Goal: Information Seeking & Learning: Check status

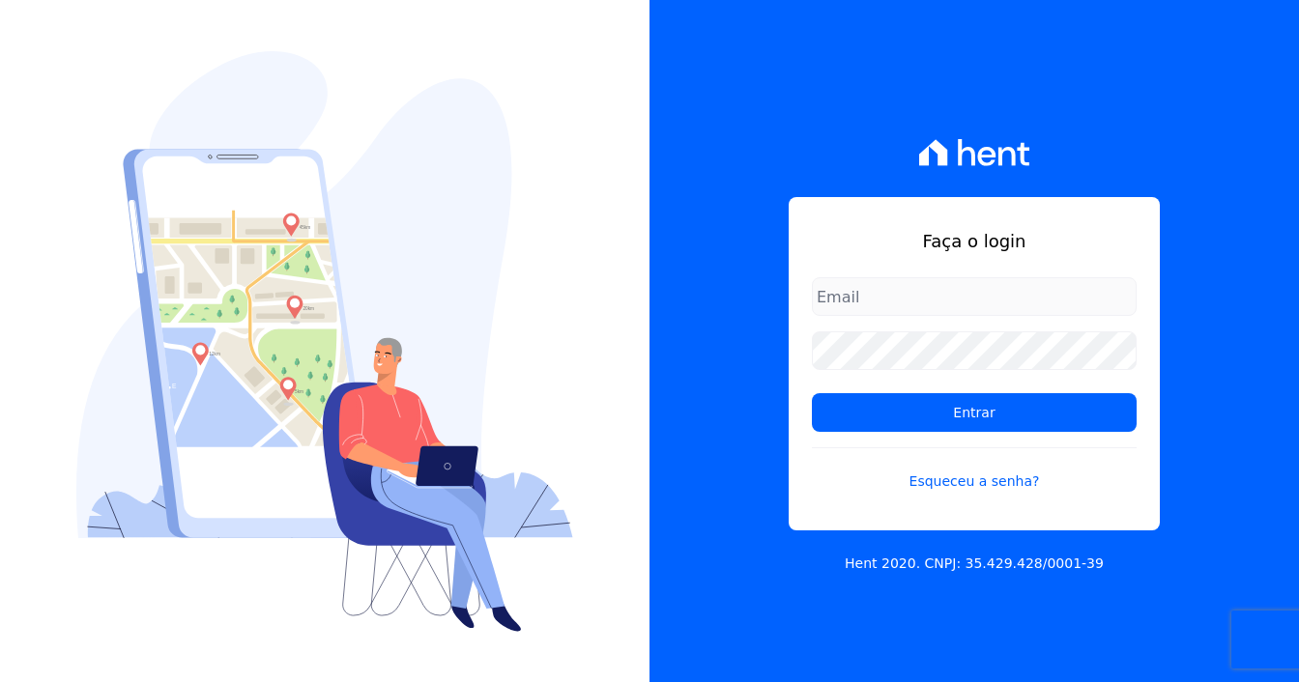
type input "marcos.real@realmarka.com.br"
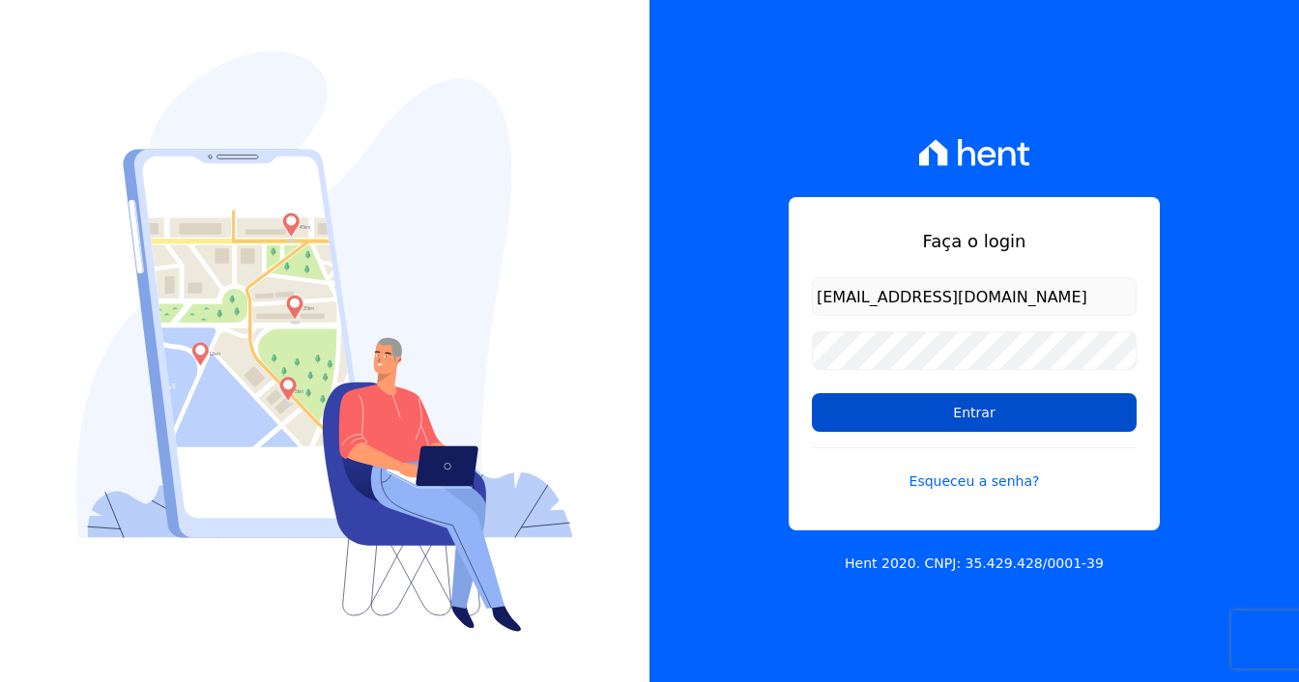
click at [913, 396] on input "Entrar" at bounding box center [974, 412] width 325 height 39
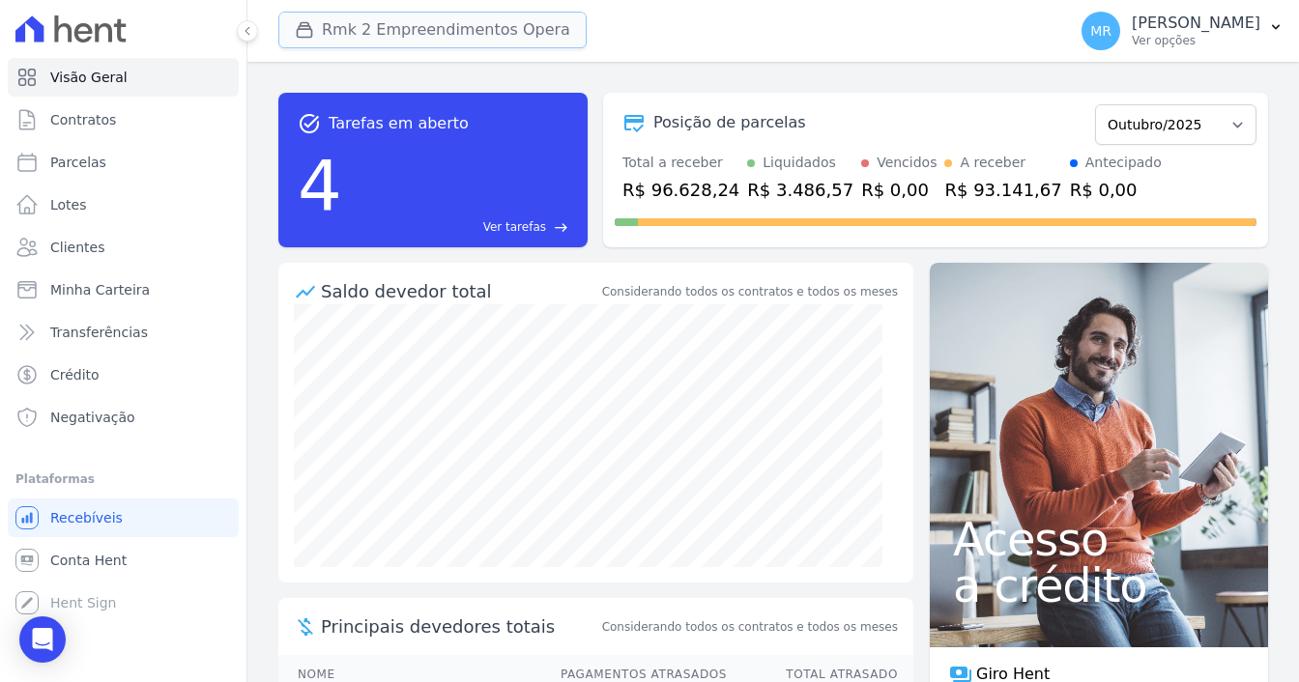
click at [367, 29] on button "Rmk 2 Empreendimentos Opera" at bounding box center [432, 30] width 308 height 37
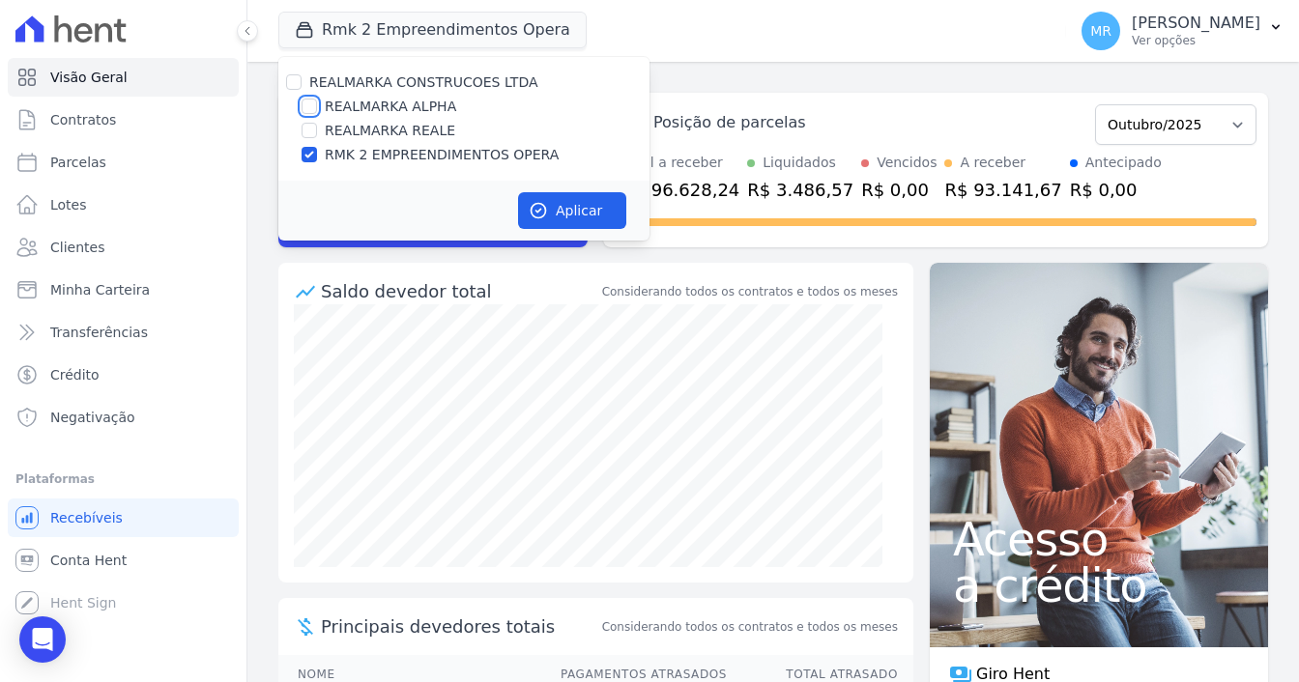
click at [304, 103] on input "REALMARKA ALPHA" at bounding box center [309, 106] width 15 height 15
checkbox input "true"
click at [305, 159] on input "RMK 2 EMPREENDIMENTOS OPERA" at bounding box center [309, 154] width 15 height 15
checkbox input "false"
click at [571, 208] on button "Aplicar" at bounding box center [572, 210] width 108 height 37
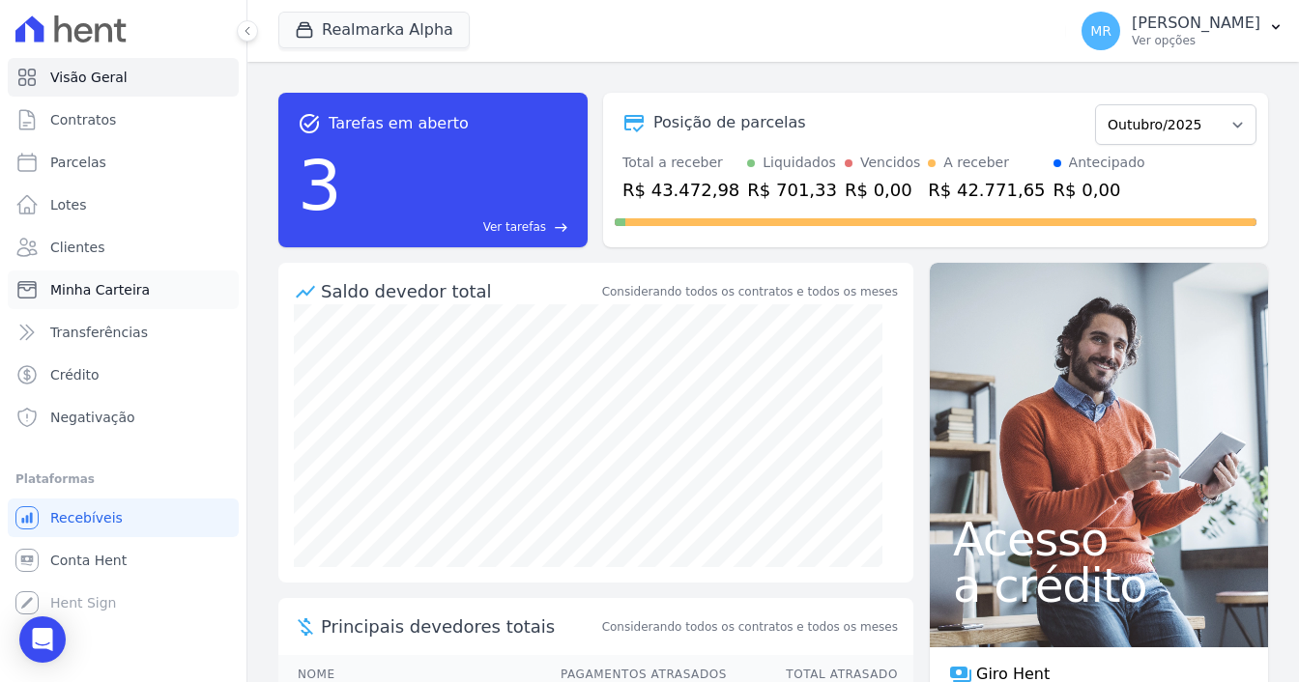
click at [126, 280] on span "Minha Carteira" at bounding box center [100, 289] width 100 height 19
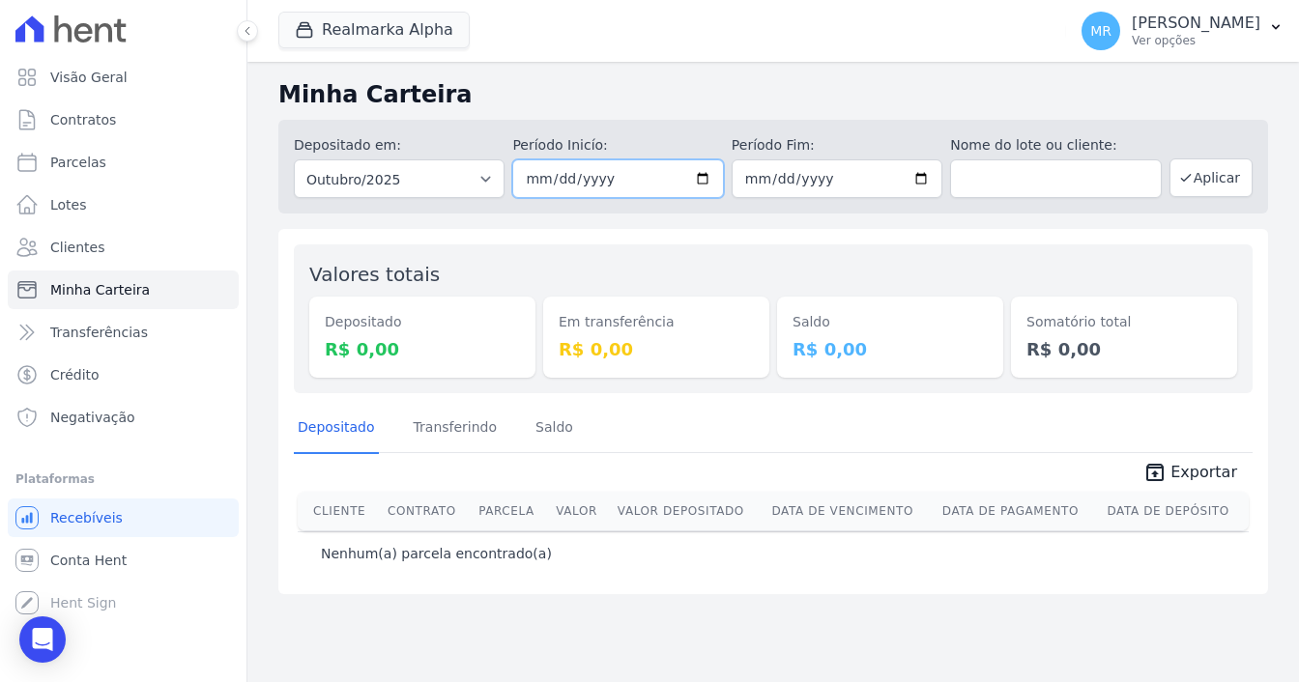
click at [706, 185] on input "2025-10-01" at bounding box center [617, 179] width 211 height 39
type input "2025-05-01"
click at [916, 184] on input "2025-10-31" at bounding box center [837, 179] width 211 height 39
type input "2025-05-30"
click at [1206, 171] on button "Aplicar" at bounding box center [1211, 178] width 83 height 39
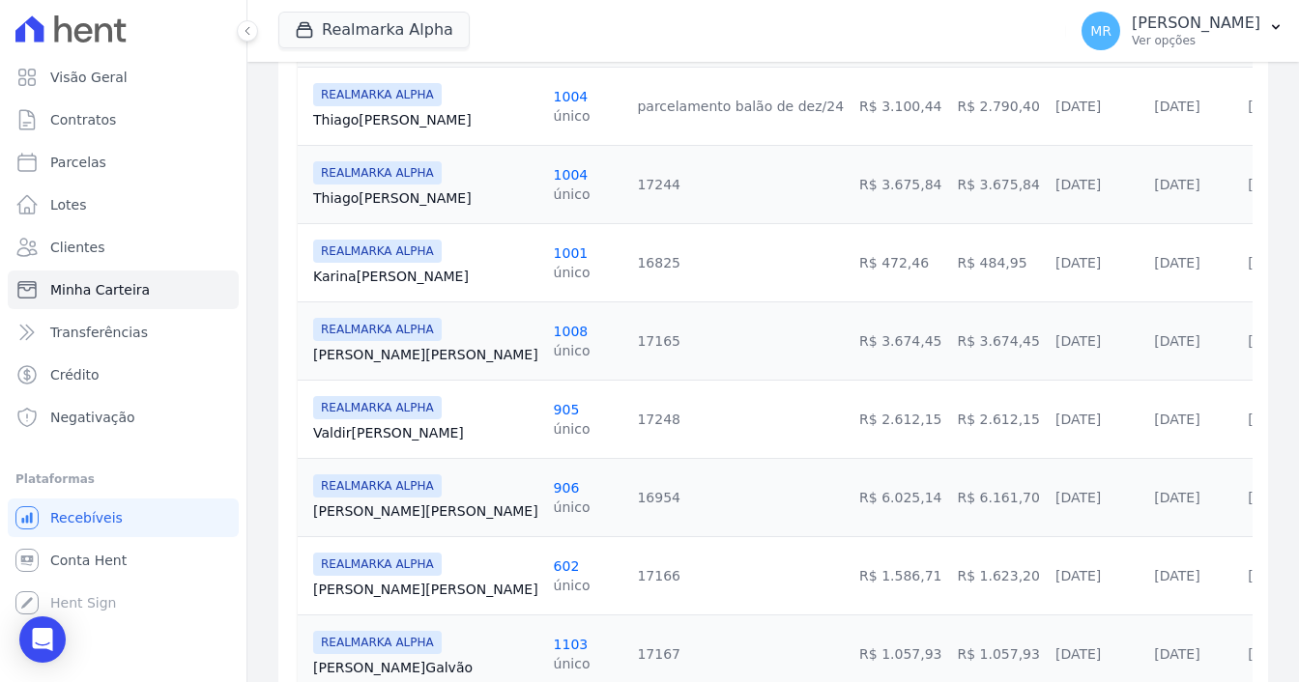
scroll to position [483, 0]
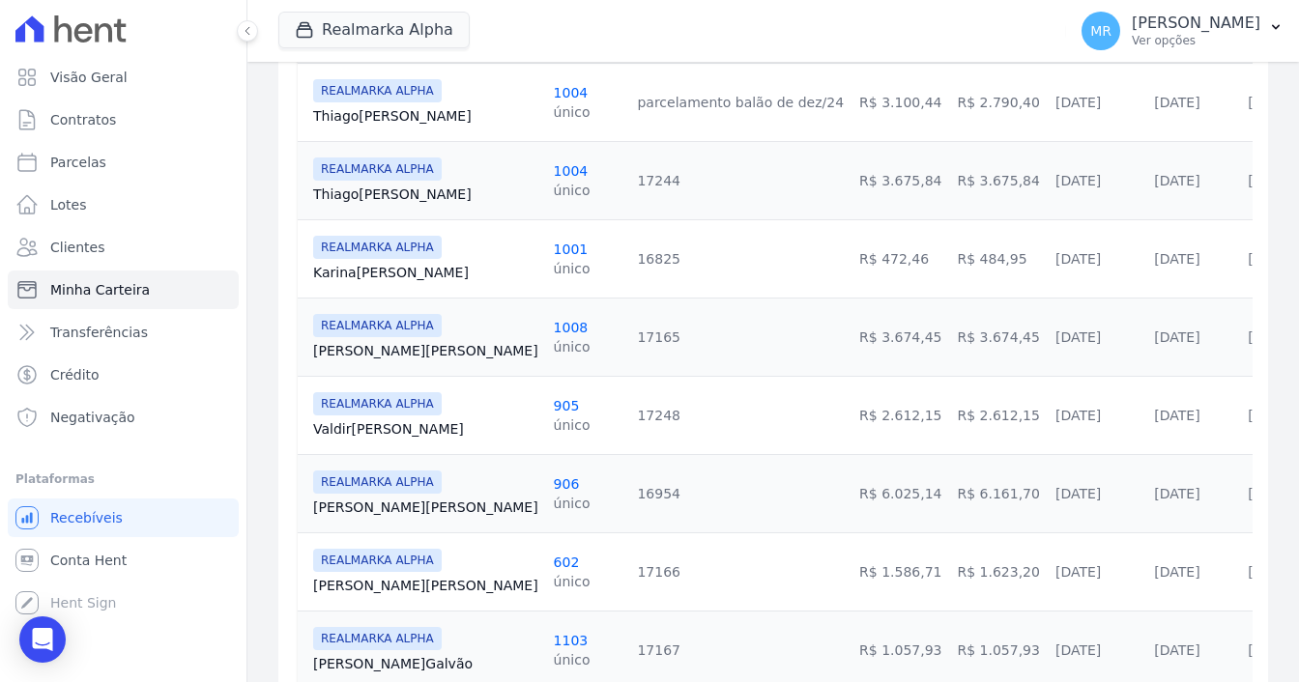
drag, startPoint x: 828, startPoint y: 257, endPoint x: 879, endPoint y: 257, distance: 50.3
click at [949, 257] on td "R$ 484,95" at bounding box center [998, 258] width 98 height 78
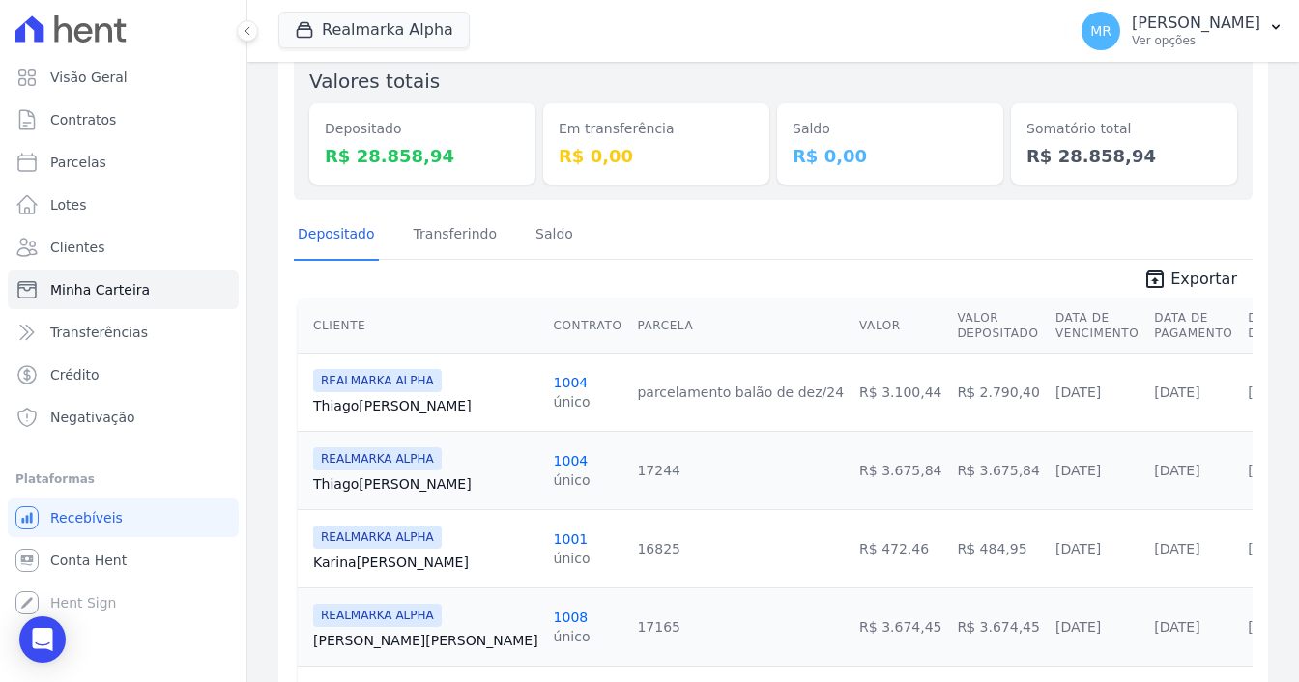
scroll to position [290, 0]
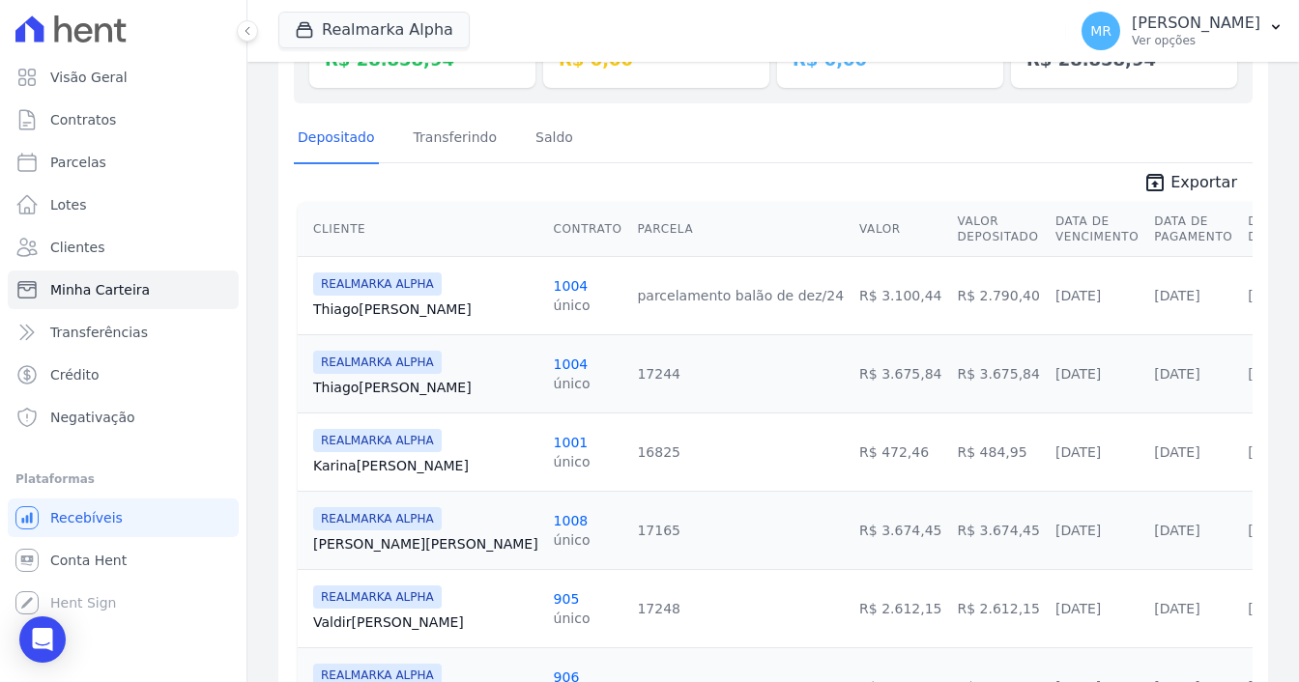
drag, startPoint x: 837, startPoint y: 531, endPoint x: 889, endPoint y: 527, distance: 52.3
click at [949, 527] on td "R$ 3.674,45" at bounding box center [998, 530] width 98 height 78
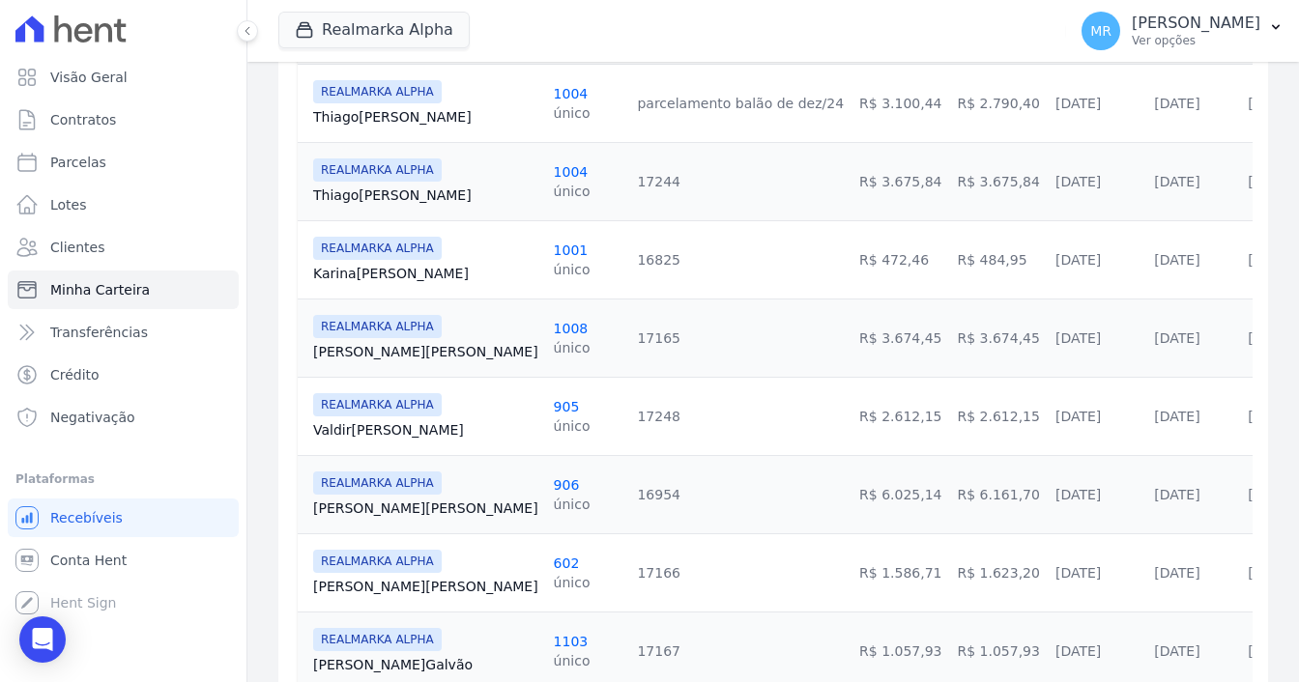
scroll to position [483, 0]
drag, startPoint x: 827, startPoint y: 500, endPoint x: 875, endPoint y: 492, distance: 48.0
click at [949, 492] on td "R$ 6.161,70" at bounding box center [998, 493] width 98 height 78
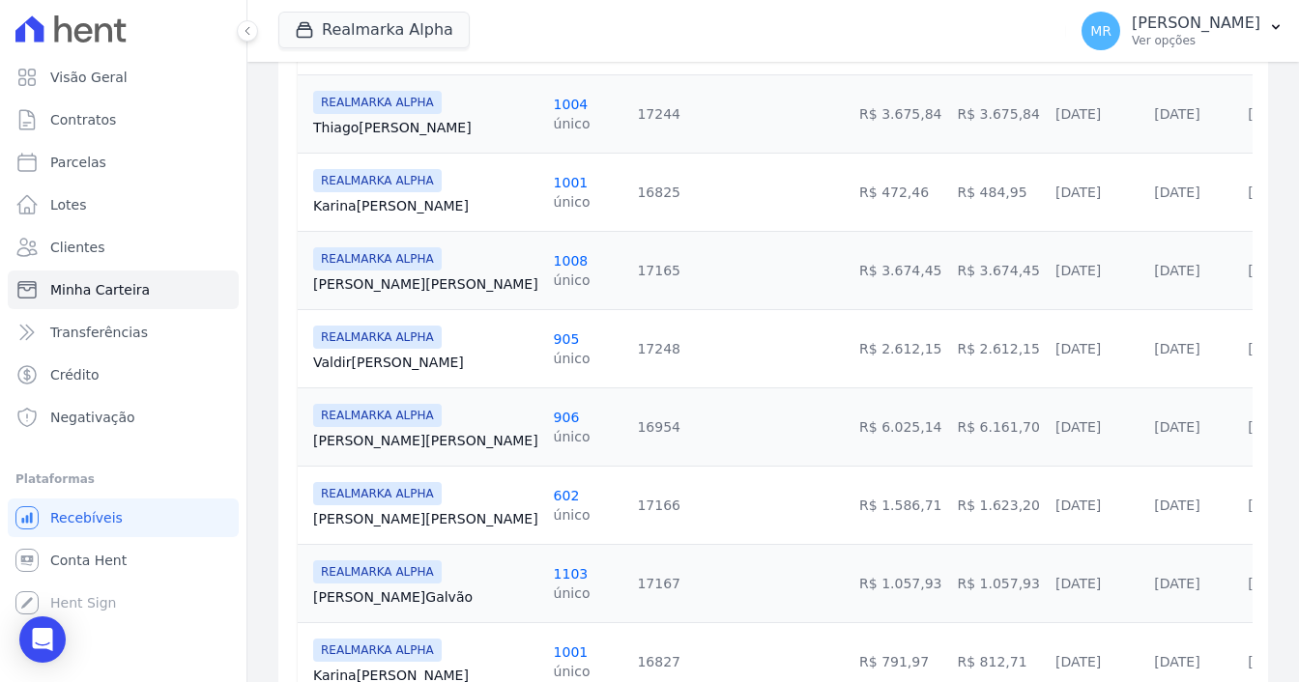
scroll to position [580, 0]
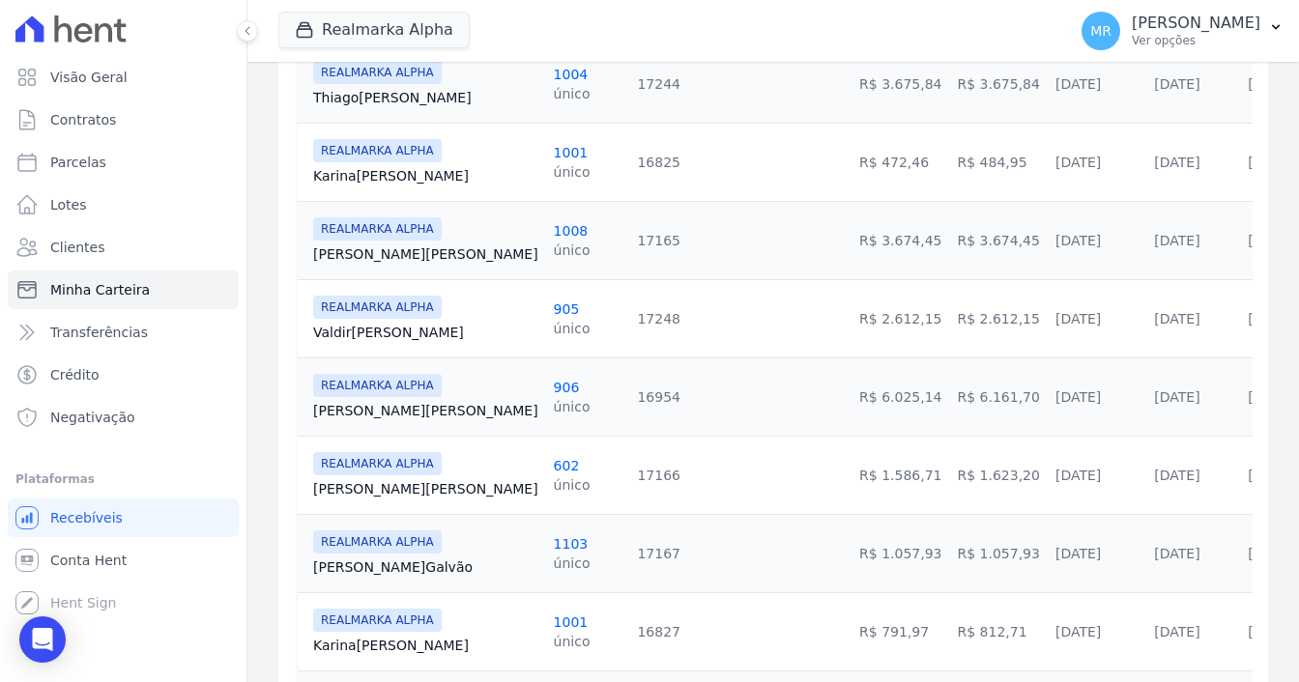
drag, startPoint x: 831, startPoint y: 480, endPoint x: 891, endPoint y: 479, distance: 60.0
click at [949, 479] on td "R$ 1.623,20" at bounding box center [998, 475] width 98 height 78
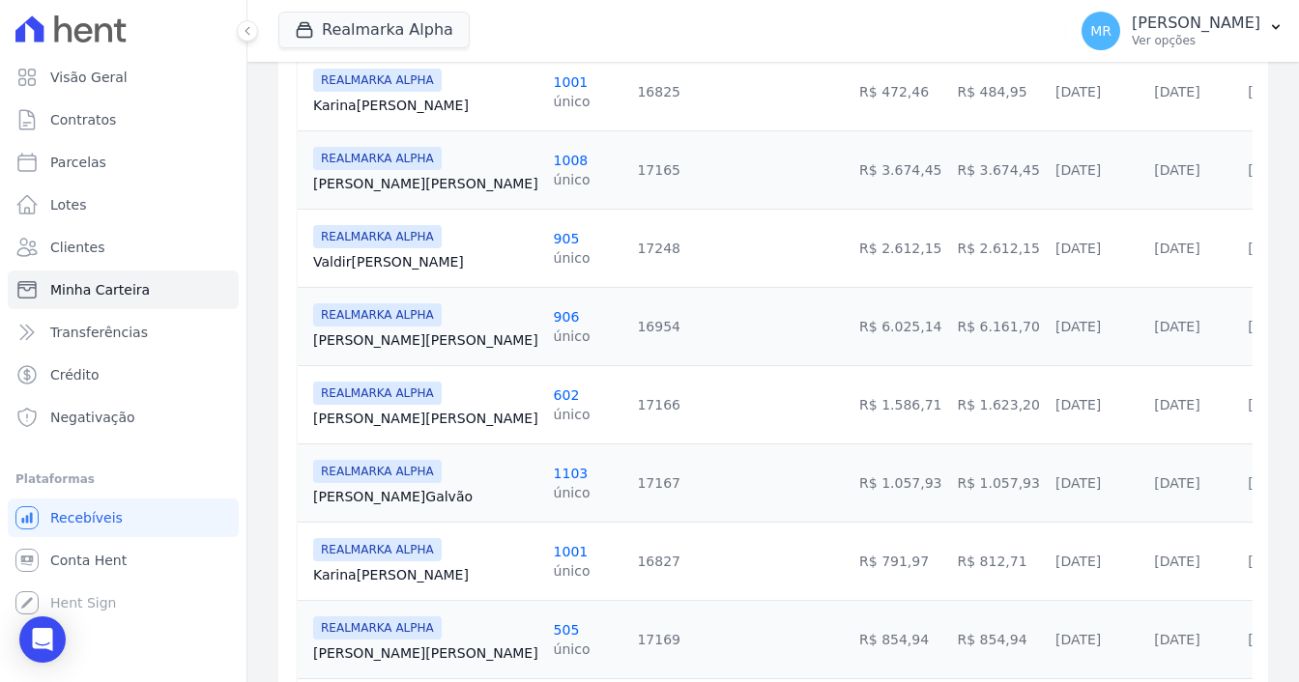
scroll to position [630, 0]
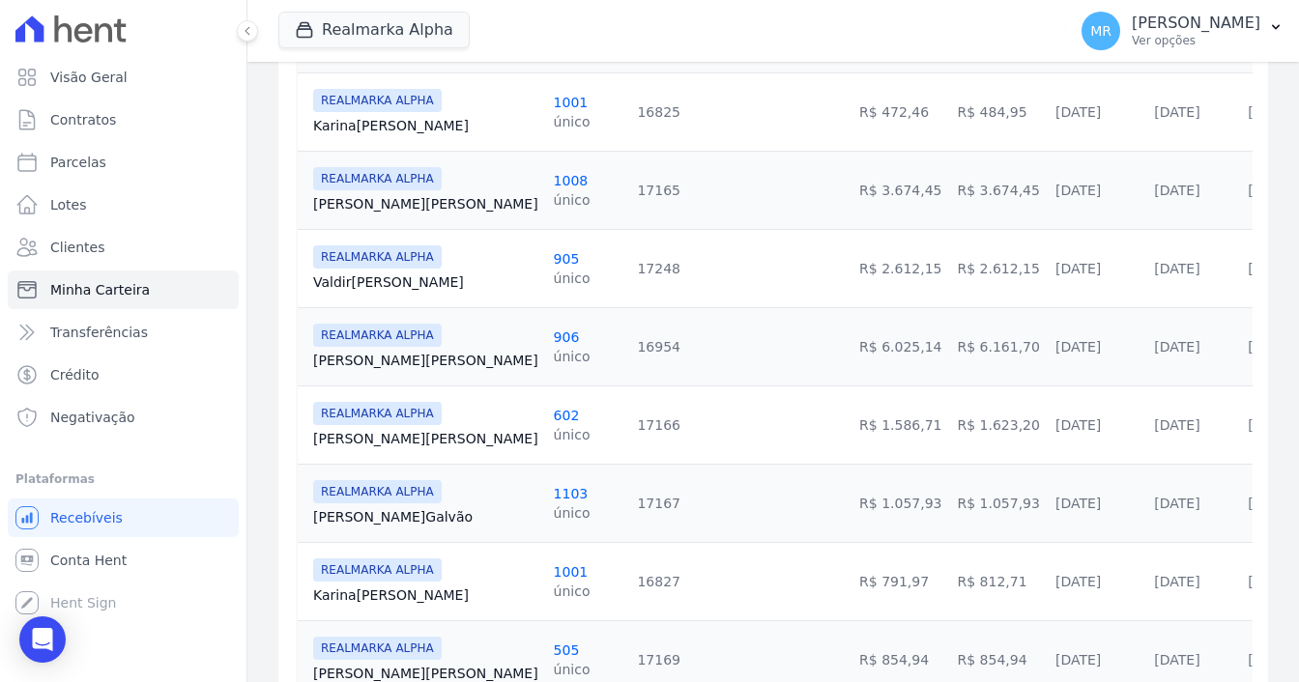
drag, startPoint x: 890, startPoint y: 349, endPoint x: 804, endPoint y: 343, distance: 86.2
click at [804, 343] on tr "REALMARKA ALPHA Arlindo Lichtenfels 906 único 16954 R$ 6.025,14 R$ 6.161,70 30/…" at bounding box center [809, 346] width 1023 height 78
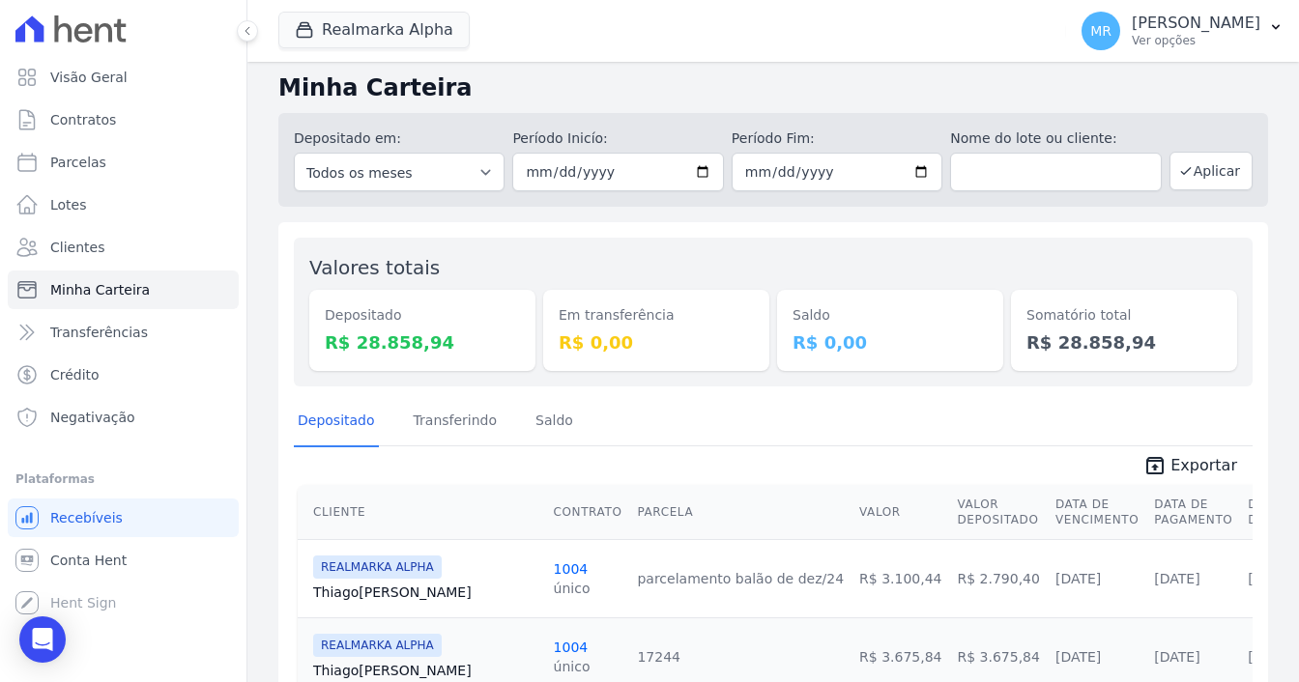
scroll to position [0, 0]
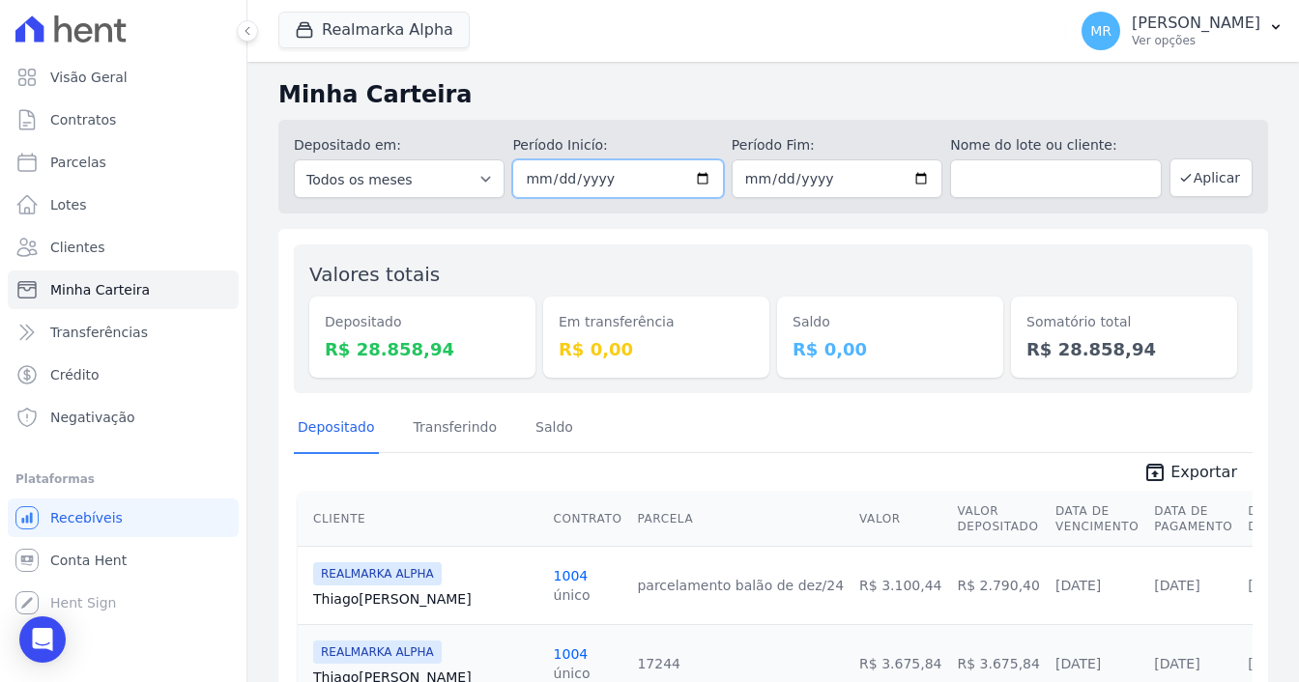
click at [704, 179] on input "[DATE]" at bounding box center [617, 179] width 211 height 39
type input "[DATE]"
click at [837, 180] on input "[DATE]" at bounding box center [837, 179] width 211 height 39
click at [917, 183] on input "2025-05-30" at bounding box center [837, 179] width 211 height 39
type input "2025-06-30"
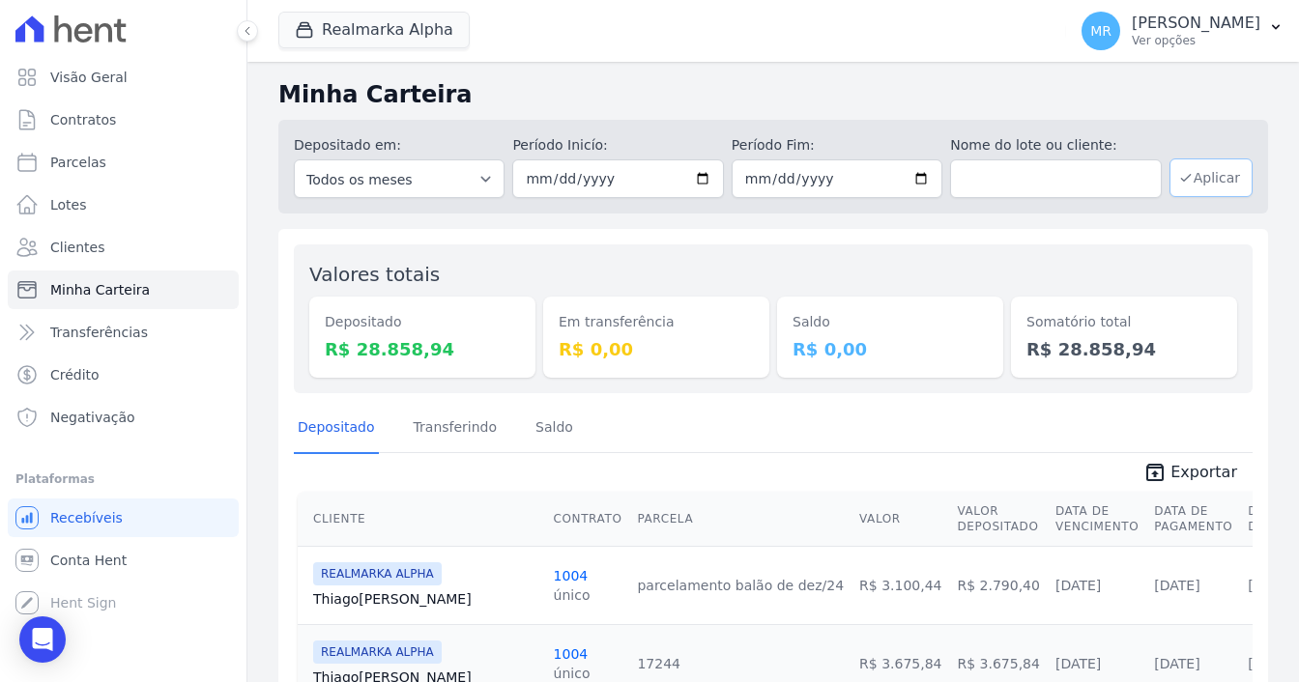
click at [1206, 190] on button "Aplicar" at bounding box center [1211, 178] width 83 height 39
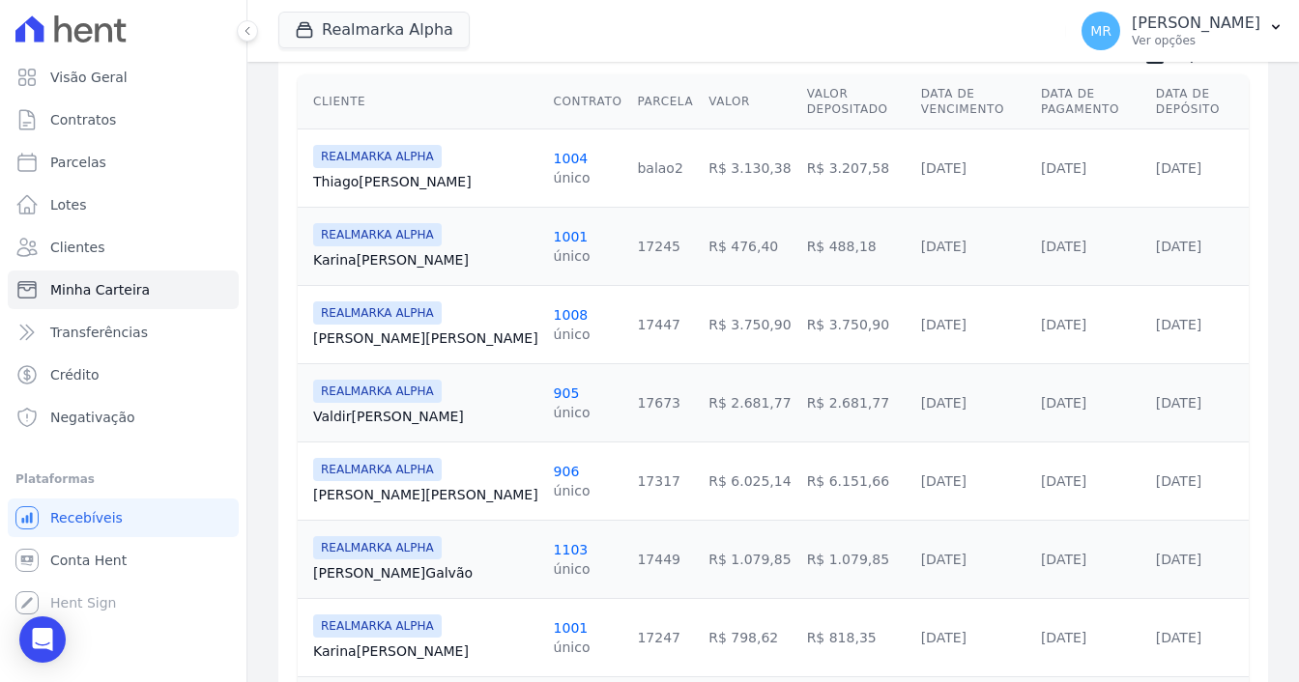
scroll to position [290, 0]
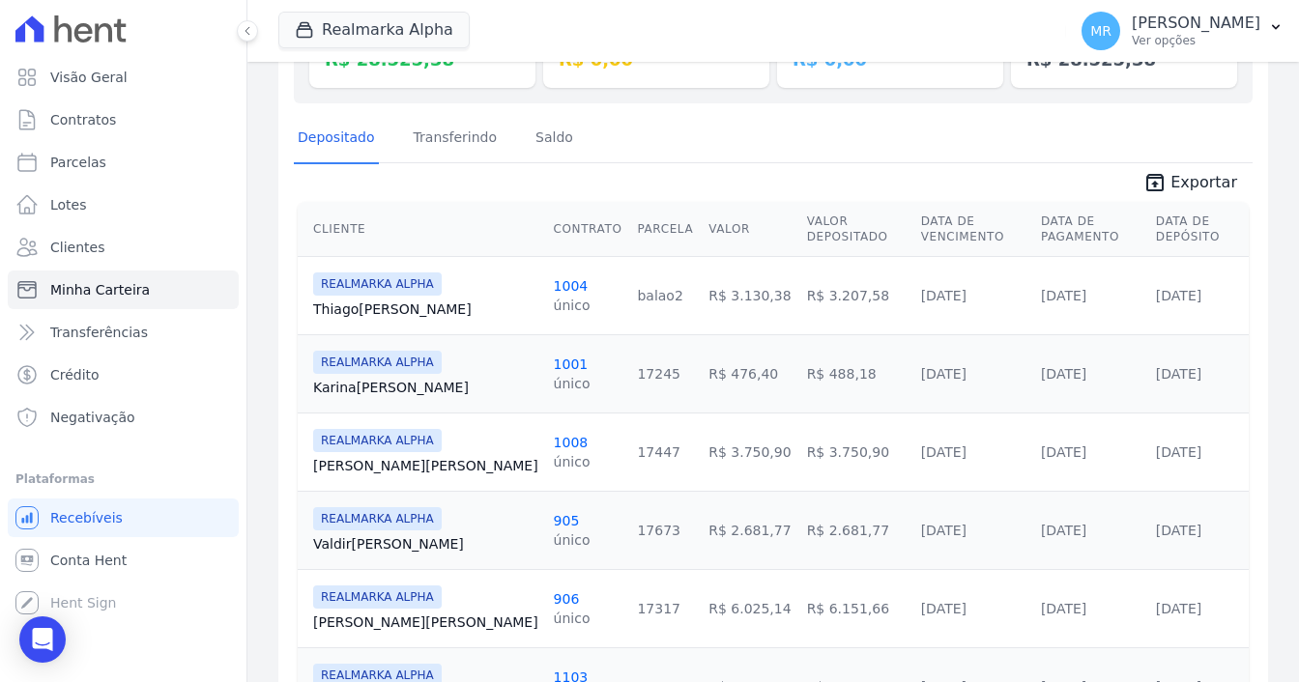
click at [554, 435] on link "1008" at bounding box center [571, 442] width 35 height 15
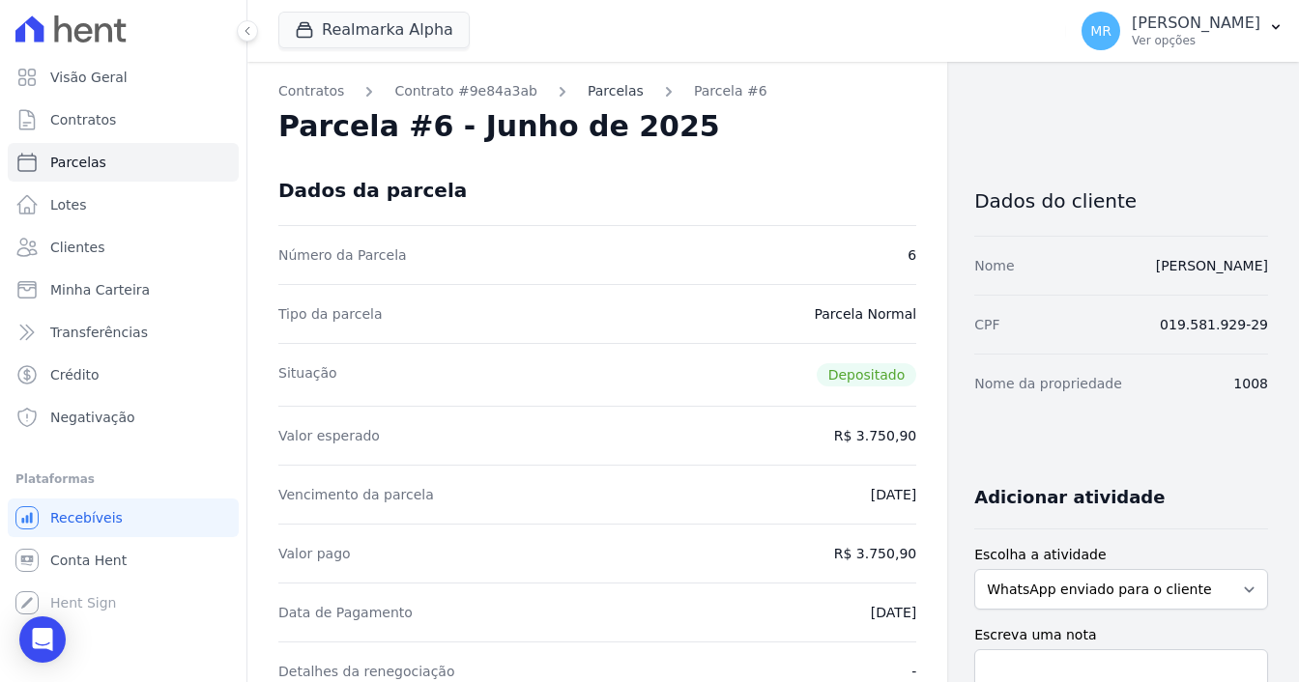
click at [599, 91] on link "Parcelas" at bounding box center [616, 91] width 56 height 20
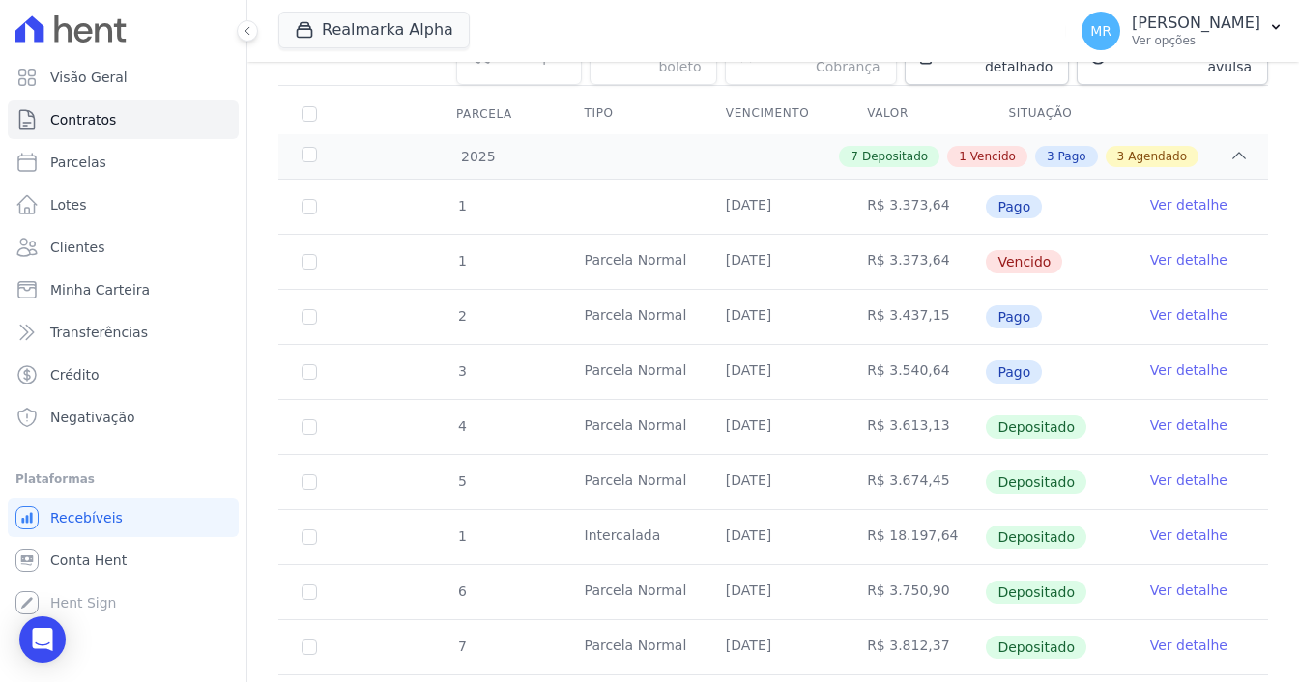
scroll to position [290, 0]
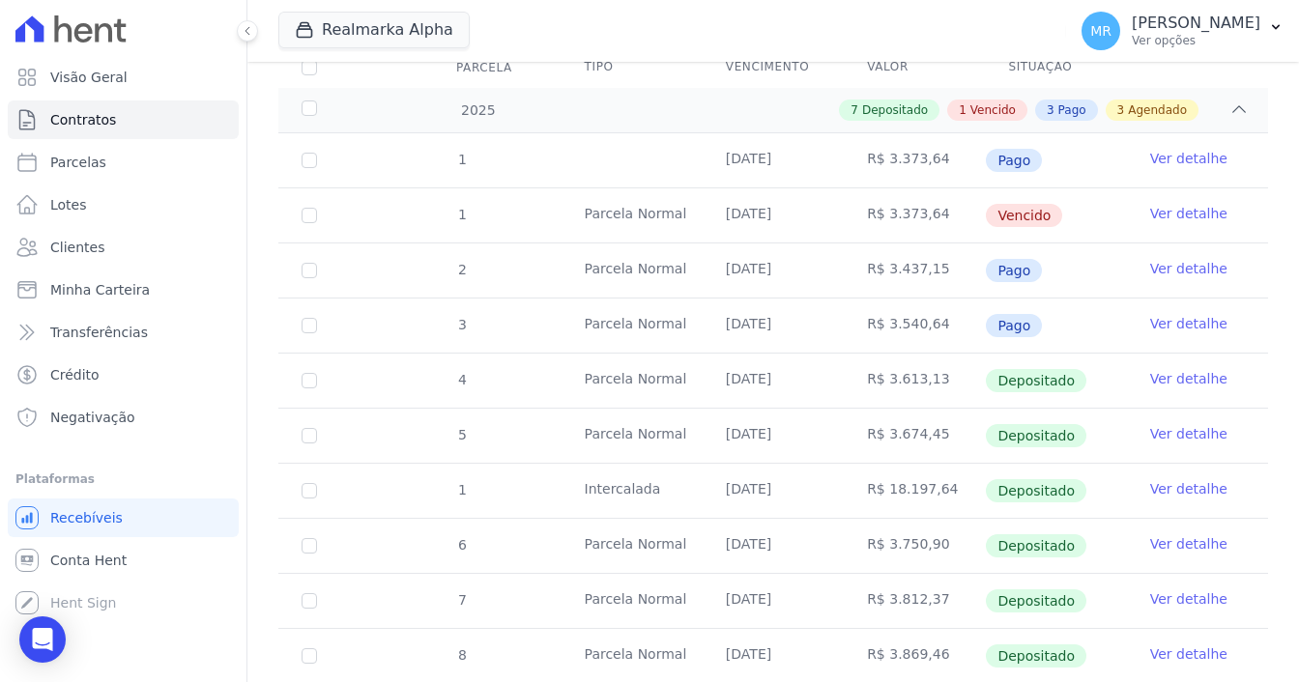
drag, startPoint x: 799, startPoint y: 477, endPoint x: 711, endPoint y: 459, distance: 90.6
click at [711, 464] on td "[DATE]" at bounding box center [773, 491] width 141 height 54
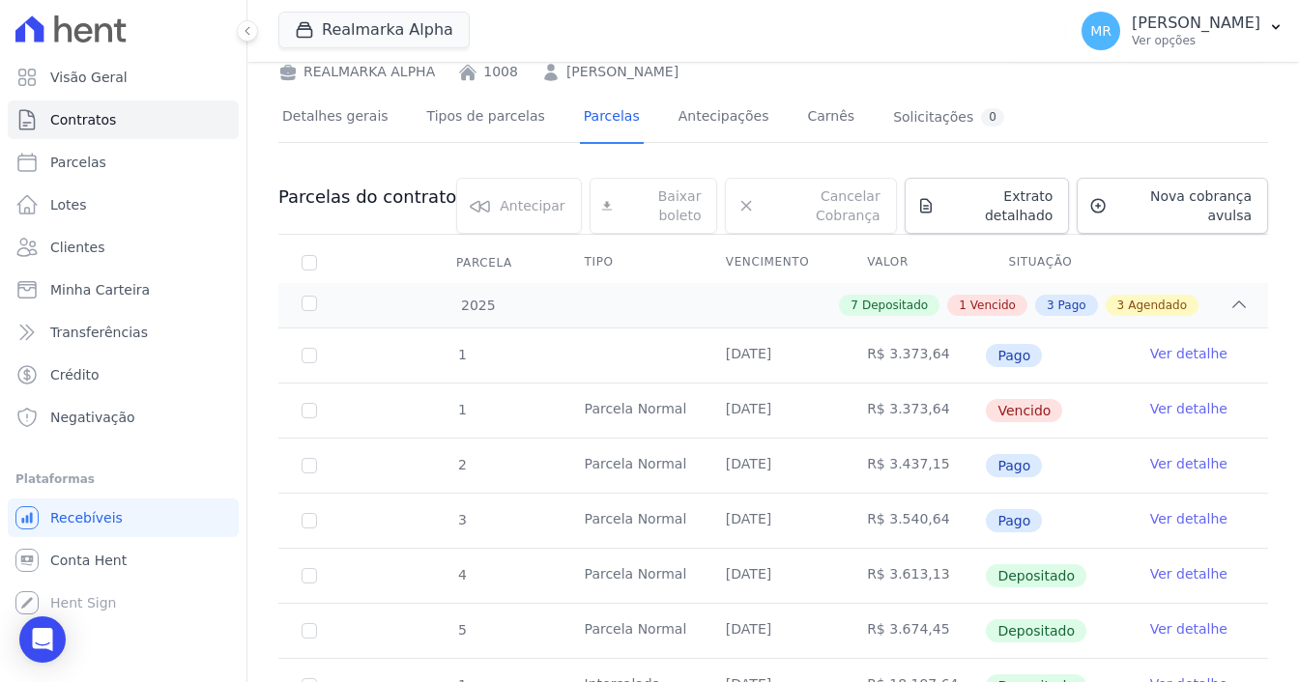
scroll to position [0, 0]
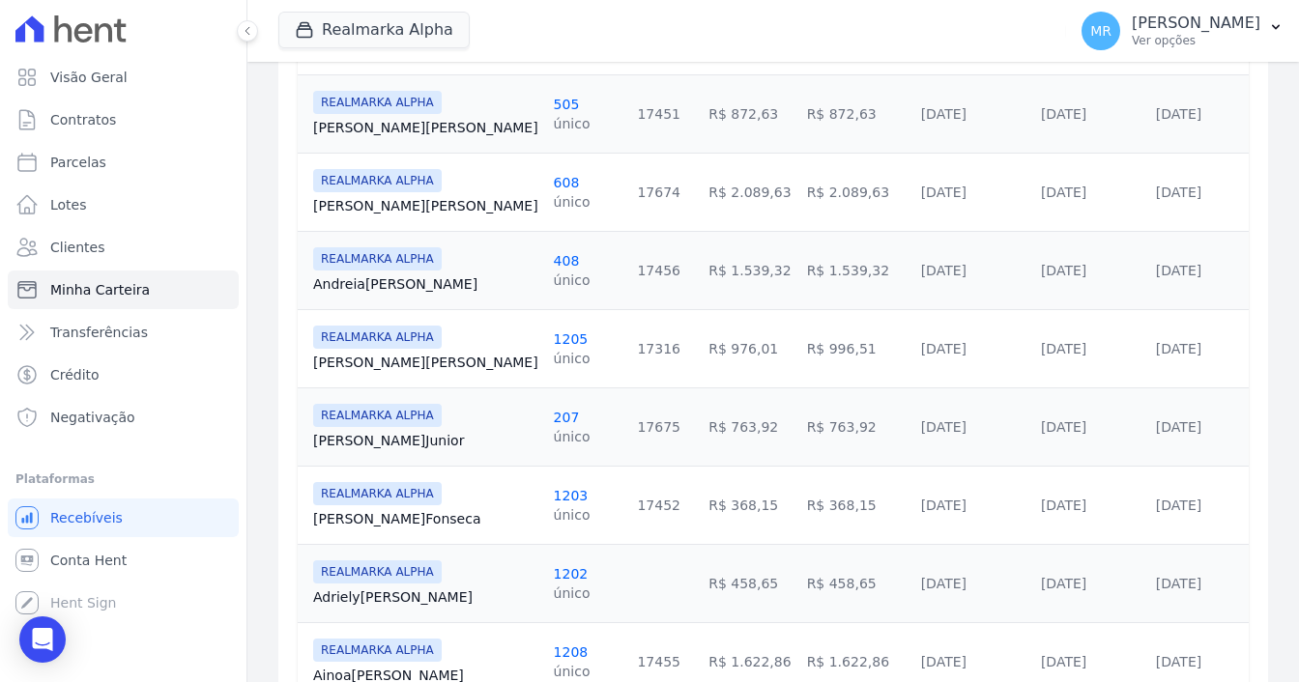
scroll to position [1063, 0]
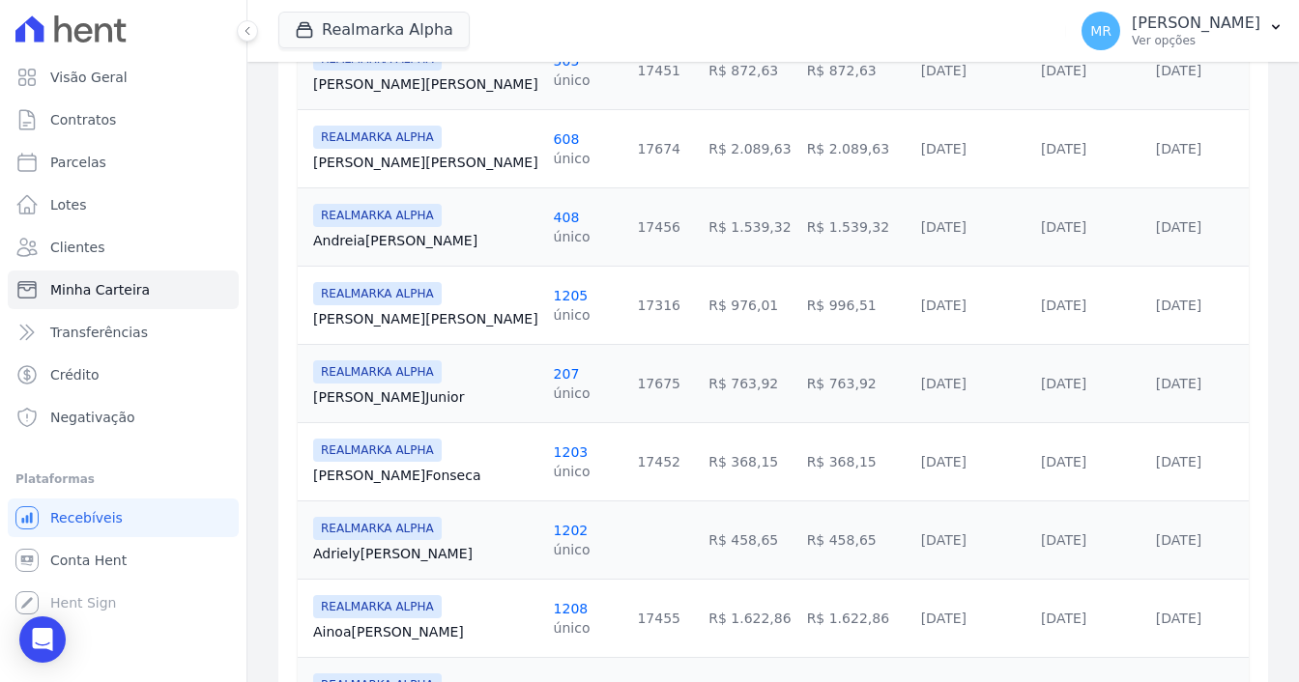
click at [799, 298] on td "R$ 996,51" at bounding box center [856, 305] width 114 height 78
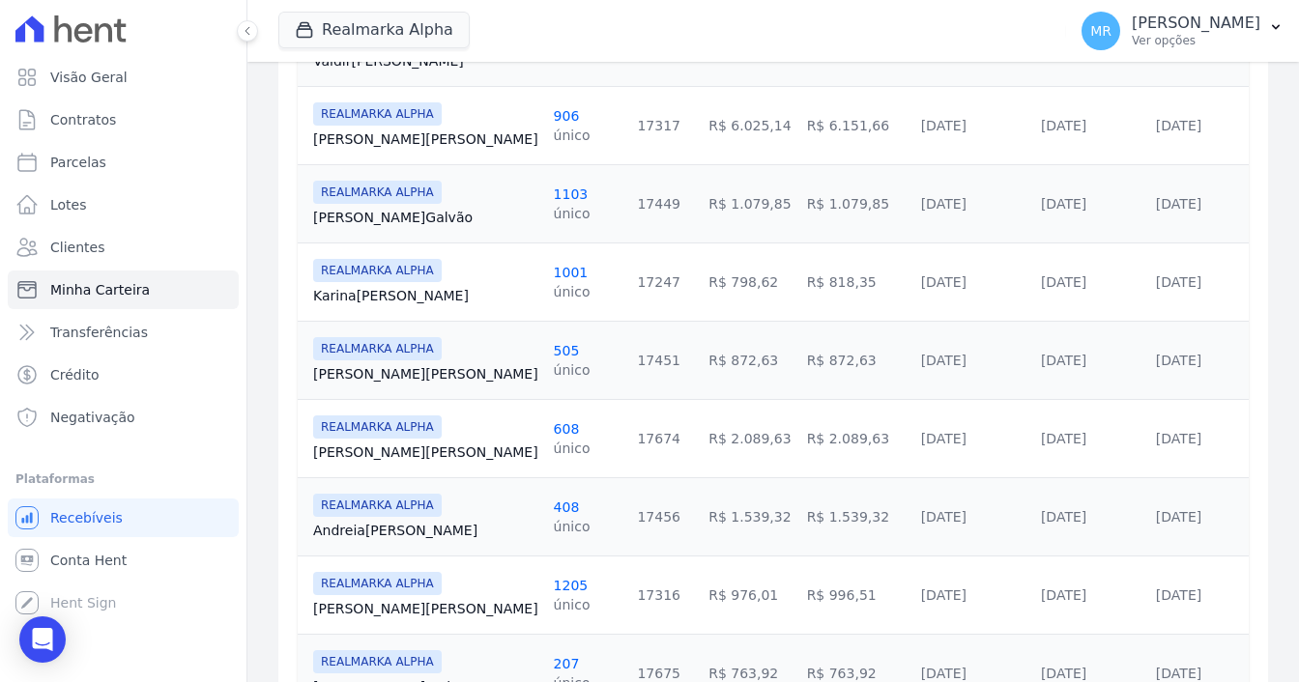
scroll to position [870, 0]
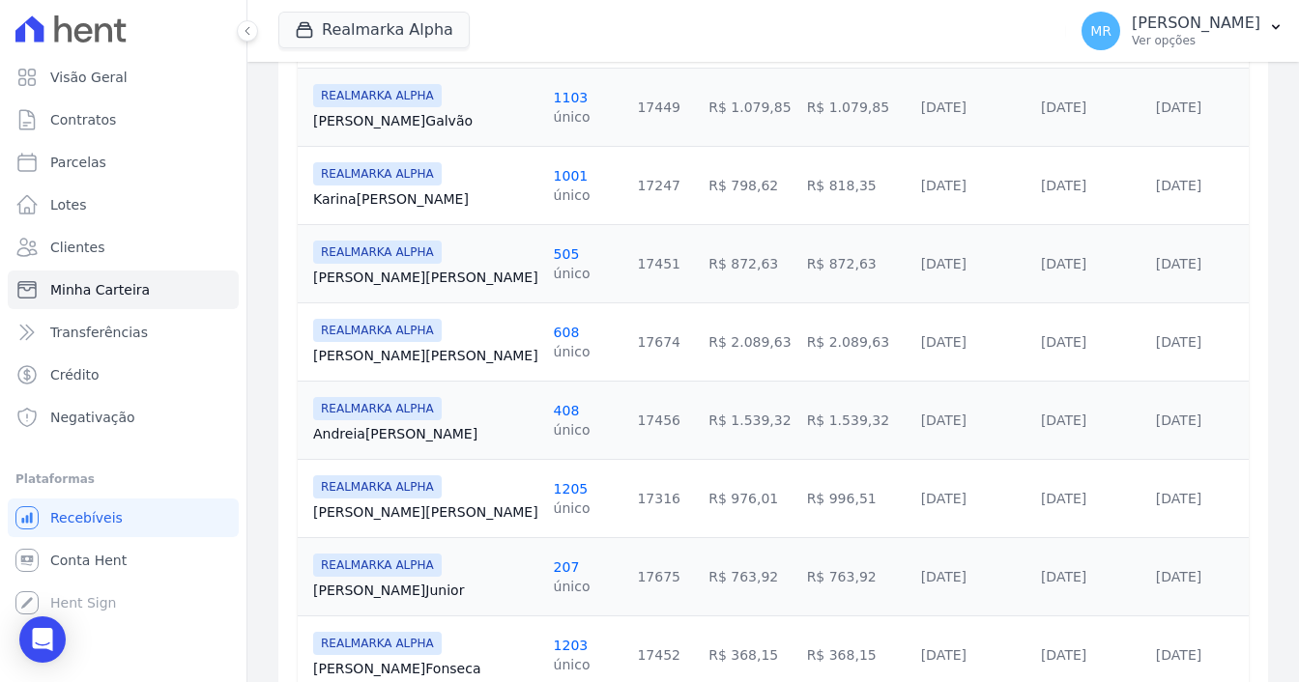
click at [428, 476] on span "REALMARKA ALPHA" at bounding box center [377, 487] width 129 height 23
click at [554, 499] on div "único" at bounding box center [572, 508] width 37 height 19
click at [554, 481] on link "1205" at bounding box center [571, 488] width 35 height 15
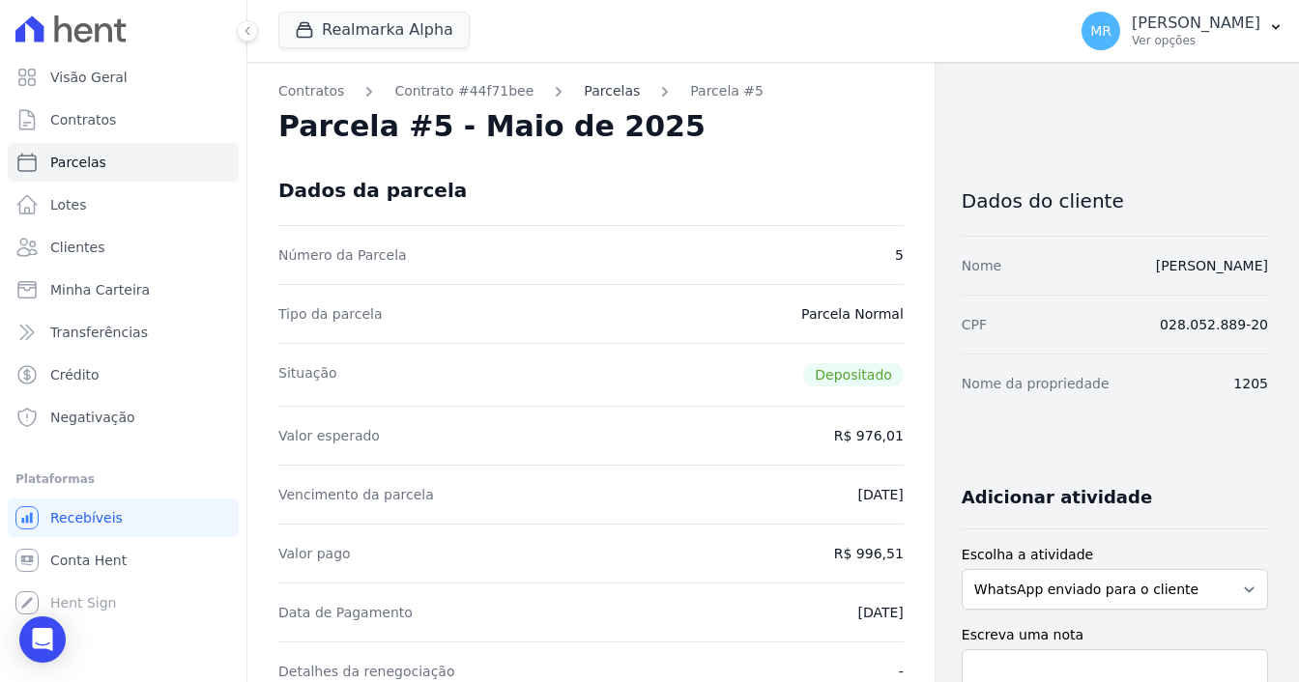
click at [601, 82] on link "Parcelas" at bounding box center [612, 91] width 56 height 20
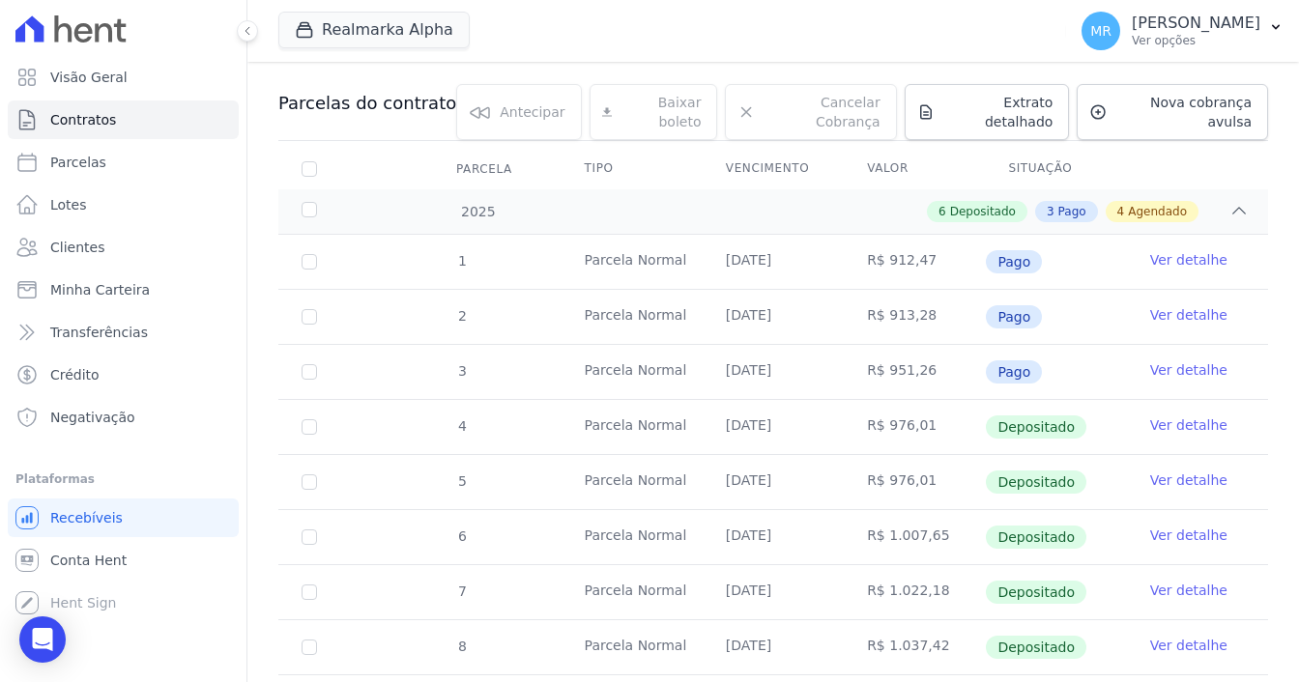
scroll to position [193, 0]
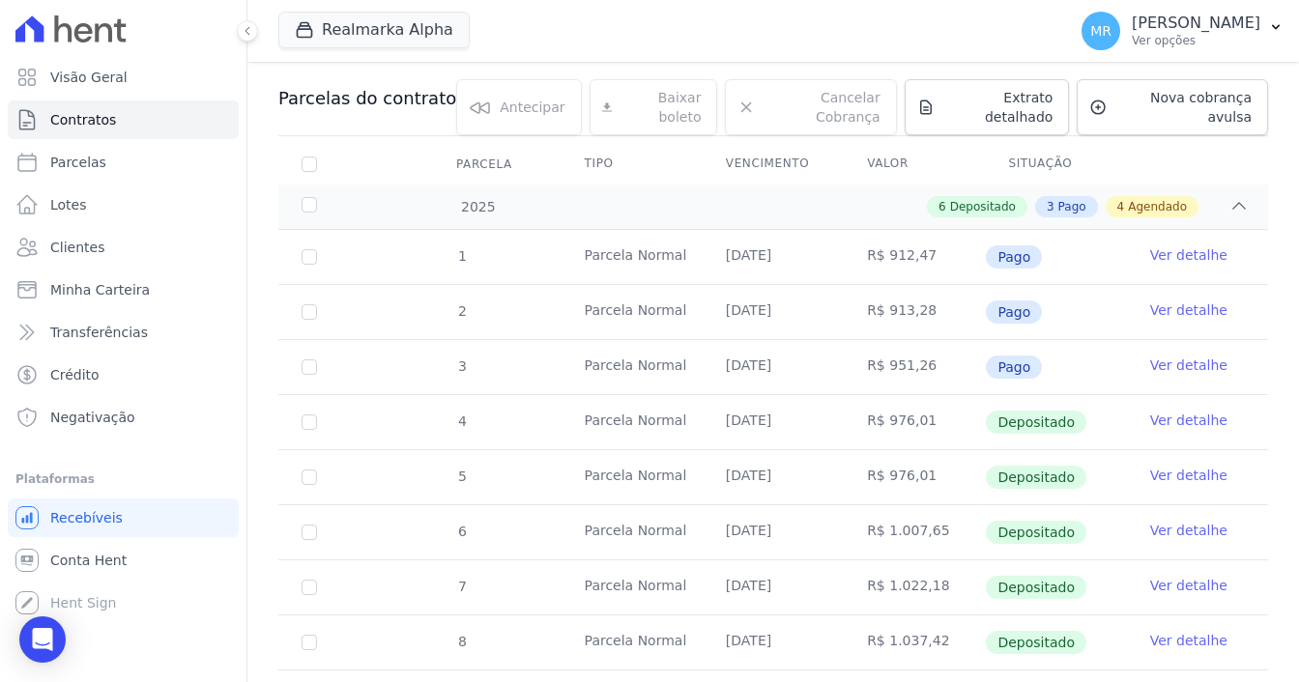
click at [1161, 521] on link "Ver detalhe" at bounding box center [1188, 530] width 77 height 19
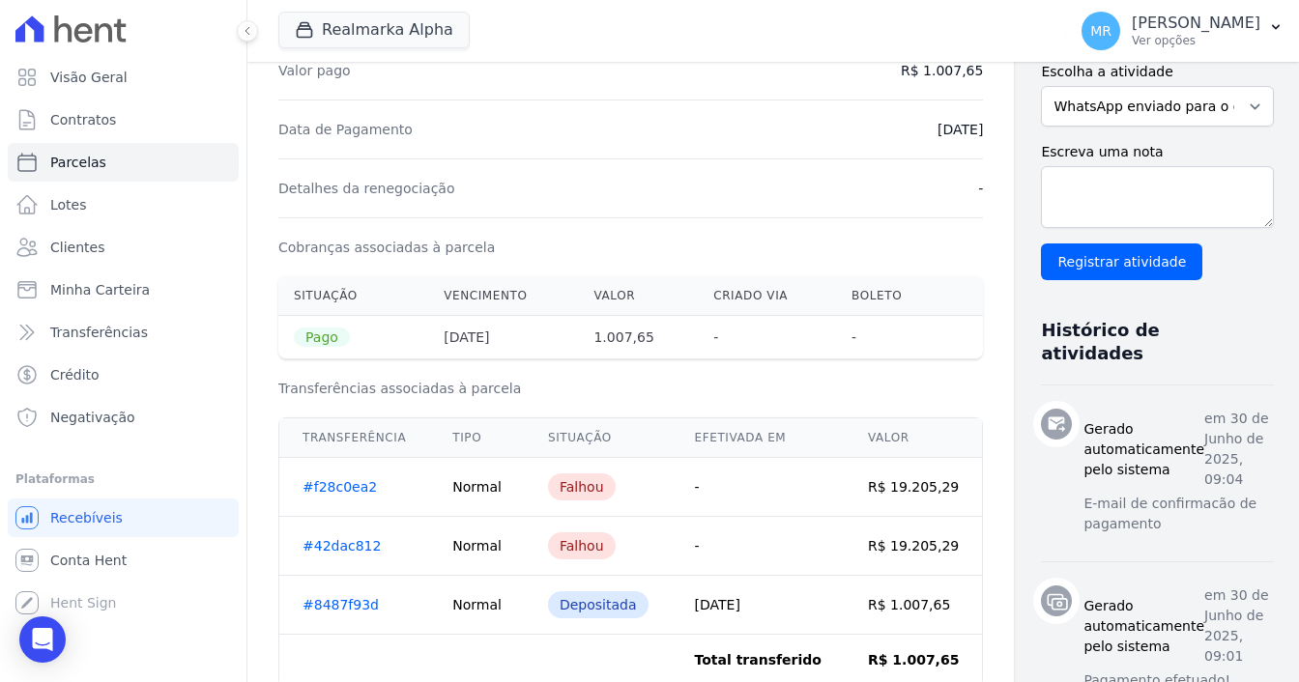
scroll to position [387, 0]
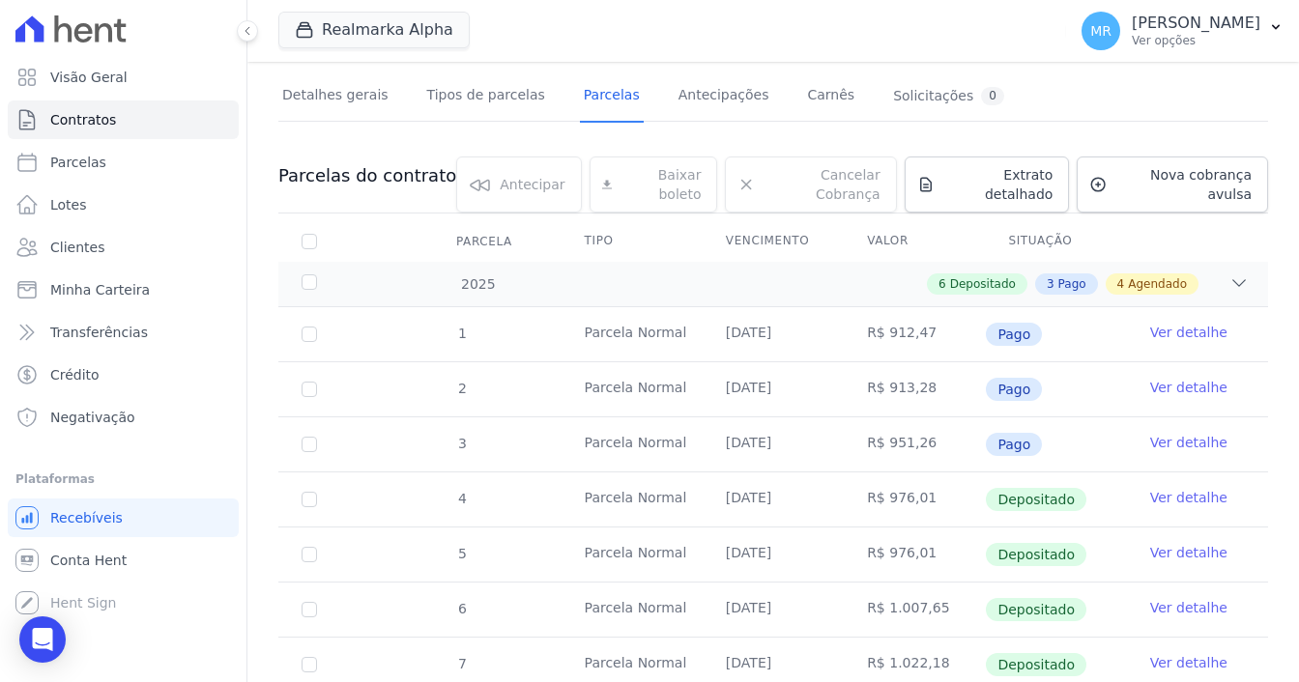
scroll to position [97, 0]
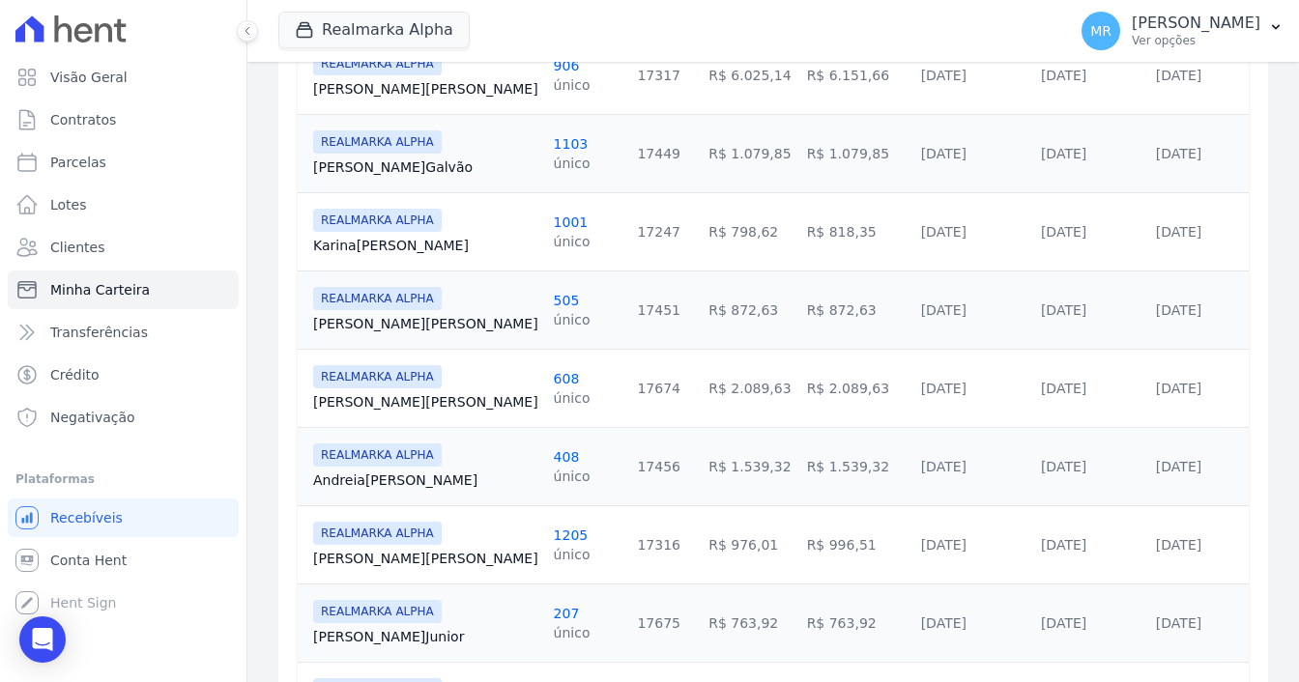
scroll to position [967, 0]
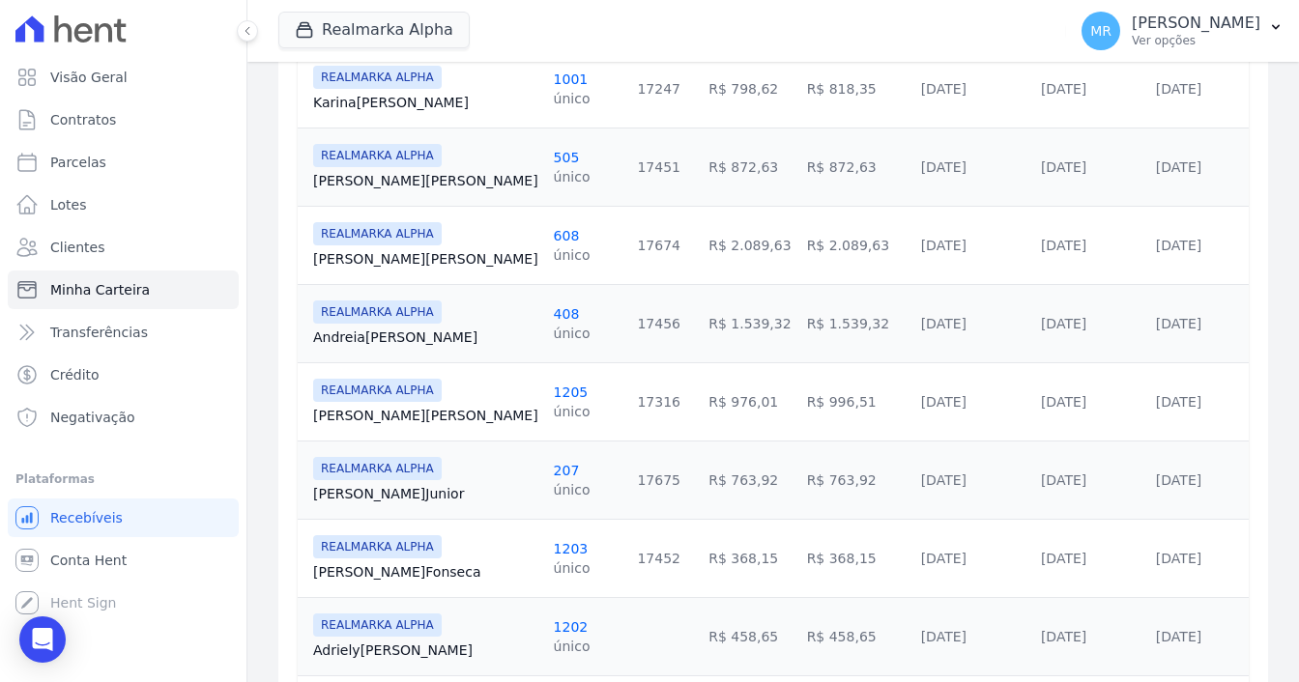
drag, startPoint x: 682, startPoint y: 381, endPoint x: 765, endPoint y: 384, distance: 82.2
click at [799, 384] on td "R$ 996,51" at bounding box center [856, 402] width 114 height 78
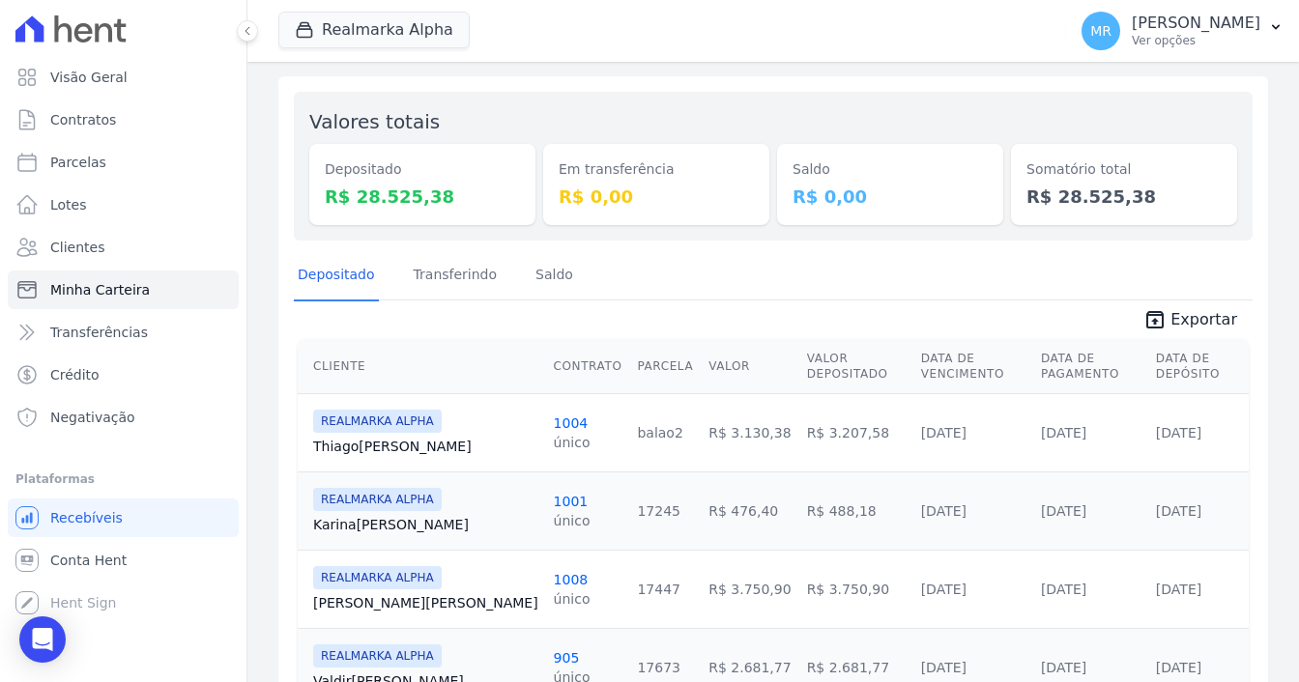
scroll to position [0, 0]
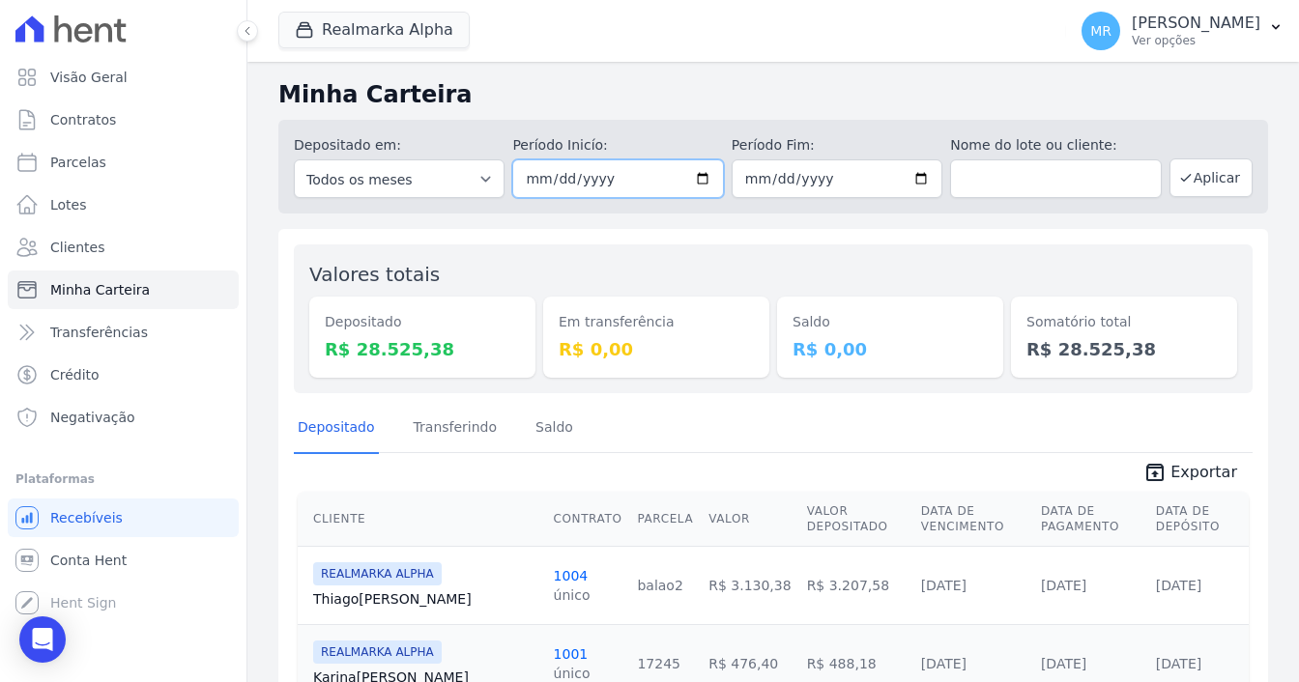
click at [694, 174] on input "2025-06-01" at bounding box center [617, 179] width 211 height 39
type input "[DATE]"
click at [796, 176] on input "2025-06-30" at bounding box center [837, 179] width 211 height 39
click at [922, 186] on input "2025-06-30" at bounding box center [837, 179] width 211 height 39
type input "2025-05-30"
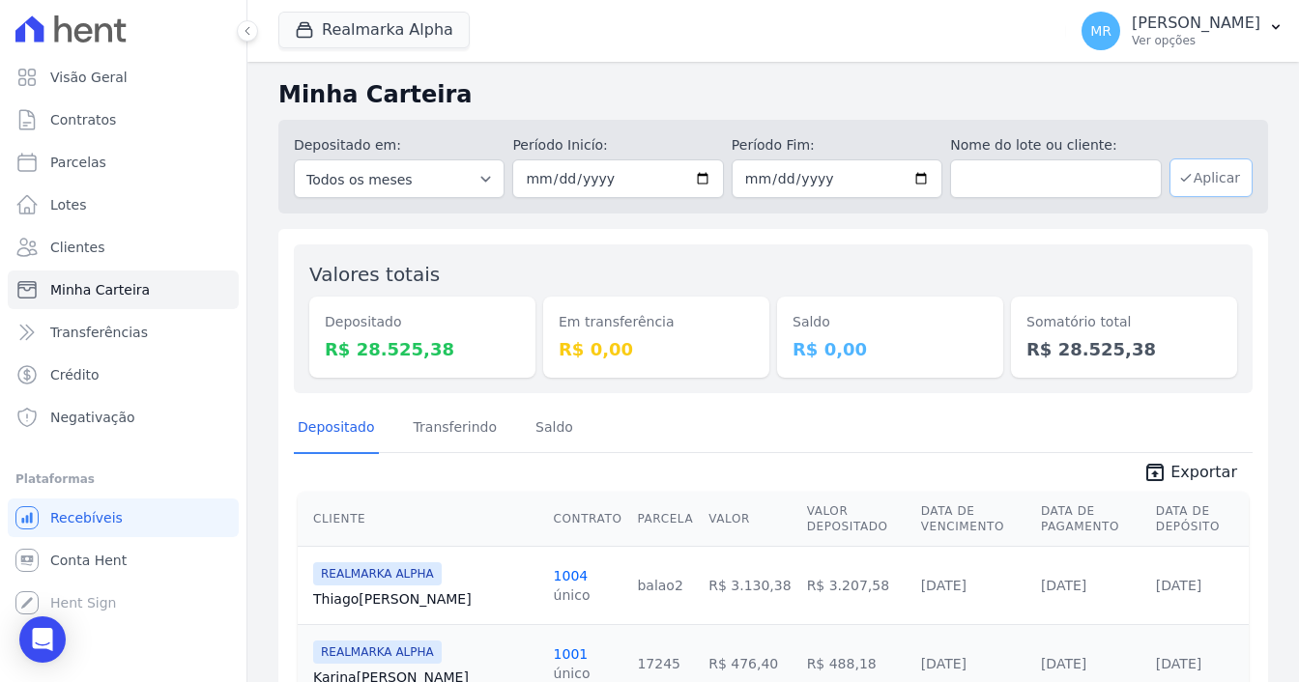
click at [1237, 186] on button "Aplicar" at bounding box center [1211, 178] width 83 height 39
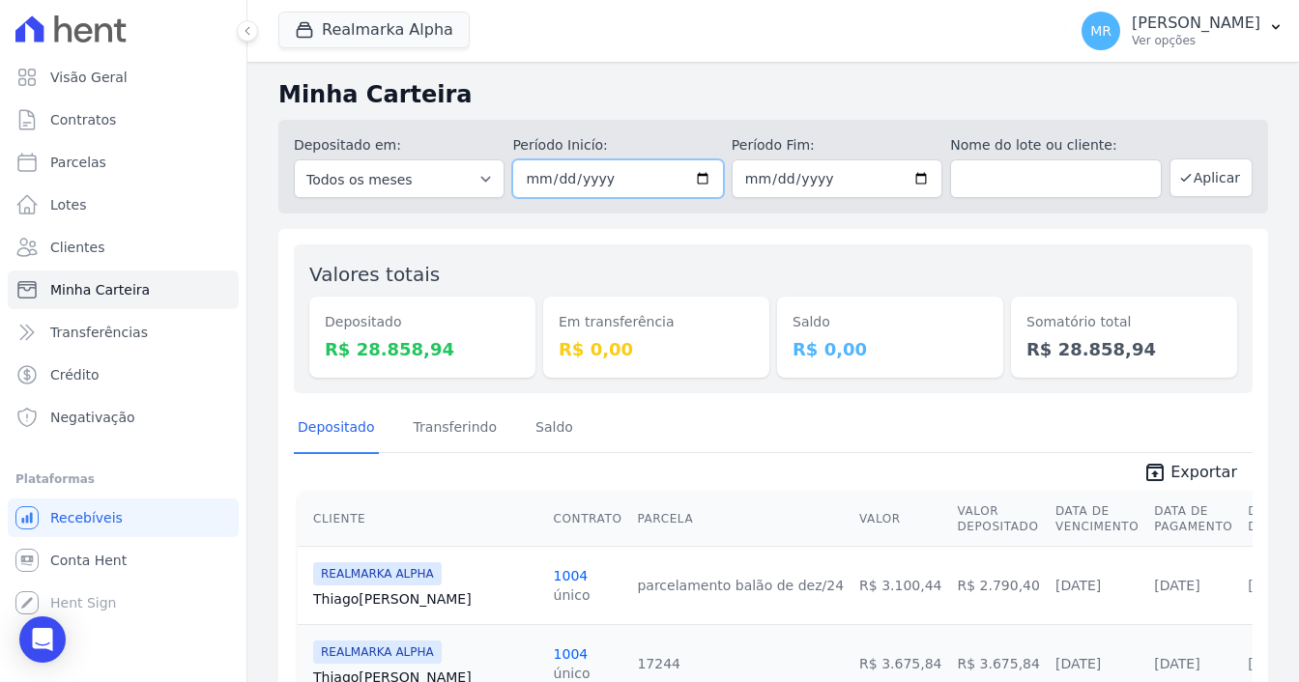
click at [698, 172] on input "[DATE]" at bounding box center [617, 179] width 211 height 39
type input "[DATE]"
click at [909, 187] on input "2025-05-30" at bounding box center [837, 179] width 211 height 39
type input "[DATE]"
click at [1194, 172] on button "Aplicar" at bounding box center [1211, 178] width 83 height 39
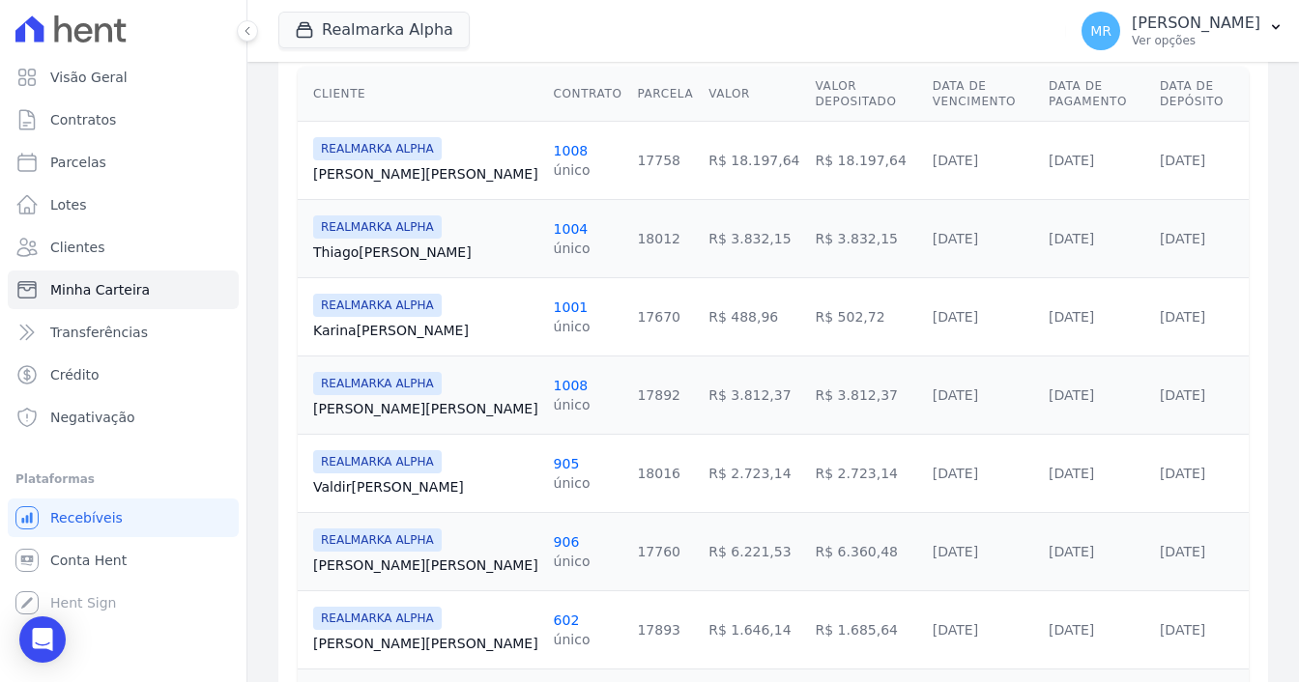
scroll to position [387, 0]
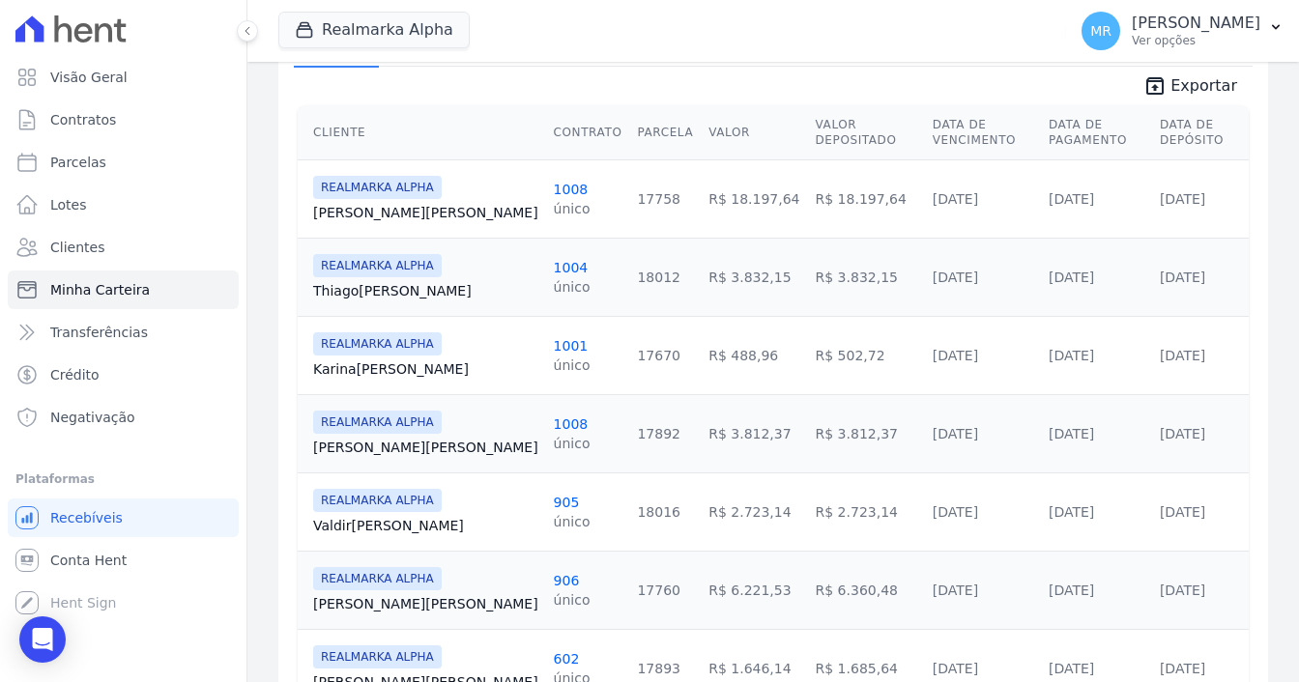
drag, startPoint x: 704, startPoint y: 269, endPoint x: 762, endPoint y: 275, distance: 58.3
click at [808, 275] on td "R$ 3.832,15" at bounding box center [866, 277] width 117 height 78
drag, startPoint x: 768, startPoint y: 442, endPoint x: 703, endPoint y: 428, distance: 66.2
click at [808, 428] on td "R$ 3.812,37" at bounding box center [866, 433] width 117 height 78
drag, startPoint x: 769, startPoint y: 505, endPoint x: 706, endPoint y: 521, distance: 65.9
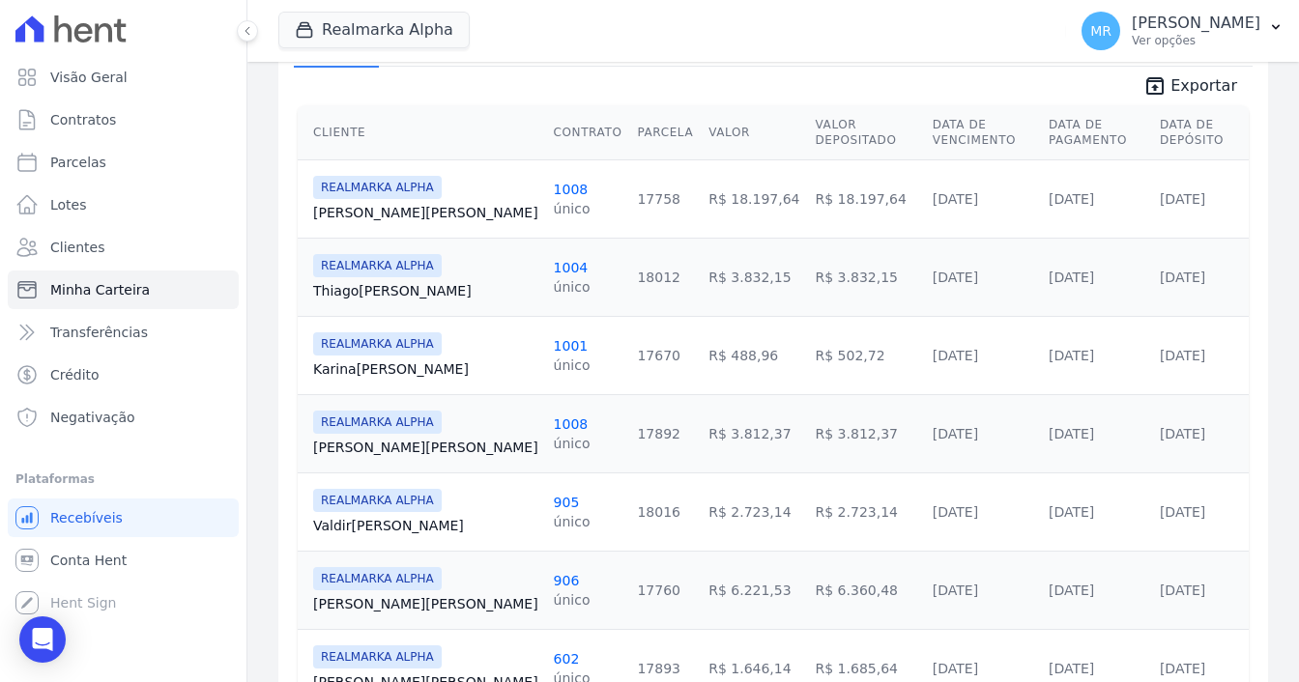
click at [808, 520] on td "R$ 2.723,14" at bounding box center [866, 512] width 117 height 78
drag, startPoint x: 775, startPoint y: 595, endPoint x: 698, endPoint y: 605, distance: 77.9
click at [808, 605] on td "R$ 6.360,48" at bounding box center [866, 590] width 117 height 78
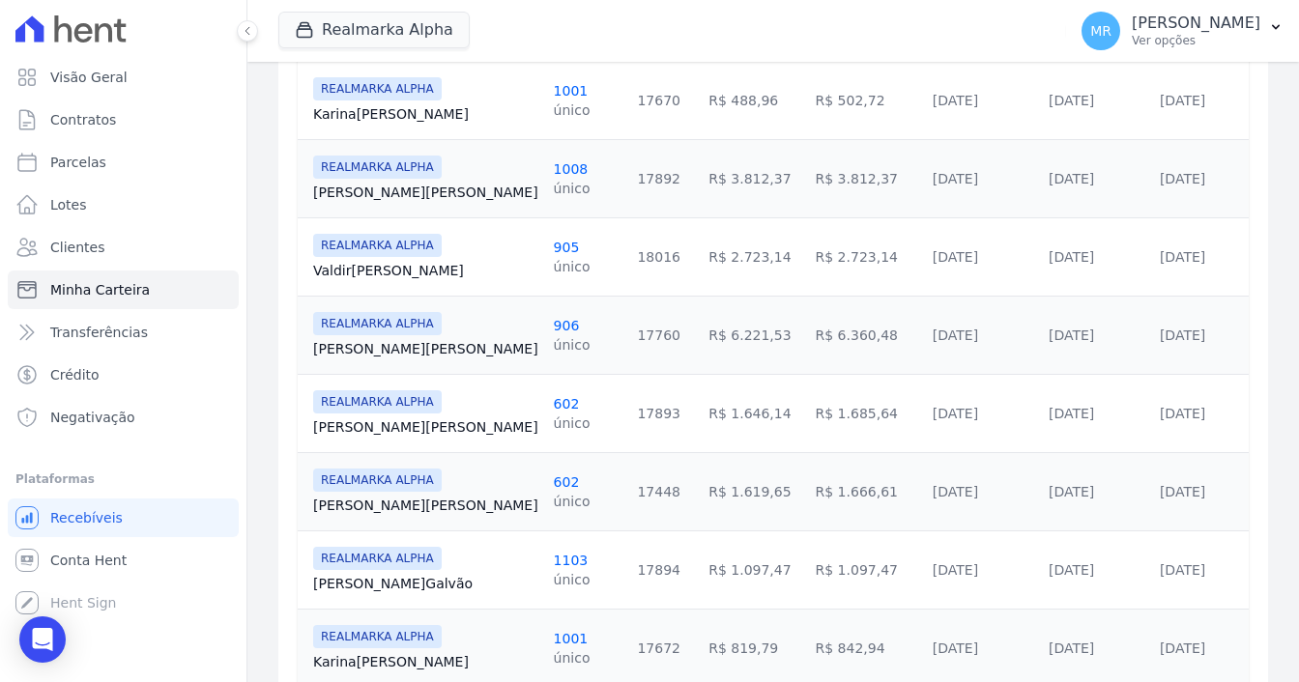
scroll to position [677, 0]
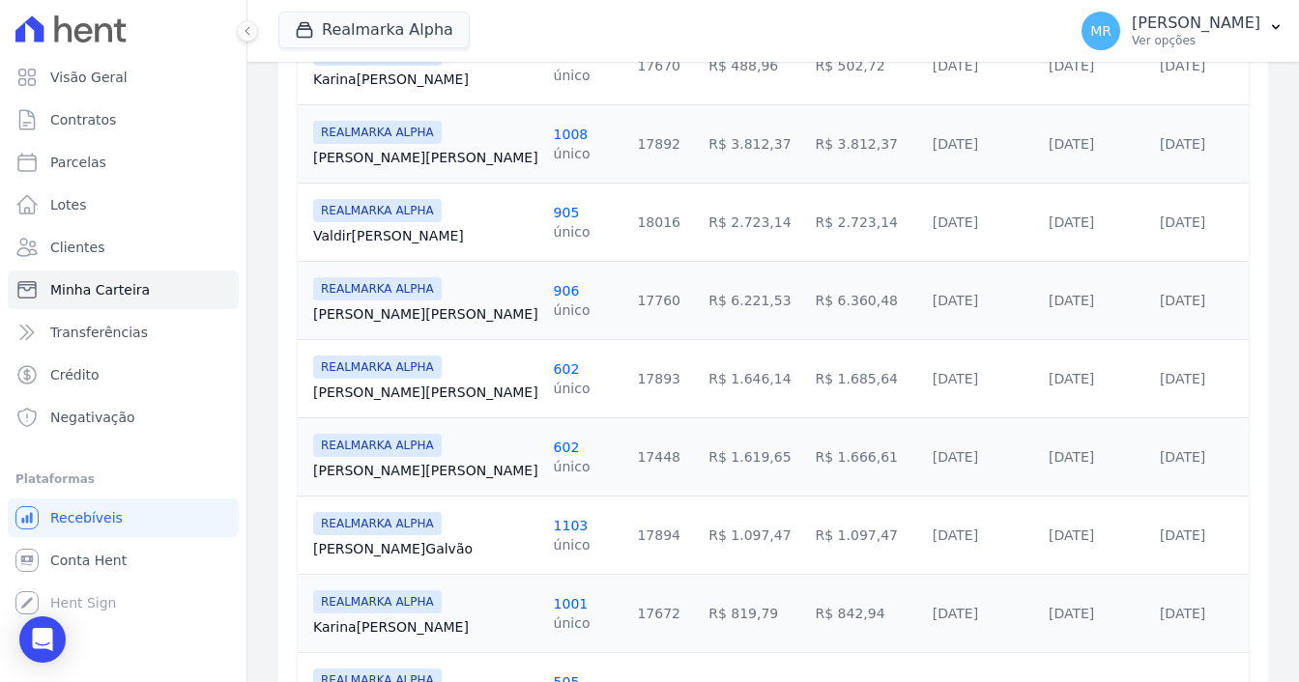
drag, startPoint x: 766, startPoint y: 532, endPoint x: 684, endPoint y: 537, distance: 81.4
click at [808, 537] on td "R$ 1.097,47" at bounding box center [866, 535] width 117 height 78
drag, startPoint x: 755, startPoint y: 612, endPoint x: 719, endPoint y: 608, distance: 36.0
click at [808, 608] on td "R$ 842,94" at bounding box center [866, 613] width 117 height 78
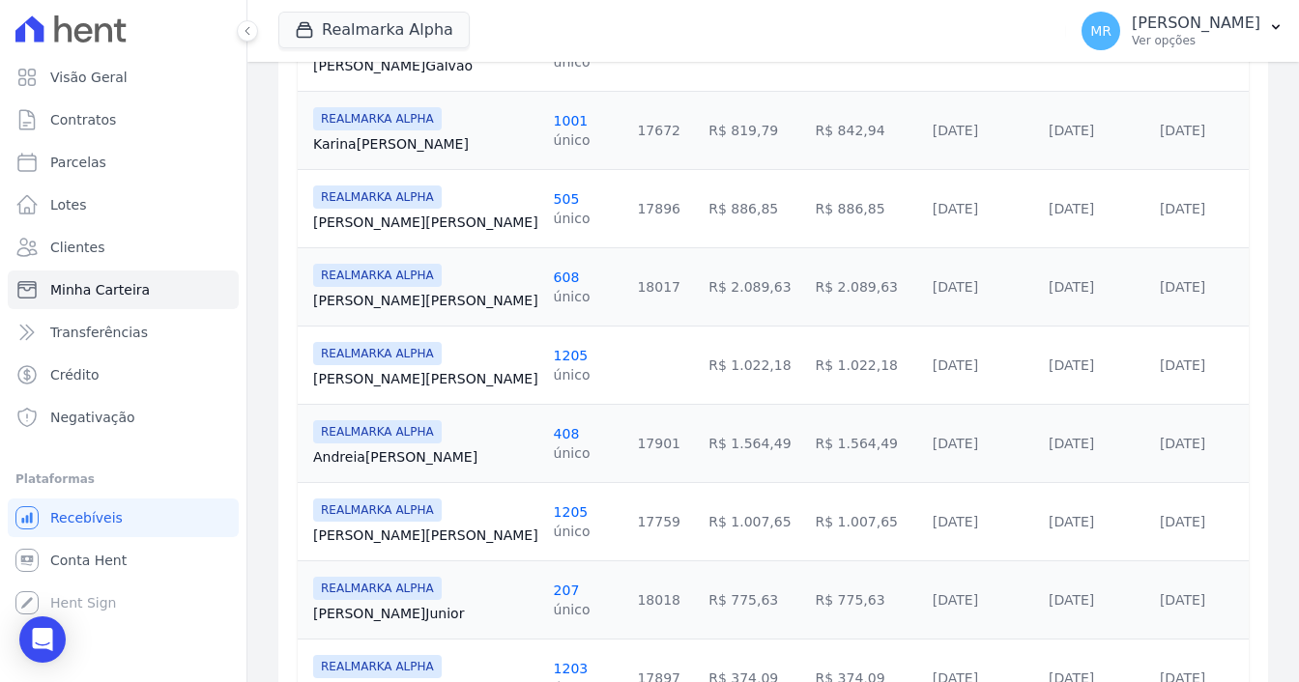
scroll to position [1257, 0]
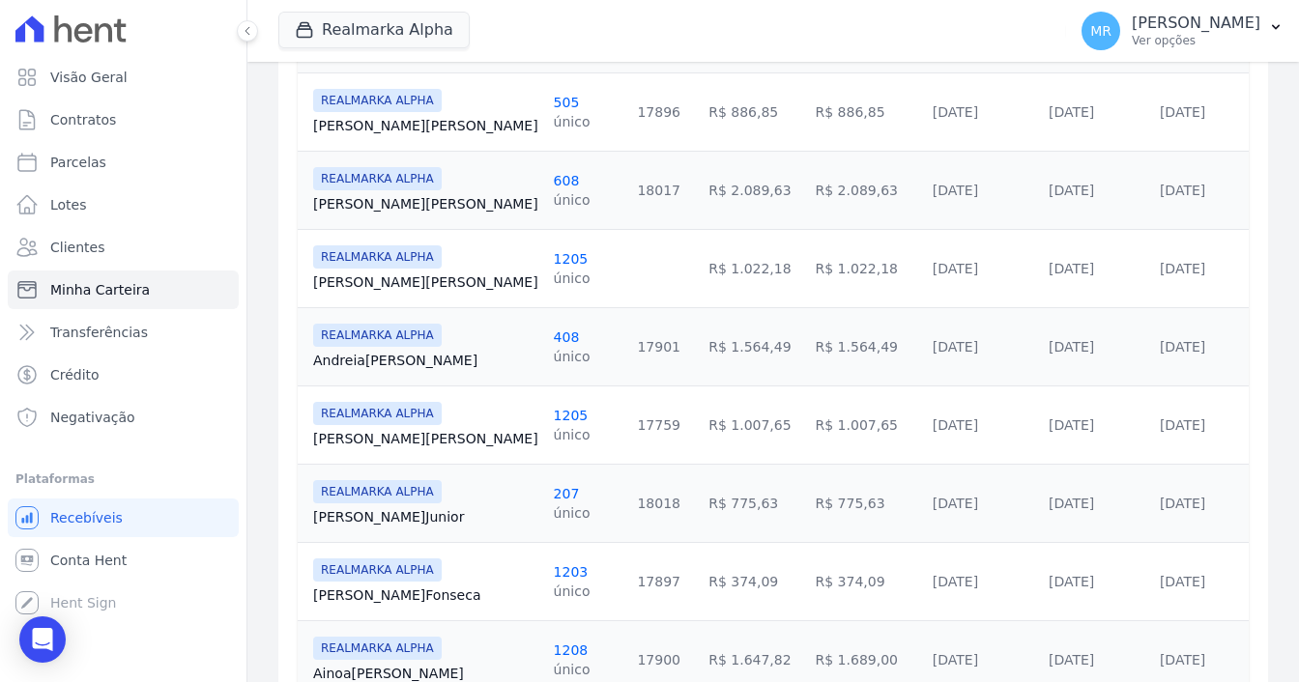
drag, startPoint x: 774, startPoint y: 121, endPoint x: 706, endPoint y: 119, distance: 68.7
click at [808, 119] on td "R$ 886,85" at bounding box center [866, 112] width 117 height 78
drag, startPoint x: 777, startPoint y: 191, endPoint x: 698, endPoint y: 206, distance: 80.6
click at [808, 206] on td "R$ 2.089,63" at bounding box center [866, 190] width 117 height 78
drag, startPoint x: 773, startPoint y: 275, endPoint x: 706, endPoint y: 283, distance: 68.2
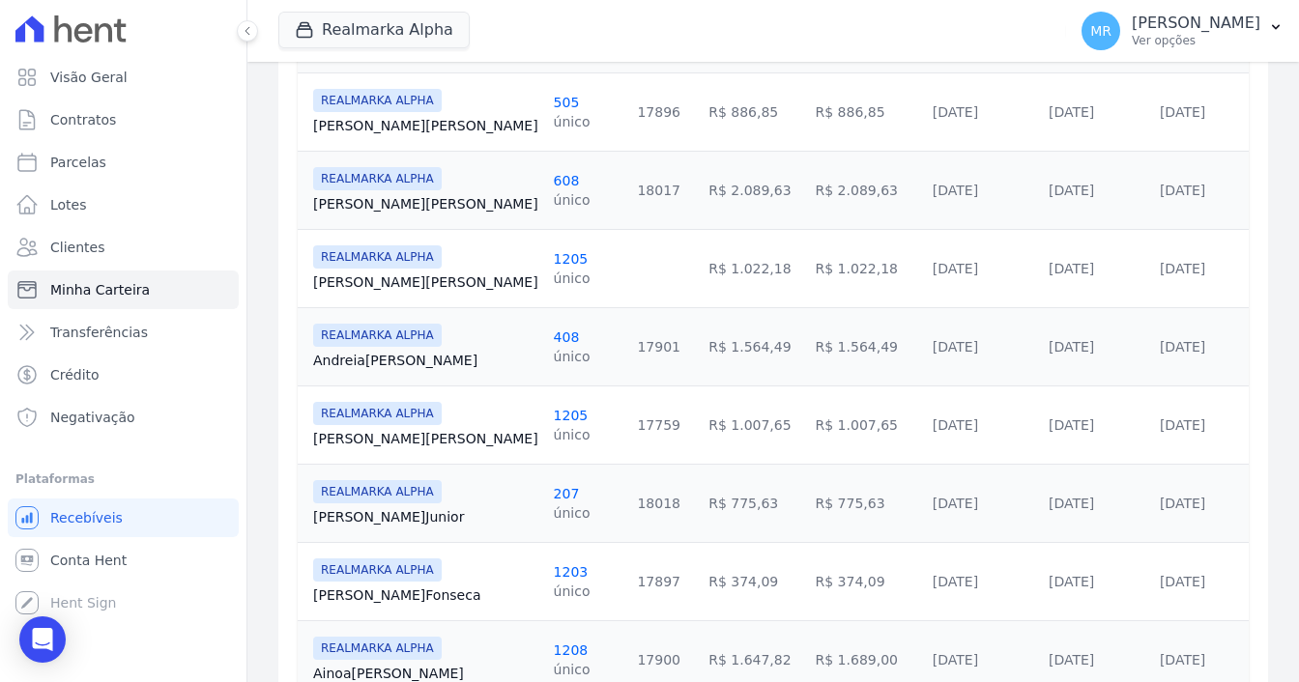
click at [808, 282] on td "R$ 1.022,18" at bounding box center [866, 268] width 117 height 78
drag, startPoint x: 768, startPoint y: 350, endPoint x: 704, endPoint y: 357, distance: 64.2
click at [808, 357] on td "R$ 1.564,49" at bounding box center [866, 346] width 117 height 78
drag, startPoint x: 767, startPoint y: 426, endPoint x: 715, endPoint y: 421, distance: 51.5
click at [808, 421] on td "R$ 1.007,65" at bounding box center [866, 425] width 117 height 78
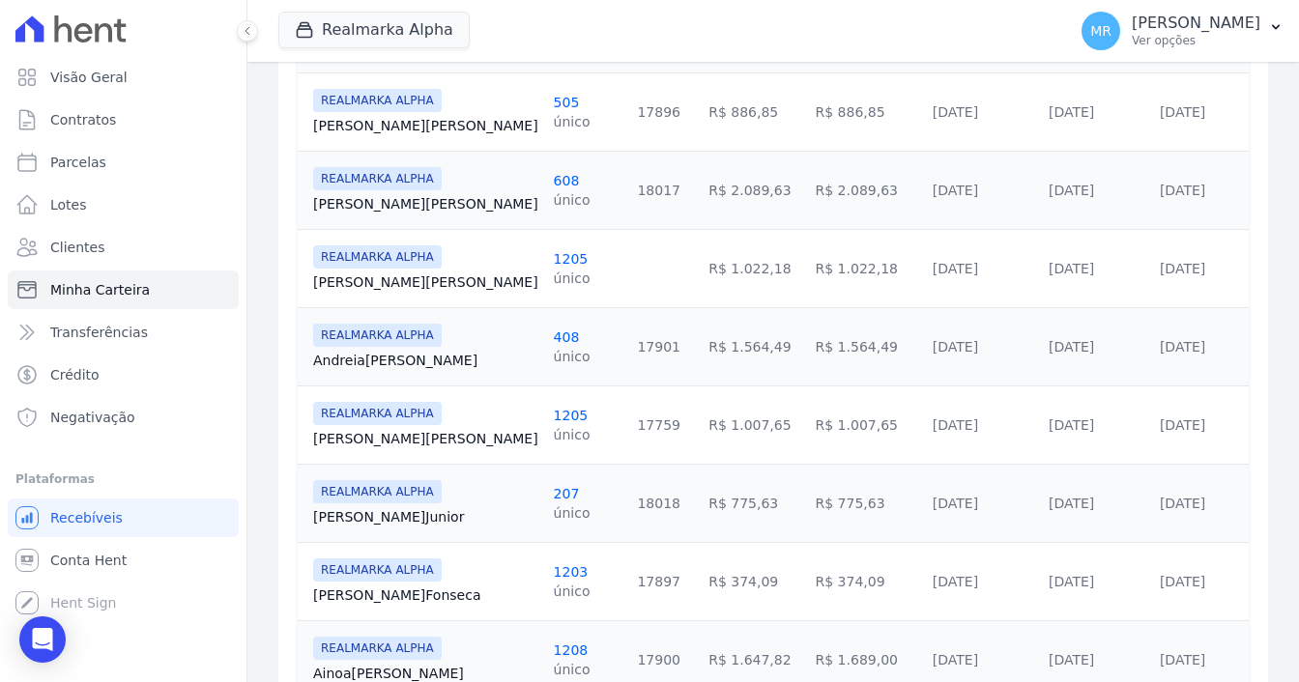
drag, startPoint x: 772, startPoint y: 494, endPoint x: 695, endPoint y: 497, distance: 77.4
click at [808, 497] on td "R$ 775,63" at bounding box center [866, 503] width 117 height 78
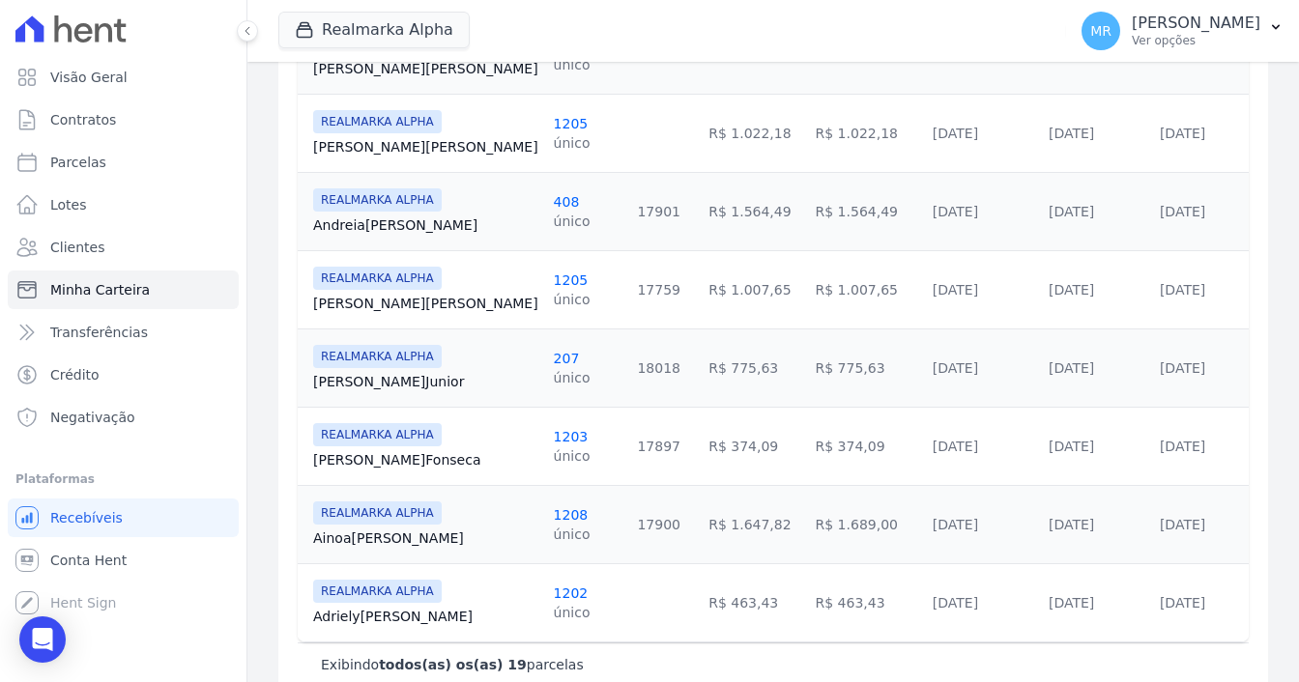
scroll to position [1426, 0]
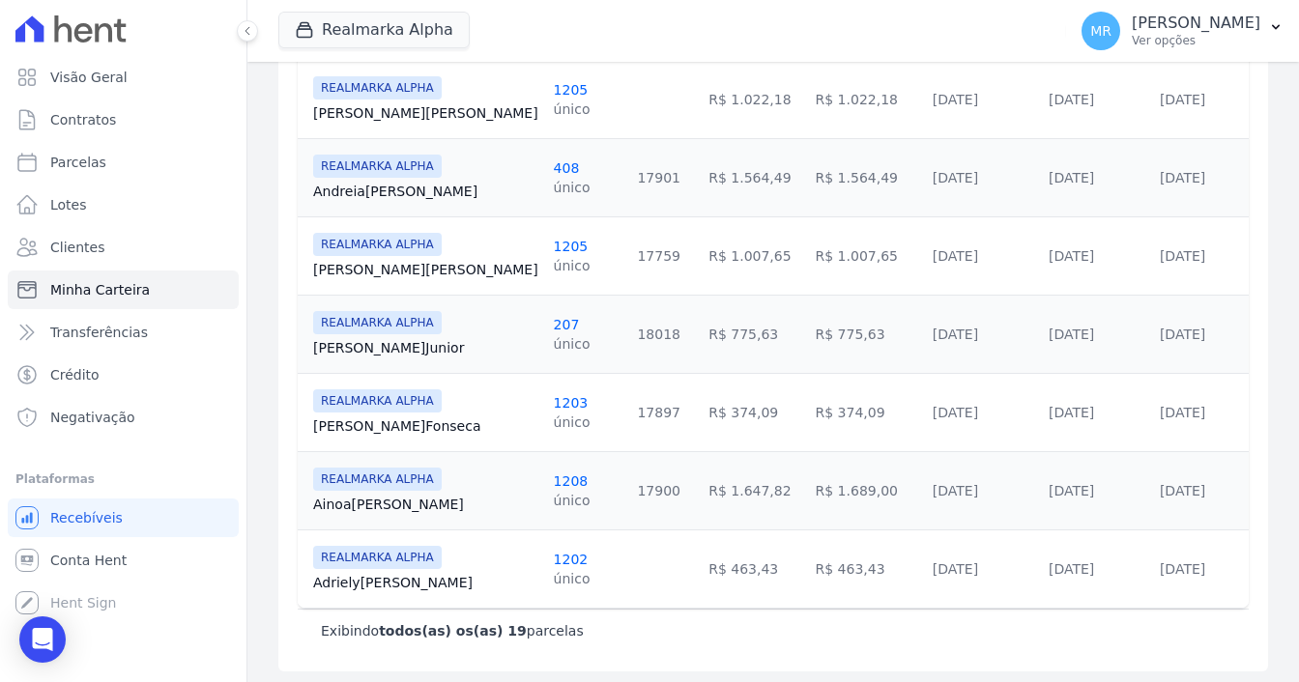
click at [554, 480] on link "1208" at bounding box center [571, 481] width 35 height 15
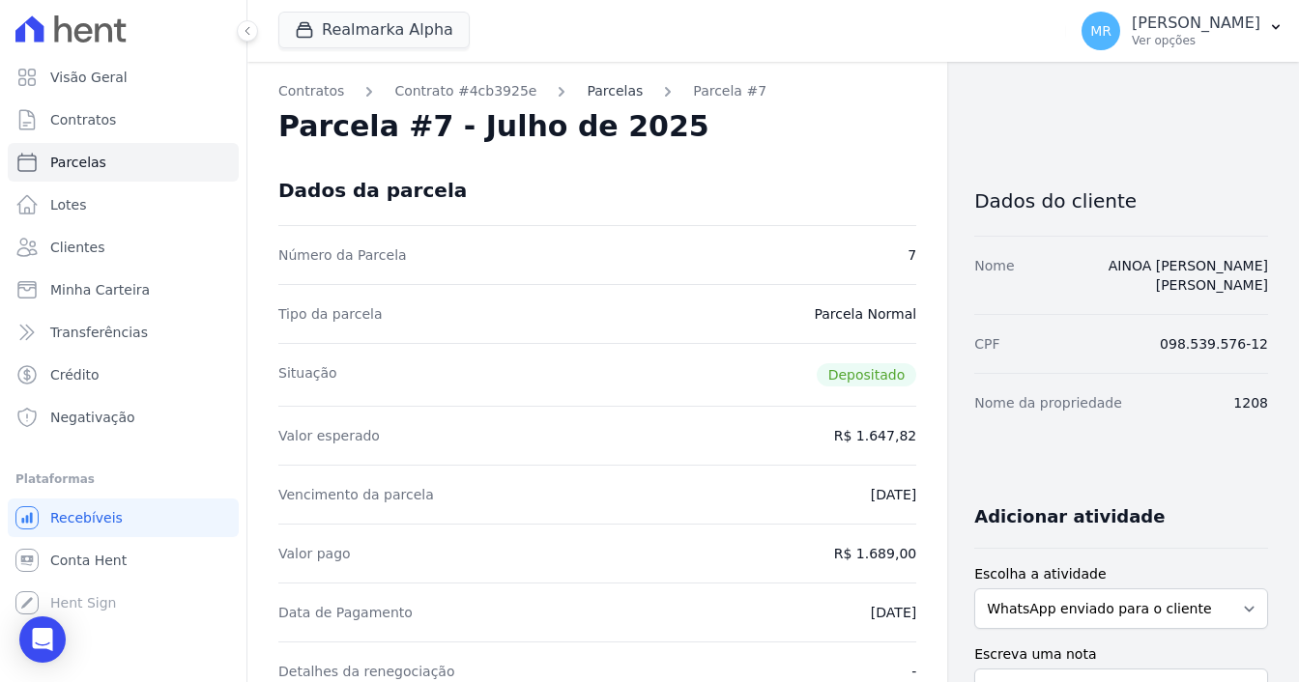
click at [597, 90] on link "Parcelas" at bounding box center [615, 91] width 56 height 20
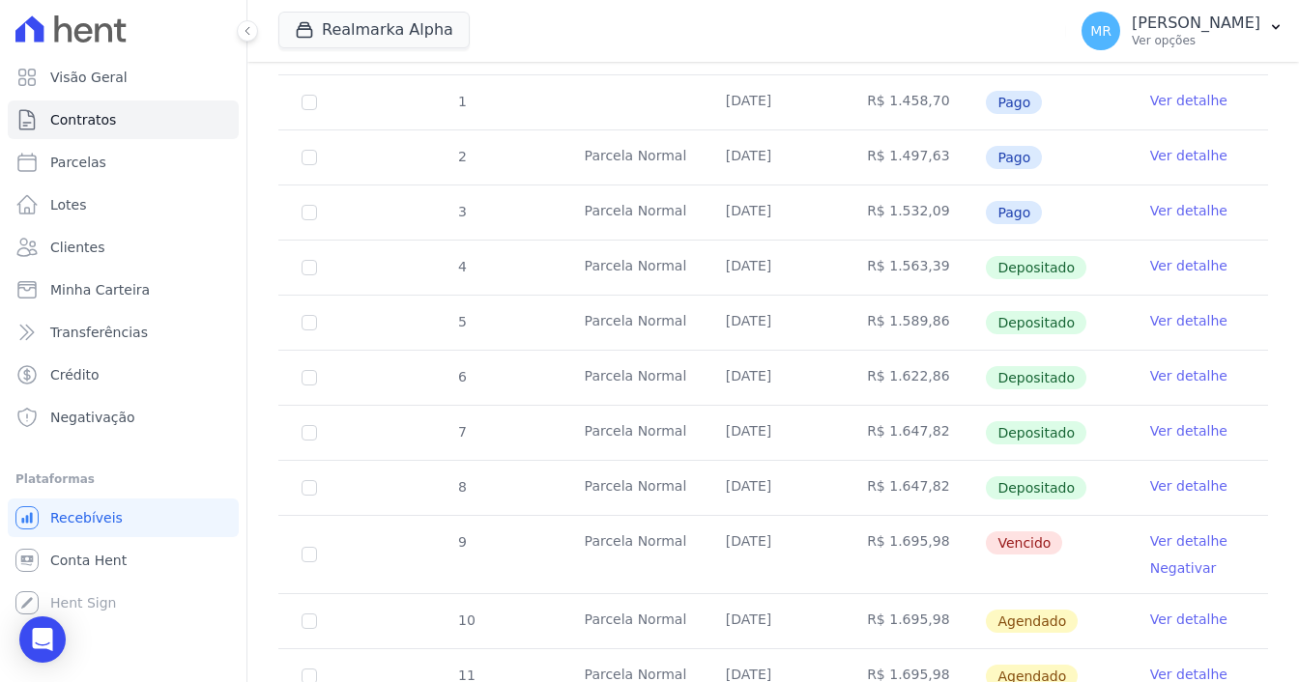
scroll to position [675, 0]
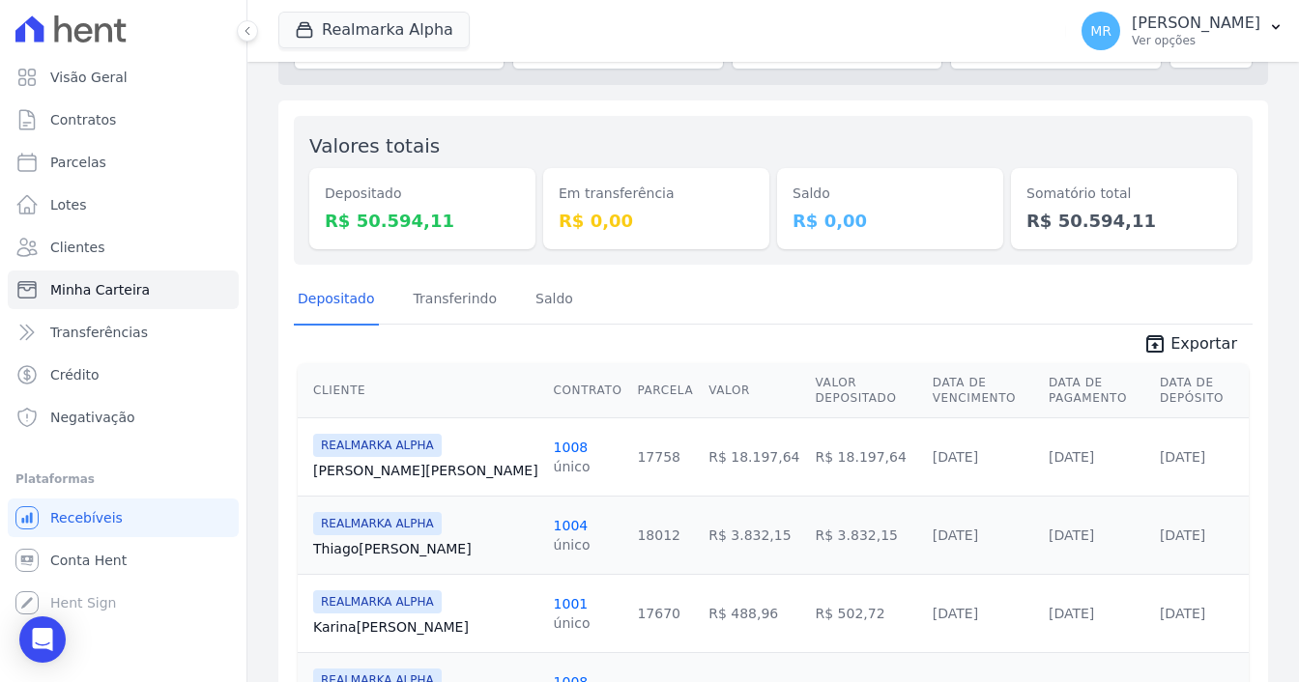
scroll to position [73, 0]
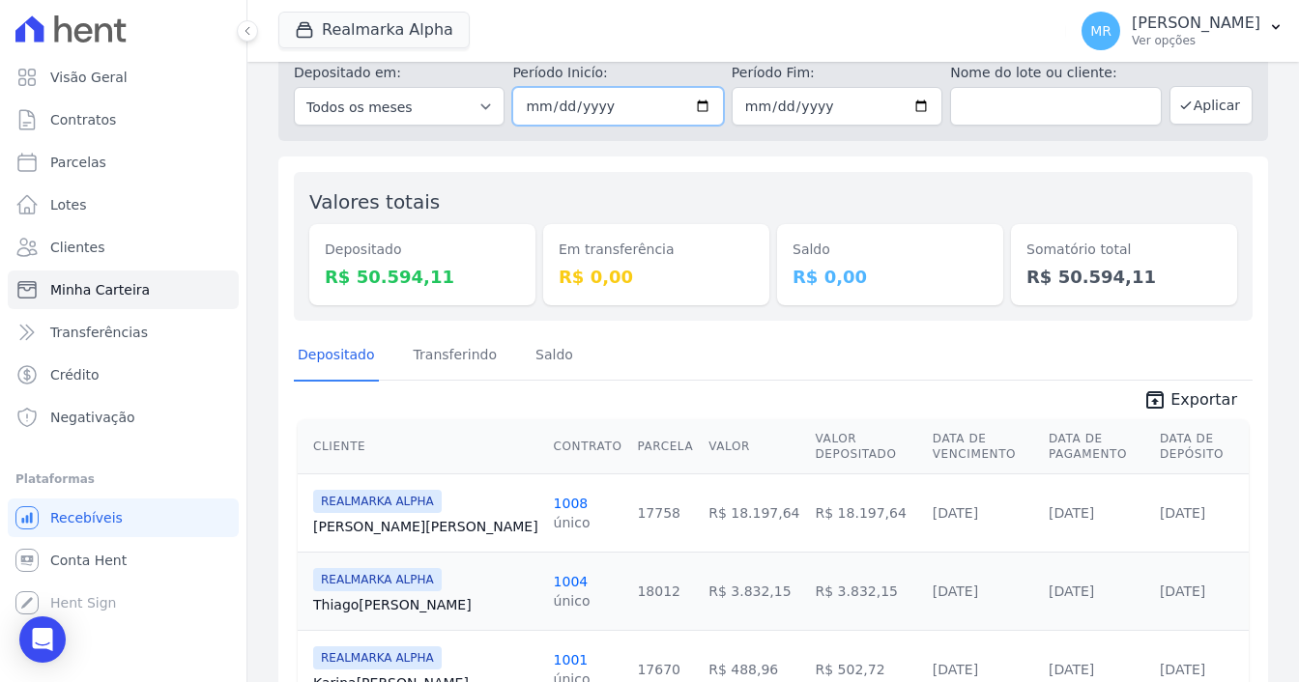
click at [696, 106] on input "[DATE]" at bounding box center [617, 106] width 211 height 39
type input "2025-08-01"
click at [904, 96] on input "2025-07-30" at bounding box center [837, 106] width 211 height 39
click at [913, 107] on input "2025-07-30" at bounding box center [837, 106] width 211 height 39
type input "2025-08-30"
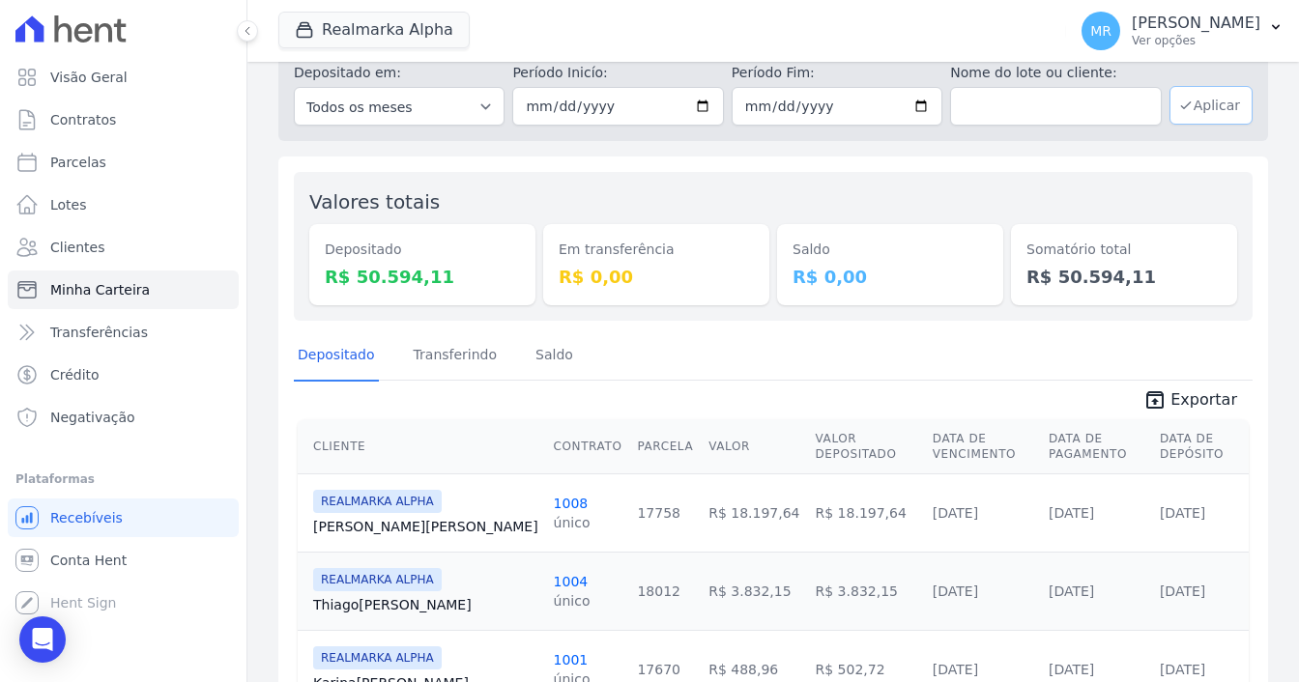
click at [1178, 102] on icon "button" at bounding box center [1185, 105] width 15 height 15
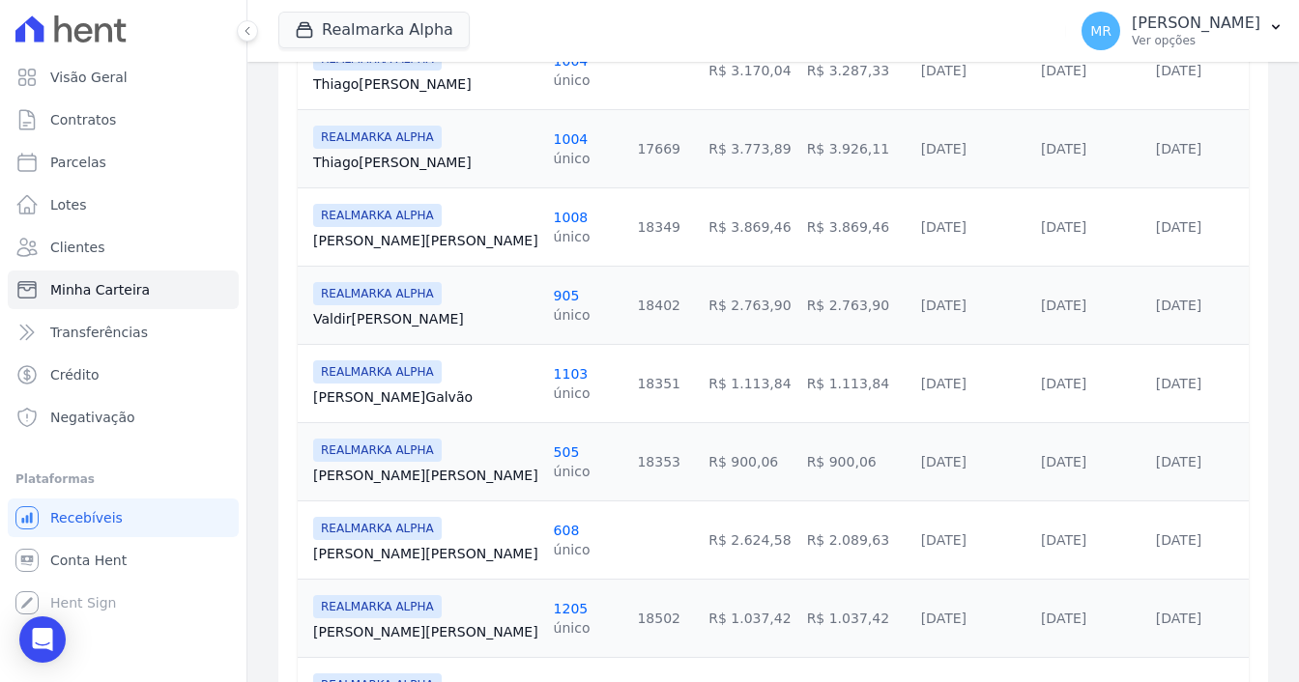
scroll to position [677, 0]
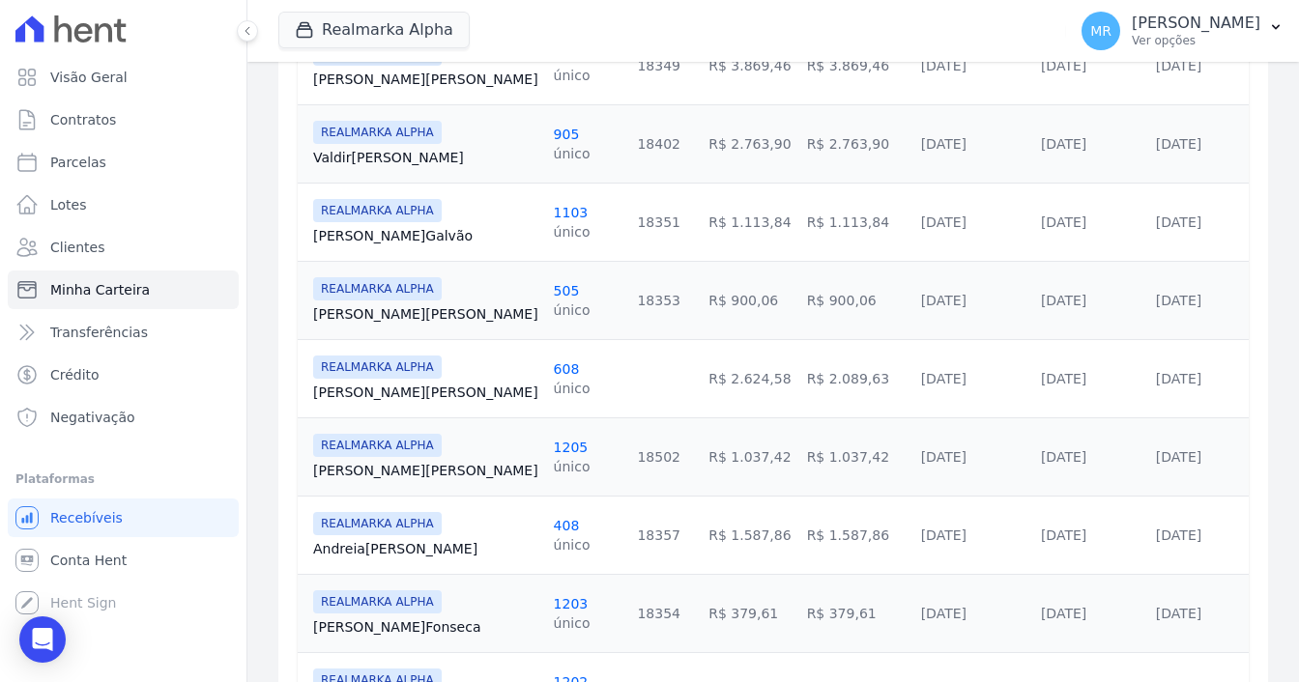
click at [554, 518] on link "408" at bounding box center [567, 525] width 26 height 15
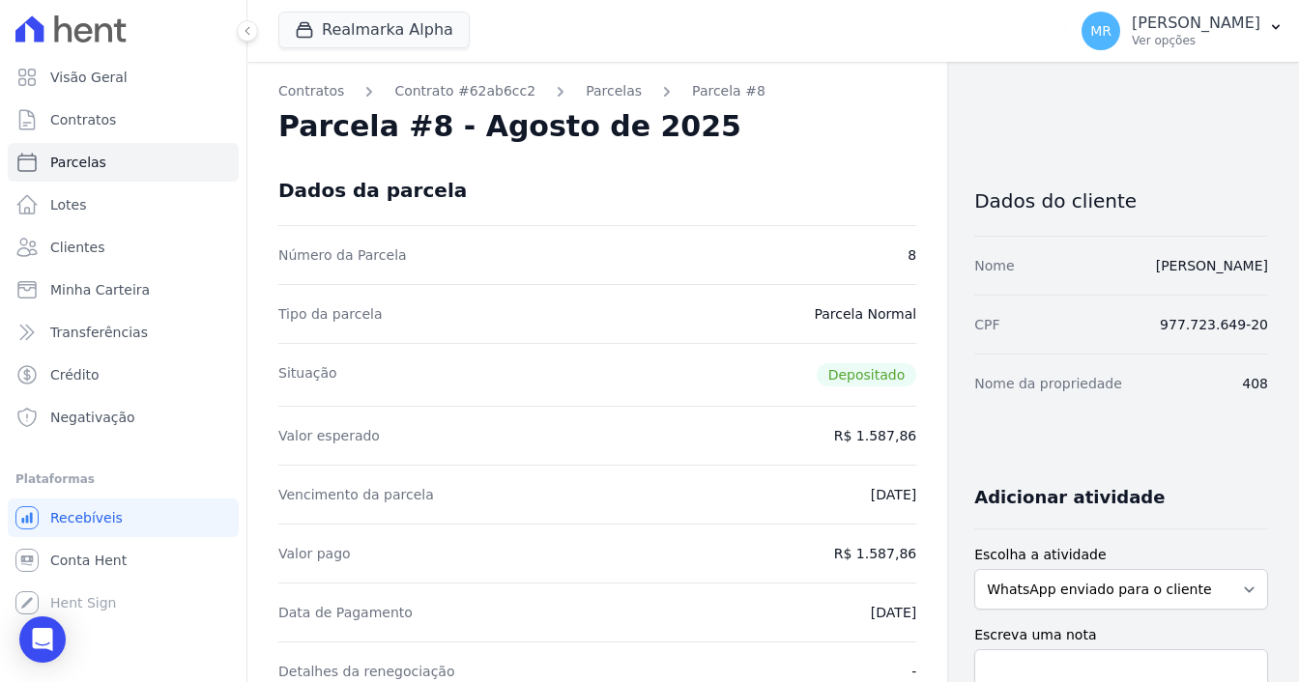
click at [586, 81] on link "Parcelas" at bounding box center [614, 91] width 56 height 20
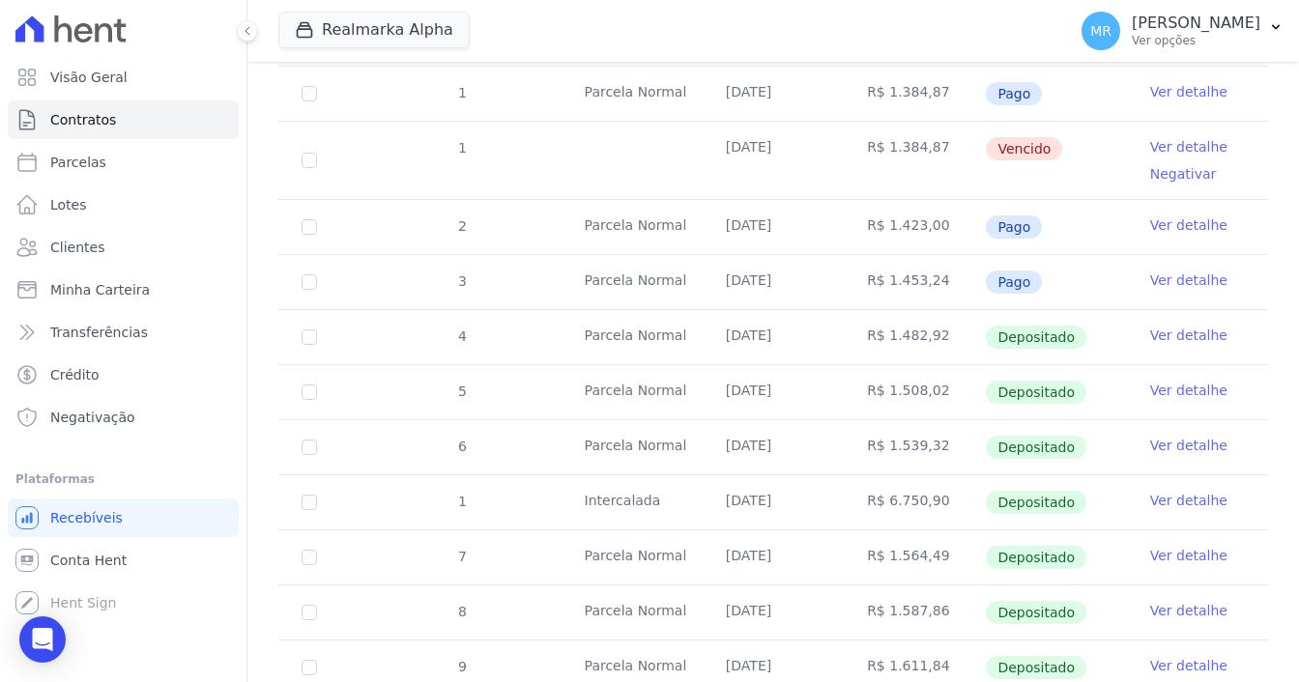
scroll to position [483, 0]
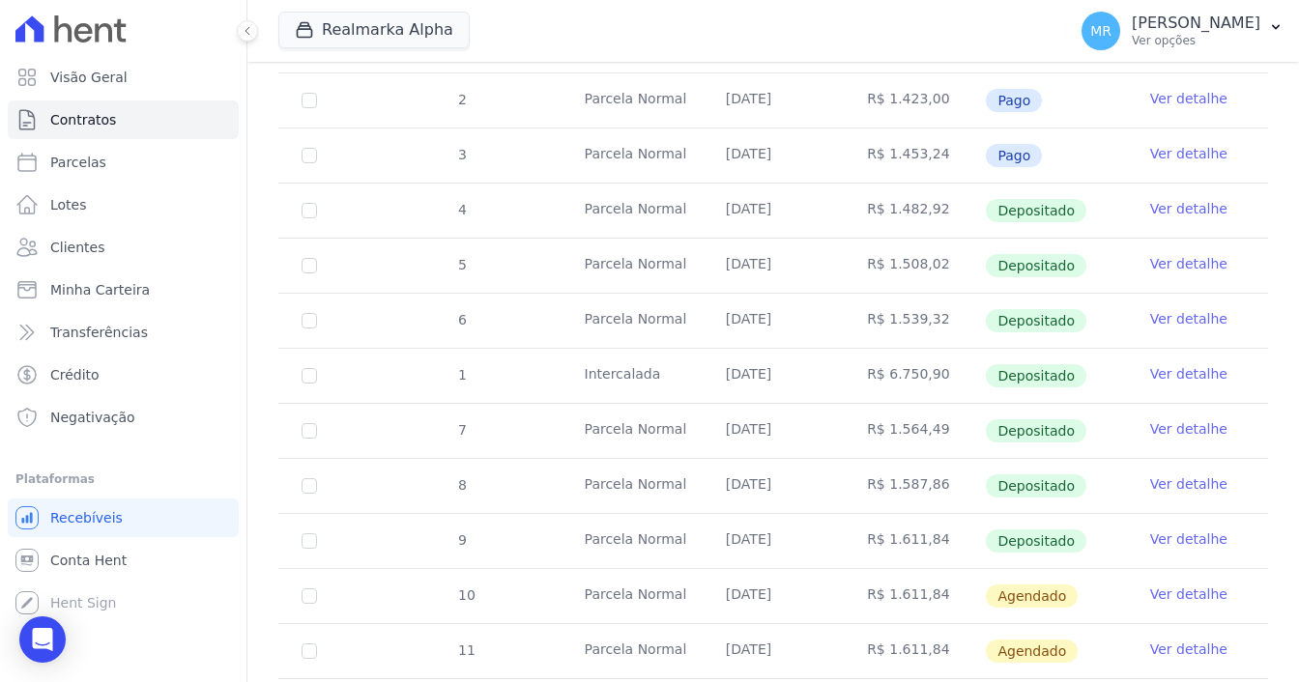
click at [1185, 364] on link "Ver detalhe" at bounding box center [1188, 373] width 77 height 19
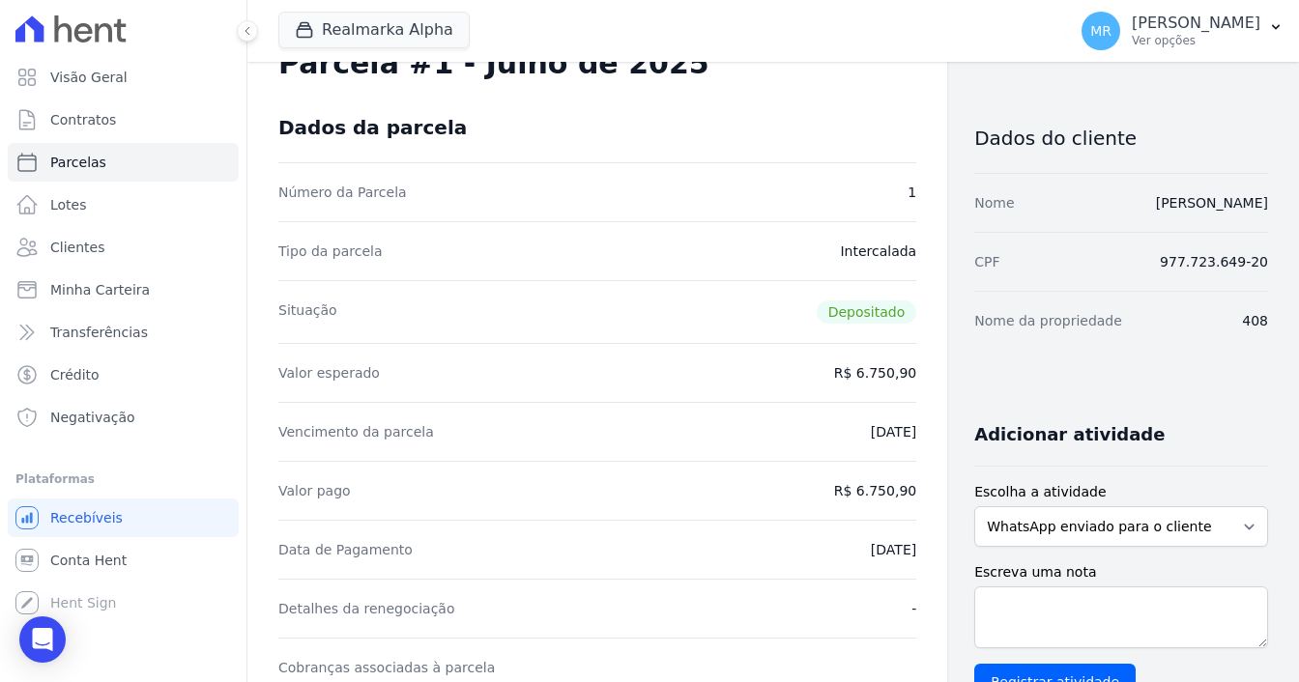
scroll to position [97, 0]
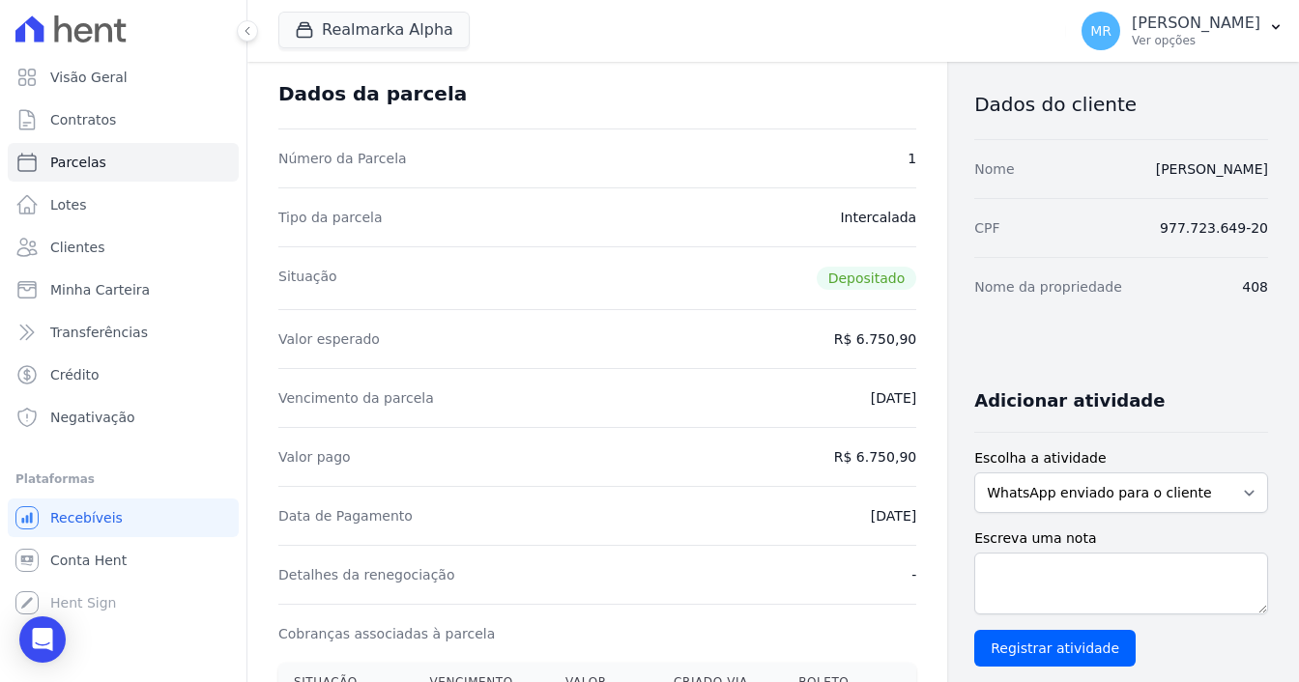
drag, startPoint x: 832, startPoint y: 457, endPoint x: 898, endPoint y: 450, distance: 66.2
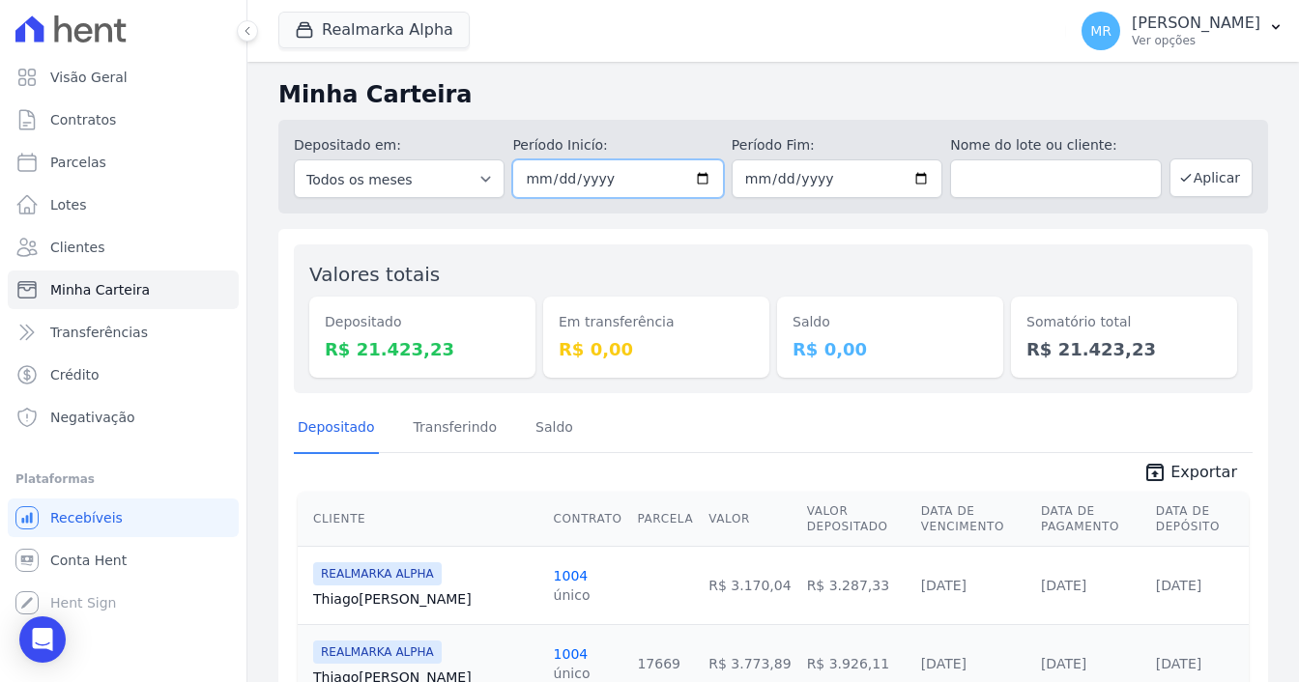
click at [710, 177] on input "2025-08-01" at bounding box center [617, 179] width 211 height 39
click at [696, 187] on input "2025-08-01" at bounding box center [617, 179] width 211 height 39
type input "[DATE]"
click at [915, 187] on input "2025-08-30" at bounding box center [837, 179] width 211 height 39
type input "[DATE]"
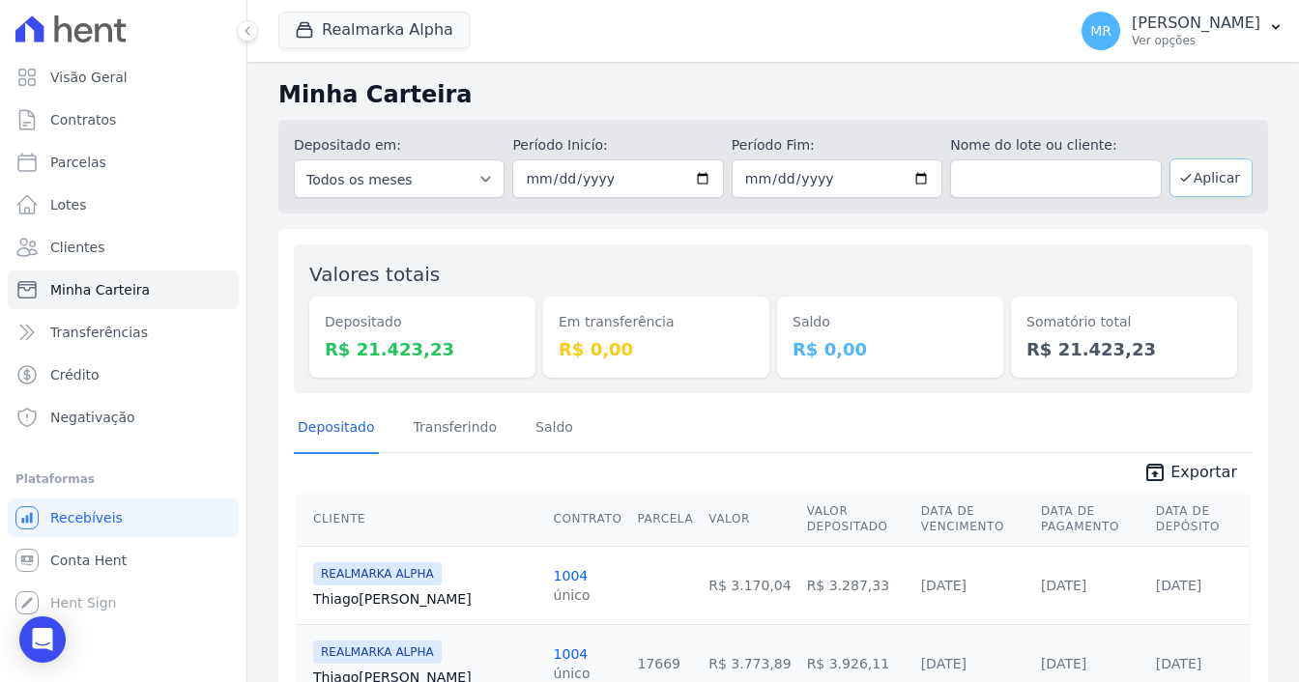
click at [1201, 179] on button "Aplicar" at bounding box center [1211, 178] width 83 height 39
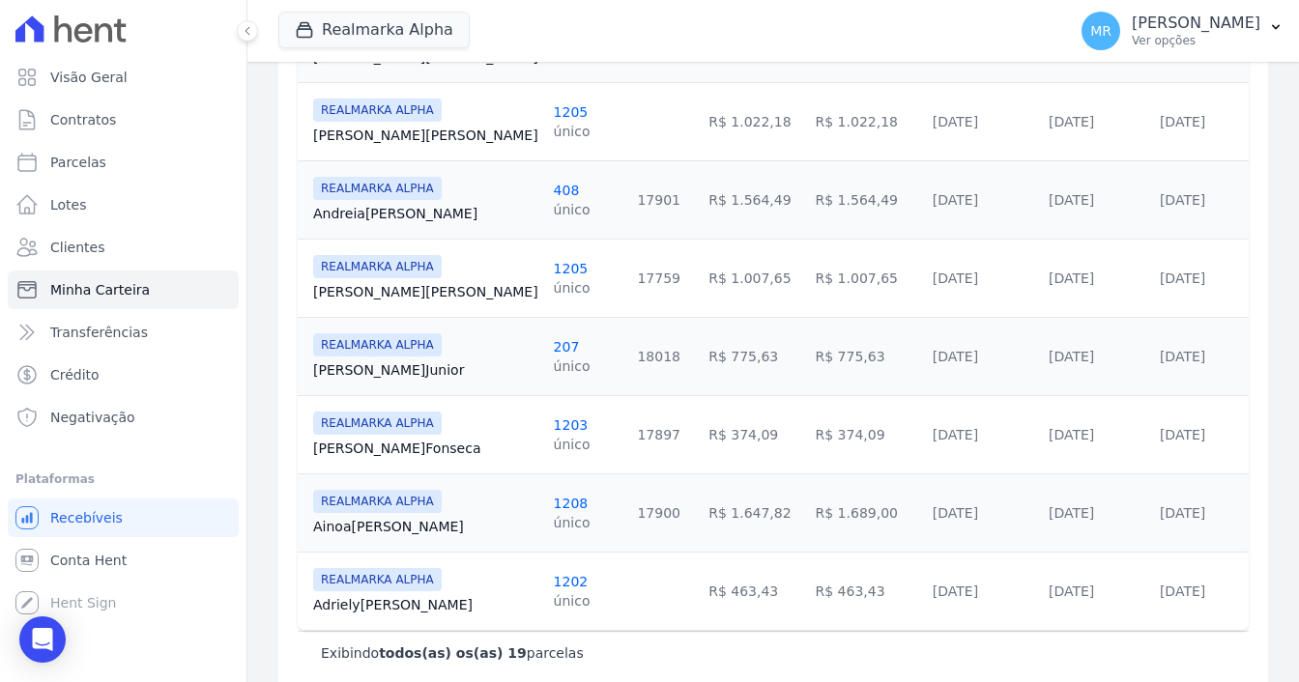
scroll to position [1426, 0]
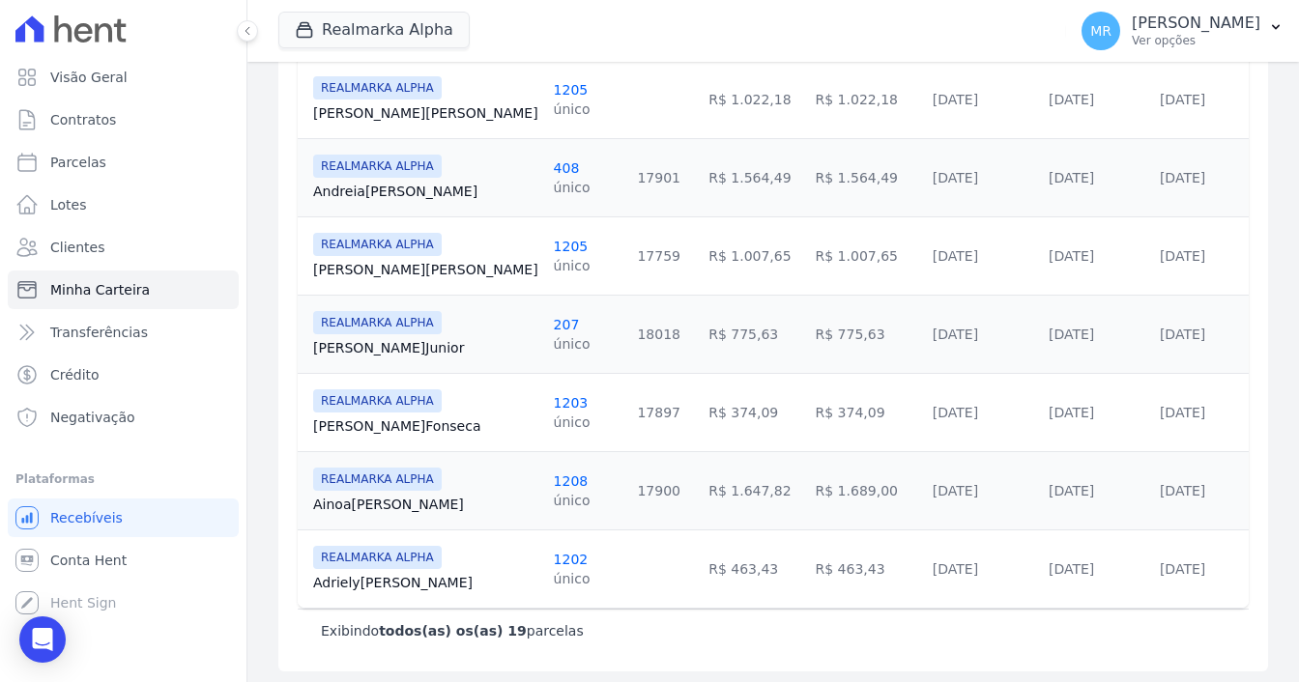
click at [554, 178] on div "único" at bounding box center [572, 187] width 37 height 19
click at [554, 163] on link "408" at bounding box center [567, 167] width 26 height 15
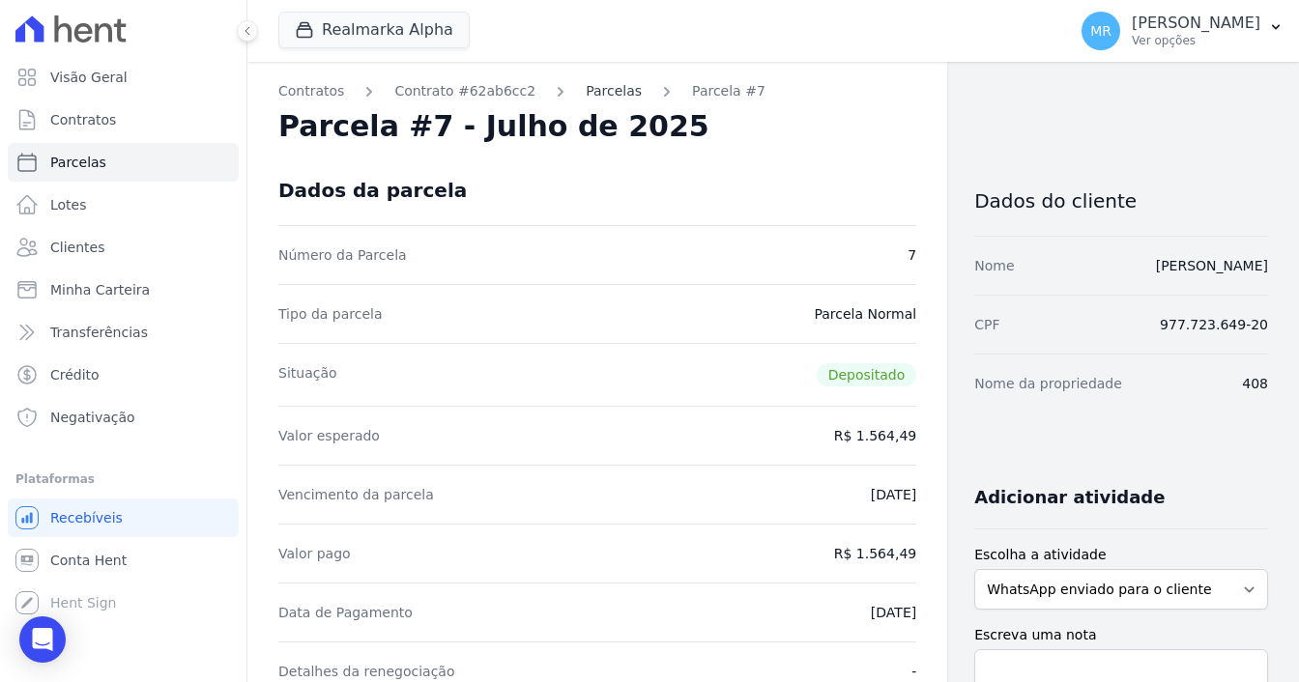
click at [593, 90] on link "Parcelas" at bounding box center [614, 91] width 56 height 20
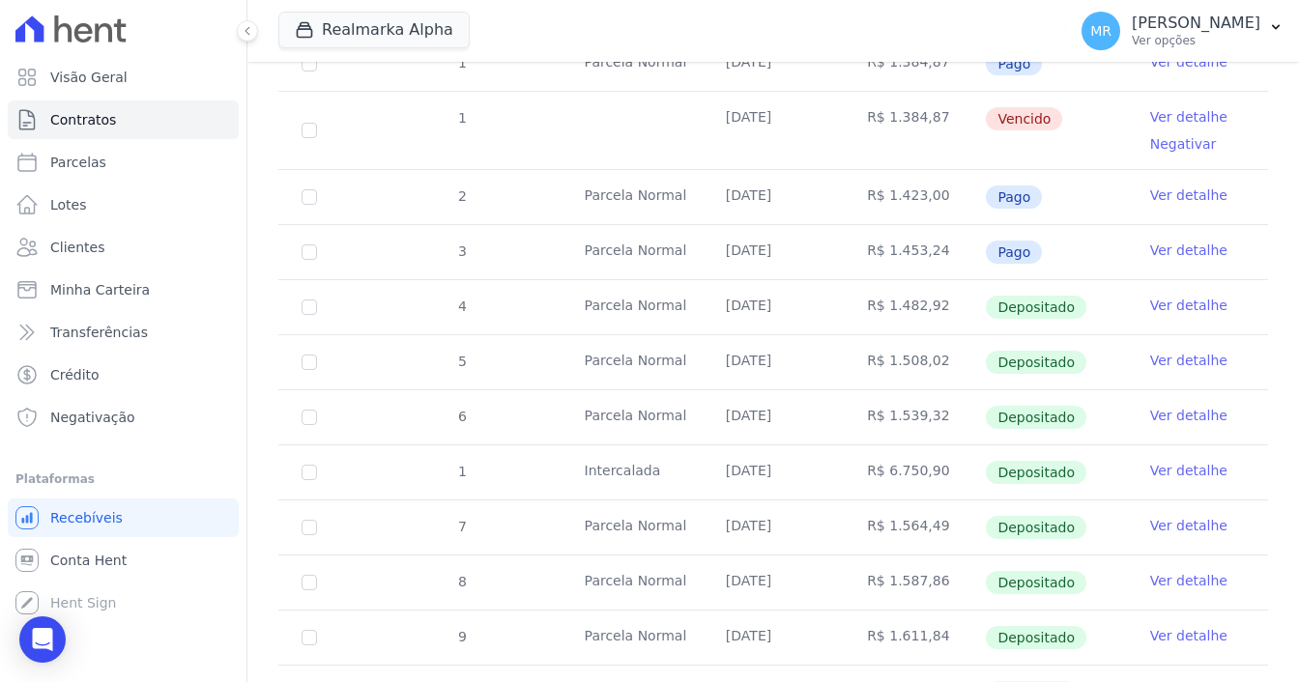
scroll to position [483, 0]
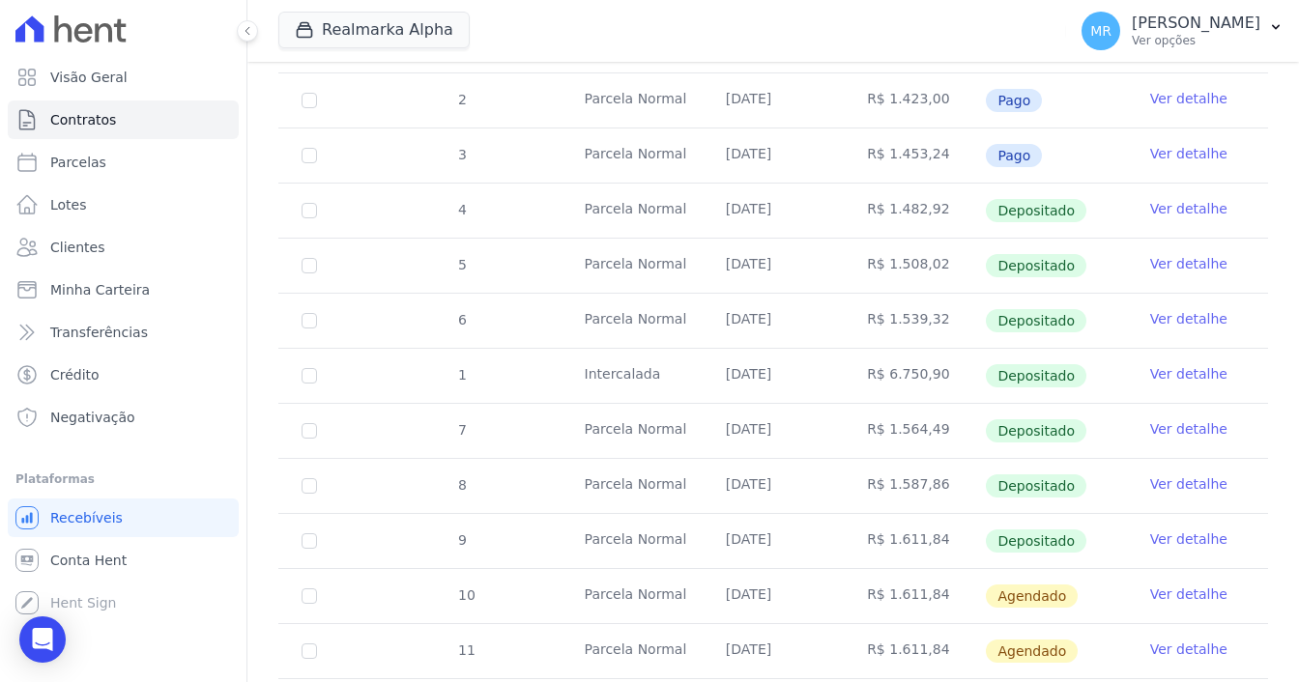
click at [1172, 364] on link "Ver detalhe" at bounding box center [1188, 373] width 77 height 19
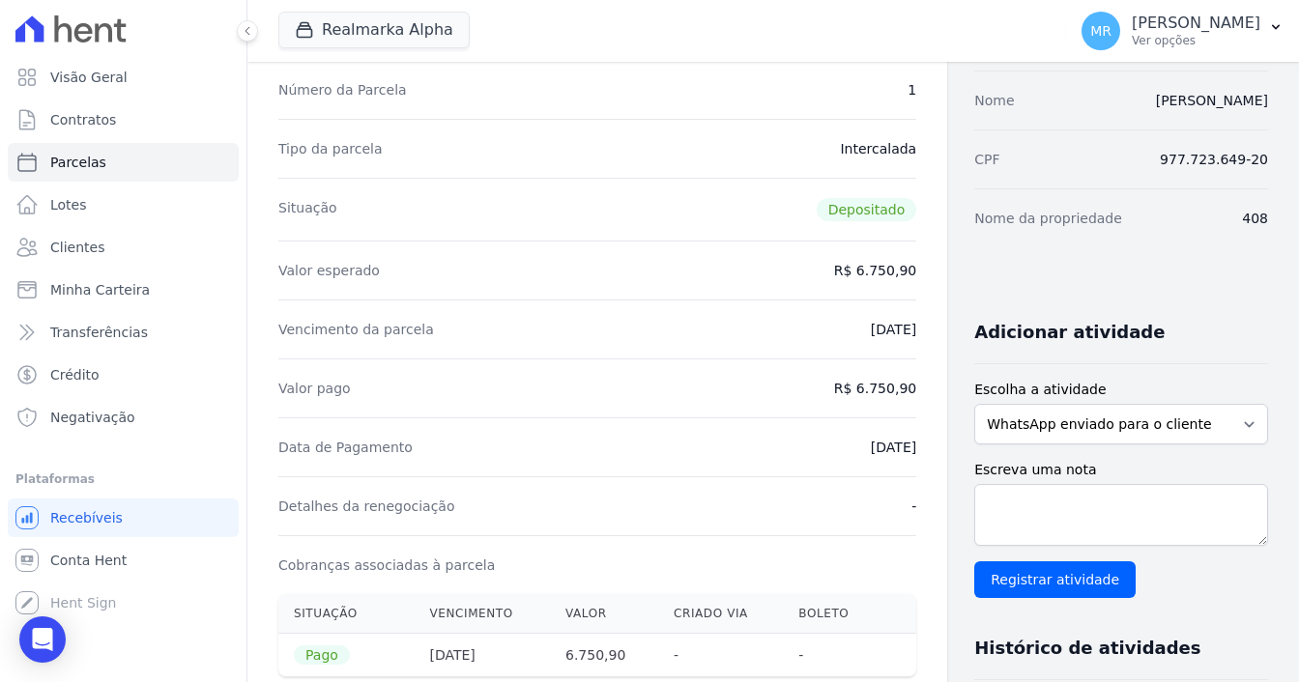
scroll to position [290, 0]
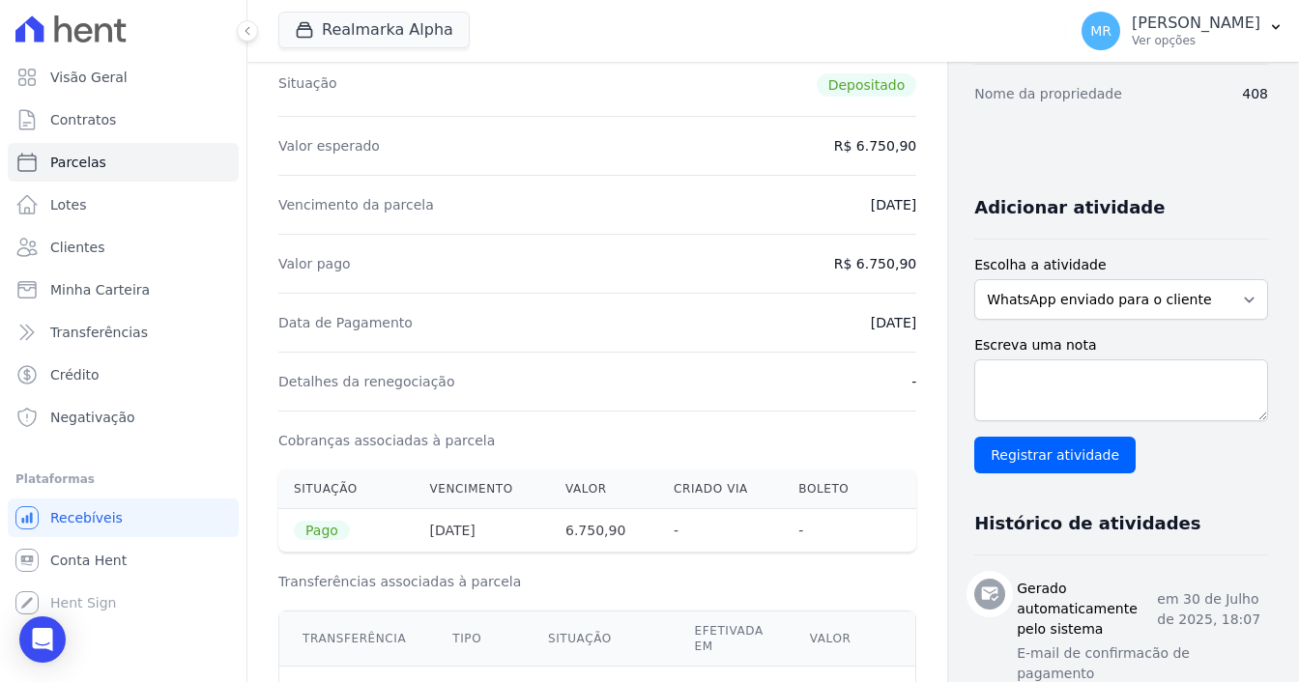
drag, startPoint x: 814, startPoint y: 308, endPoint x: 879, endPoint y: 314, distance: 65.0
click at [879, 314] on div "Data de Pagamento 30/07/2025" at bounding box center [597, 322] width 638 height 59
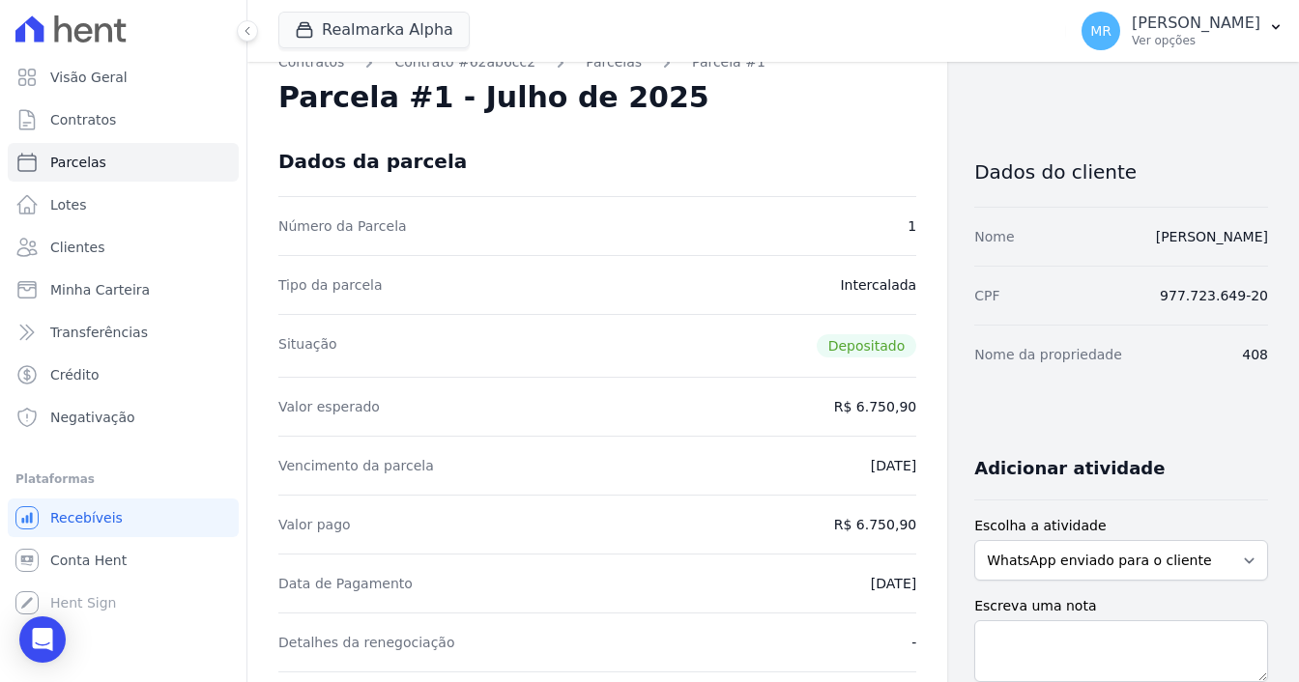
scroll to position [0, 0]
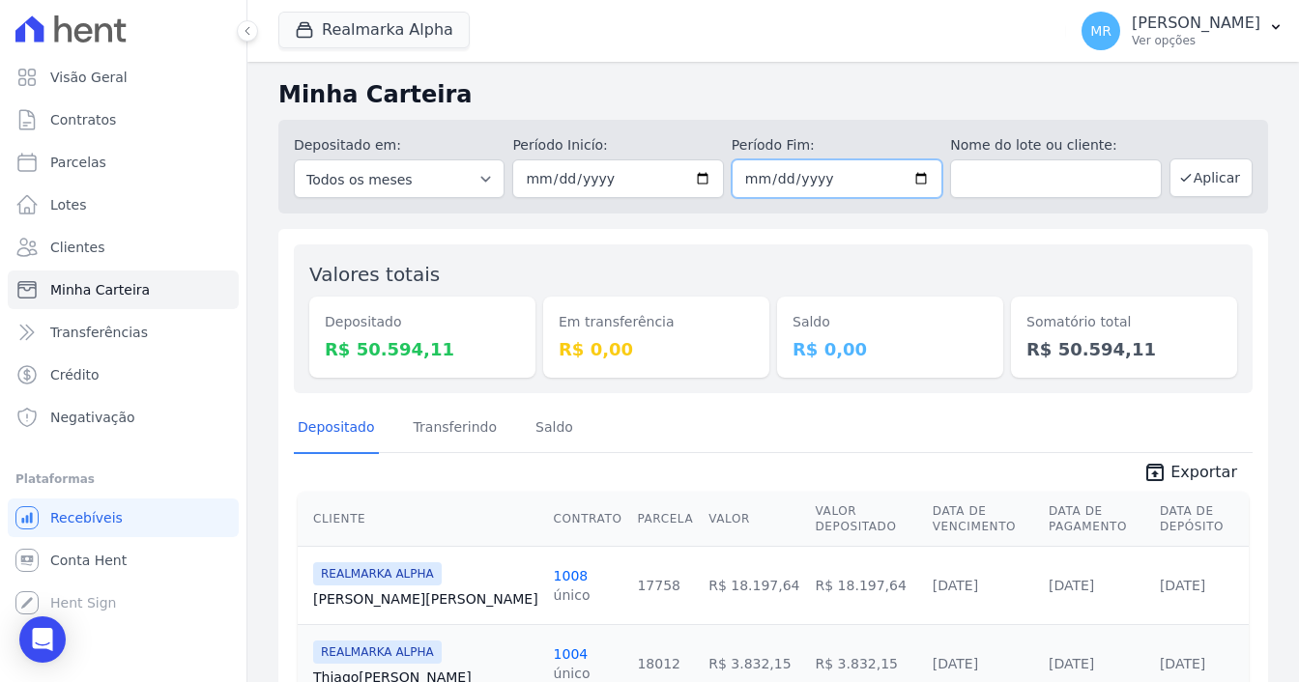
click at [908, 178] on input "2025-07-30" at bounding box center [837, 179] width 211 height 39
type input "2025-07-31"
click at [1195, 167] on button "Aplicar" at bounding box center [1211, 178] width 83 height 39
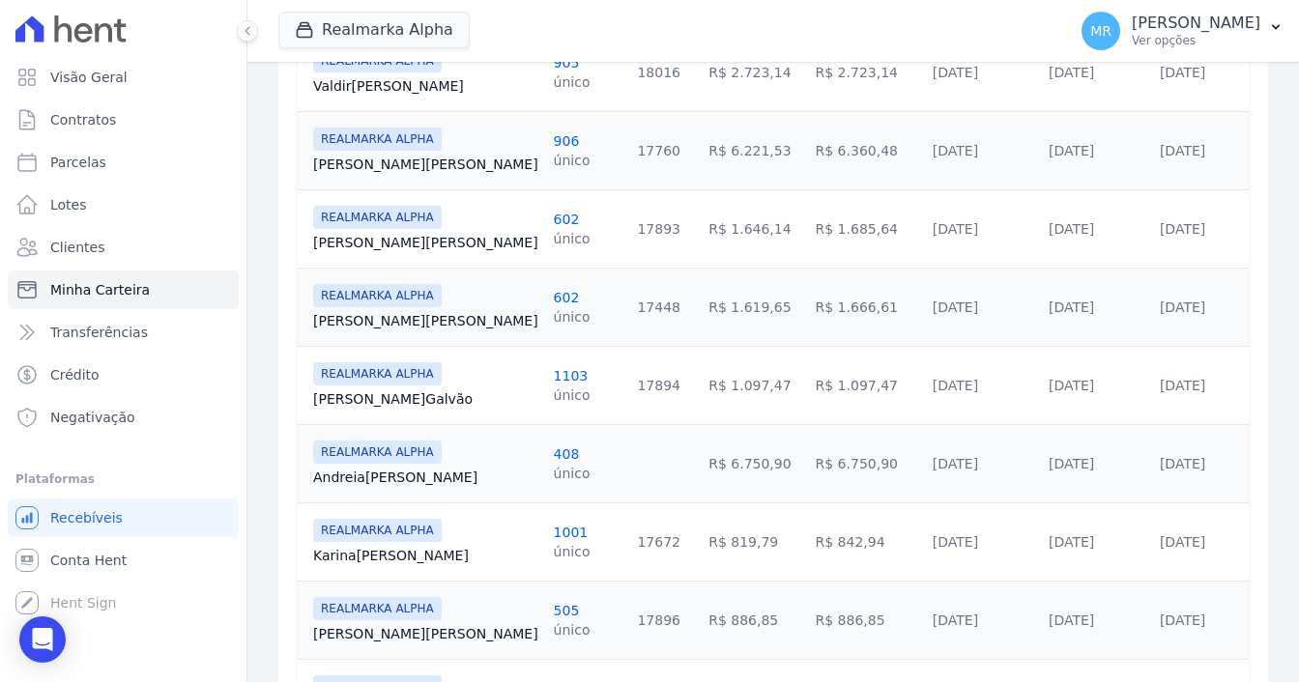
scroll to position [827, 0]
click at [1160, 460] on link "[DATE]" at bounding box center [1182, 462] width 45 height 15
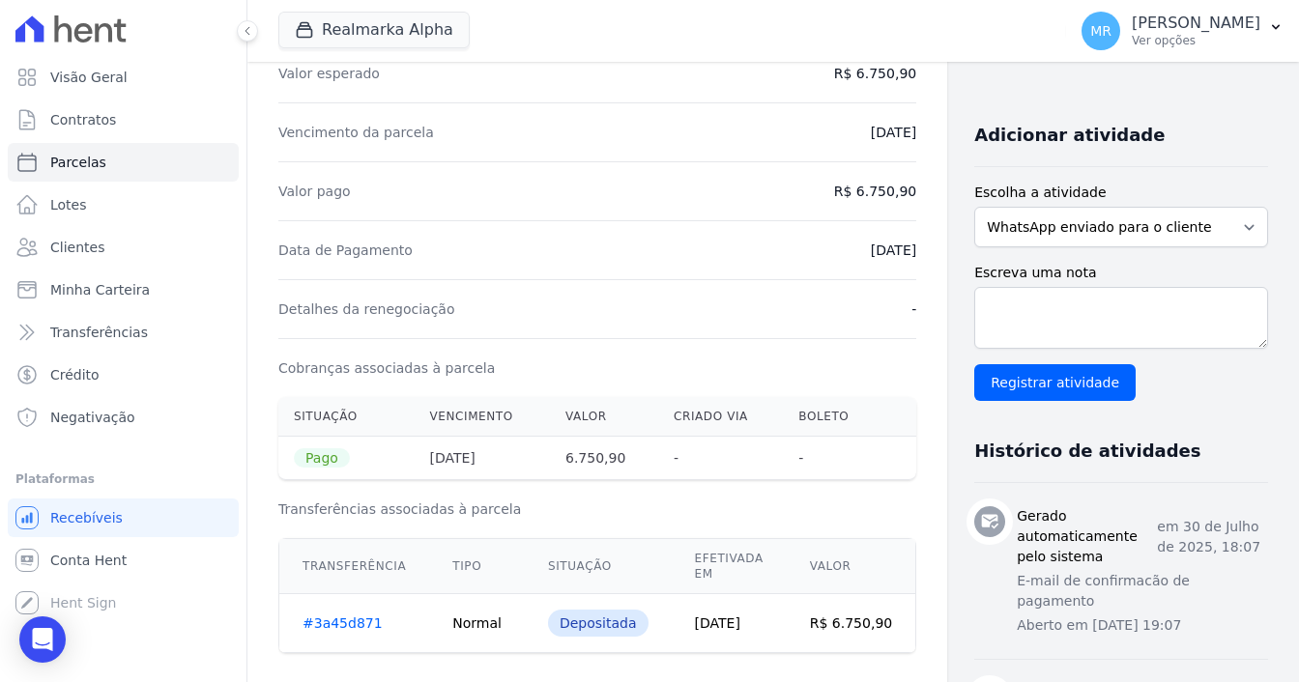
scroll to position [387, 0]
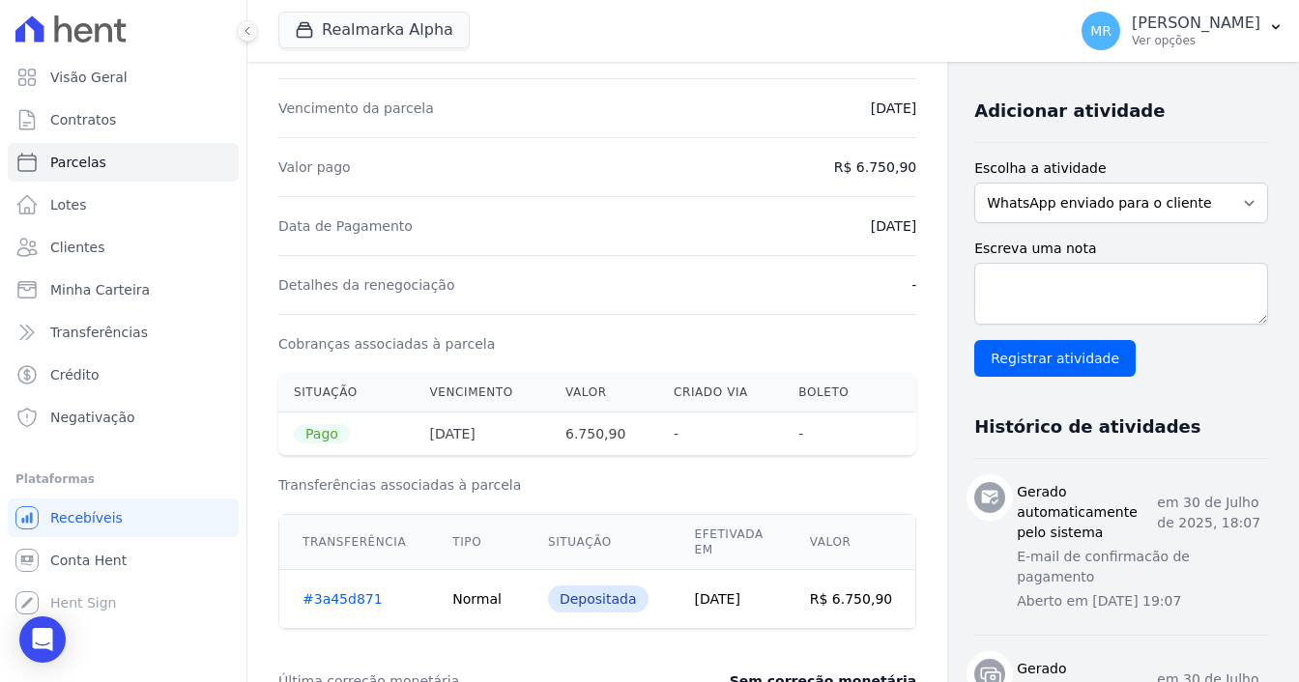
click at [677, 594] on td "[DATE]" at bounding box center [729, 599] width 115 height 59
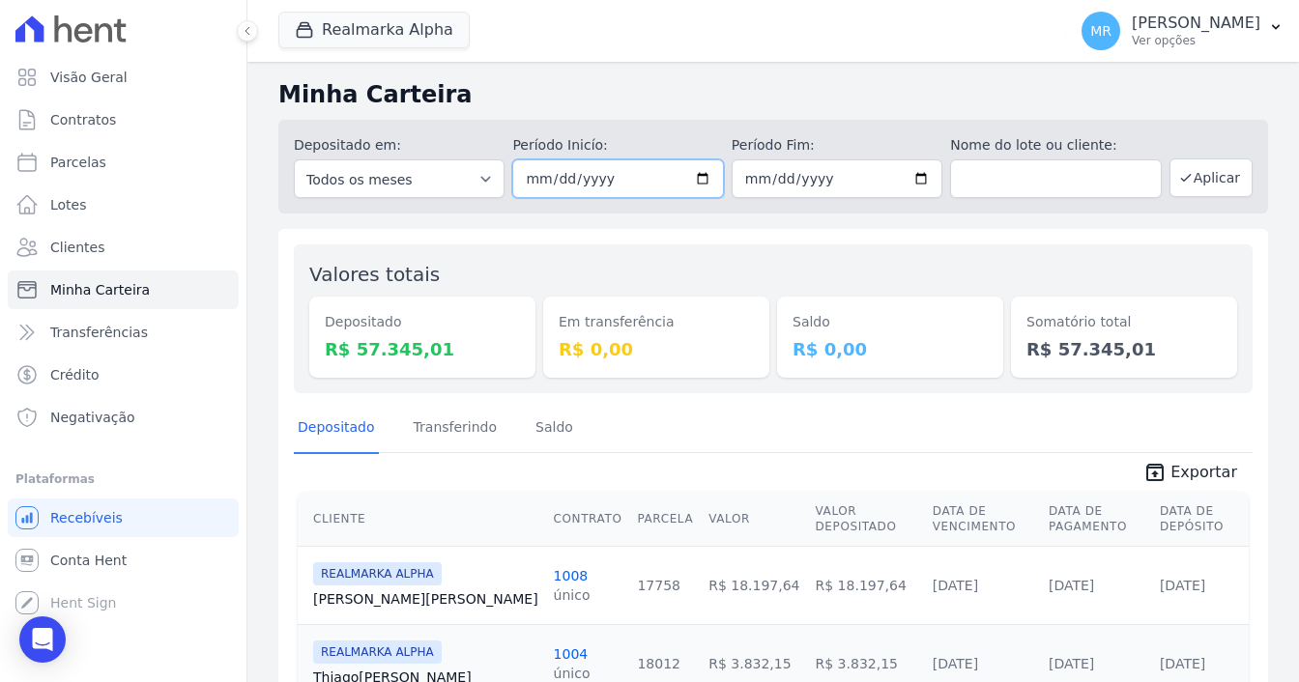
click at [683, 170] on input "2025-07-01" at bounding box center [617, 179] width 211 height 39
click at [706, 183] on input "2025-07-01" at bounding box center [617, 179] width 211 height 39
type input "[DATE]"
click at [917, 180] on input "2025-07-31" at bounding box center [837, 179] width 211 height 39
type input "[DATE]"
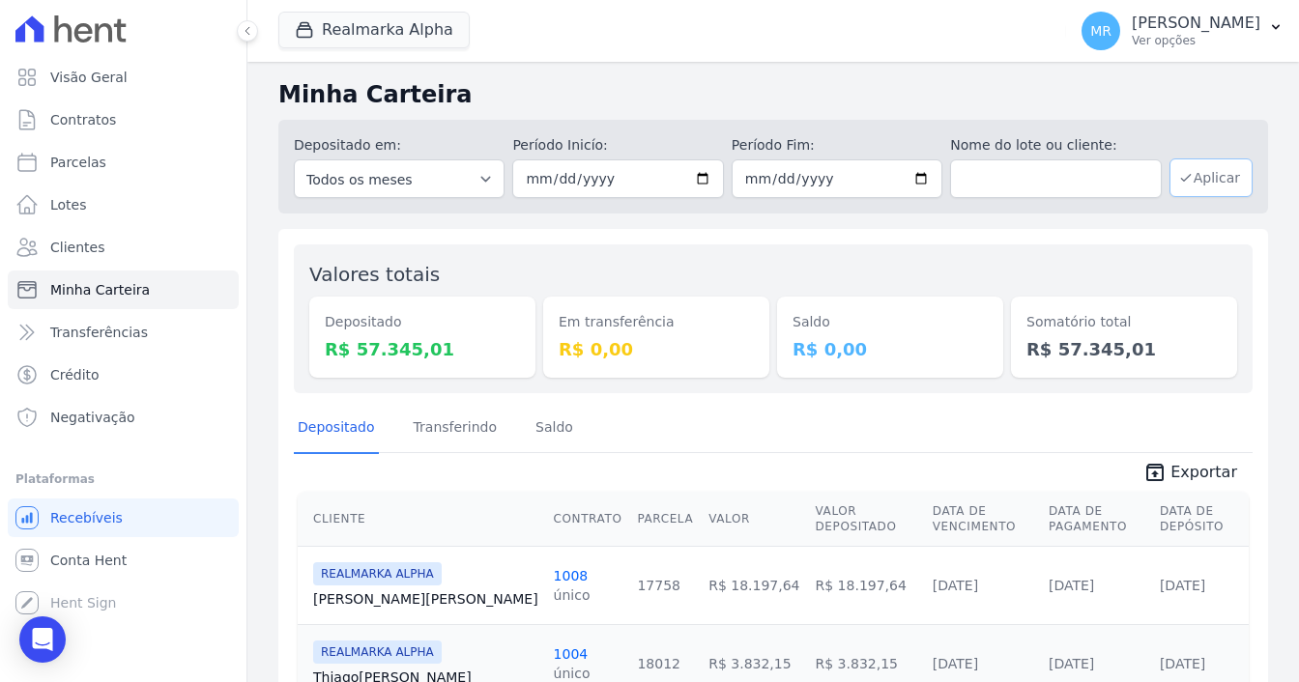
click at [1192, 167] on button "Aplicar" at bounding box center [1211, 178] width 83 height 39
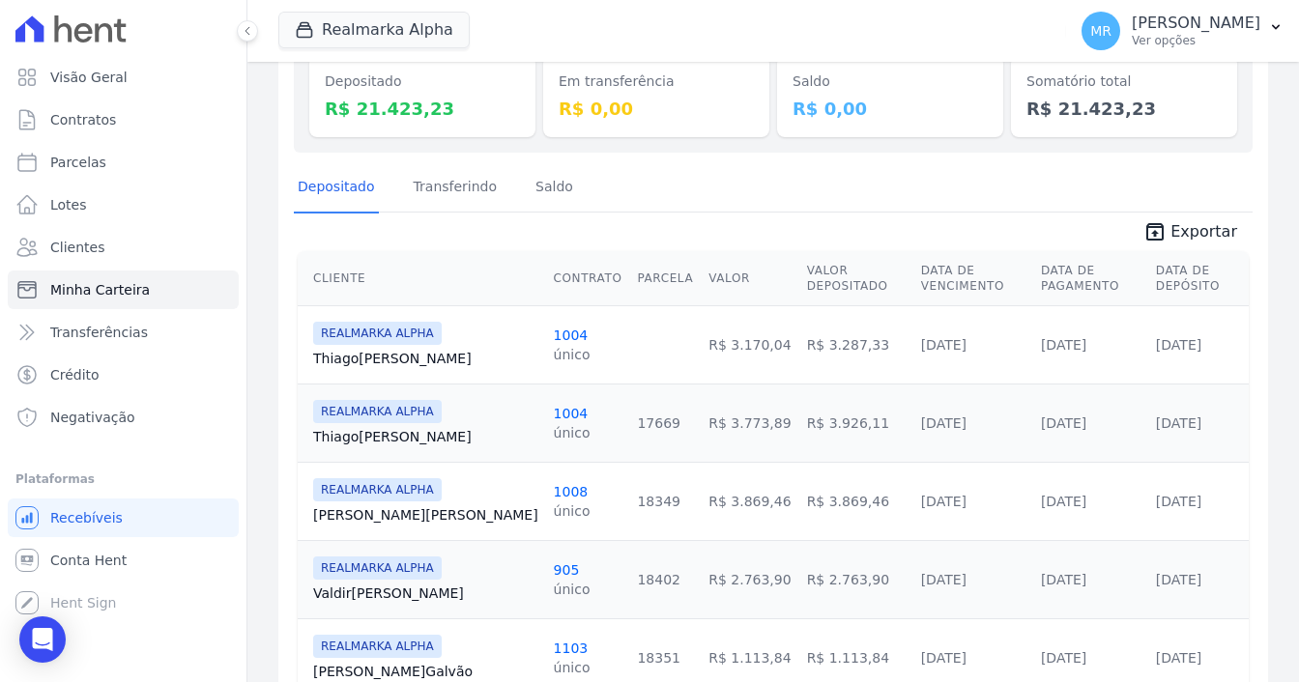
scroll to position [290, 0]
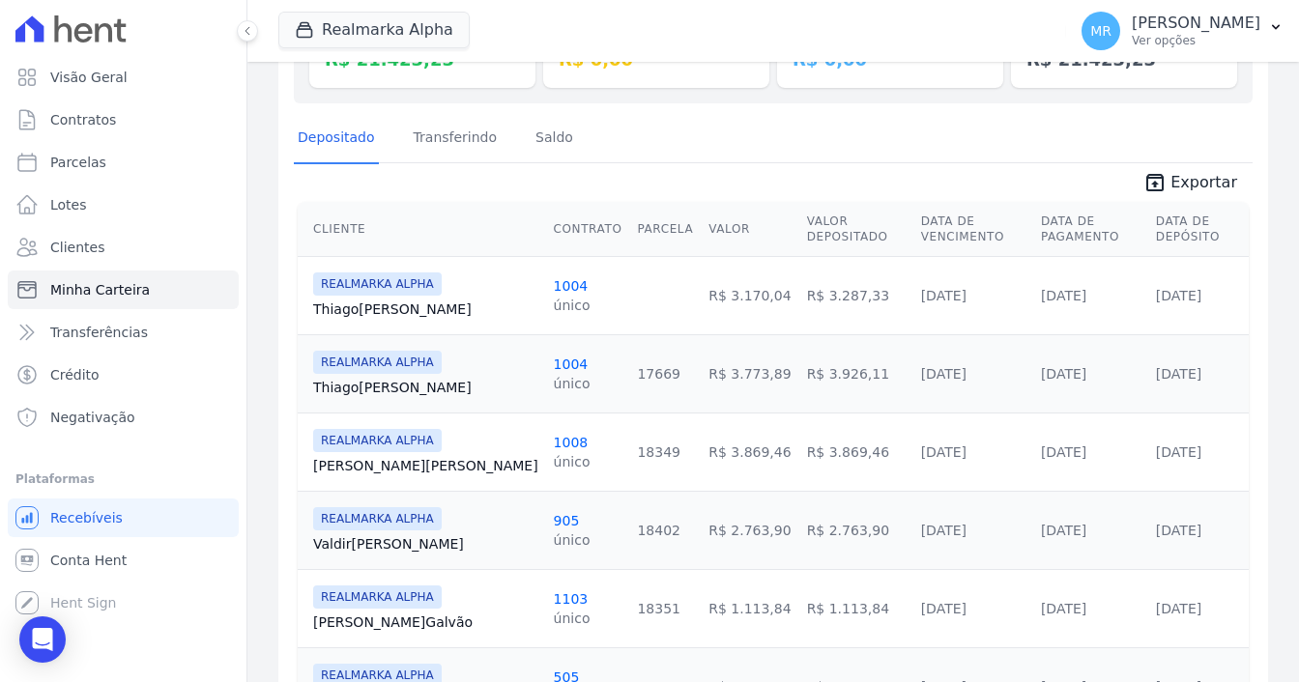
click at [799, 430] on td "R$ 3.869,46" at bounding box center [856, 452] width 114 height 78
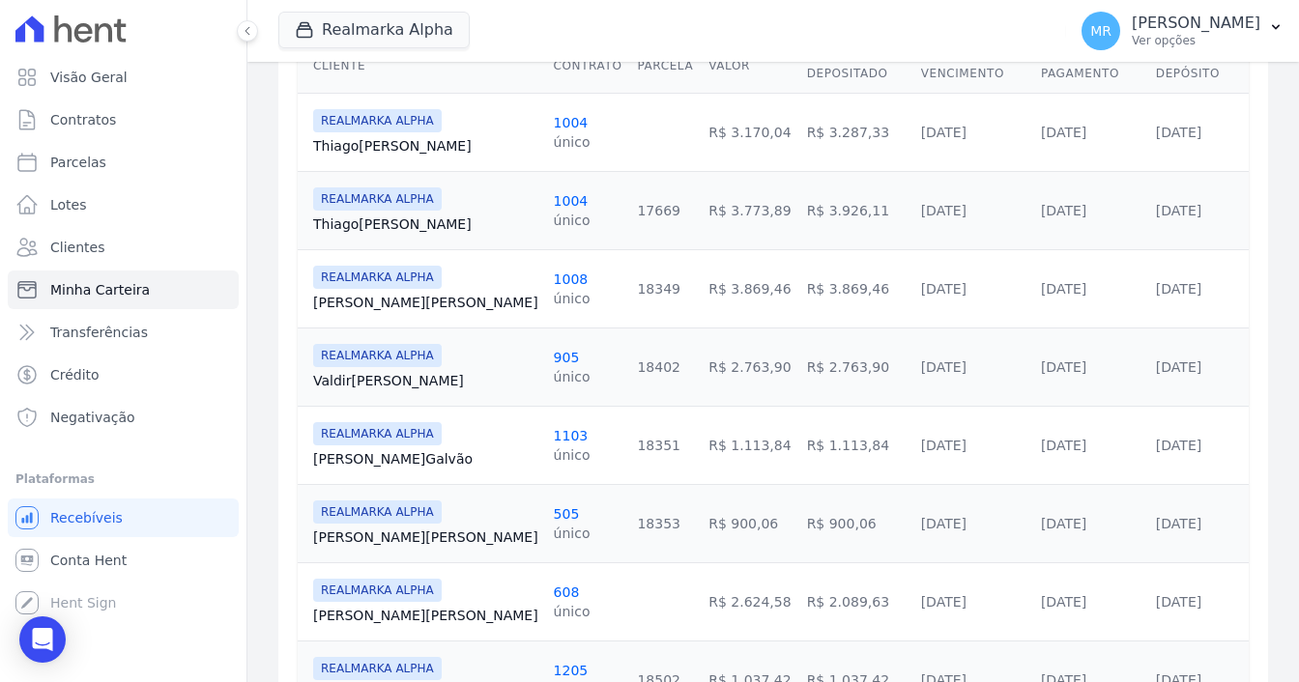
scroll to position [483, 0]
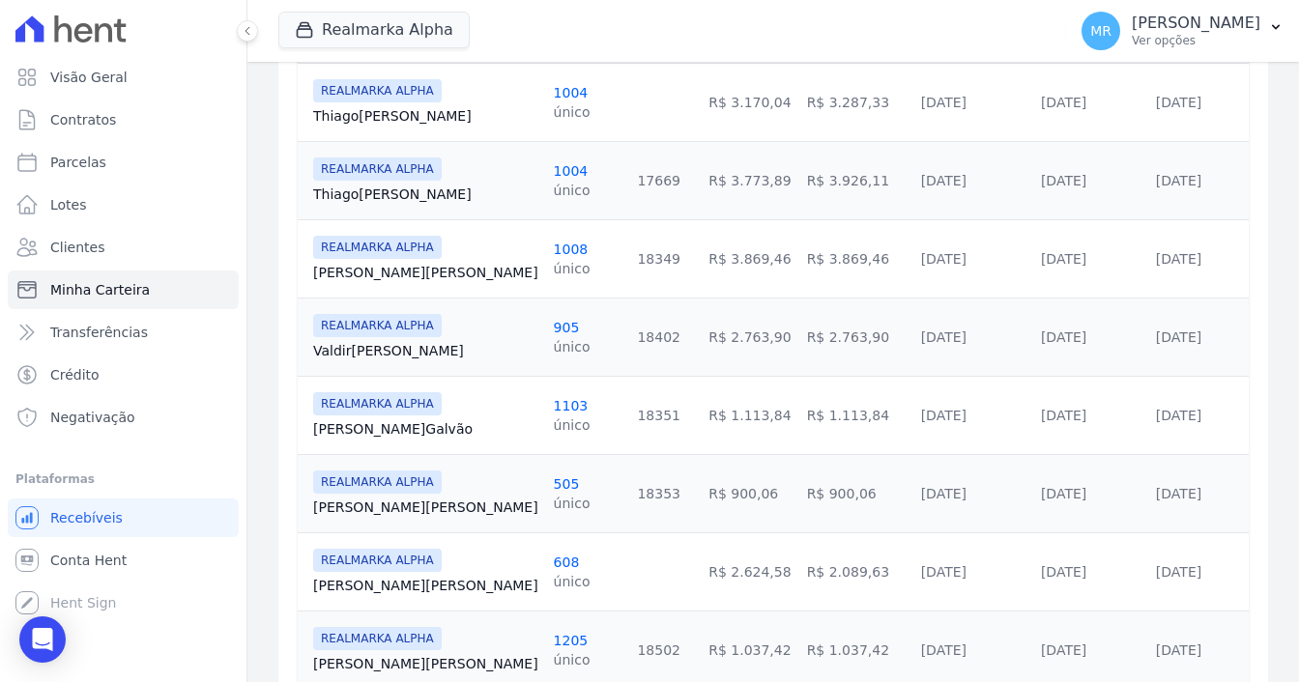
drag, startPoint x: 808, startPoint y: 473, endPoint x: 913, endPoint y: 472, distance: 104.4
click at [913, 472] on tr "REALMARKA ALPHA Fabio Silva 505 único 18353 R$ 900,06 R$ 900,06 10/08/2025 11/0…" at bounding box center [773, 493] width 951 height 78
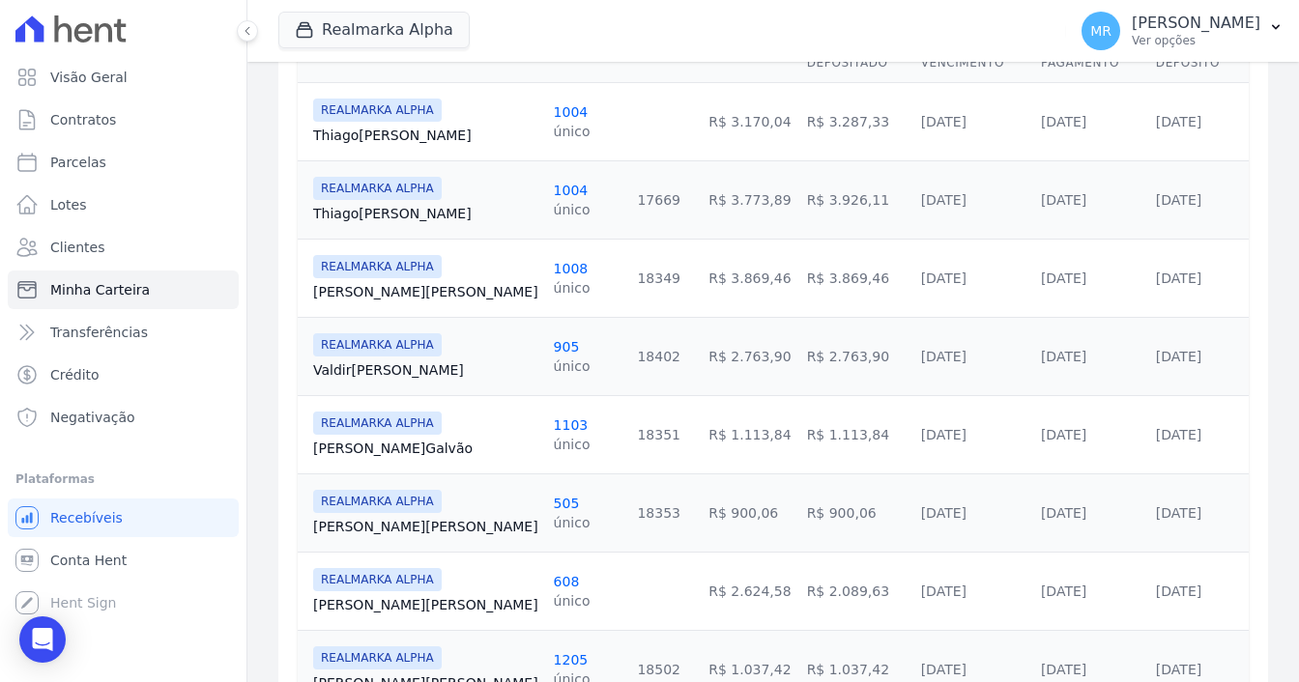
scroll to position [580, 0]
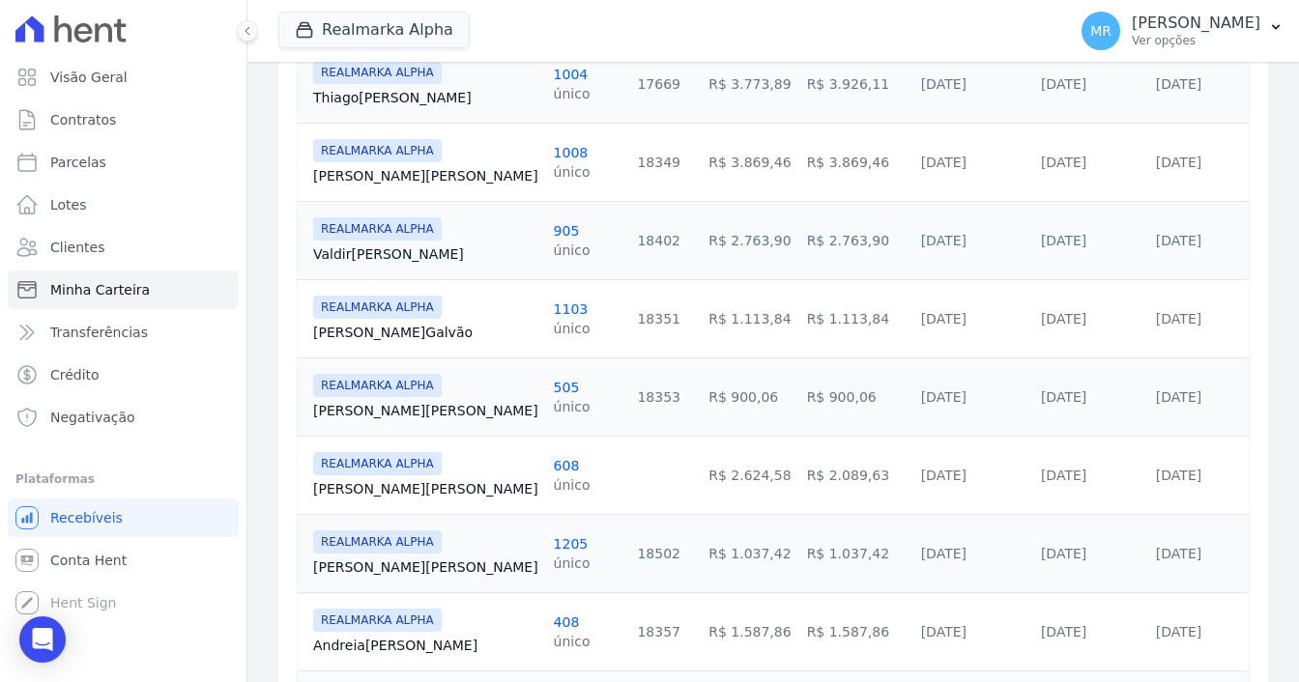
drag, startPoint x: 785, startPoint y: 543, endPoint x: 676, endPoint y: 546, distance: 109.3
click at [676, 546] on tr "REALMARKA ALPHA Josias Ferreira 1205 único 18502 R$ 1.037,42 R$ 1.037,42 30/08/…" at bounding box center [773, 553] width 951 height 78
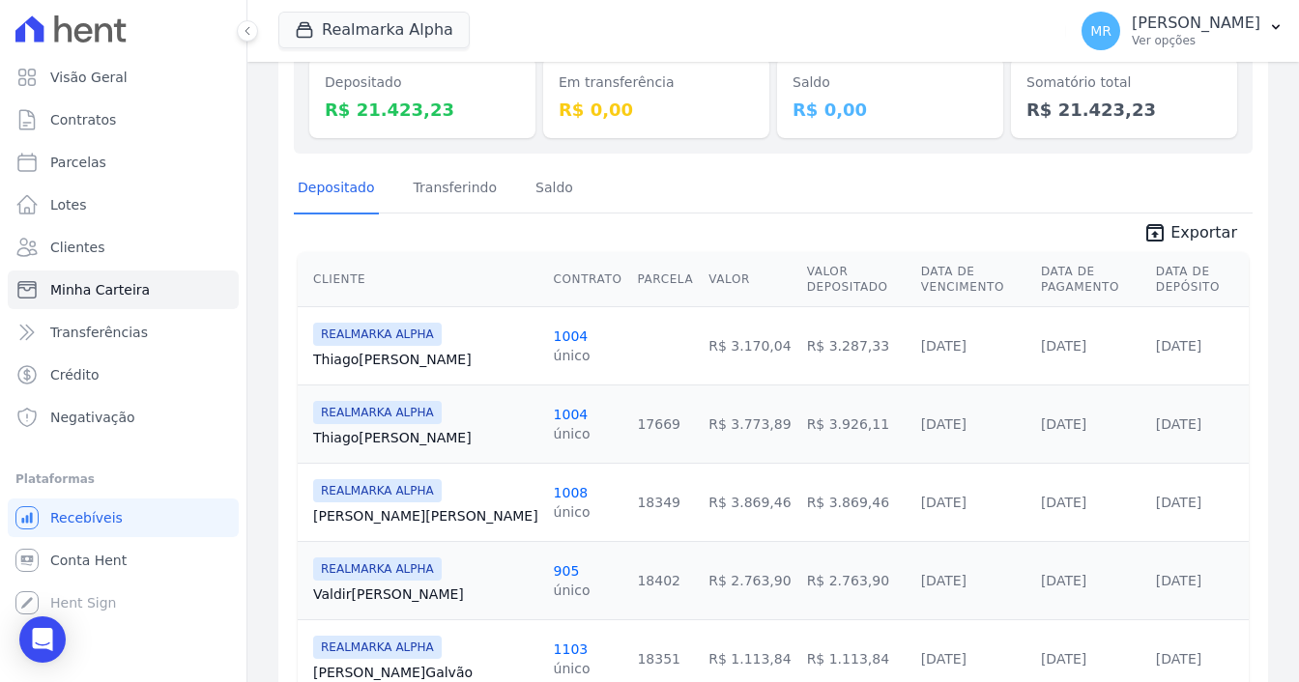
scroll to position [0, 0]
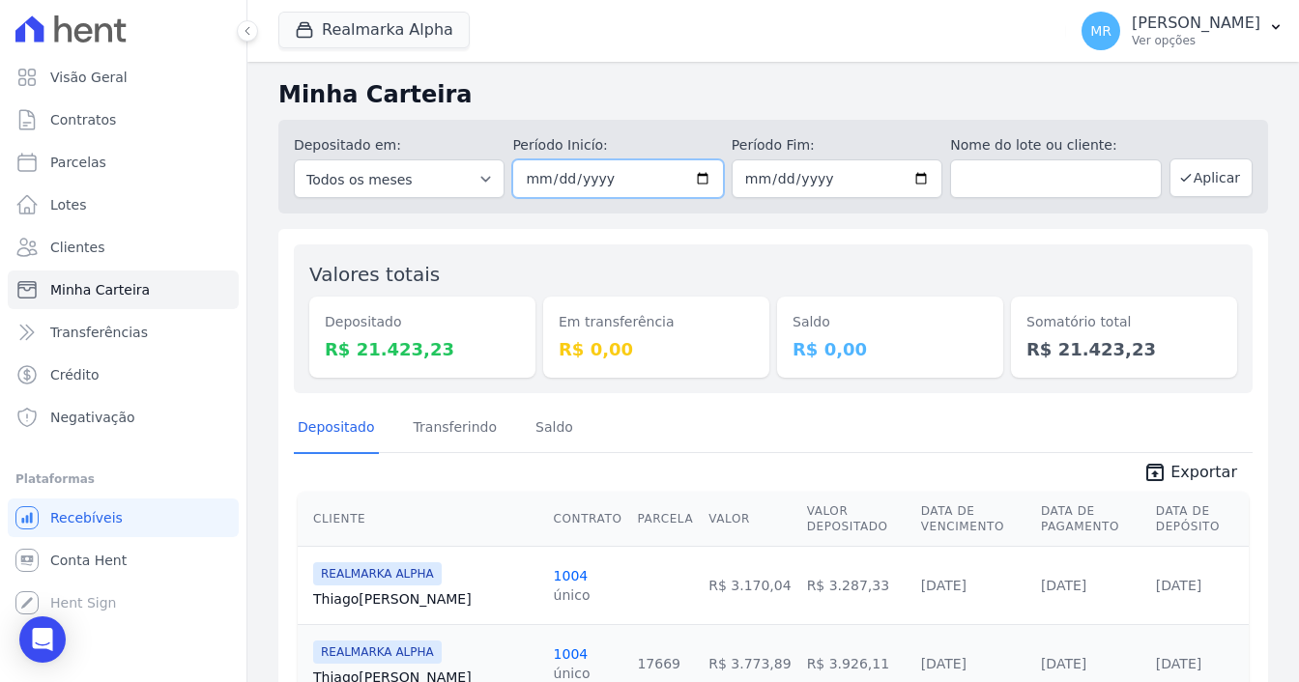
click at [694, 175] on input "[DATE]" at bounding box center [617, 179] width 211 height 39
type input "[DATE]"
click at [922, 189] on input "2025-08-31" at bounding box center [837, 179] width 211 height 39
click at [914, 169] on input "2025-08-31" at bounding box center [837, 179] width 211 height 39
type input "2025-09-30"
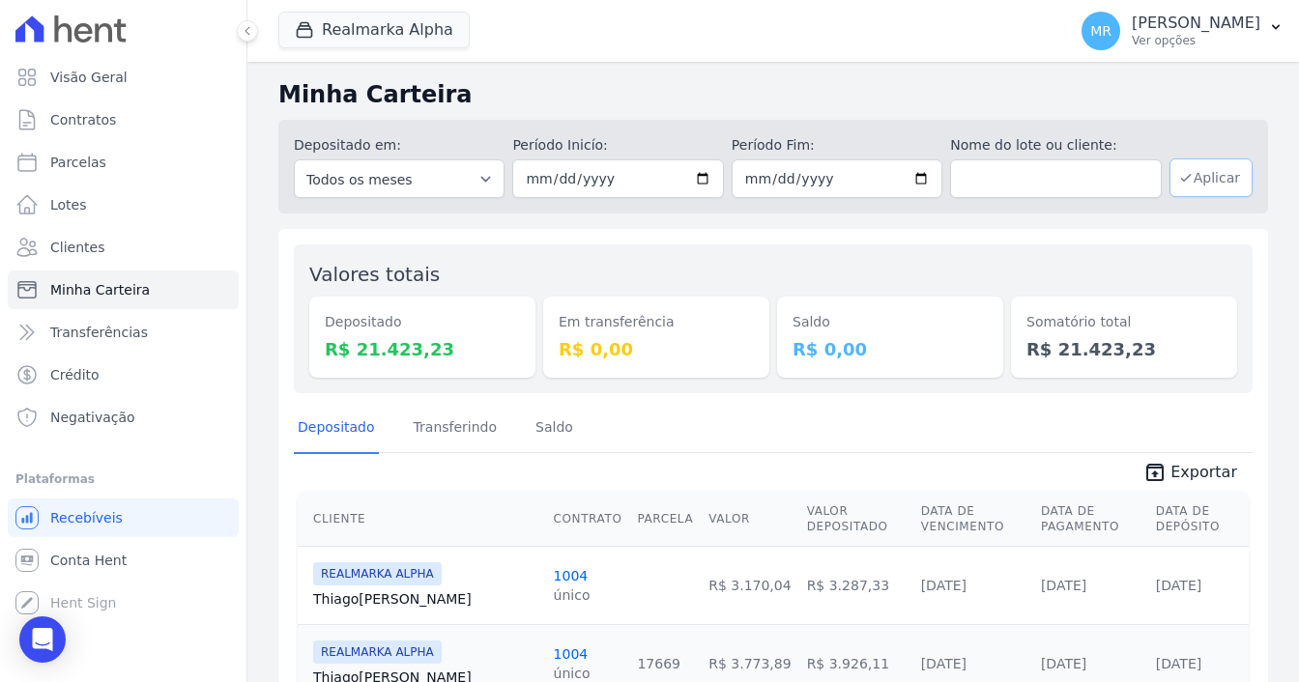
click at [1201, 167] on button "Aplicar" at bounding box center [1211, 178] width 83 height 39
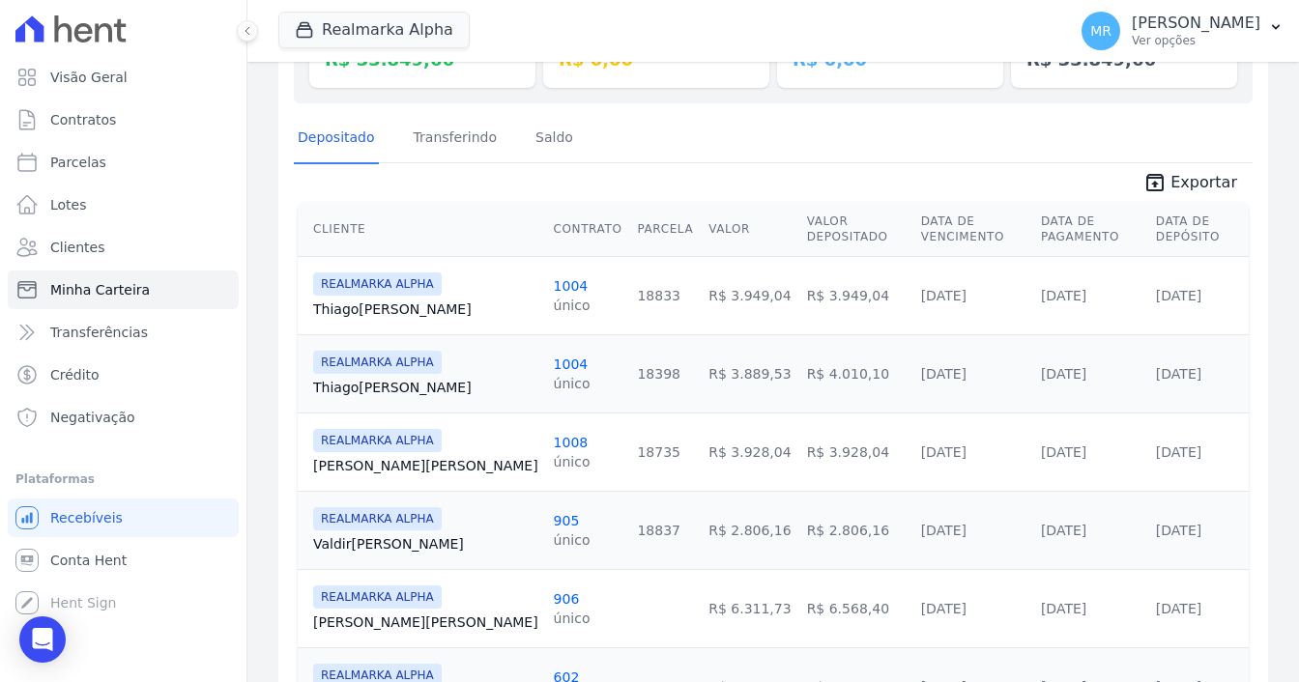
scroll to position [97, 0]
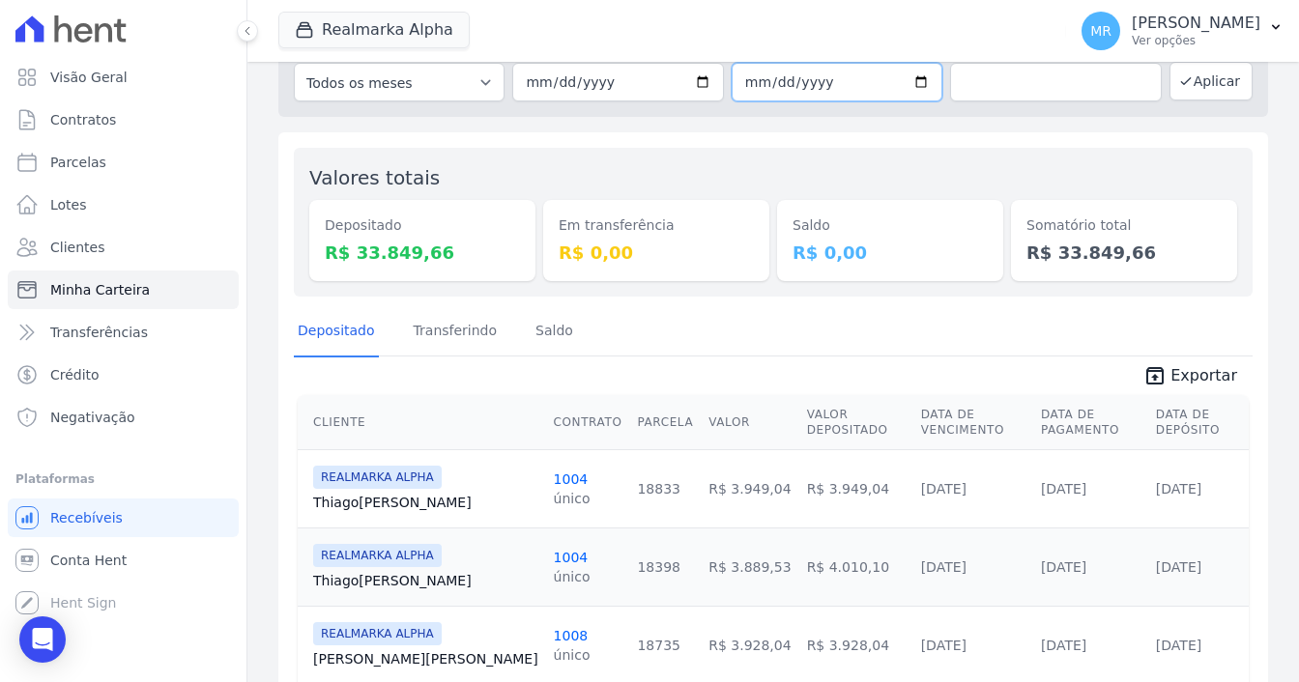
click at [920, 79] on input "[DATE]" at bounding box center [837, 82] width 211 height 39
click at [1011, 166] on div "Somatório total R$ 33.849,66" at bounding box center [1124, 222] width 226 height 118
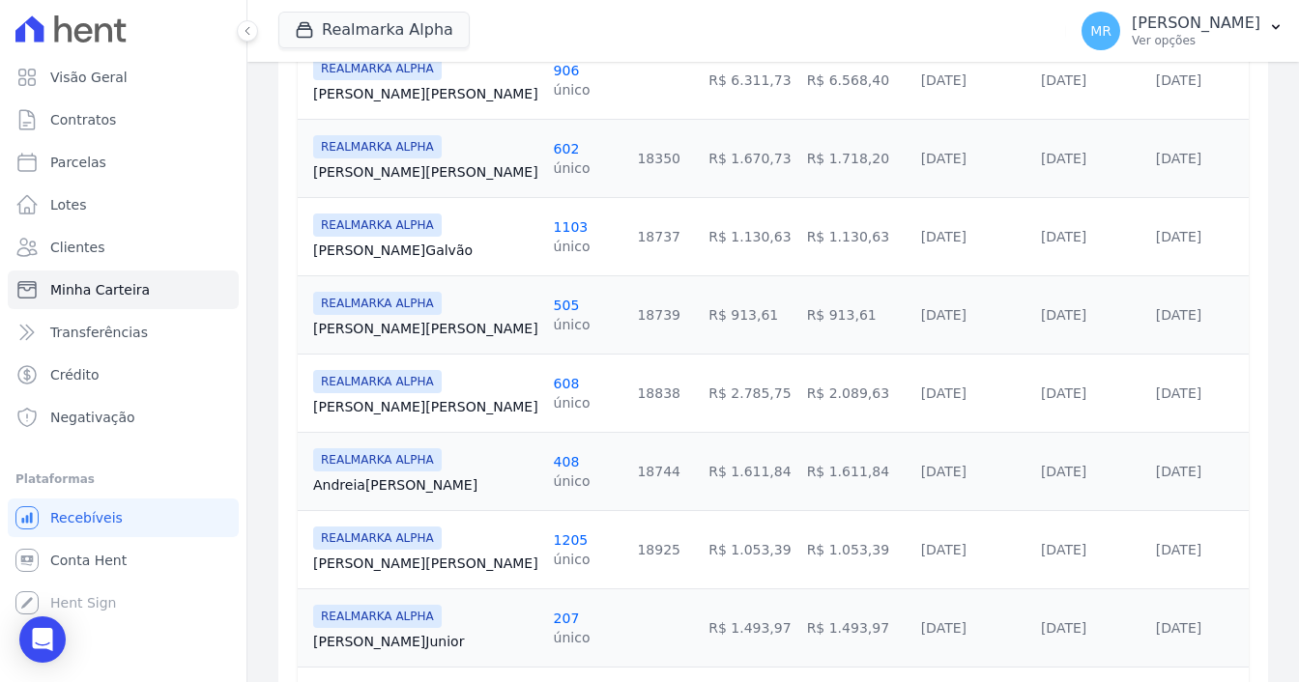
scroll to position [870, 0]
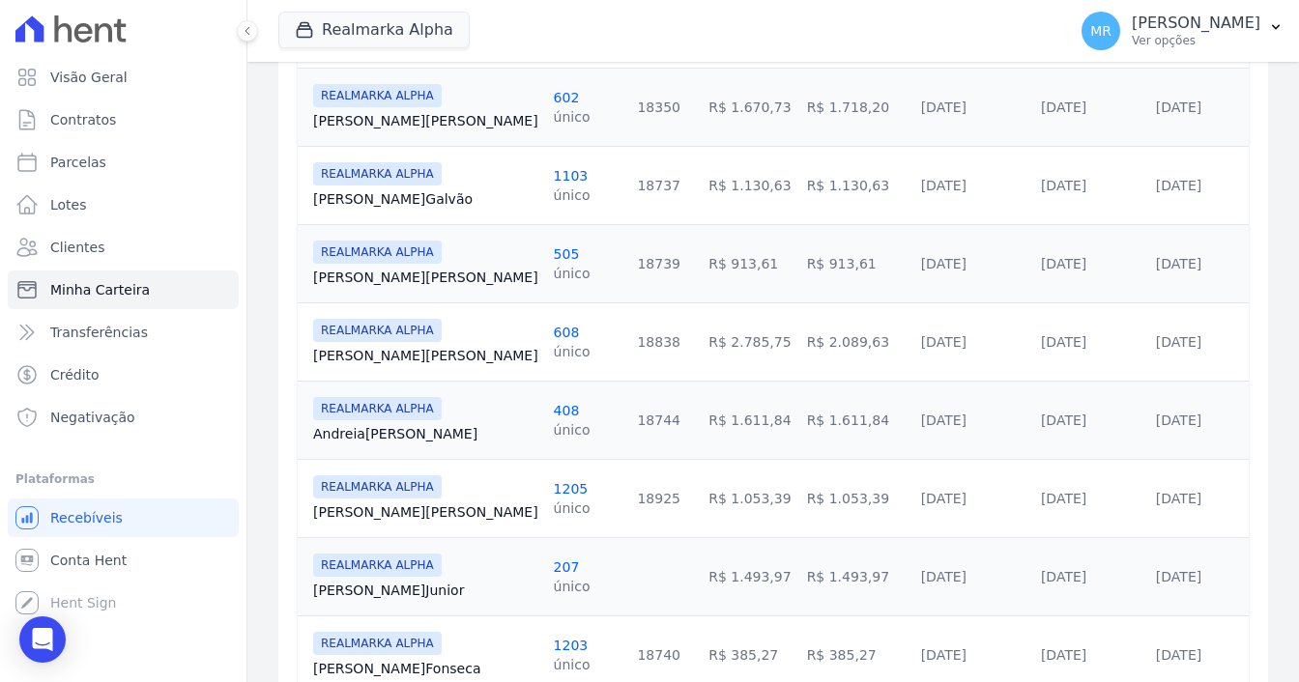
click at [554, 481] on link "1205" at bounding box center [571, 488] width 35 height 15
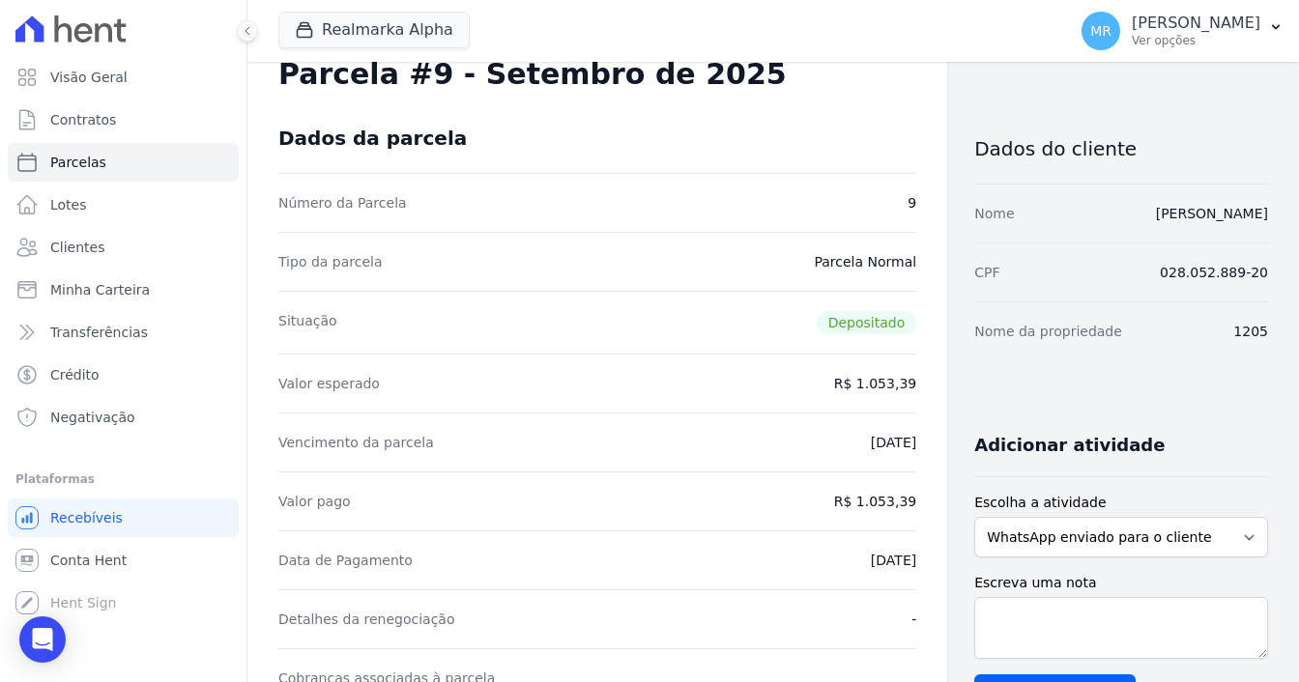
scroll to position [97, 0]
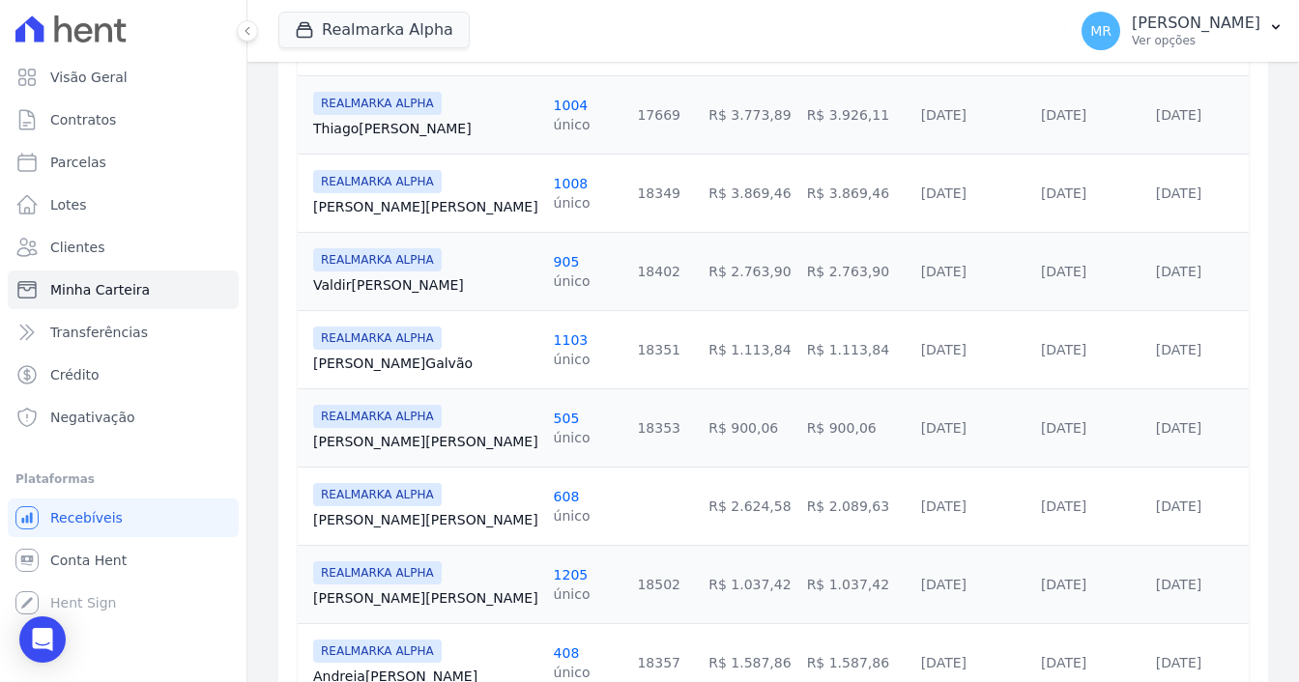
scroll to position [580, 0]
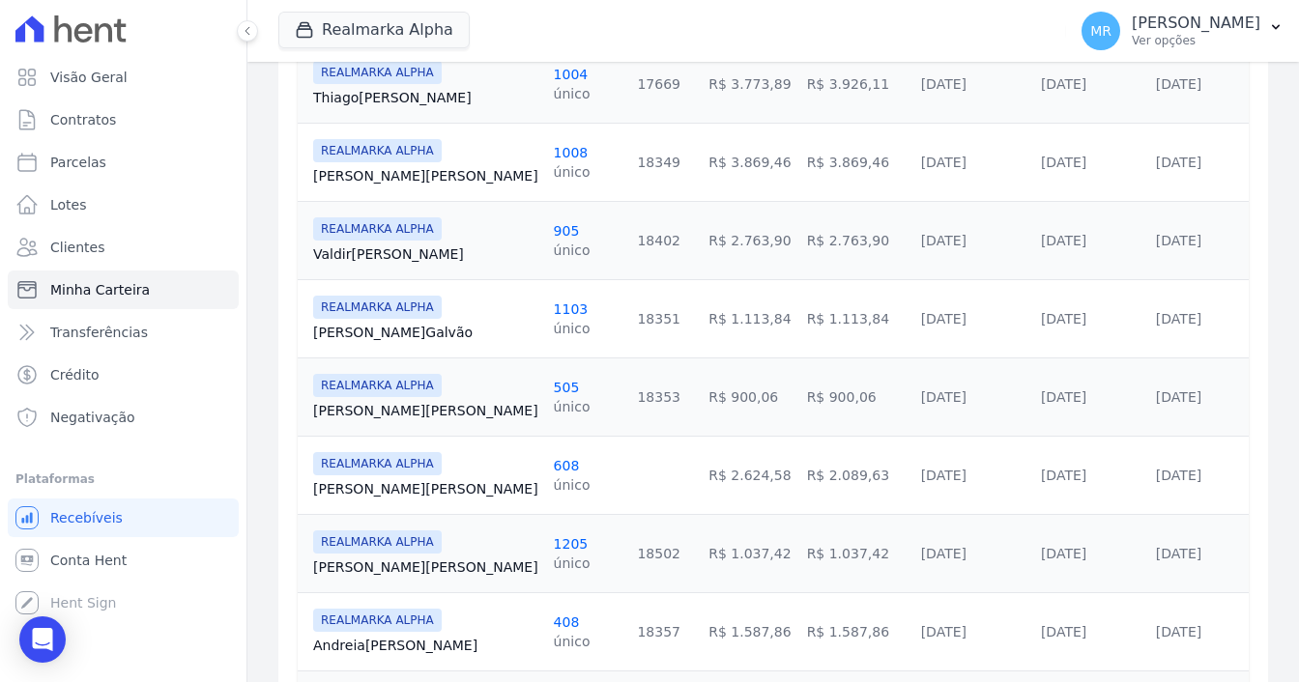
click at [1167, 546] on link "[DATE]" at bounding box center [1178, 553] width 45 height 15
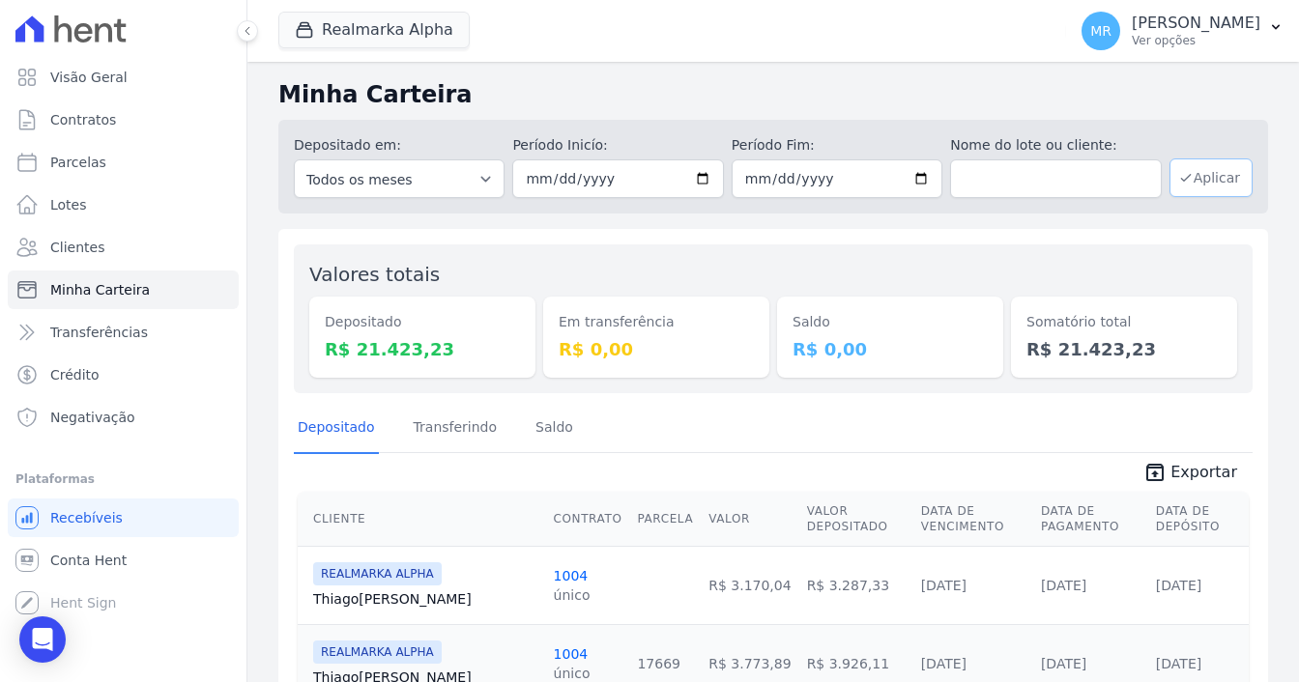
click at [1203, 179] on button "Aplicar" at bounding box center [1211, 178] width 83 height 39
click at [702, 175] on input "[DATE]" at bounding box center [617, 179] width 211 height 39
type input "[DATE]"
click at [913, 181] on input "[DATE]" at bounding box center [837, 179] width 211 height 39
type input "[DATE]"
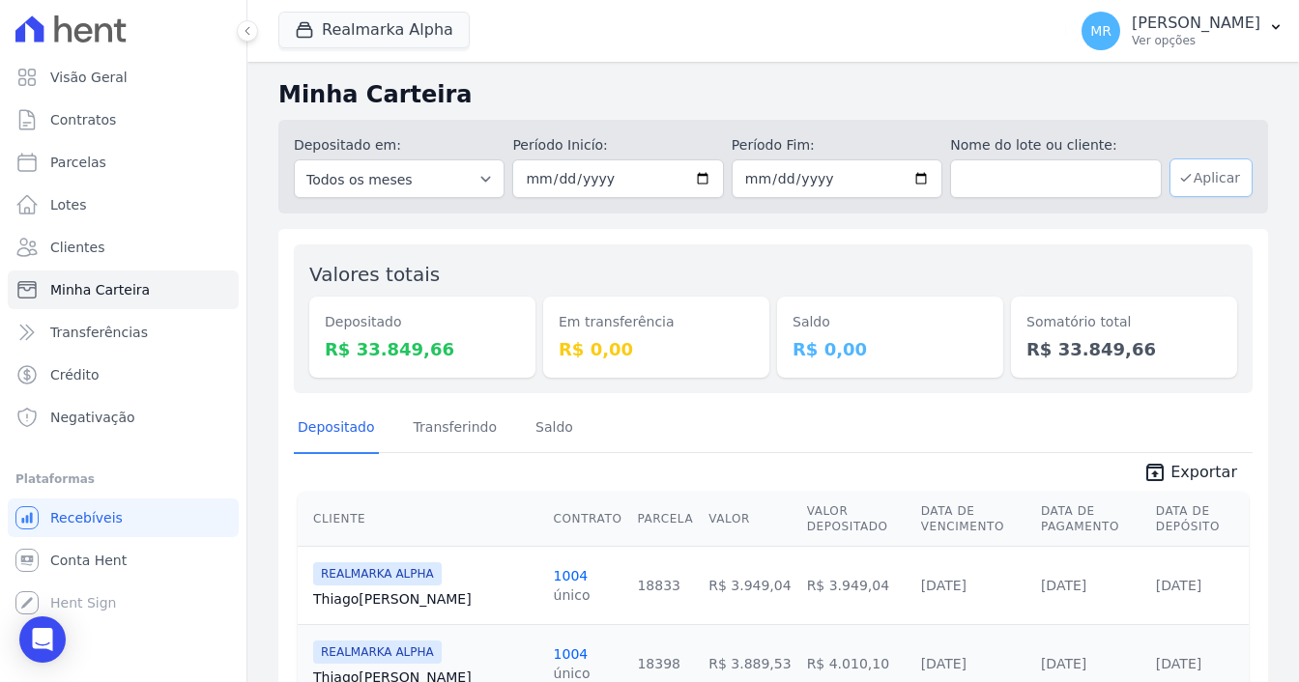
click at [1199, 170] on button "Aplicar" at bounding box center [1211, 178] width 83 height 39
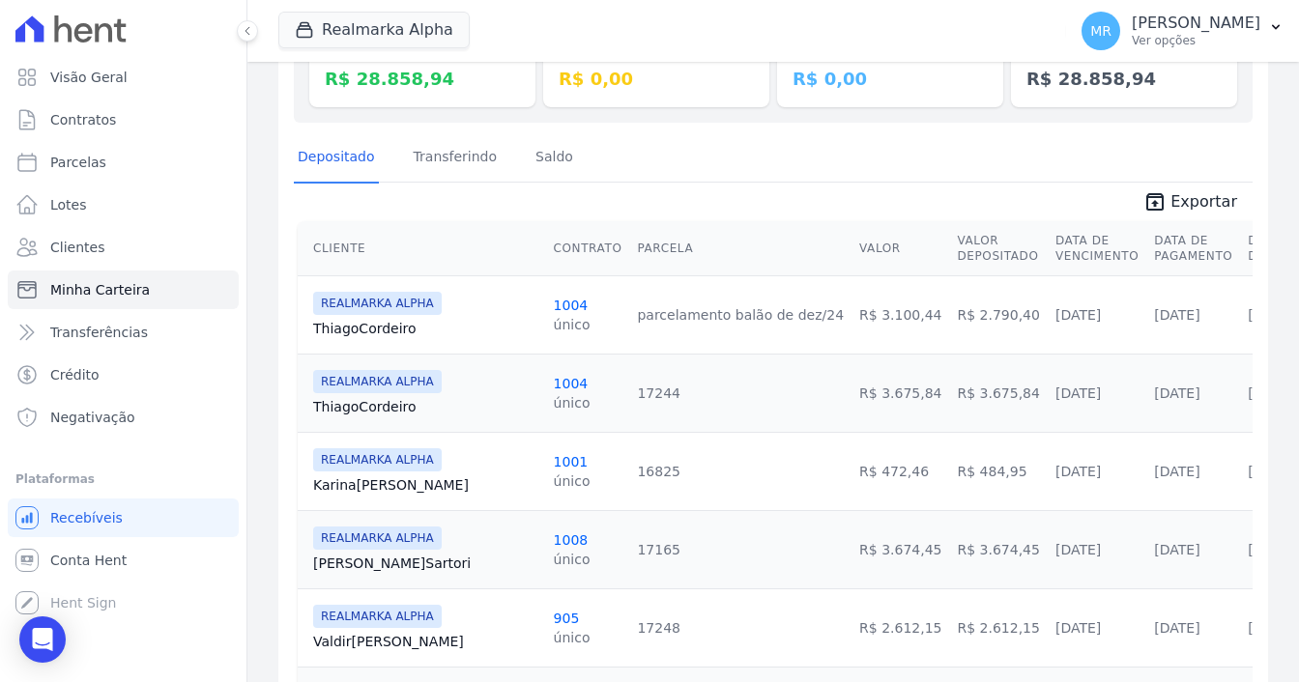
scroll to position [244, 0]
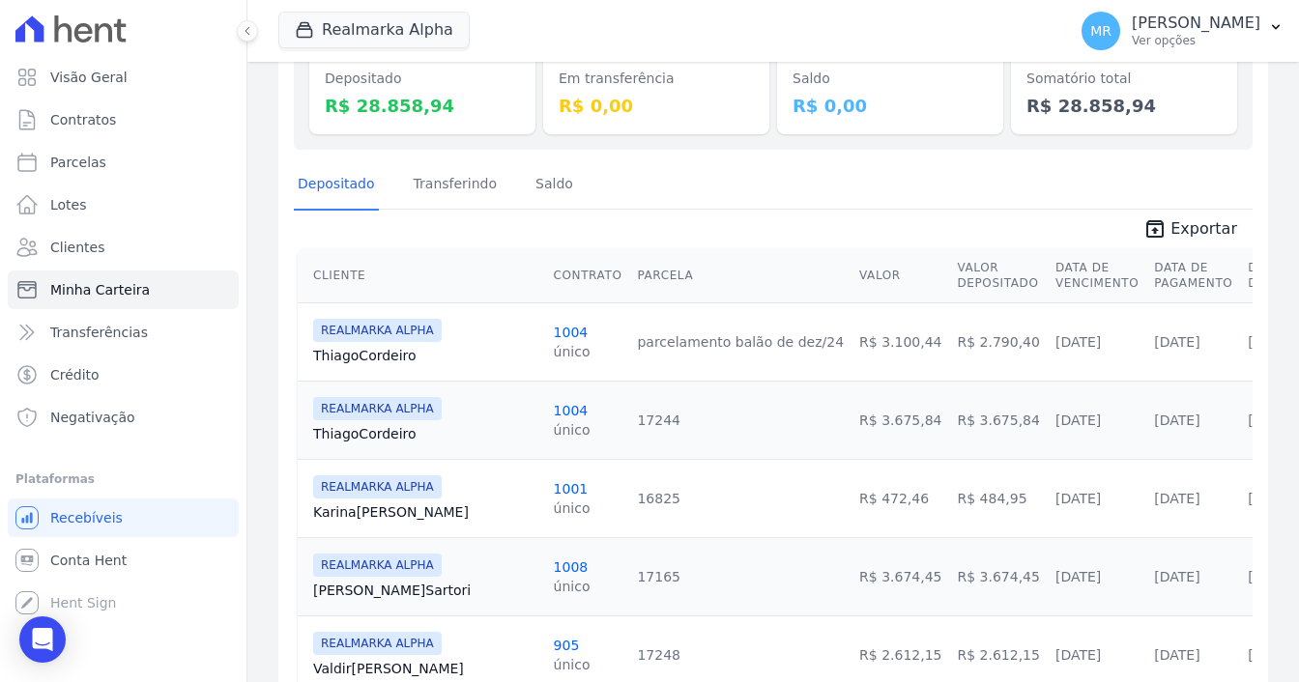
drag, startPoint x: 291, startPoint y: 349, endPoint x: 285, endPoint y: 364, distance: 16.5
click at [298, 511] on td "REALMARKA ALPHA Karina Oliveira" at bounding box center [422, 498] width 248 height 78
drag, startPoint x: 292, startPoint y: 595, endPoint x: 300, endPoint y: 622, distance: 28.2
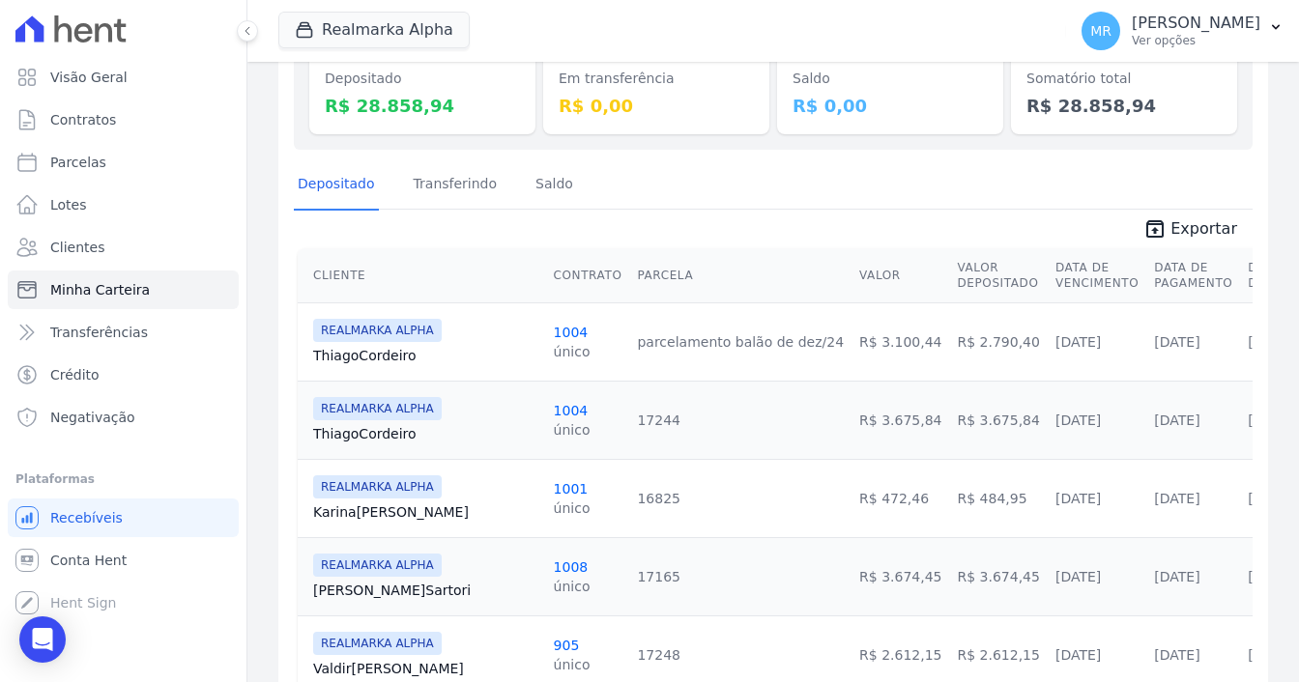
click at [309, 647] on td "REALMARKA ALPHA Valdir Ferreira" at bounding box center [422, 655] width 248 height 78
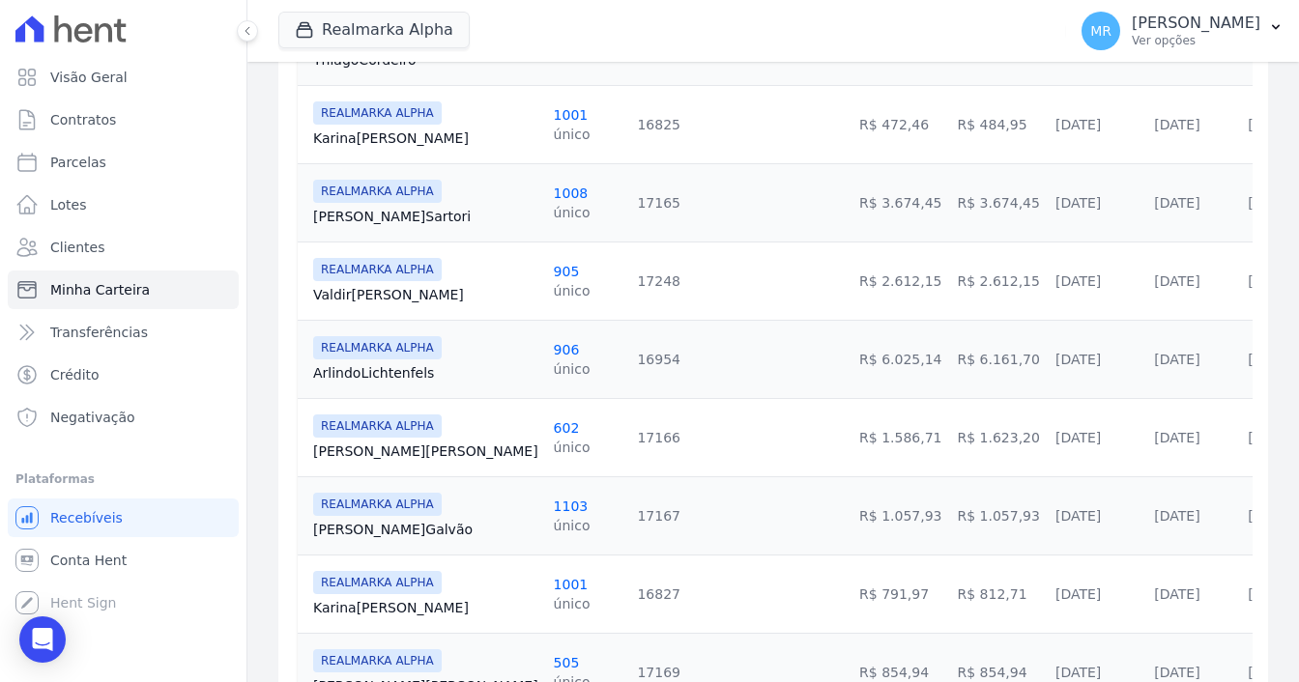
scroll to position [630, 0]
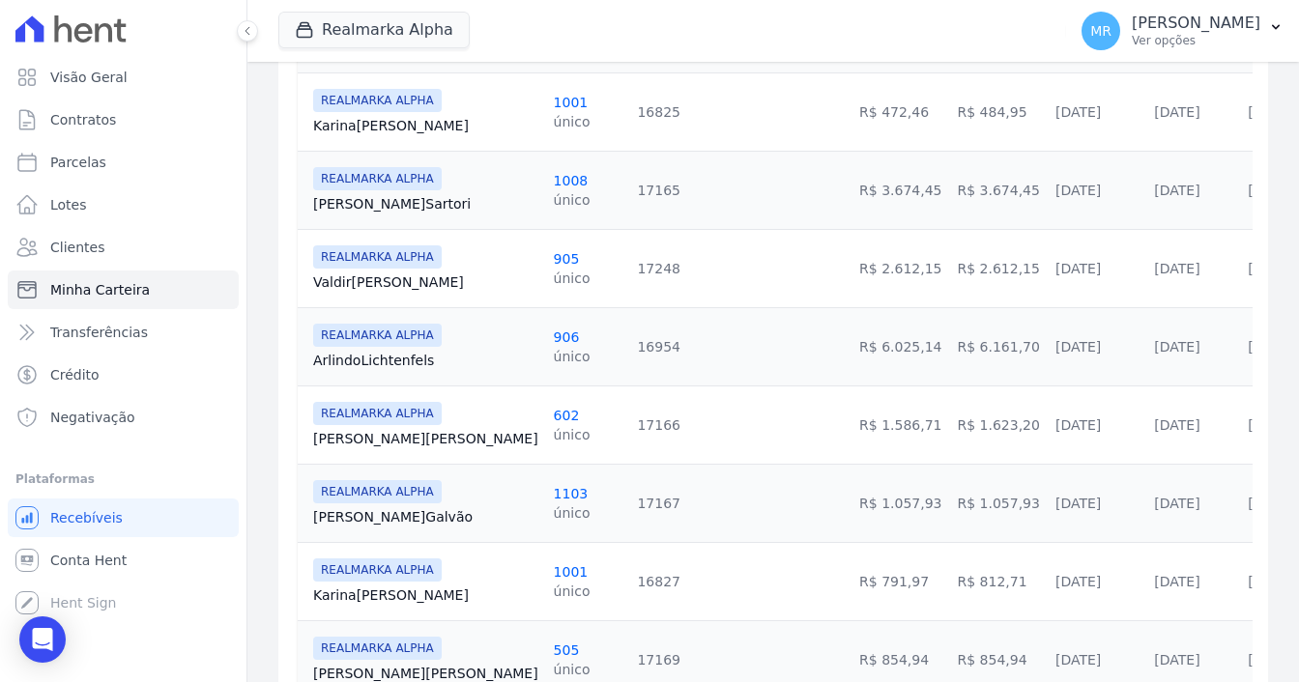
click at [300, 343] on td "REALMARKA ALPHA Arlindo Lichtenfels" at bounding box center [422, 346] width 248 height 78
drag, startPoint x: 302, startPoint y: 422, endPoint x: 296, endPoint y: 492, distance: 69.8
click at [302, 424] on td "REALMARKA ALPHA Luiz Mendes" at bounding box center [422, 425] width 248 height 78
click at [296, 515] on div "Cliente Contrato Parcela Valor Valor Depositado Data de Vencimento Data de Paga…" at bounding box center [809, 476] width 1085 height 1245
click at [294, 581] on div "Cliente Contrato Parcela Valor Valor Depositado Data de Vencimento Data de Paga…" at bounding box center [809, 476] width 1085 height 1245
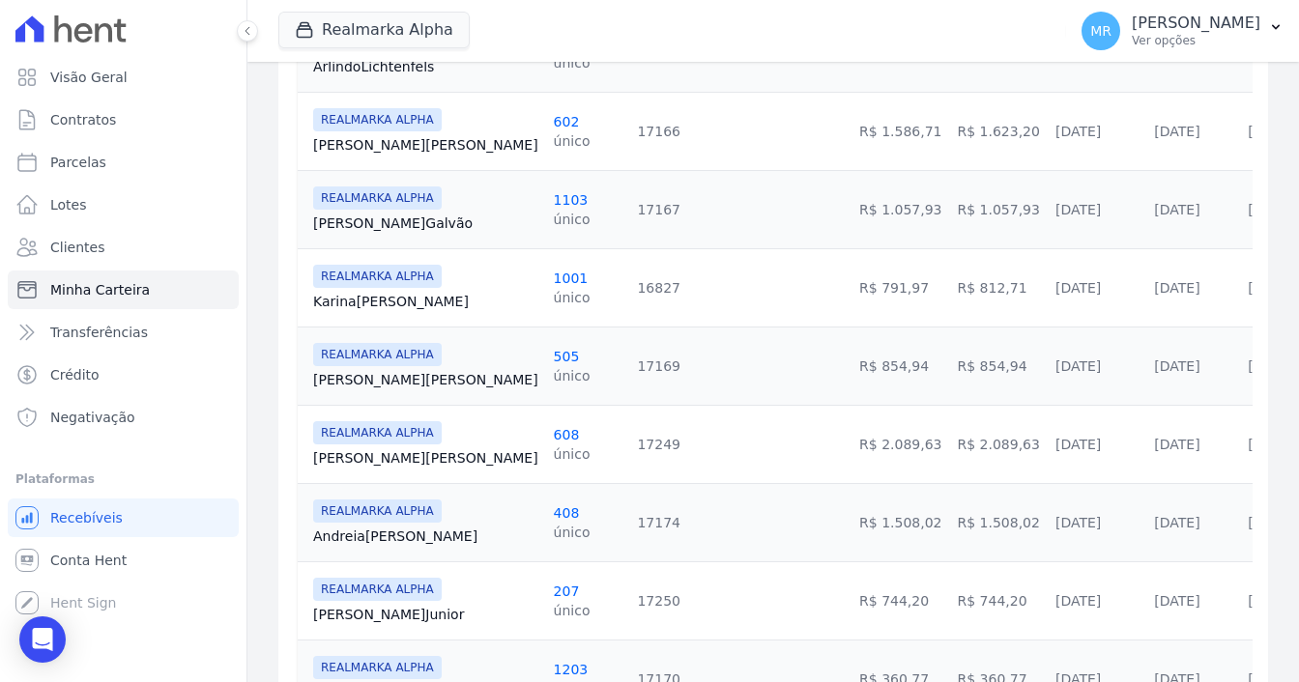
scroll to position [1017, 0]
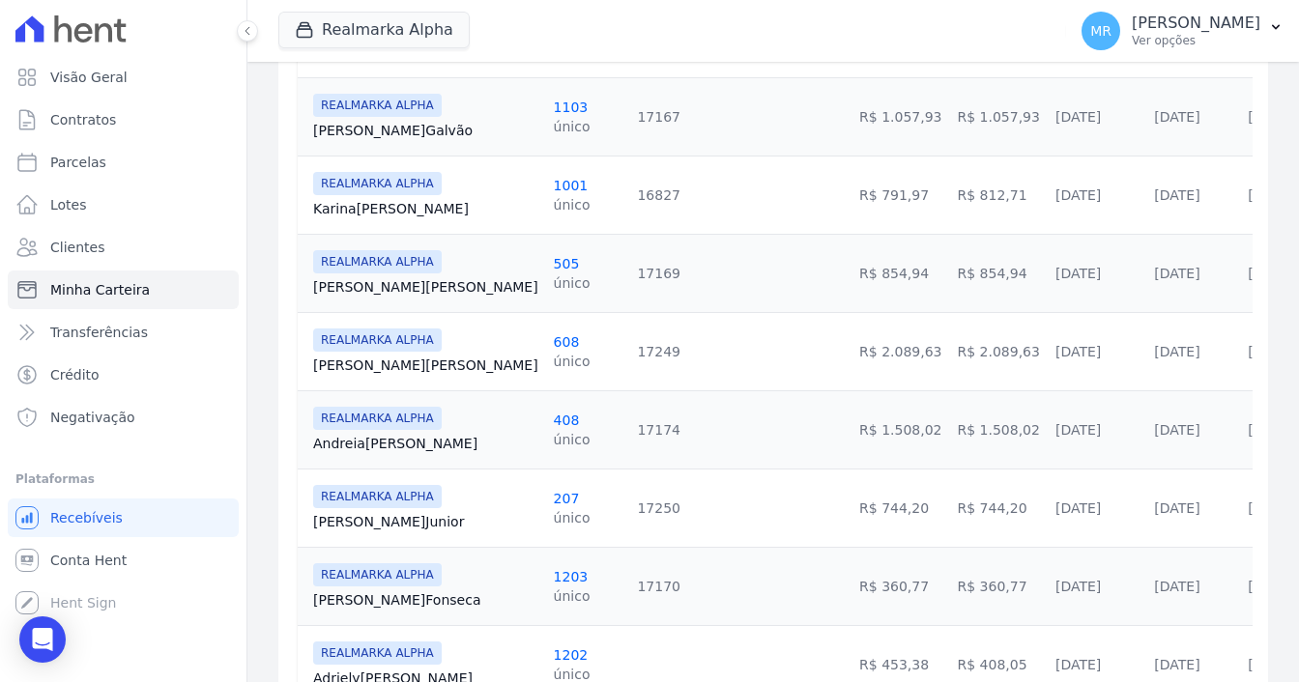
click at [301, 291] on td "REALMARKA ALPHA Fabio Silva" at bounding box center [422, 273] width 248 height 78
click at [296, 350] on div "Cliente Contrato Parcela Valor Valor Depositado Data de Vencimento Data de Paga…" at bounding box center [809, 89] width 1085 height 1245
click at [300, 445] on td "REALMARKA ALPHA Andreia Silva" at bounding box center [422, 430] width 248 height 78
drag, startPoint x: 298, startPoint y: 531, endPoint x: 274, endPoint y: 607, distance: 80.1
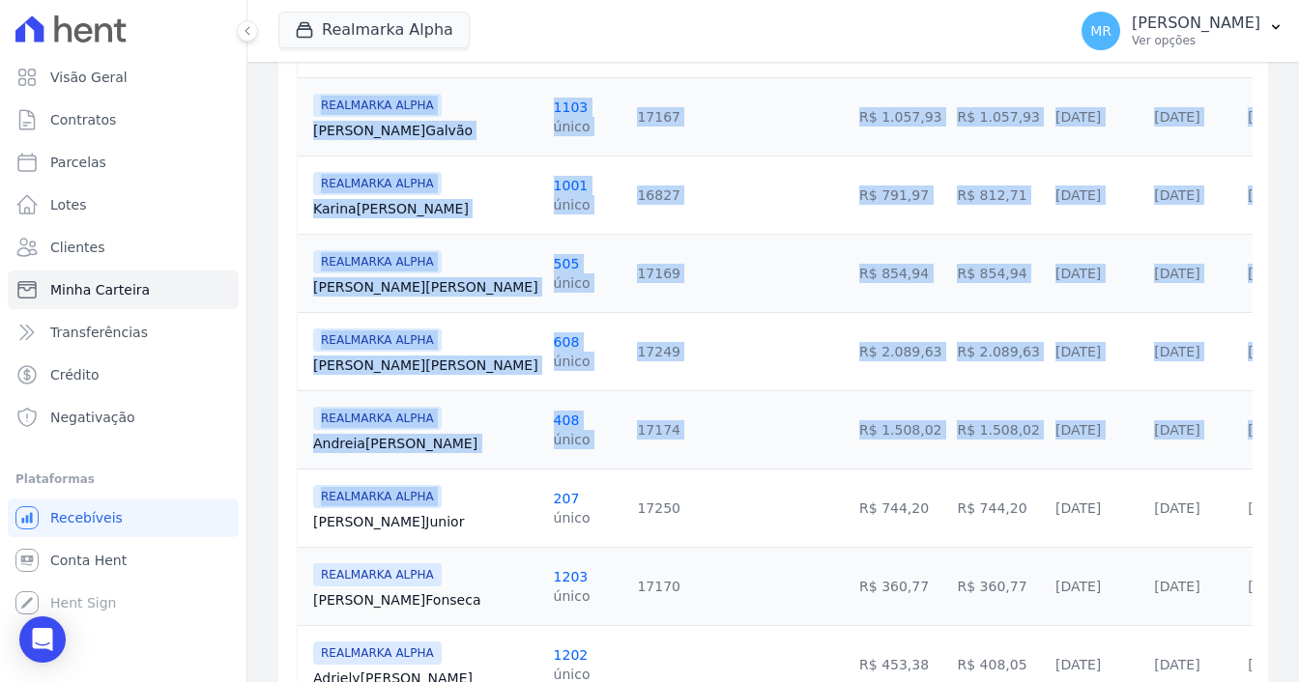
click at [295, 595] on div "Cliente Contrato Parcela Valor Valor Depositado Data de Vencimento Data de Paga…" at bounding box center [809, 89] width 1085 height 1245
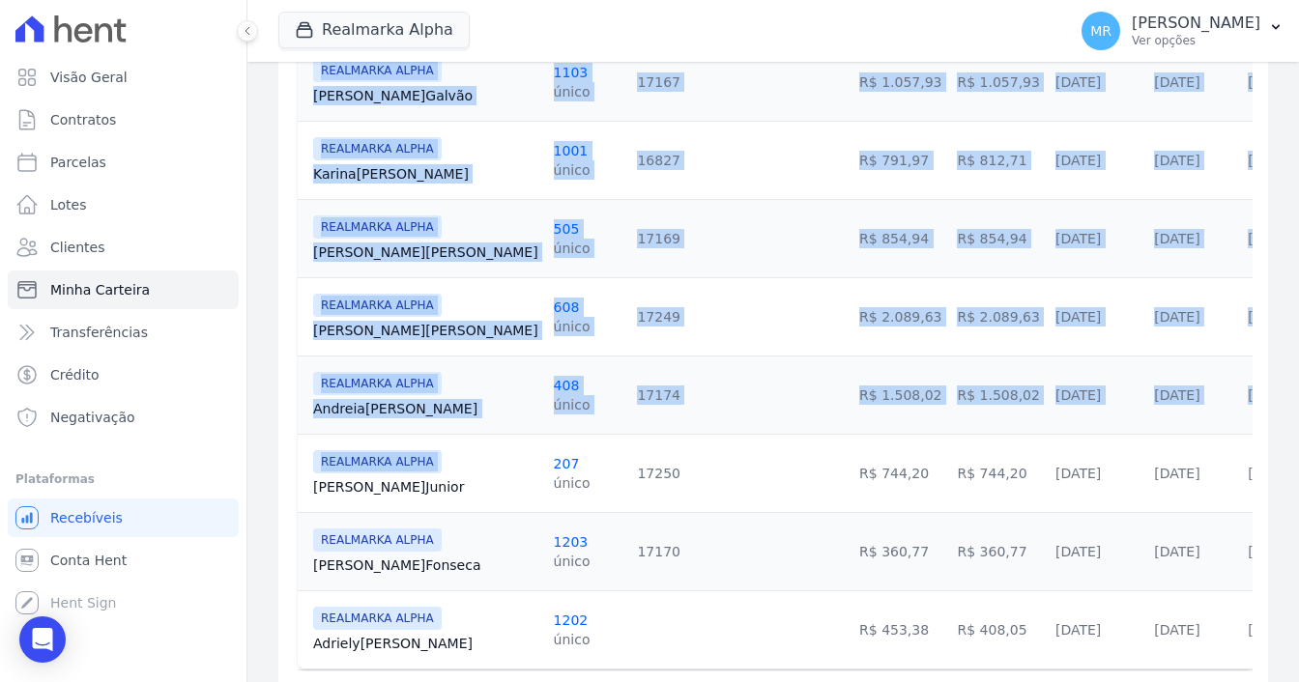
scroll to position [1114, 0]
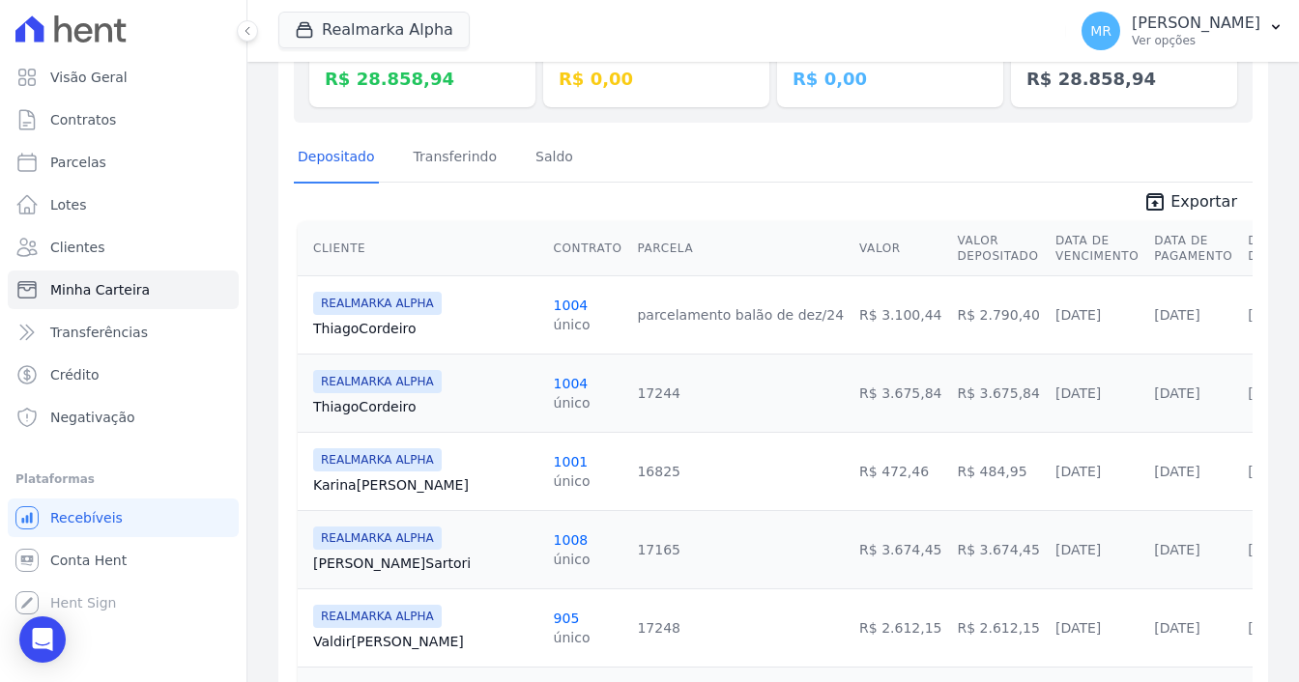
scroll to position [0, 0]
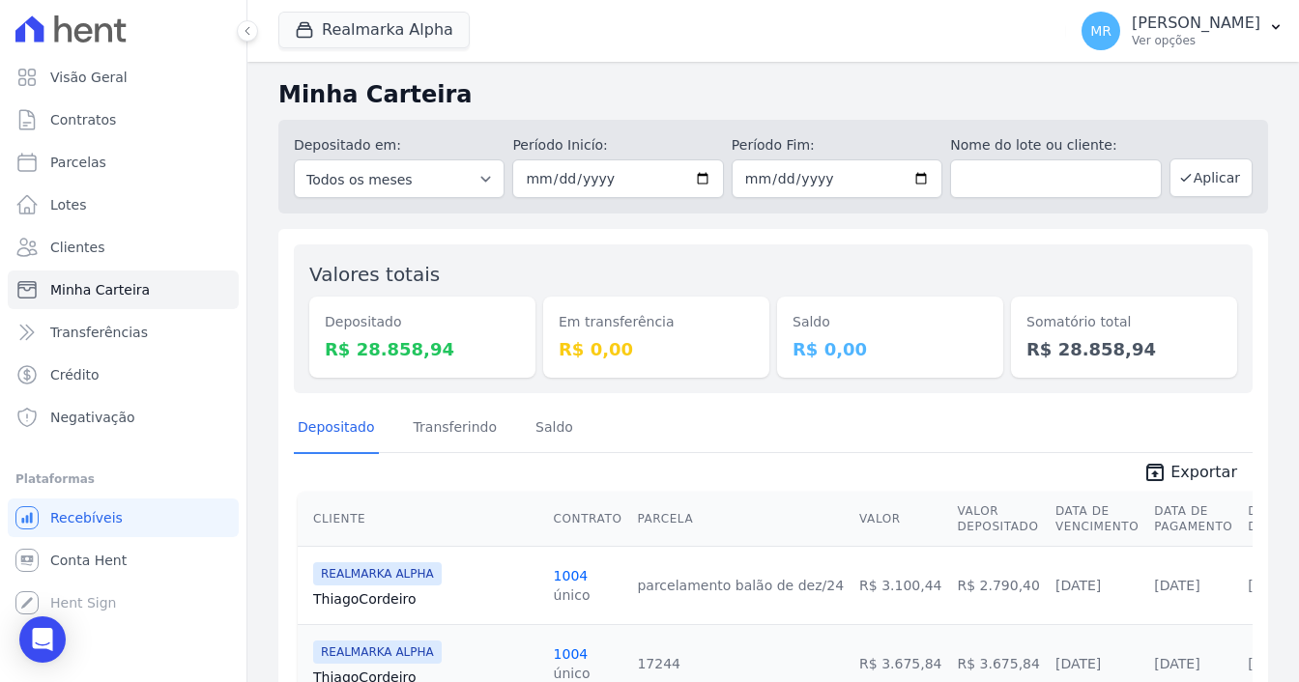
drag, startPoint x: 438, startPoint y: 357, endPoint x: 314, endPoint y: 354, distance: 123.8
click at [325, 357] on dd "R$ 28.858,94" at bounding box center [422, 349] width 195 height 26
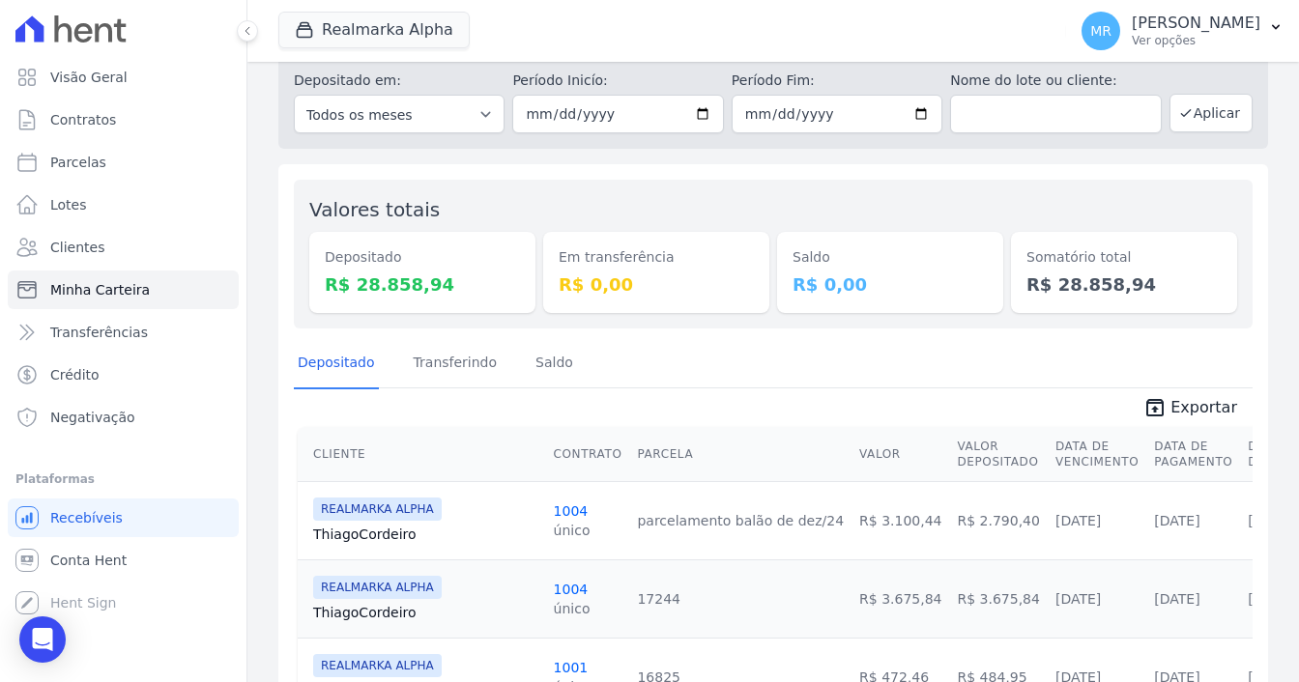
scroll to position [193, 0]
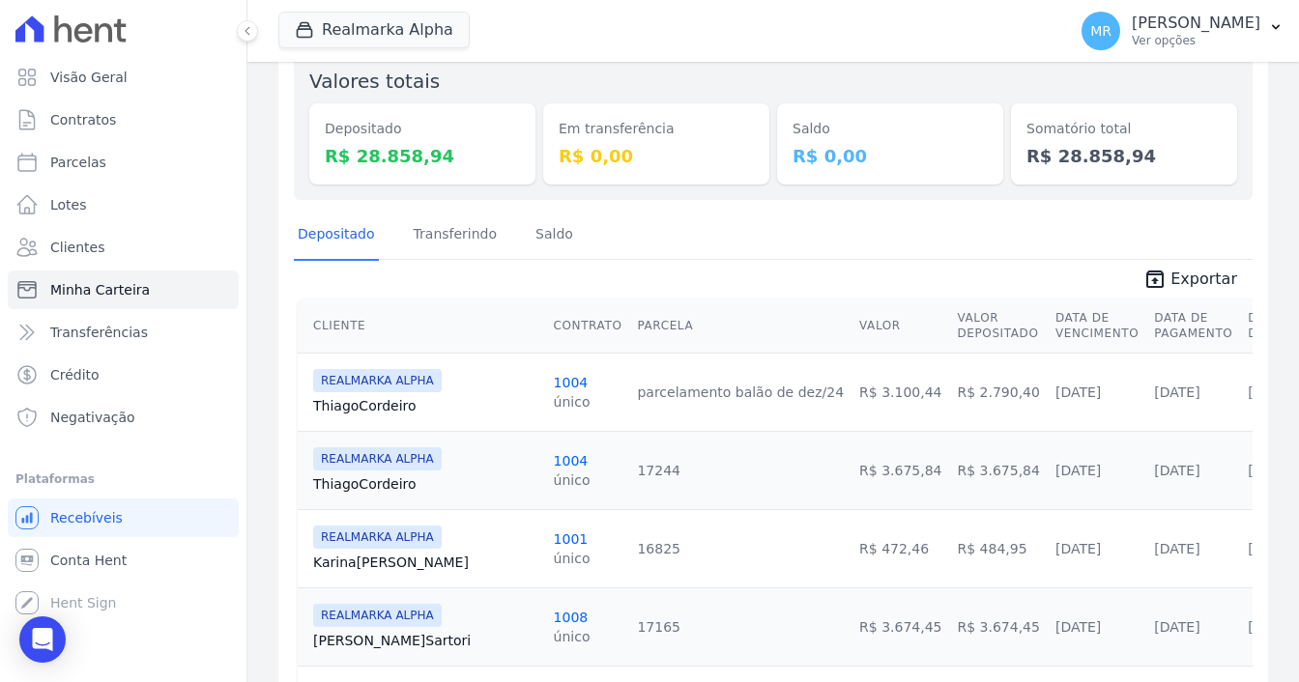
drag, startPoint x: 797, startPoint y: 383, endPoint x: 885, endPoint y: 389, distance: 89.1
click at [885, 389] on tr "REALMARKA ALPHA Thiago Cordeiro 1004 único parcelamento balão de dez/24 R$ 3.10…" at bounding box center [809, 392] width 1023 height 78
drag, startPoint x: 1061, startPoint y: 363, endPoint x: 1020, endPoint y: 388, distance: 48.1
click at [1013, 395] on tr "REALMARKA ALPHA Thiago Cordeiro 1004 único parcelamento balão de dez/24 R$ 3.10…" at bounding box center [809, 392] width 1023 height 78
drag, startPoint x: 1106, startPoint y: 378, endPoint x: 1032, endPoint y: 395, distance: 75.5
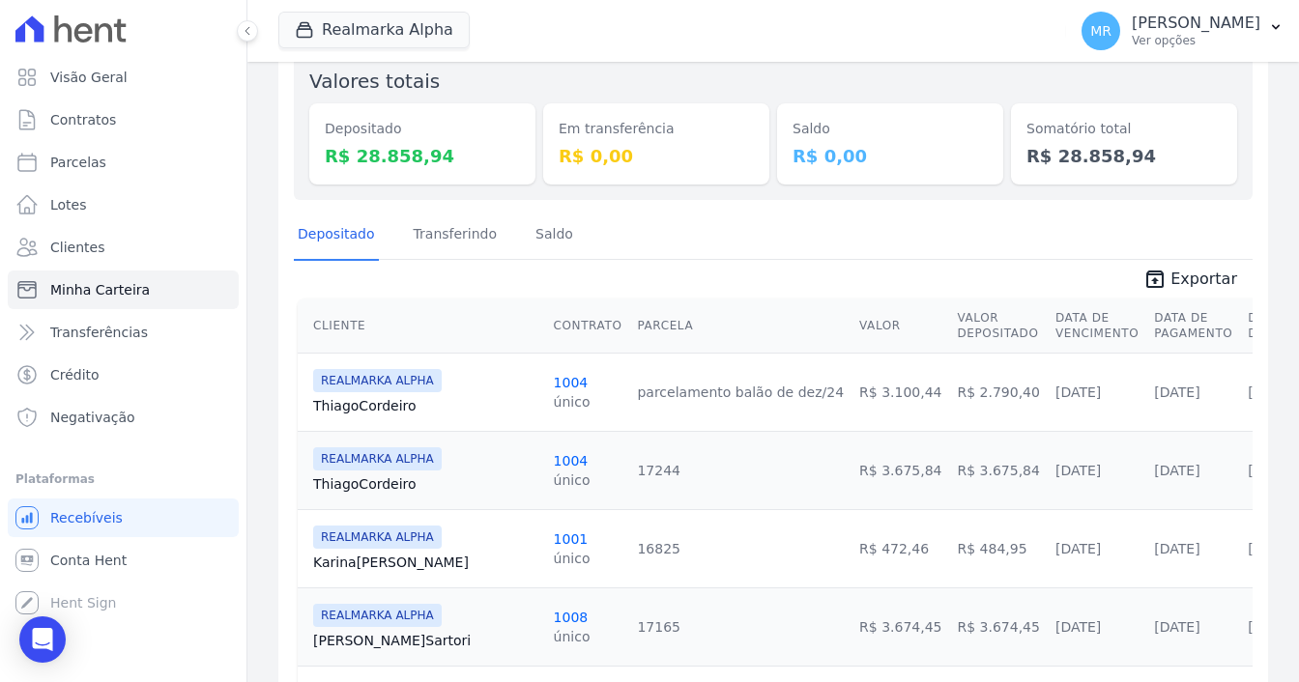
click at [1146, 395] on td "[DATE]" at bounding box center [1193, 392] width 94 height 78
drag, startPoint x: 1137, startPoint y: 388, endPoint x: 1224, endPoint y: 394, distance: 87.3
click at [1240, 394] on td "02/05/2025" at bounding box center [1279, 392] width 79 height 78
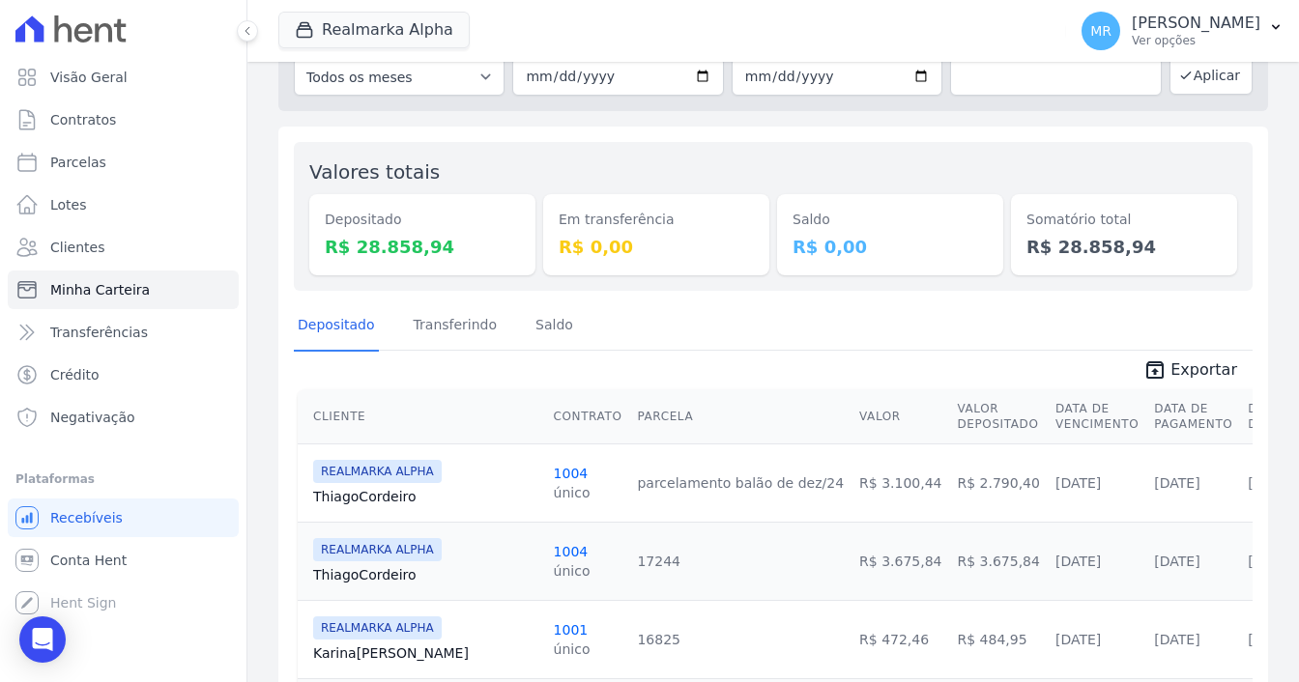
scroll to position [0, 0]
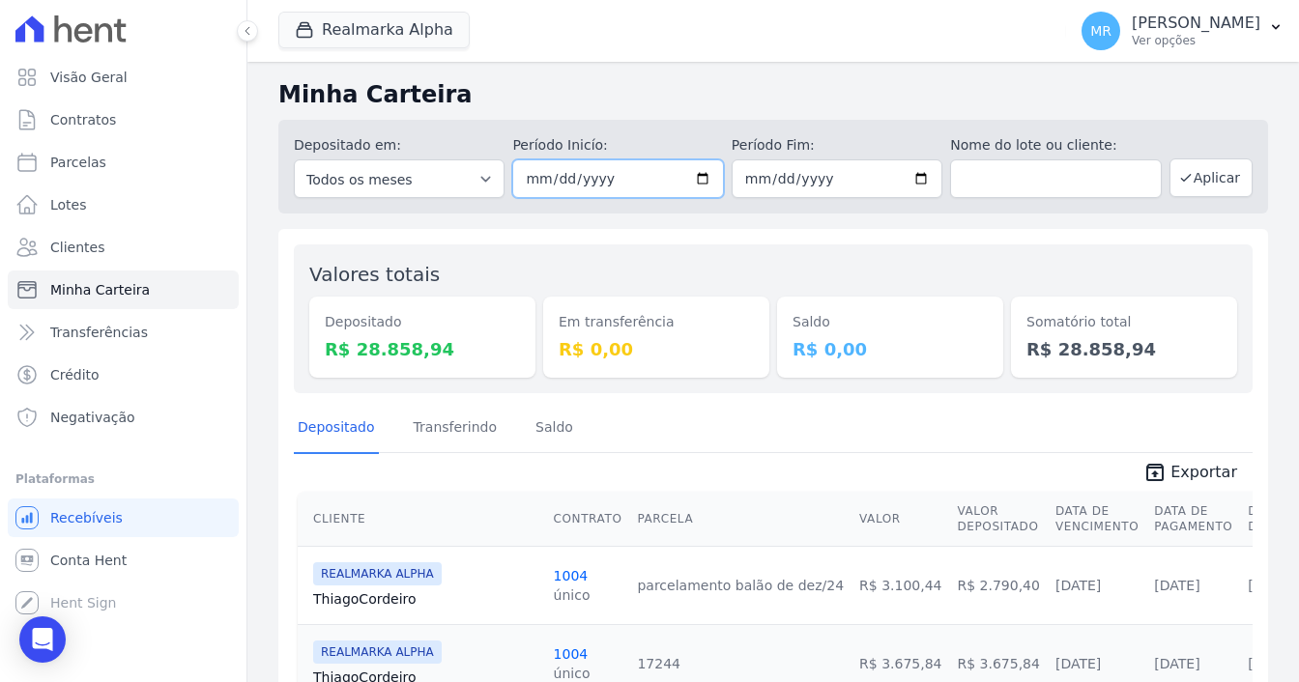
click at [702, 179] on input "[DATE]" at bounding box center [617, 179] width 211 height 39
type input "[DATE]"
click at [916, 181] on input "2025-05-31" at bounding box center [837, 179] width 211 height 39
type input "[DATE]"
click at [1210, 190] on button "Aplicar" at bounding box center [1211, 178] width 83 height 39
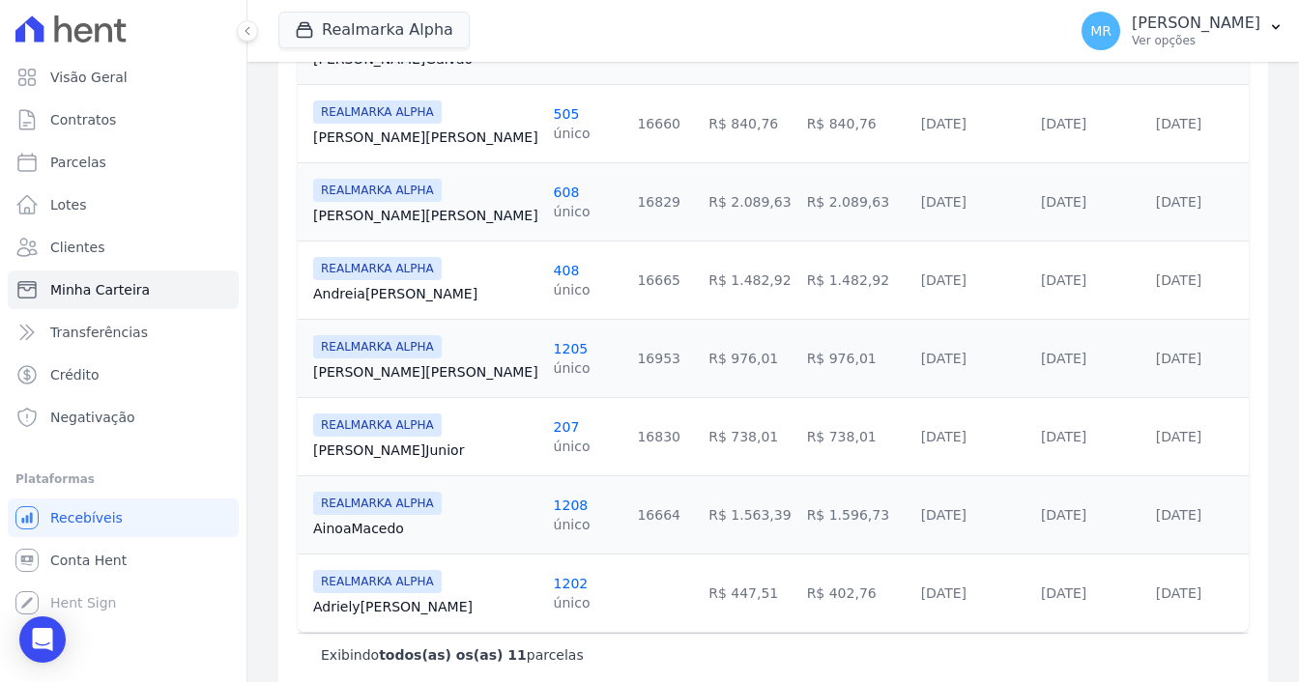
scroll to position [785, 0]
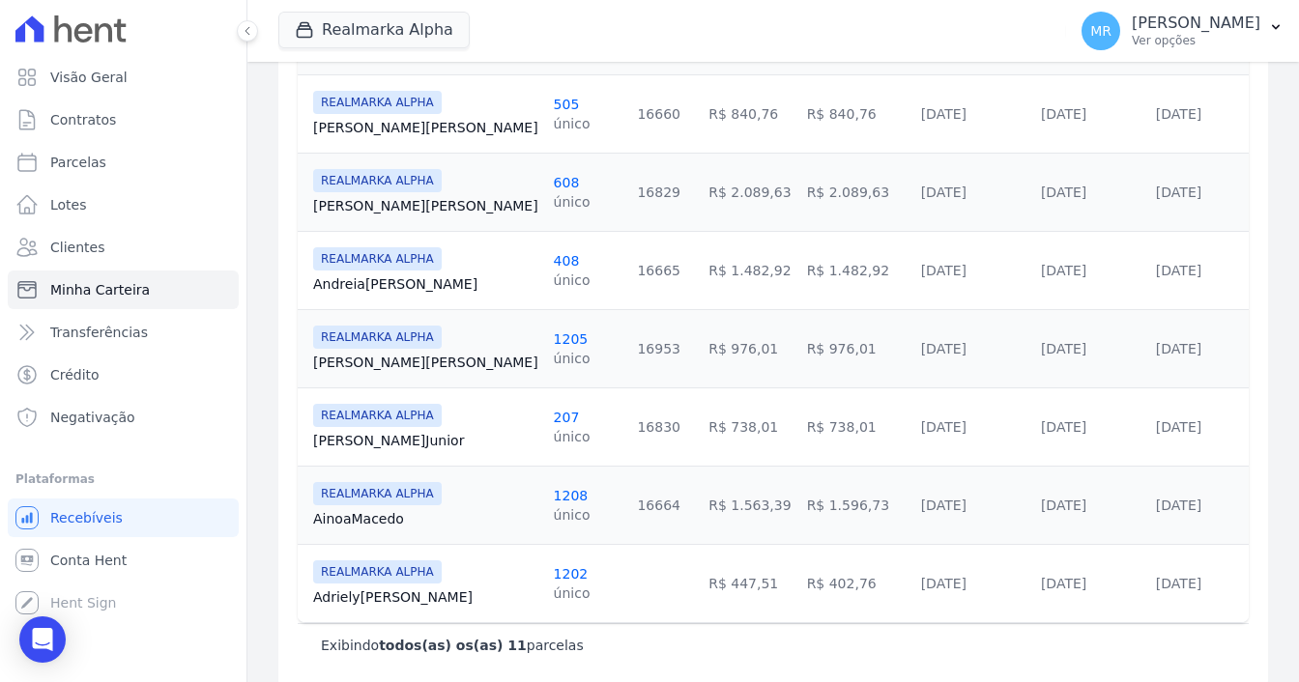
drag, startPoint x: 769, startPoint y: 566, endPoint x: 683, endPoint y: 573, distance: 86.4
click at [799, 573] on td "R$ 402,76" at bounding box center [856, 583] width 114 height 78
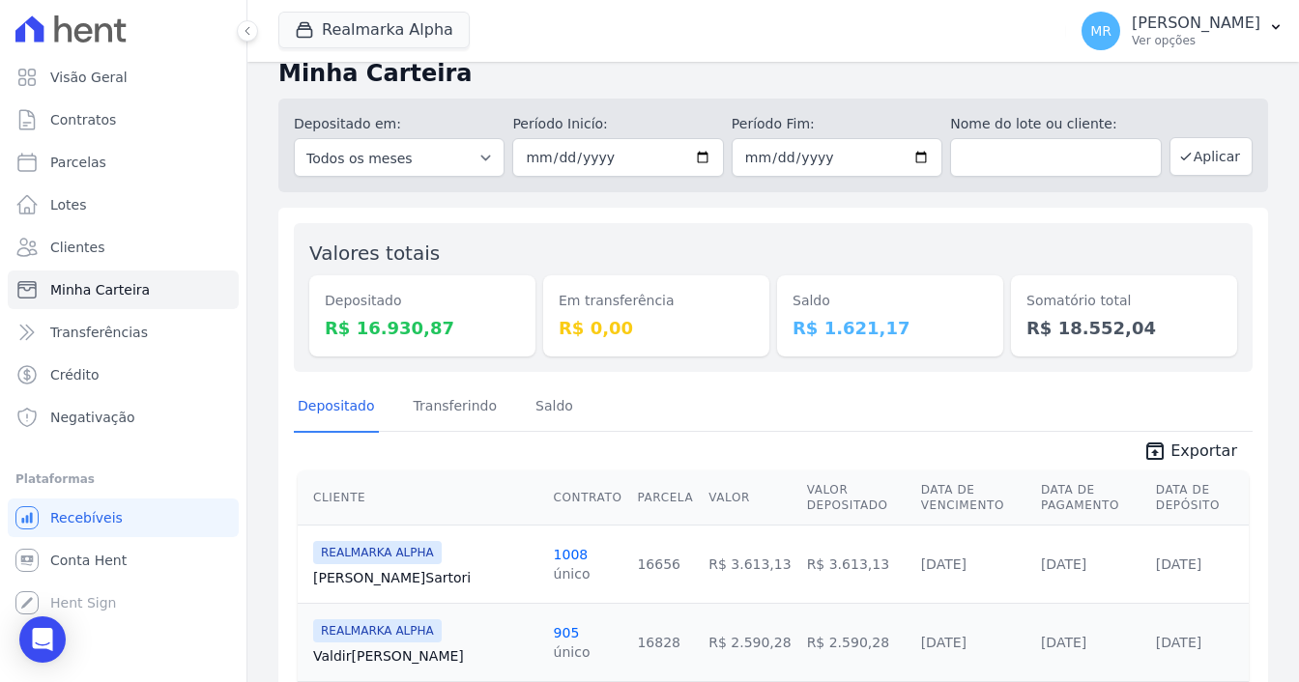
scroll to position [12, 0]
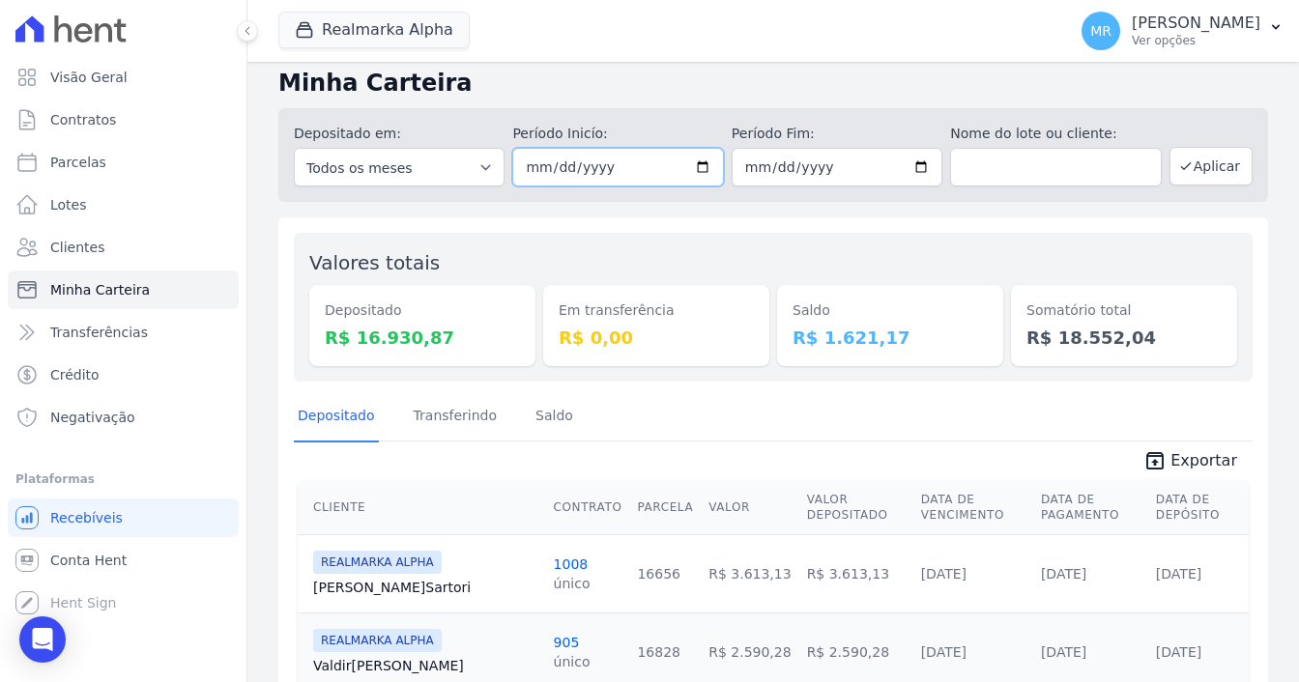
click at [711, 169] on input "2025-04-01" at bounding box center [617, 167] width 211 height 39
click at [703, 164] on input "2025-04-01" at bounding box center [617, 167] width 211 height 39
type input "[DATE]"
click at [916, 163] on input "2025-04-30" at bounding box center [837, 167] width 211 height 39
type input "[DATE]"
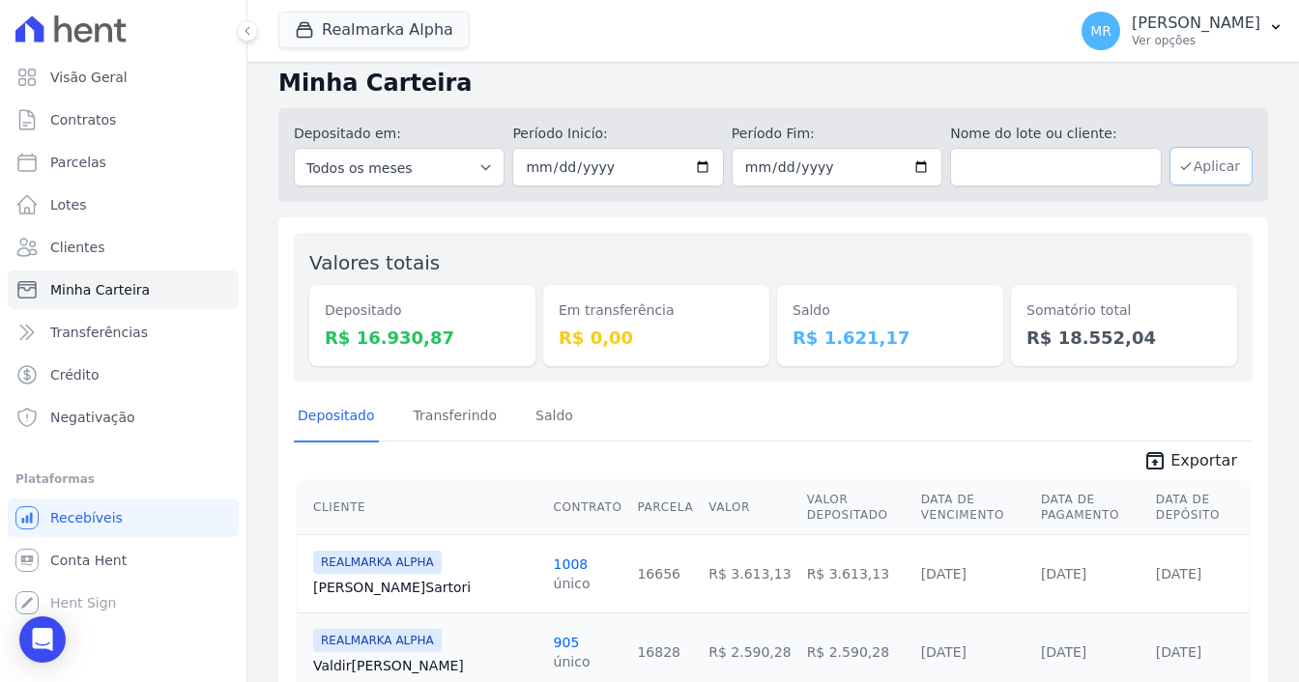
click at [1198, 165] on button "Aplicar" at bounding box center [1211, 166] width 83 height 39
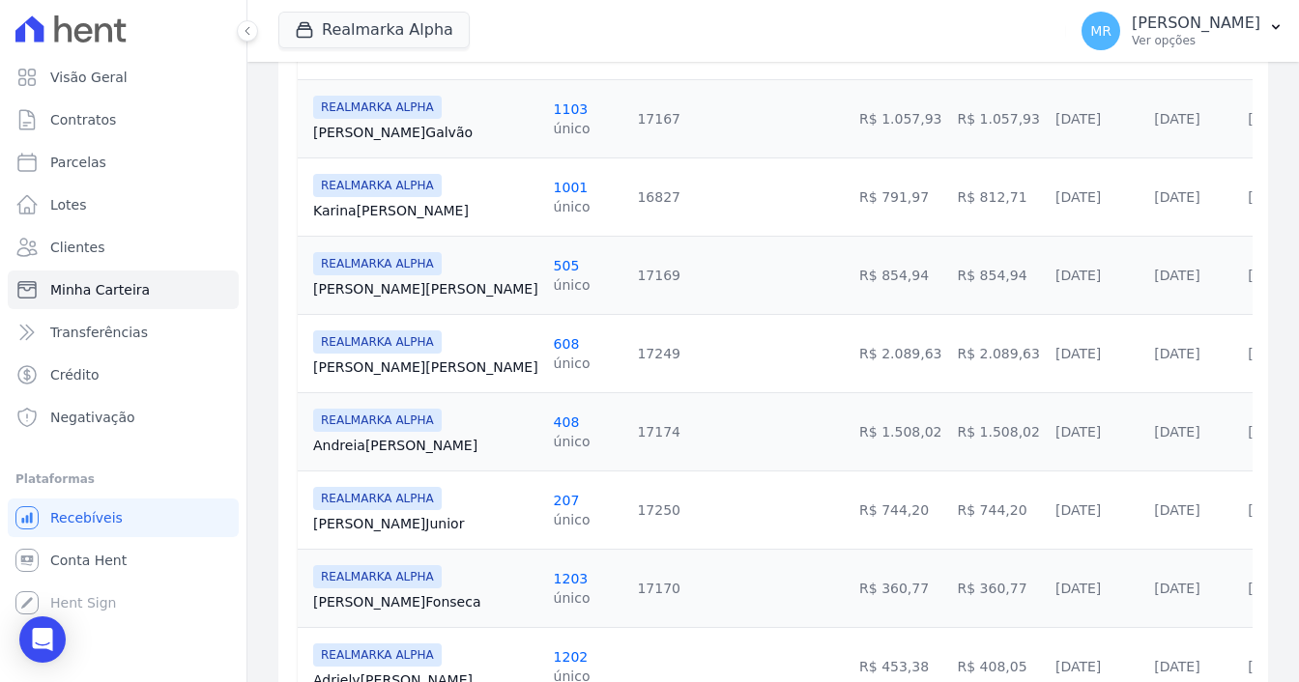
scroll to position [1063, 0]
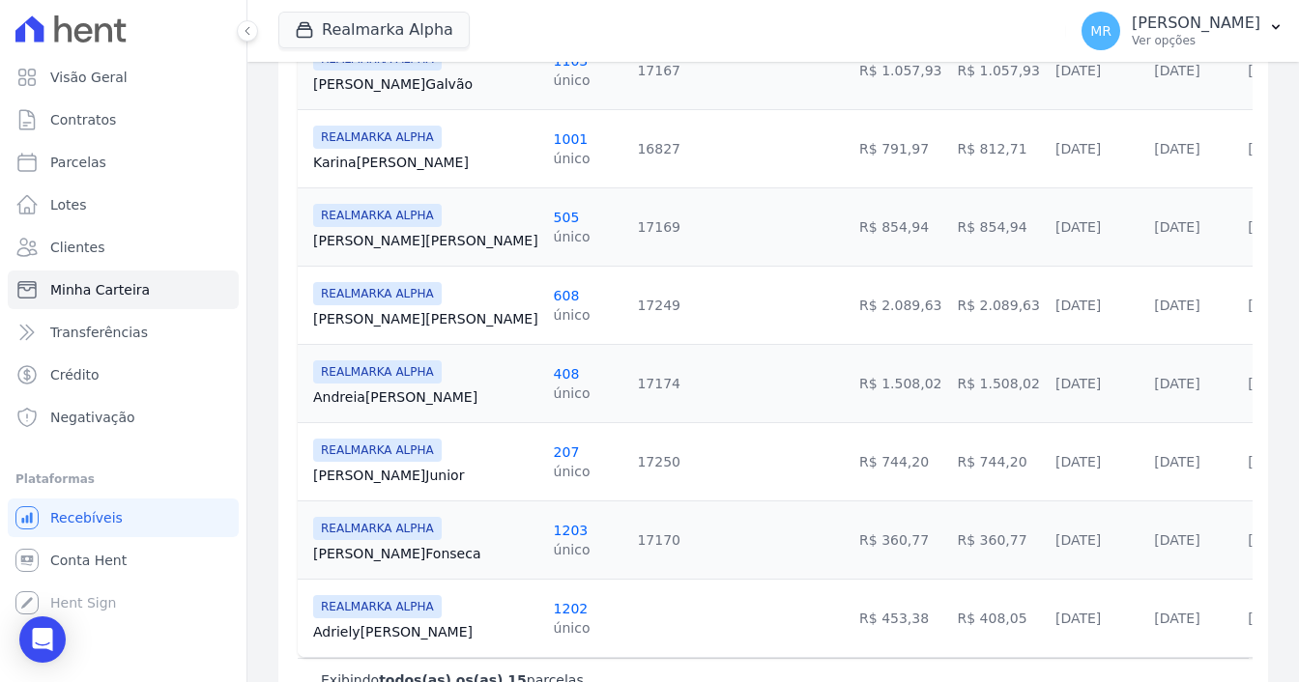
click at [554, 526] on link "1203" at bounding box center [571, 530] width 35 height 15
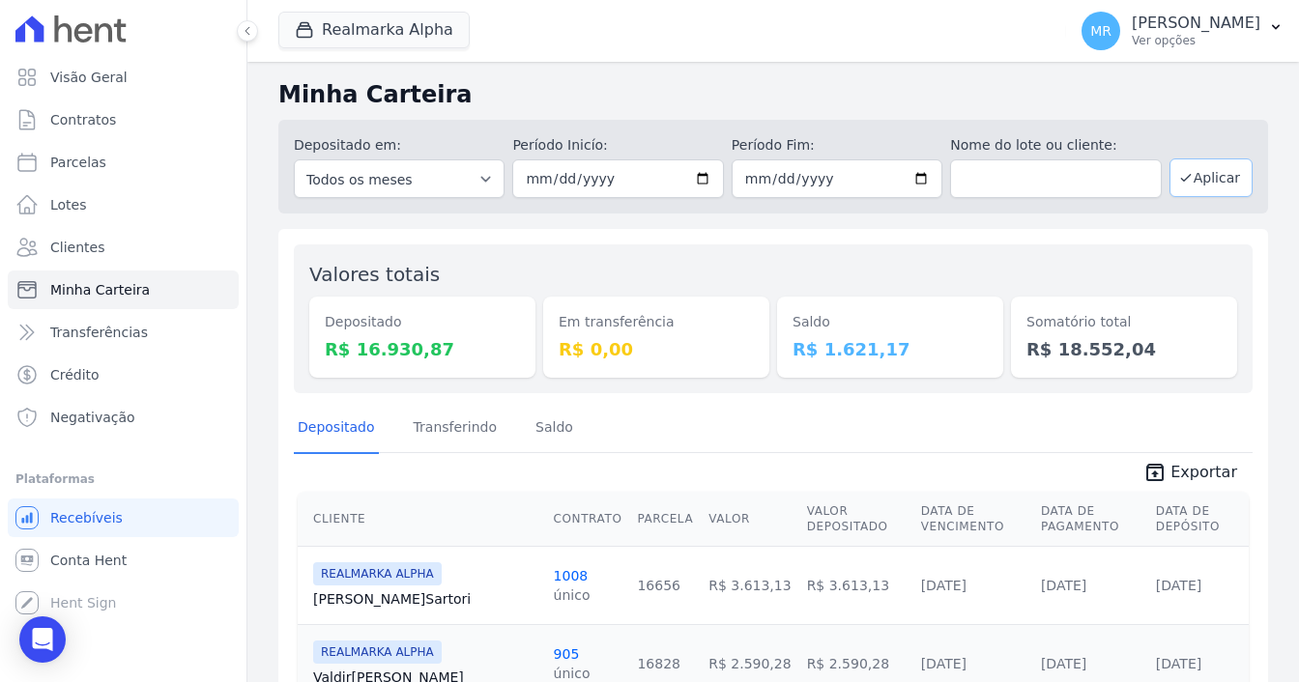
click at [1192, 180] on button "Aplicar" at bounding box center [1211, 178] width 83 height 39
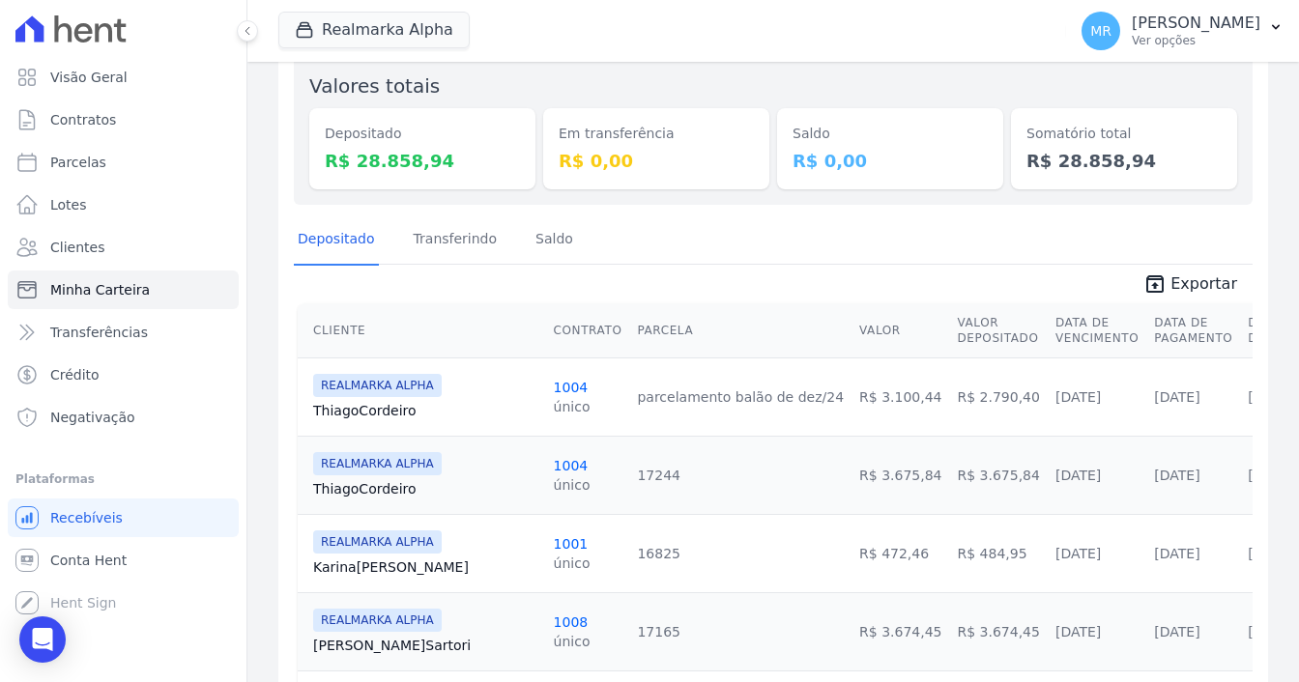
scroll to position [193, 0]
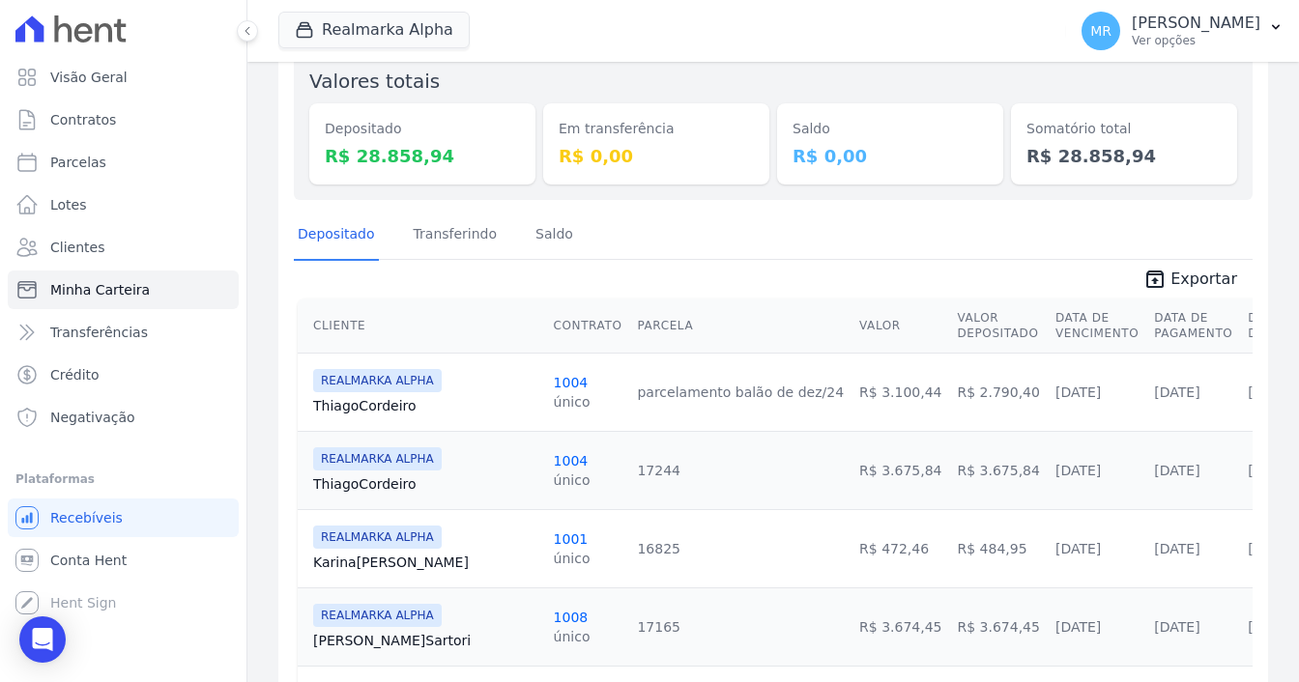
drag, startPoint x: 889, startPoint y: 382, endPoint x: 697, endPoint y: 393, distance: 192.7
click at [697, 393] on tr "REALMARKA ALPHA Thiago Cordeiro 1004 único parcelamento balão de dez/24 R$ 3.10…" at bounding box center [809, 392] width 1023 height 78
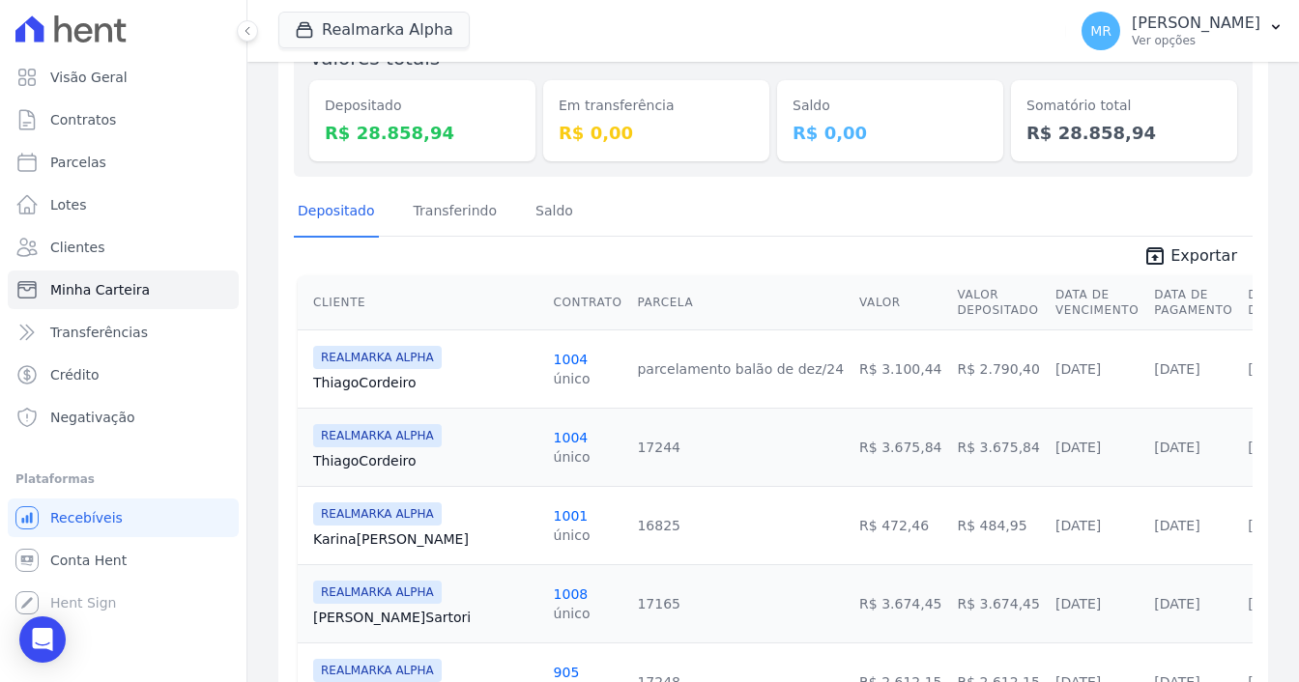
scroll to position [0, 0]
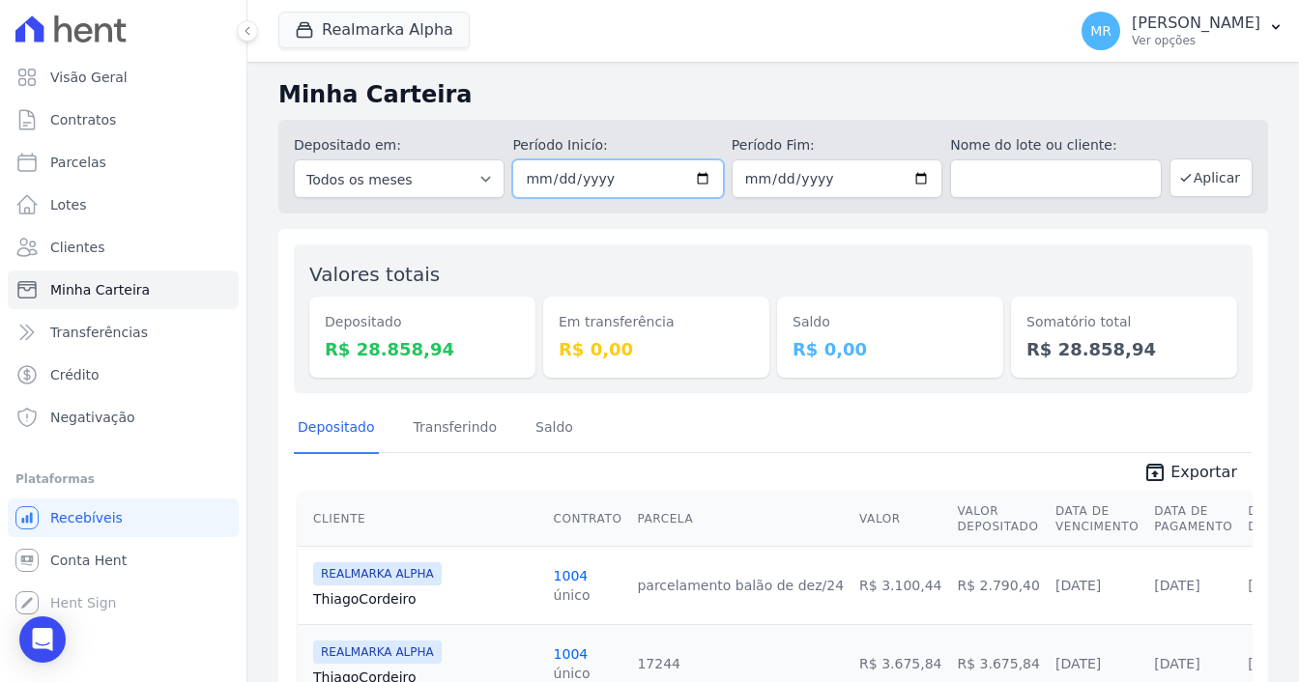
click at [692, 177] on input "2025-05-01" at bounding box center [617, 179] width 211 height 39
type input "[DATE]"
click at [918, 175] on input "2025-05-31" at bounding box center [837, 179] width 211 height 39
type input "2025-06-30"
click at [1194, 176] on button "Aplicar" at bounding box center [1211, 178] width 83 height 39
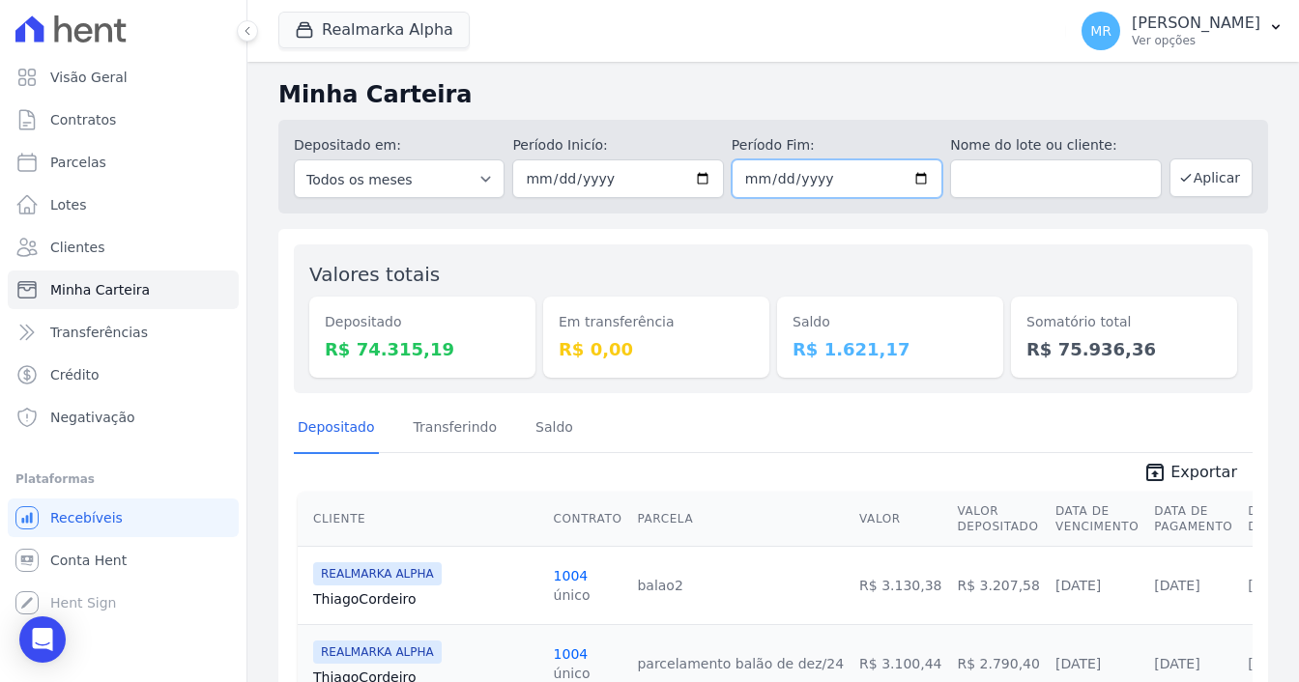
click at [920, 185] on input "[DATE]" at bounding box center [837, 179] width 211 height 39
type input "[DATE]"
click at [1210, 168] on button "Aplicar" at bounding box center [1211, 178] width 83 height 39
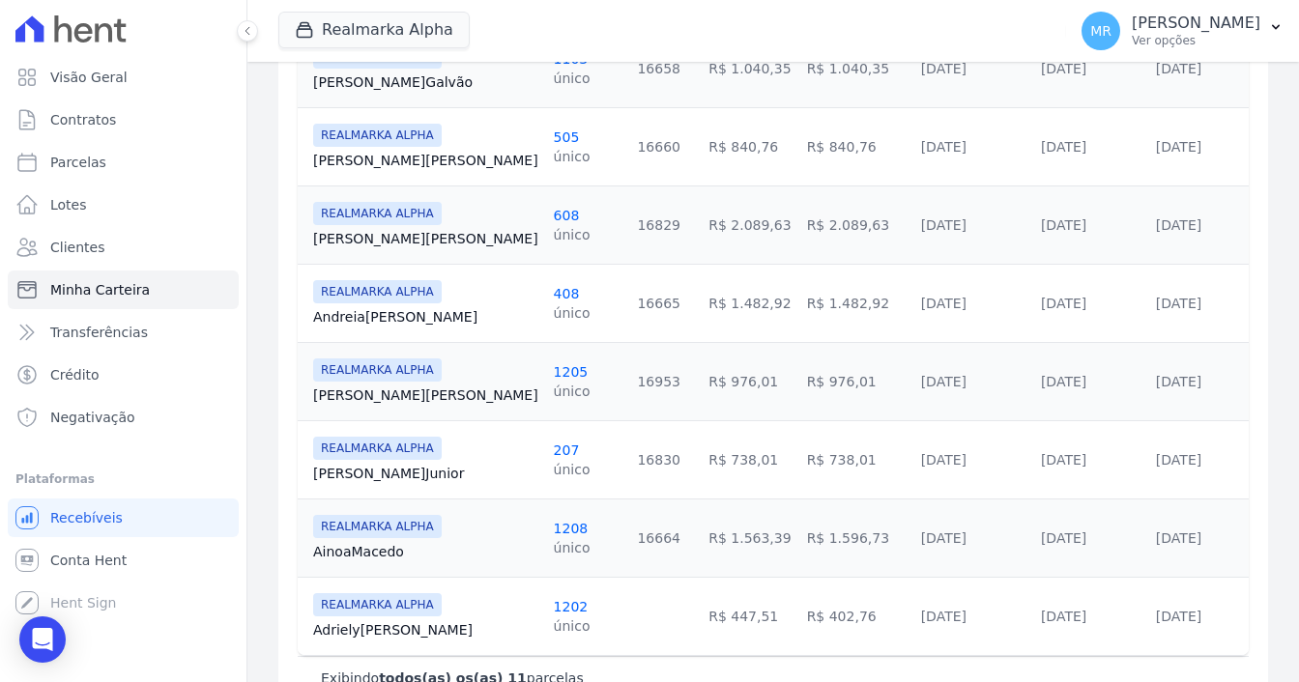
scroll to position [785, 0]
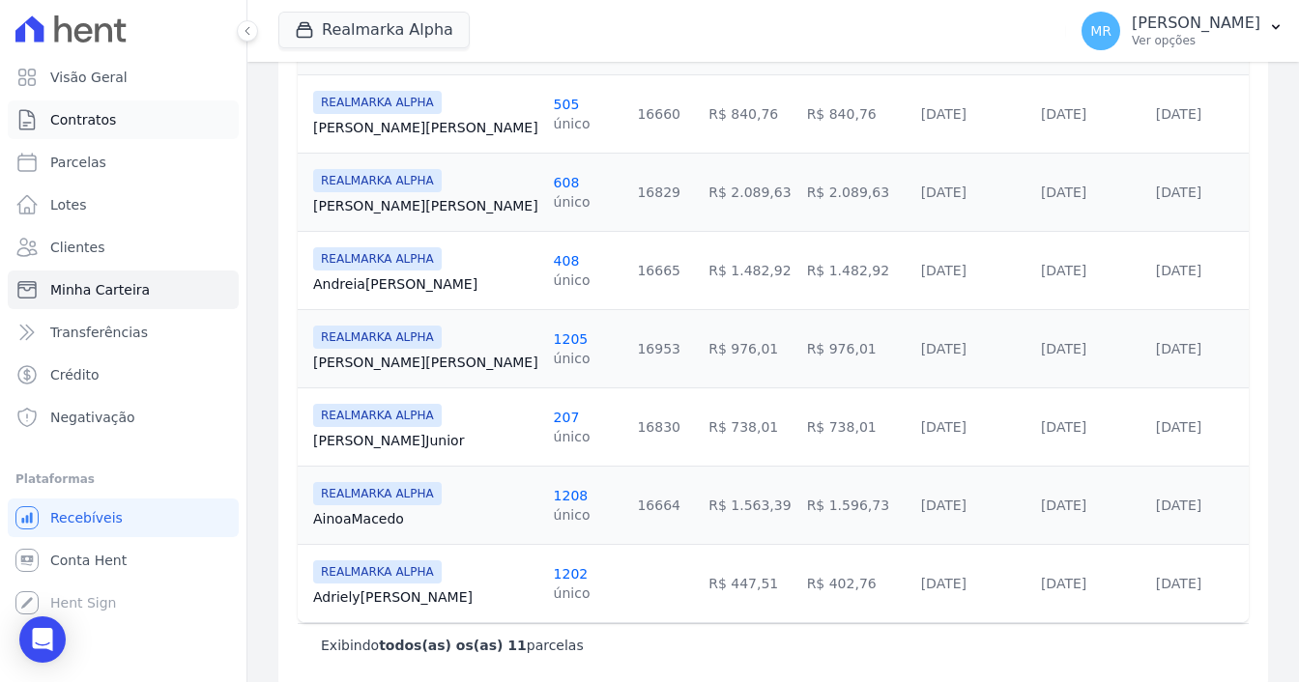
click at [111, 128] on link "Contratos" at bounding box center [123, 120] width 231 height 39
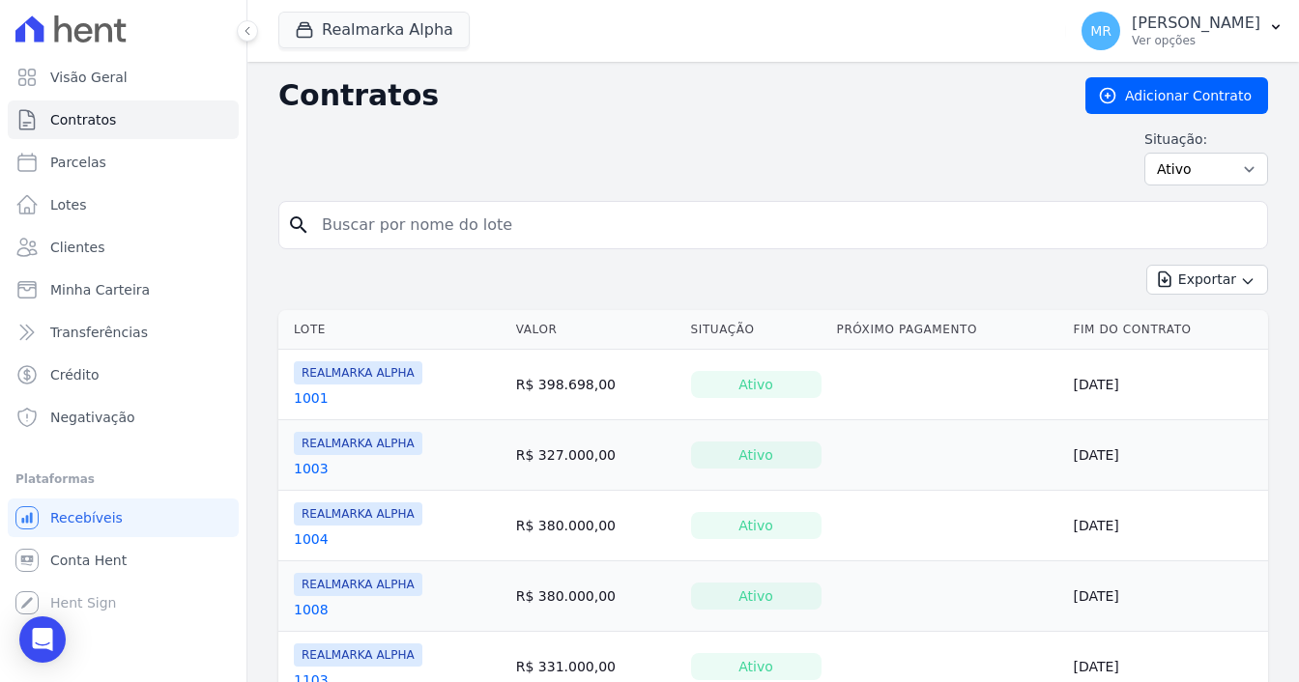
click at [393, 226] on input "search" at bounding box center [784, 225] width 949 height 39
type input "1205"
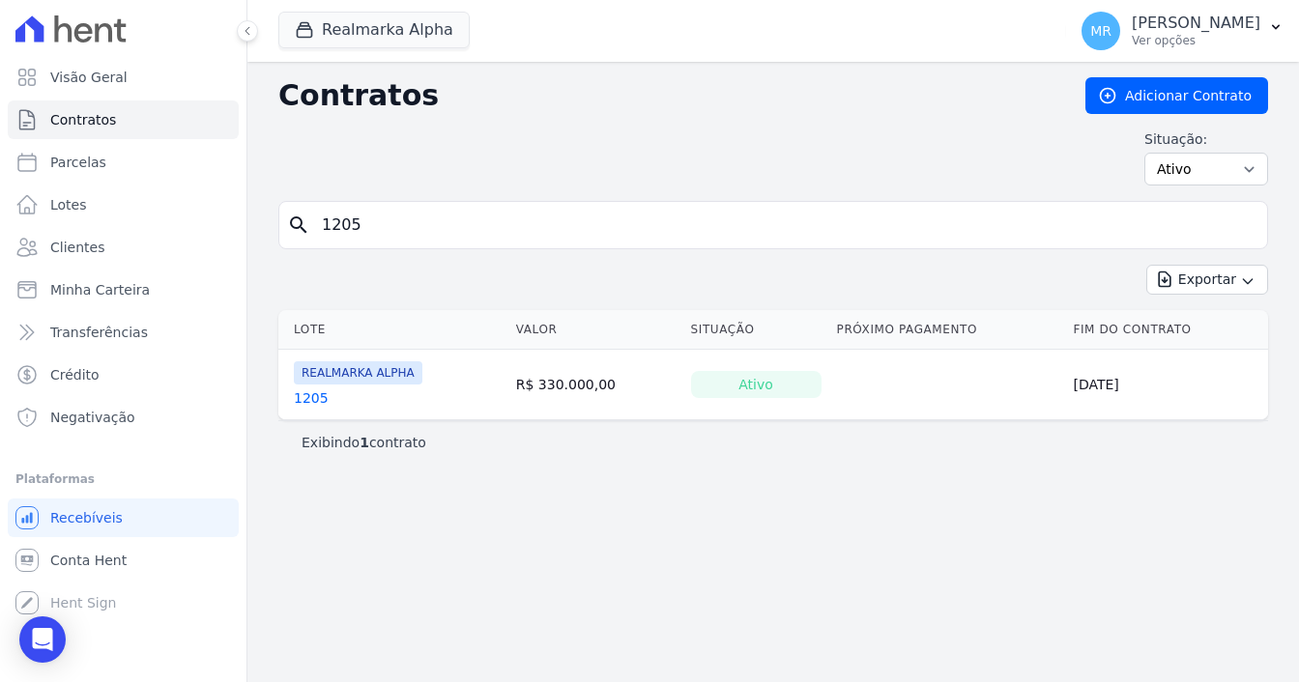
click at [296, 393] on link "1205" at bounding box center [311, 398] width 35 height 19
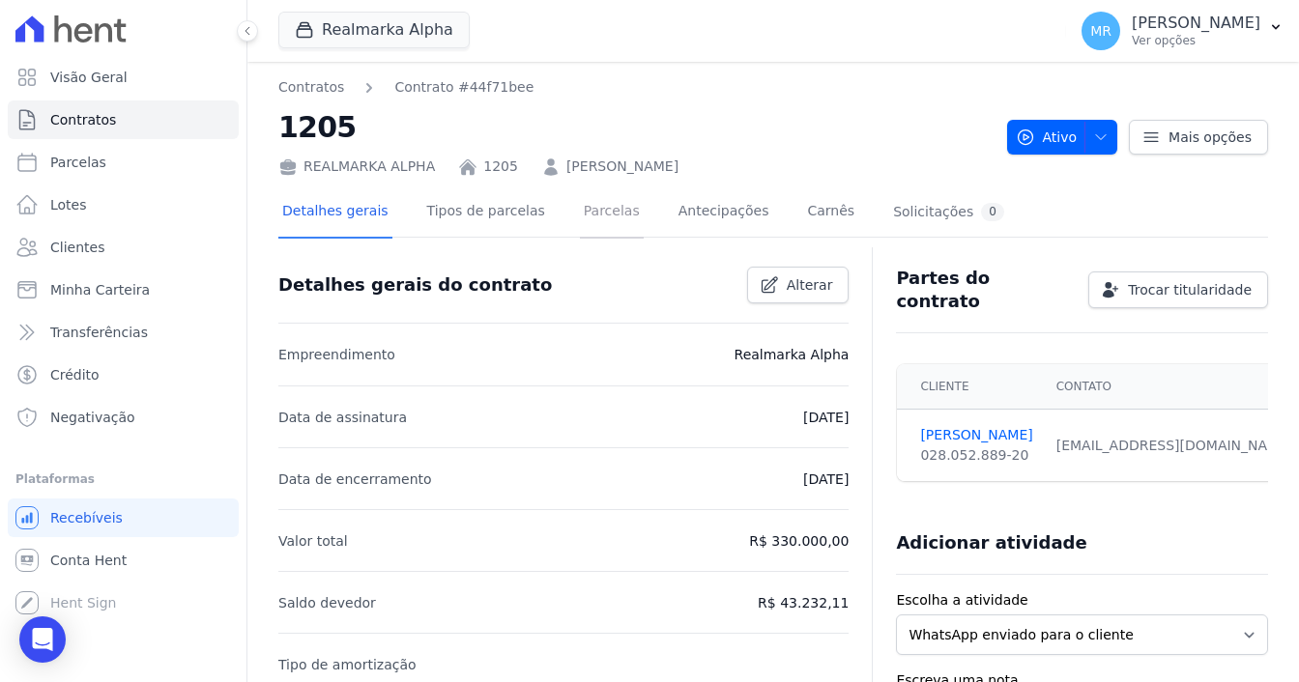
click at [595, 212] on link "Parcelas" at bounding box center [612, 213] width 64 height 51
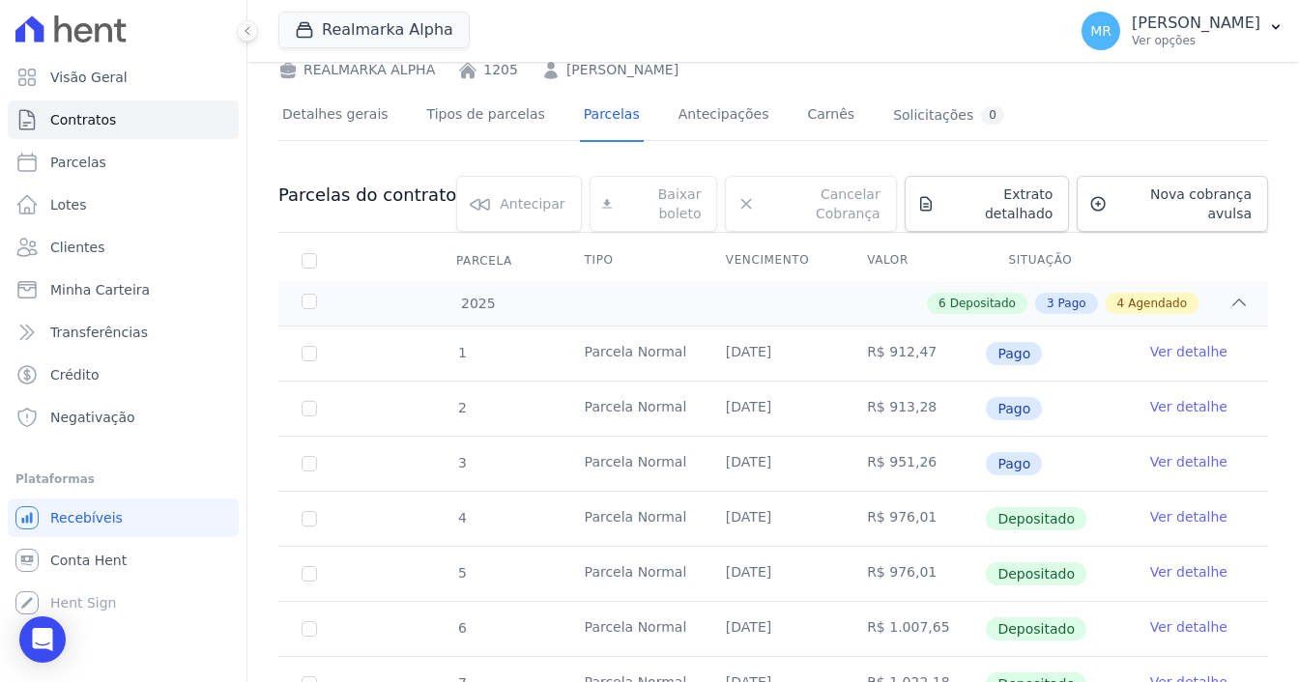
scroll to position [193, 0]
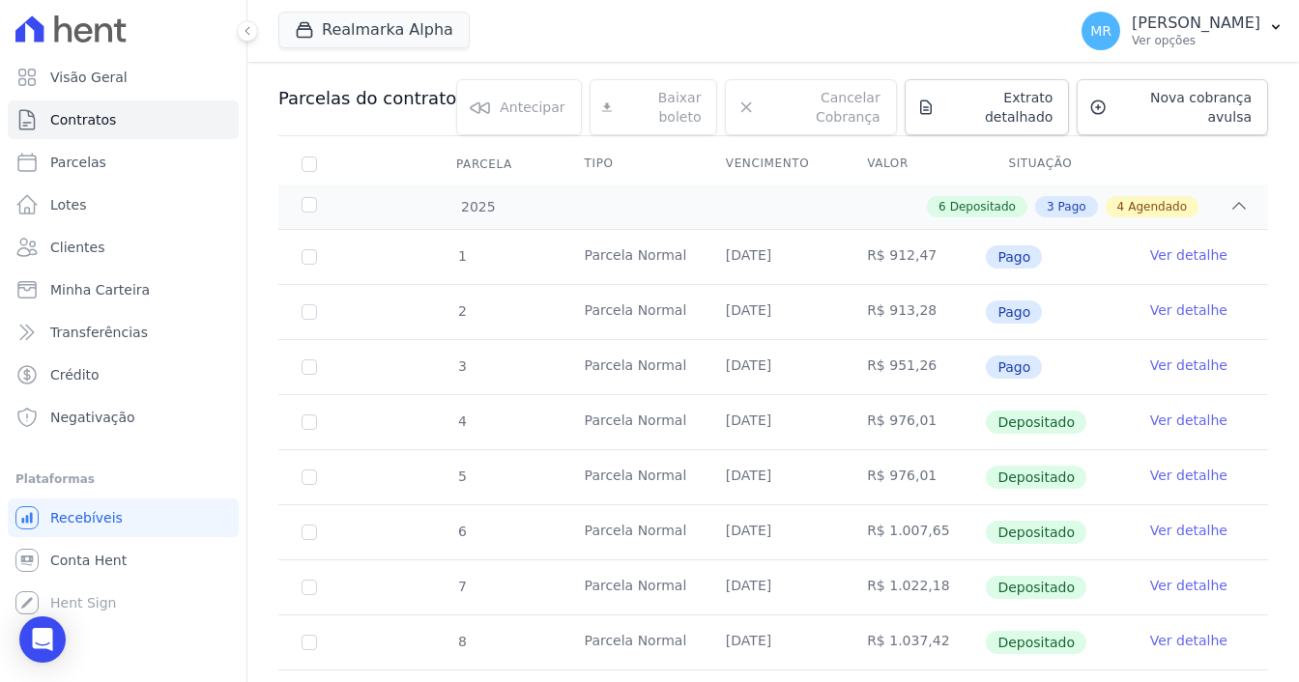
click at [1164, 301] on link "Ver detalhe" at bounding box center [1188, 310] width 77 height 19
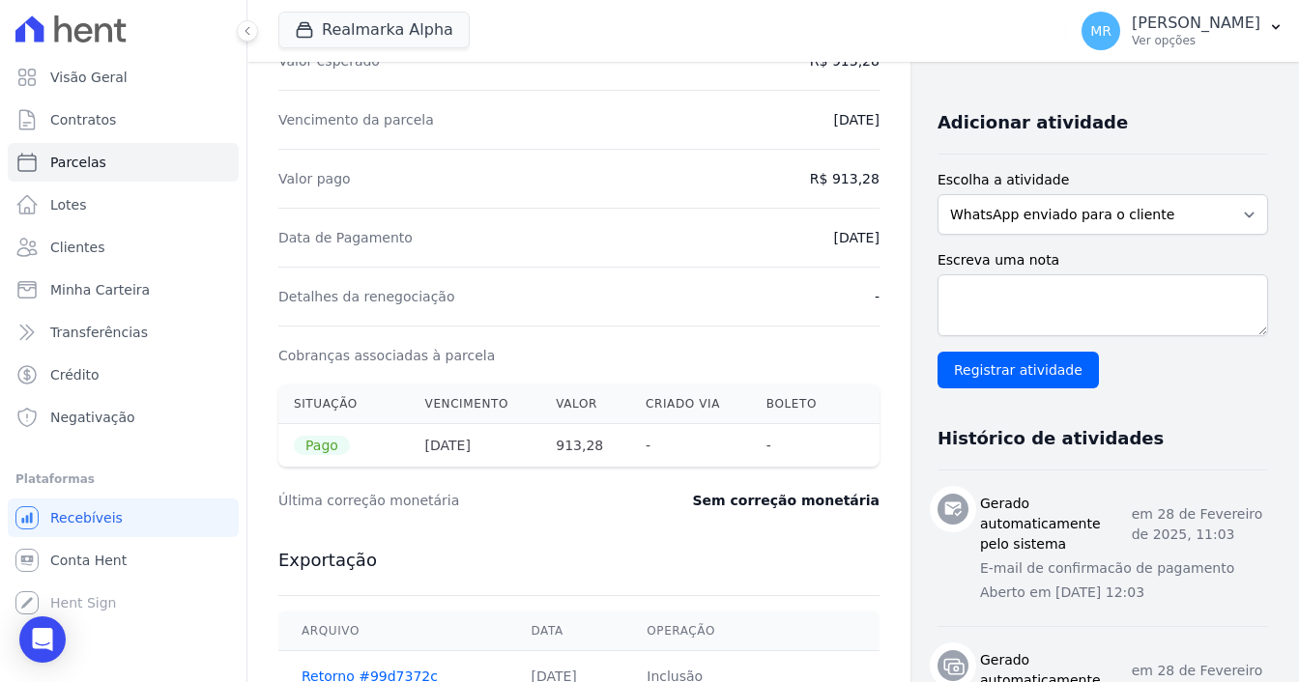
scroll to position [193, 0]
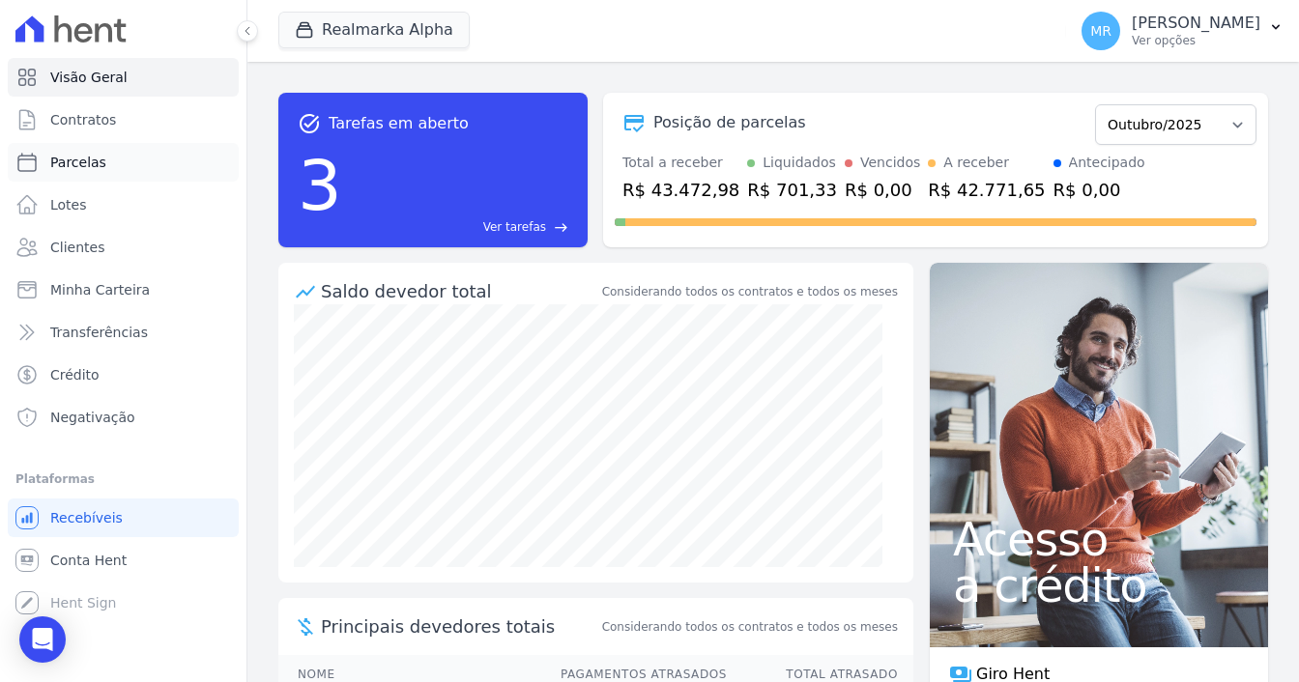
click at [143, 155] on link "Parcelas" at bounding box center [123, 162] width 231 height 39
select select
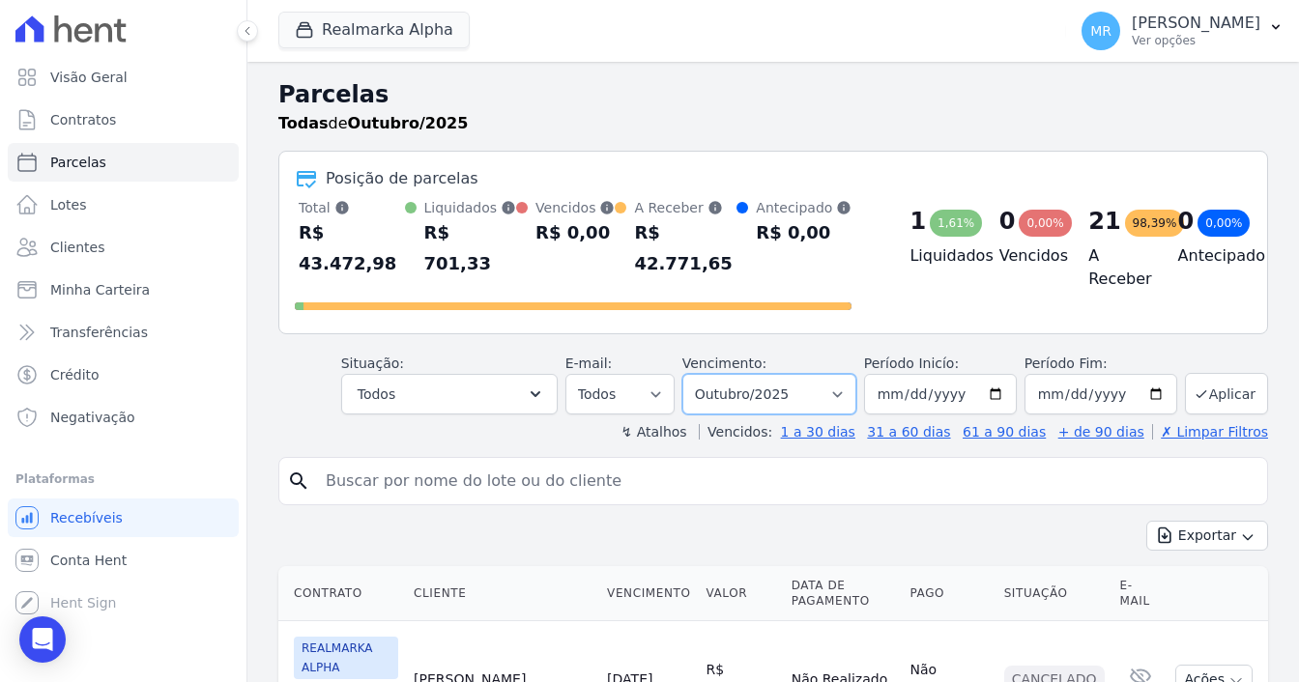
click at [760, 374] on select "Filtrar por período ──────── Todos os meses Janeiro/2025 Fevereiro/2025 Março/2…" at bounding box center [769, 394] width 174 height 41
click at [974, 114] on div "Todas de Outubro/2025" at bounding box center [773, 123] width 990 height 23
click at [77, 297] on span "Minha Carteira" at bounding box center [100, 289] width 100 height 19
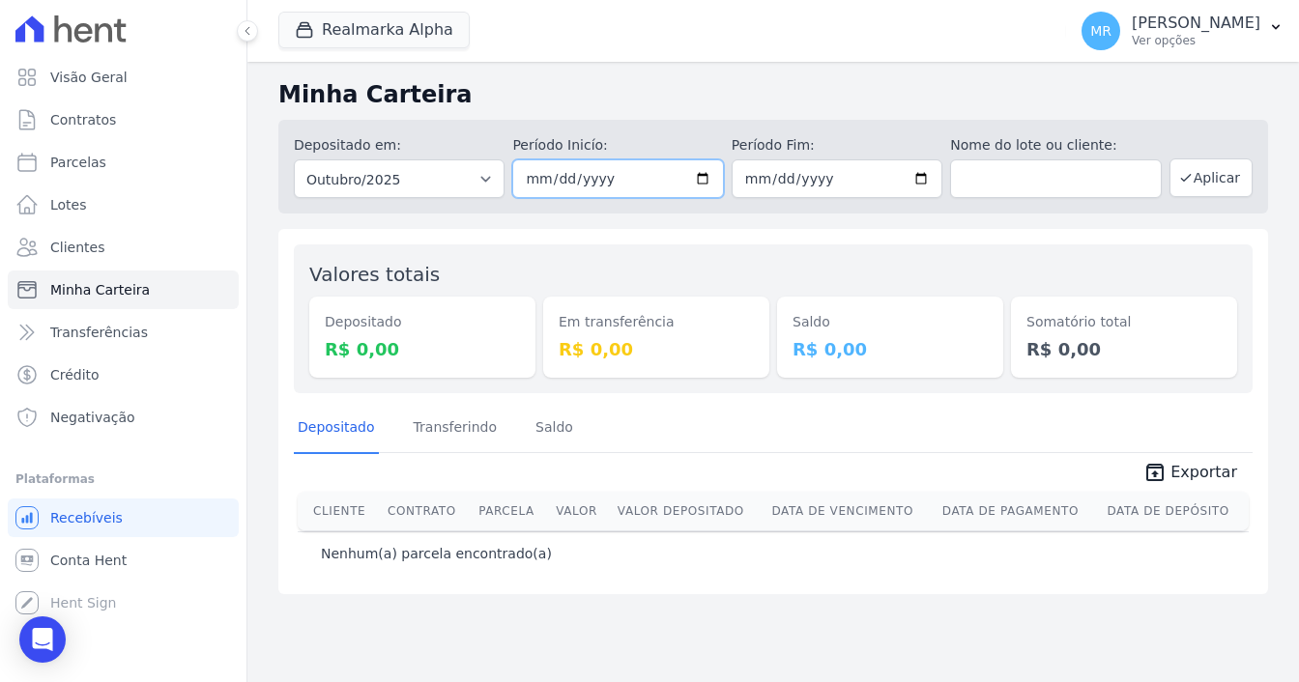
click at [703, 175] on input "2025-10-01" at bounding box center [617, 179] width 211 height 39
click at [708, 176] on input "2025-10-01" at bounding box center [617, 179] width 211 height 39
type input "2025-01-01"
click at [920, 175] on input "2025-10-31" at bounding box center [837, 179] width 211 height 39
click at [924, 181] on input "2025-11-30" at bounding box center [837, 179] width 211 height 39
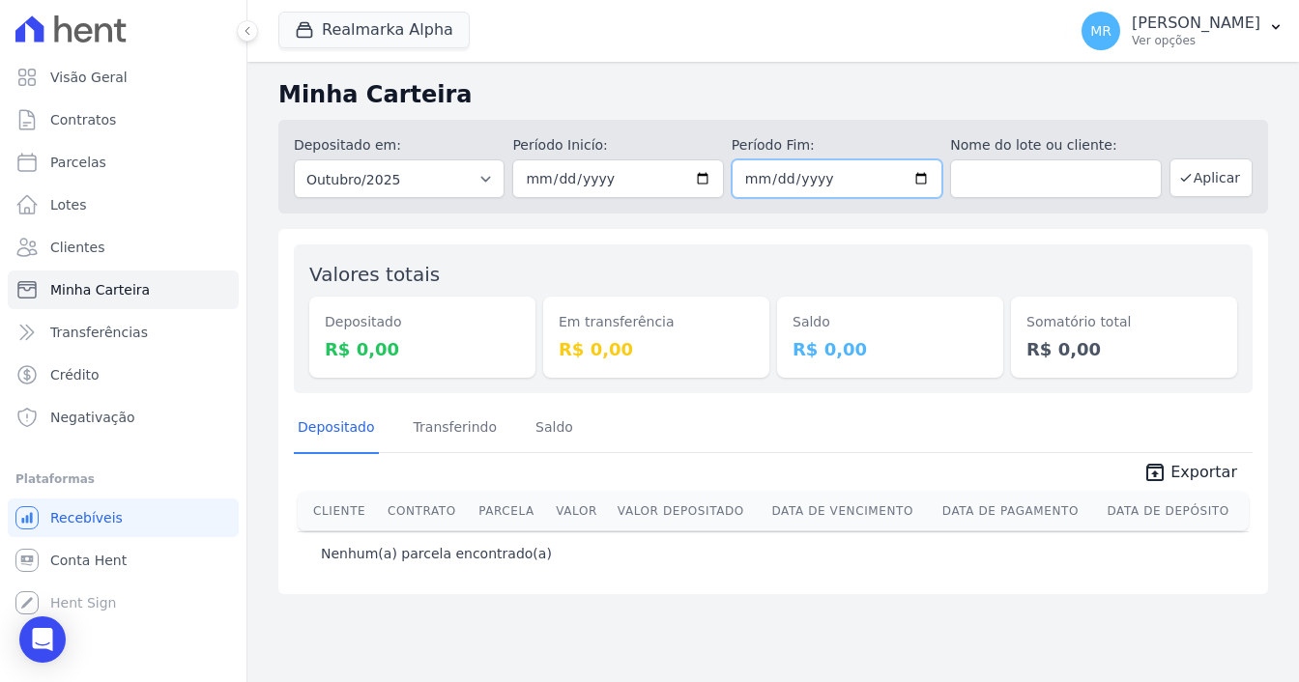
type input "2025-10-30"
click at [1208, 168] on button "Aplicar" at bounding box center [1211, 178] width 83 height 39
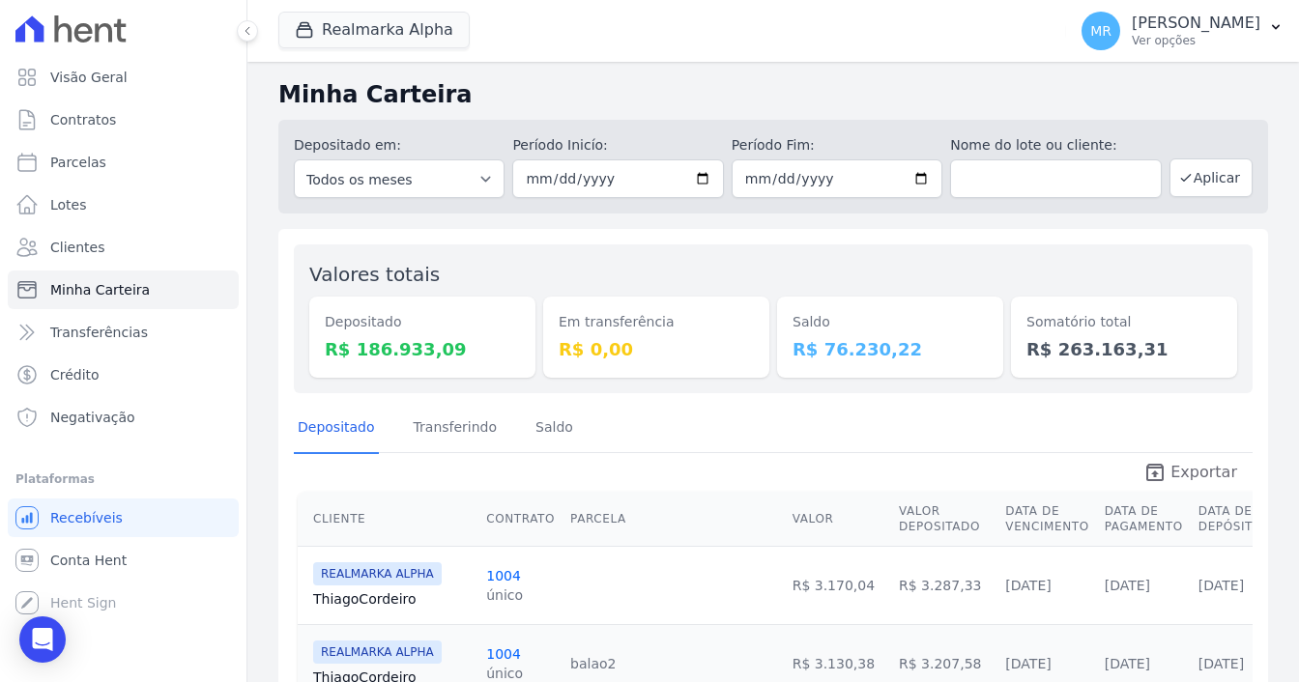
click at [1201, 466] on span "Exportar" at bounding box center [1204, 472] width 67 height 23
click at [696, 181] on input "[DATE]" at bounding box center [617, 179] width 211 height 39
type input "[DATE]"
click at [906, 181] on input "[DATE]" at bounding box center [837, 179] width 211 height 39
type input "[DATE]"
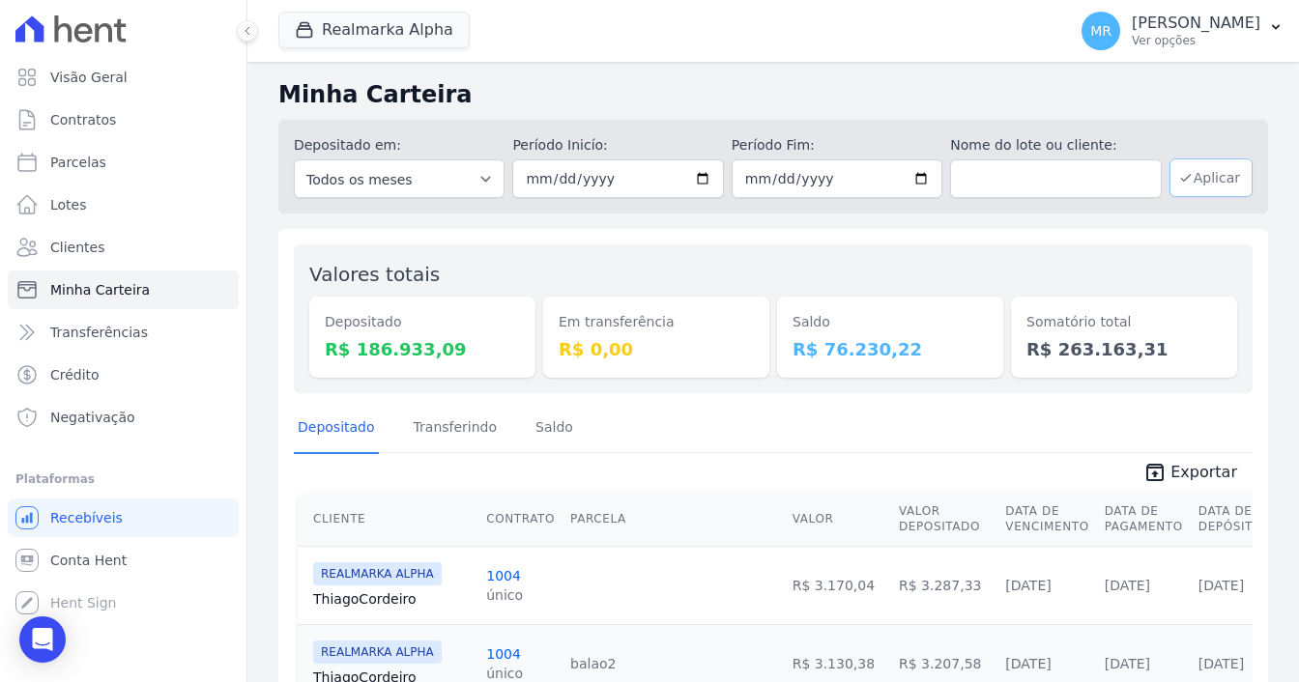
click at [1210, 182] on button "Aplicar" at bounding box center [1211, 178] width 83 height 39
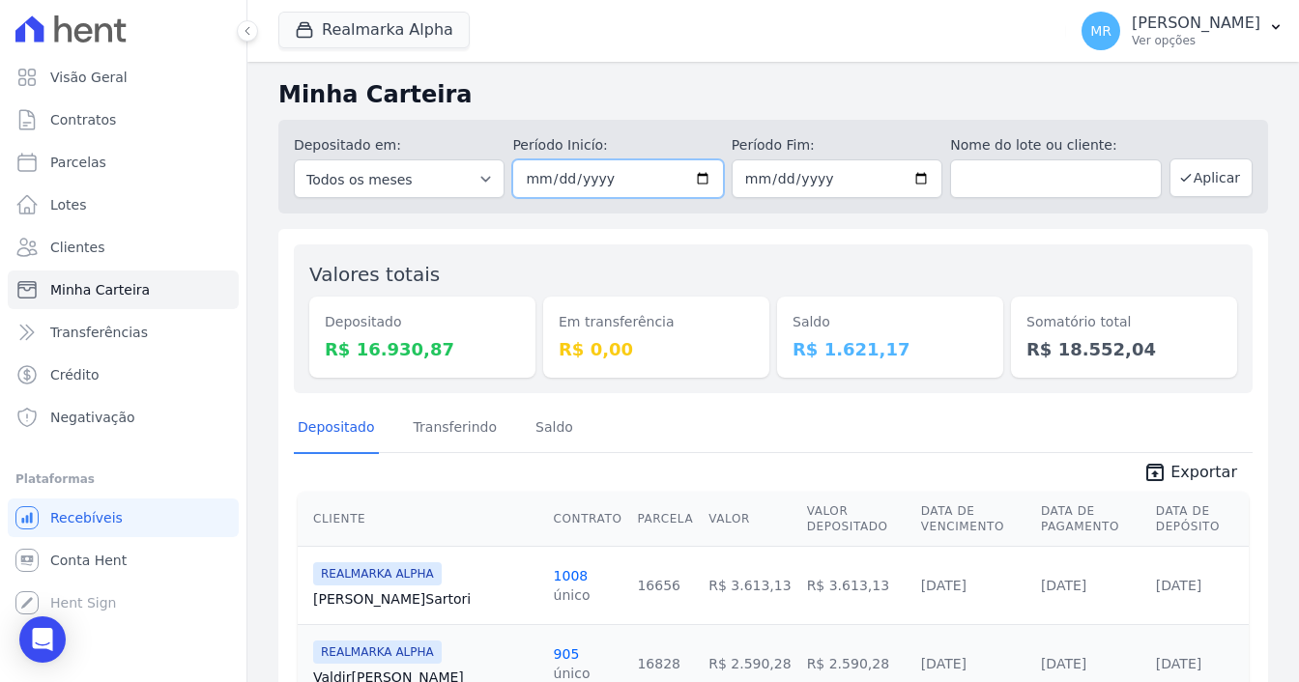
click at [692, 178] on input "[DATE]" at bounding box center [617, 179] width 211 height 39
type input "[DATE]"
click at [913, 179] on input "[DATE]" at bounding box center [837, 179] width 211 height 39
type input "[DATE]"
click at [1203, 186] on button "Aplicar" at bounding box center [1211, 178] width 83 height 39
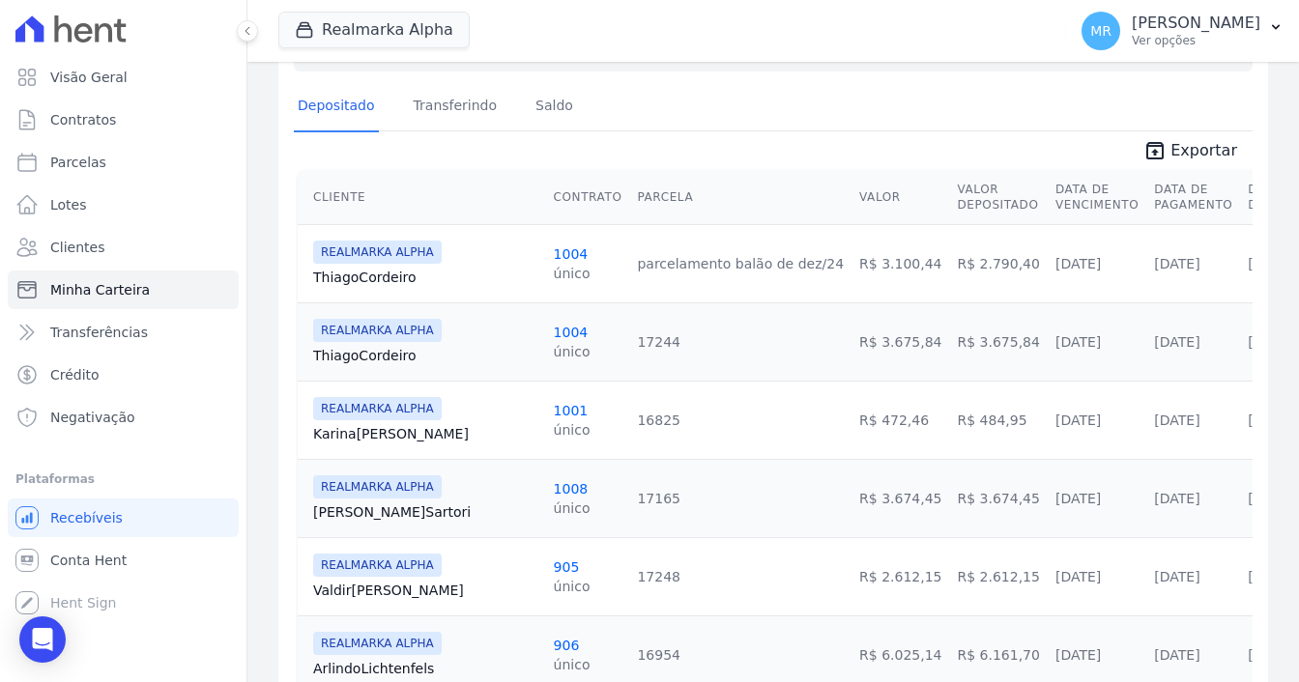
scroll to position [387, 0]
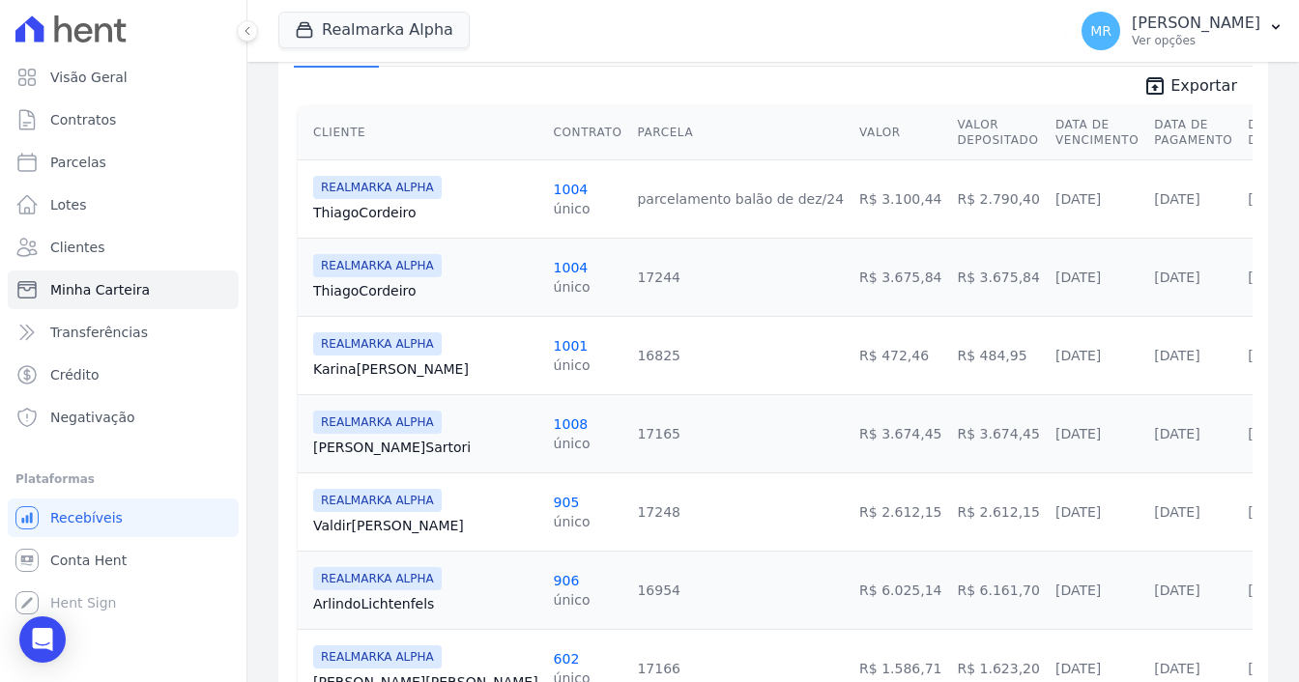
click at [341, 360] on link "[PERSON_NAME]" at bounding box center [425, 369] width 225 height 19
click at [949, 369] on td "R$ 484,95" at bounding box center [998, 355] width 98 height 78
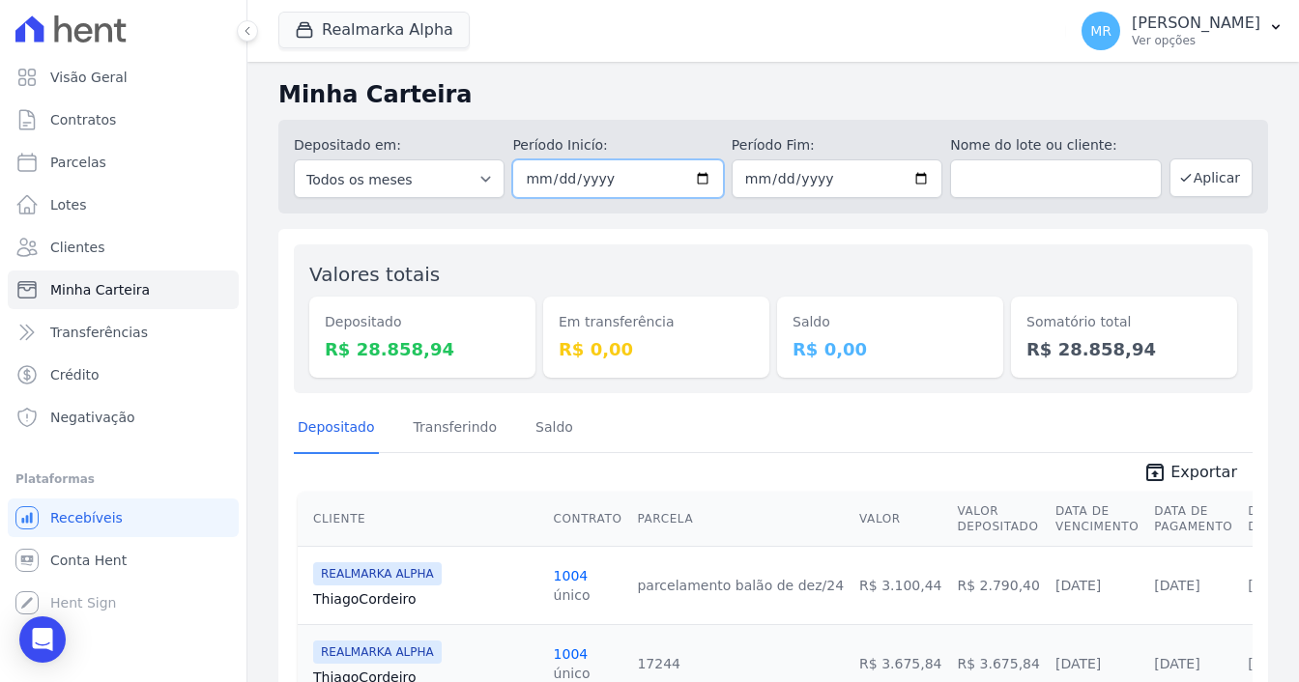
click at [688, 173] on input "[DATE]" at bounding box center [617, 179] width 211 height 39
type input "[DATE]"
click at [916, 177] on input "[DATE]" at bounding box center [837, 179] width 211 height 39
type input "[DATE]"
click at [1190, 179] on button "Aplicar" at bounding box center [1211, 178] width 83 height 39
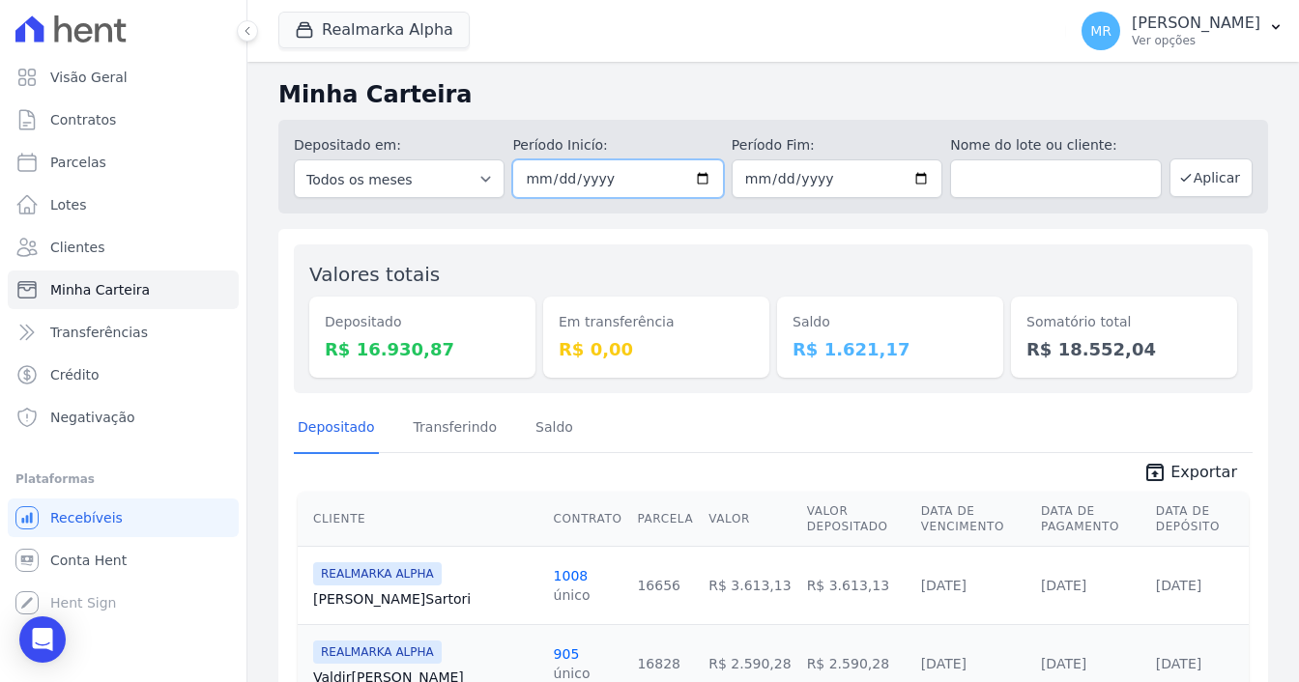
drag, startPoint x: 703, startPoint y: 180, endPoint x: 693, endPoint y: 174, distance: 11.3
click at [697, 178] on input "[DATE]" at bounding box center [617, 179] width 211 height 39
type input "[DATE]"
click at [912, 176] on input "[DATE]" at bounding box center [837, 179] width 211 height 39
type input "[DATE]"
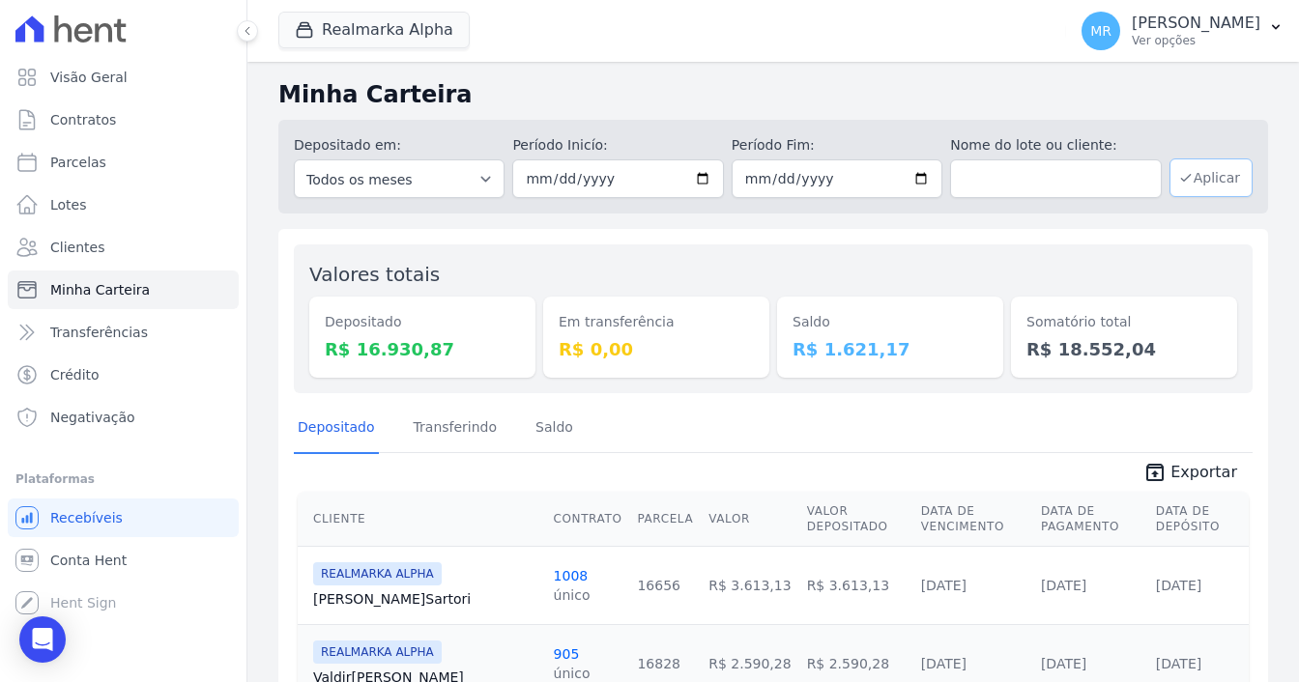
click at [1198, 179] on button "Aplicar" at bounding box center [1211, 178] width 83 height 39
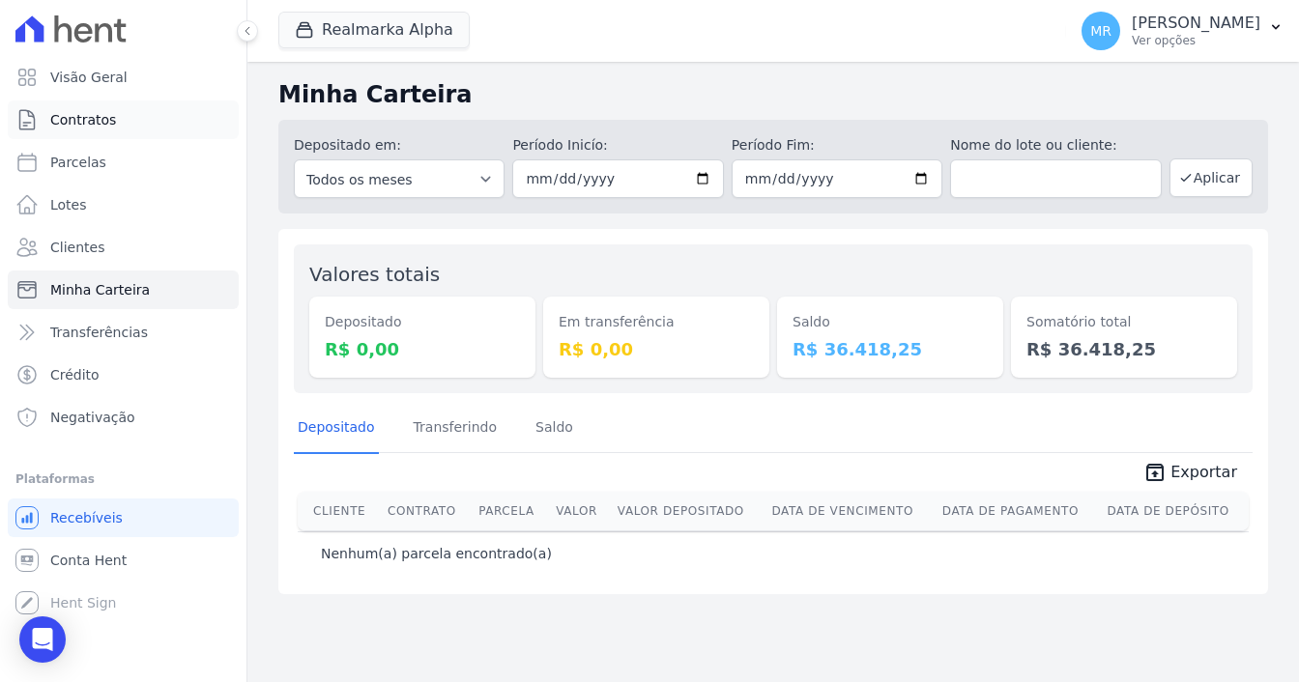
click at [98, 121] on span "Contratos" at bounding box center [83, 119] width 66 height 19
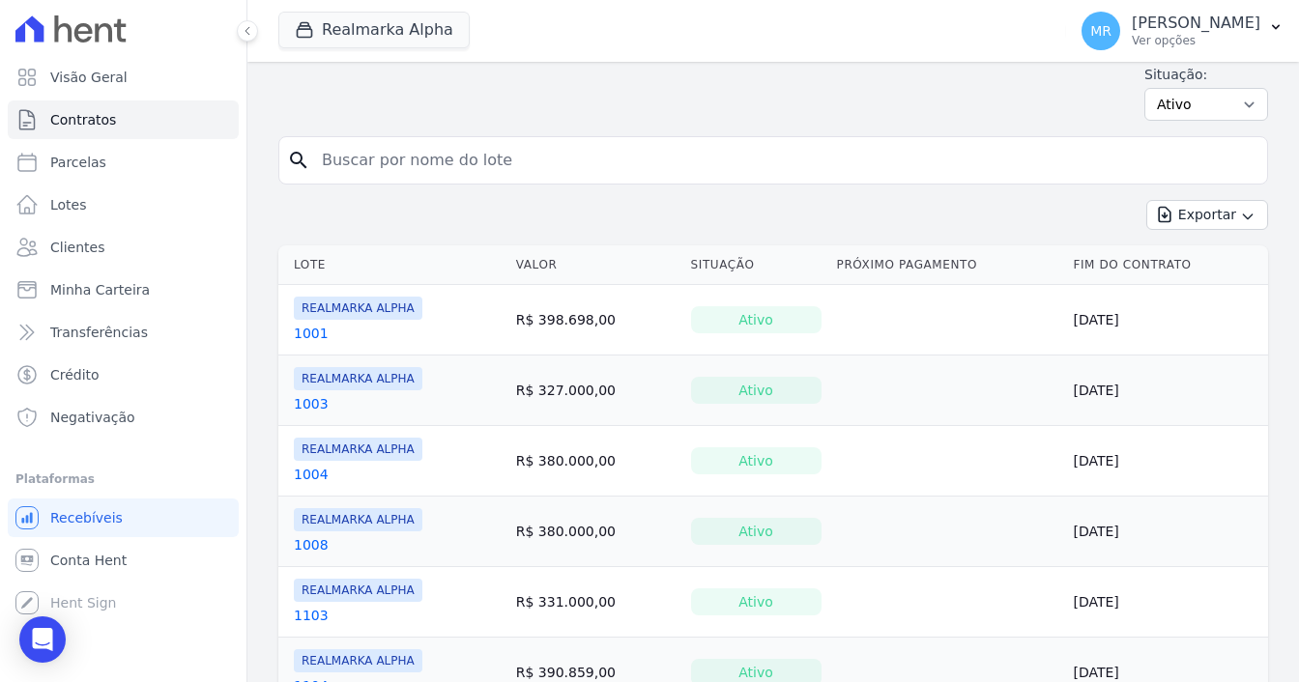
scroll to position [193, 0]
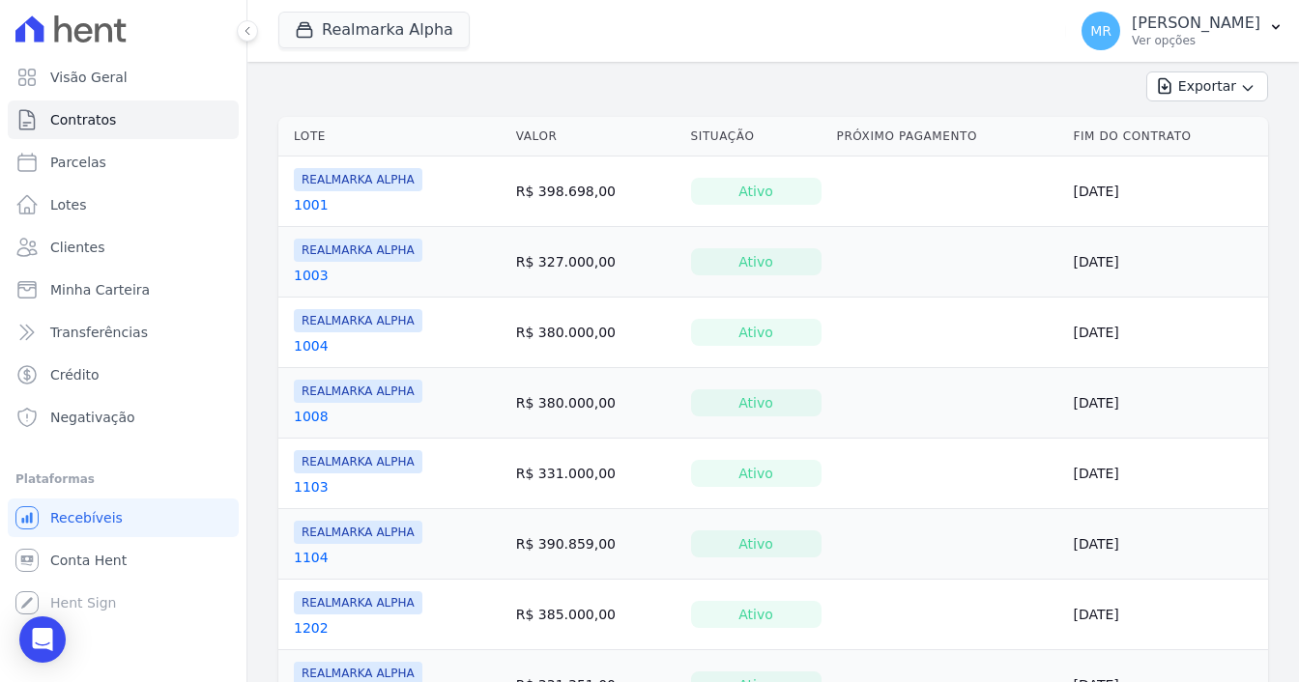
click at [311, 200] on link "1001" at bounding box center [311, 204] width 35 height 19
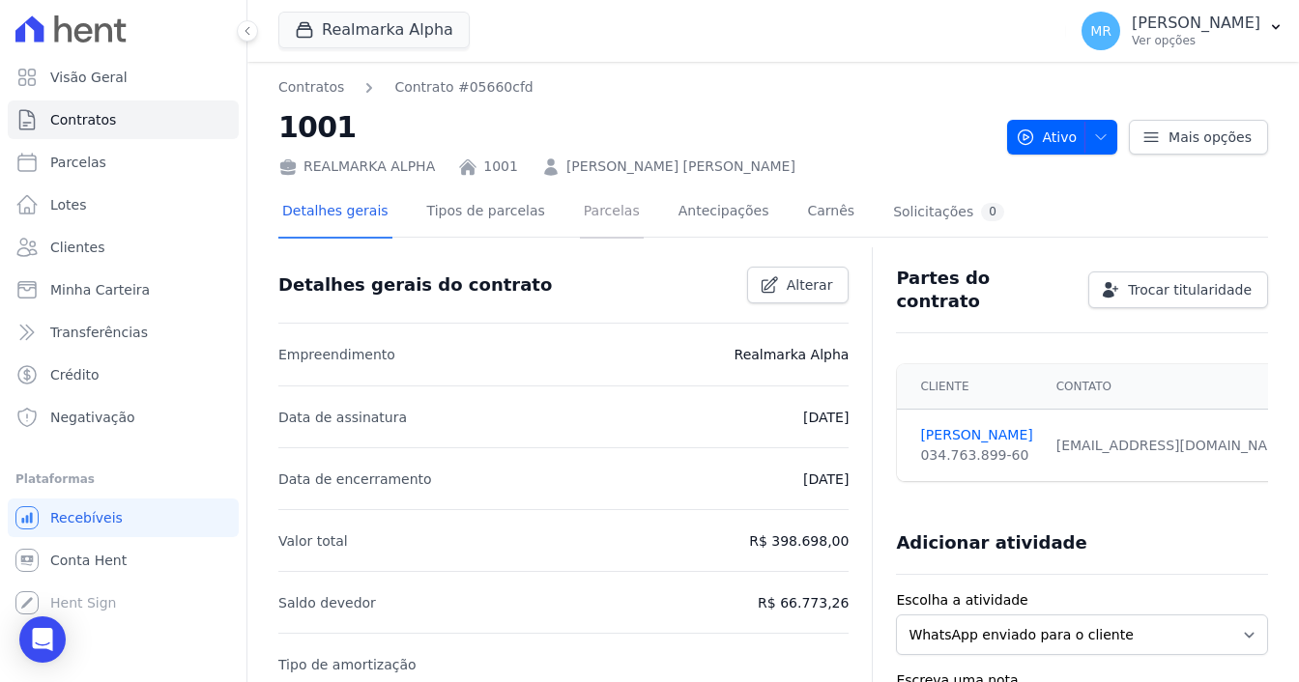
click at [580, 200] on link "Parcelas" at bounding box center [612, 213] width 64 height 51
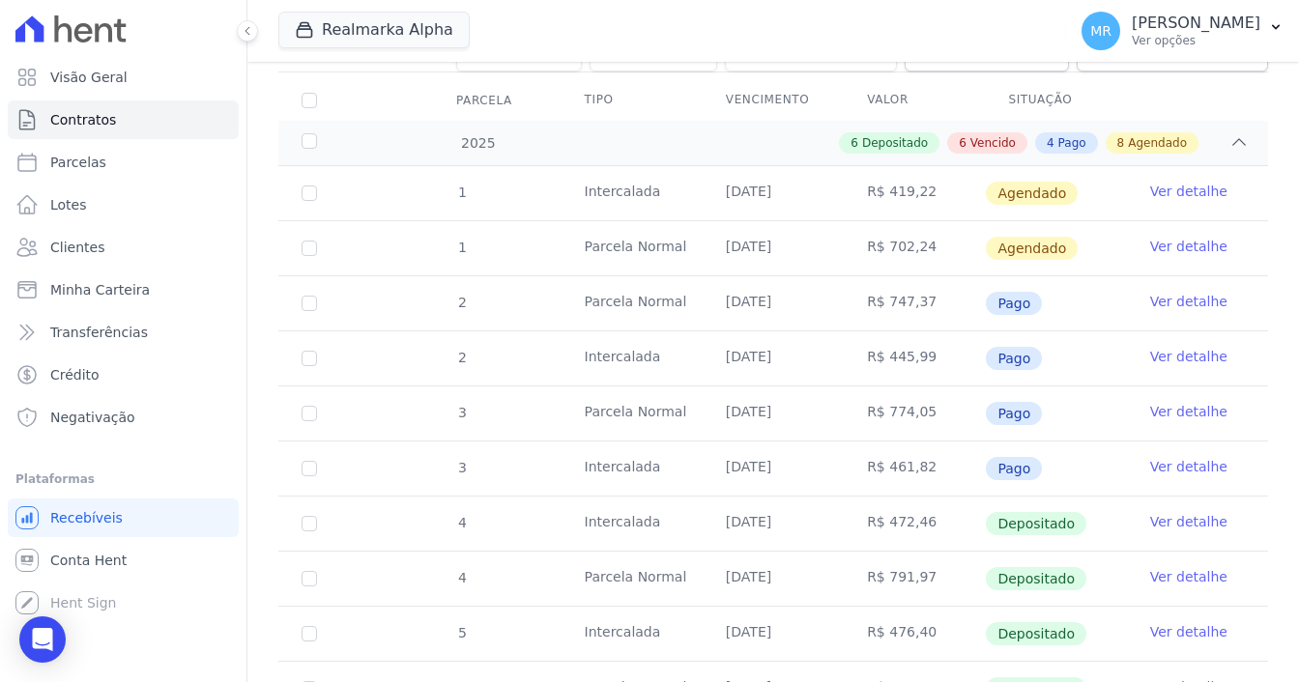
scroll to position [290, 0]
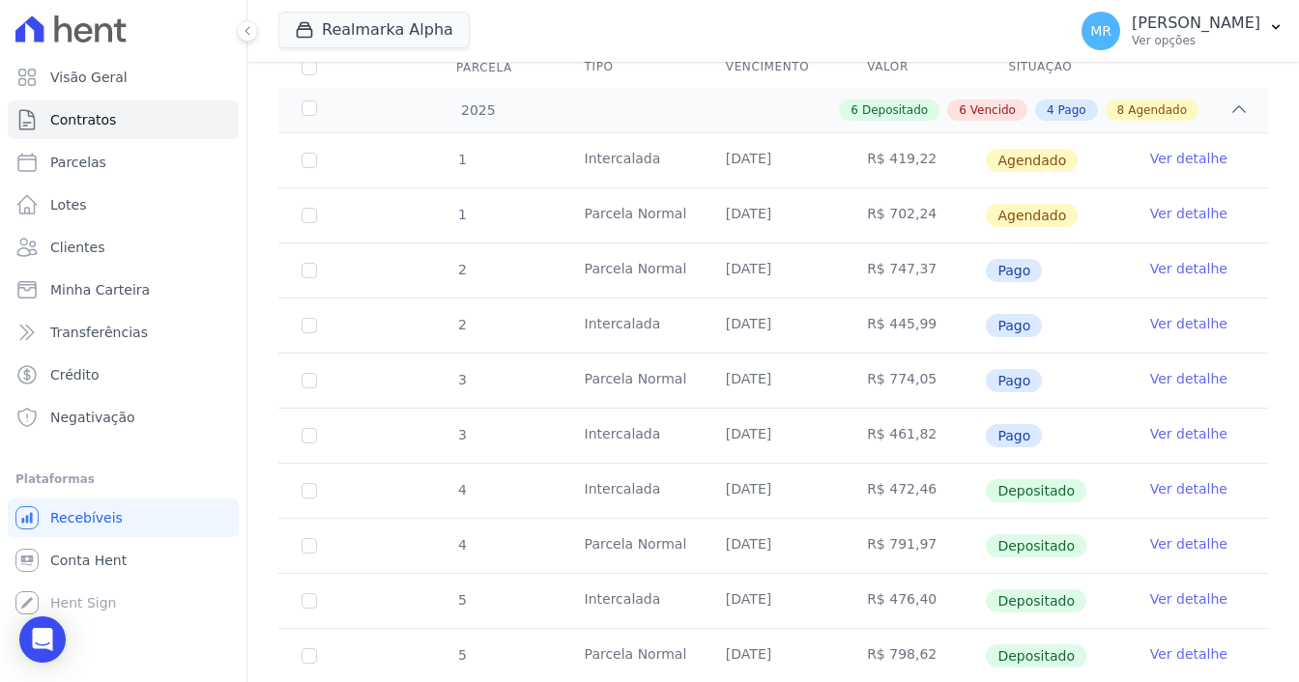
click at [1197, 369] on link "Ver detalhe" at bounding box center [1188, 378] width 77 height 19
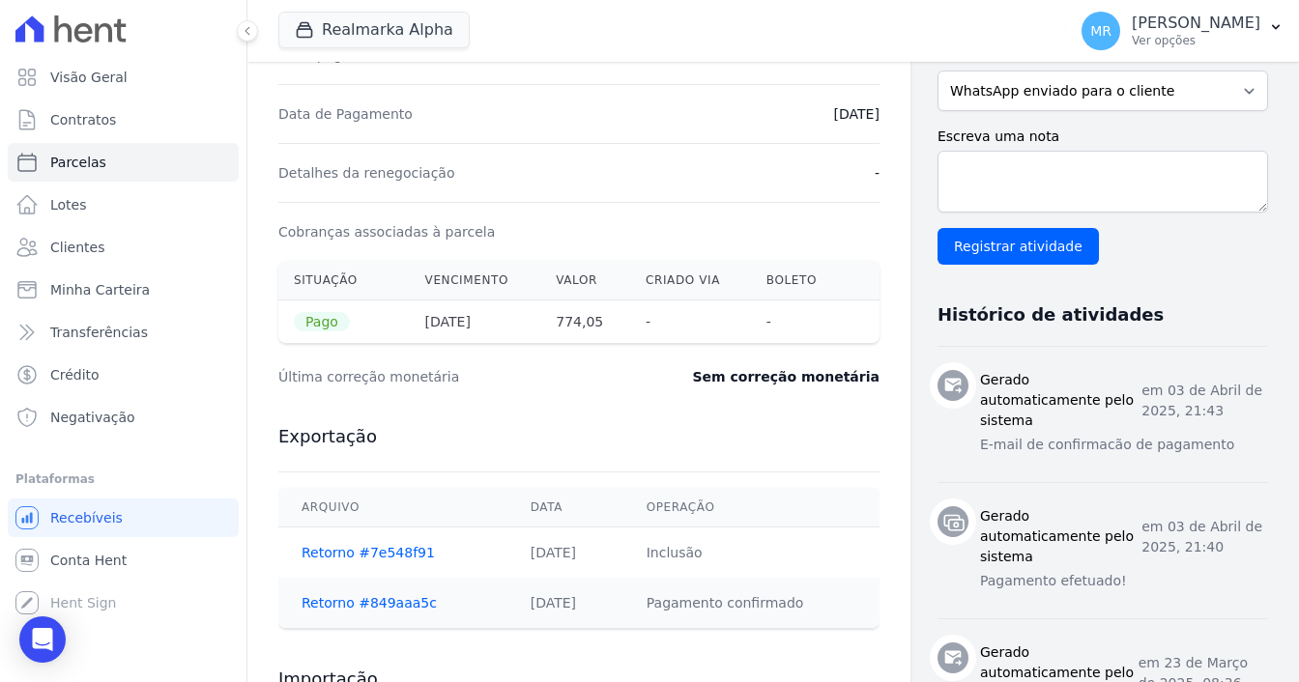
scroll to position [541, 0]
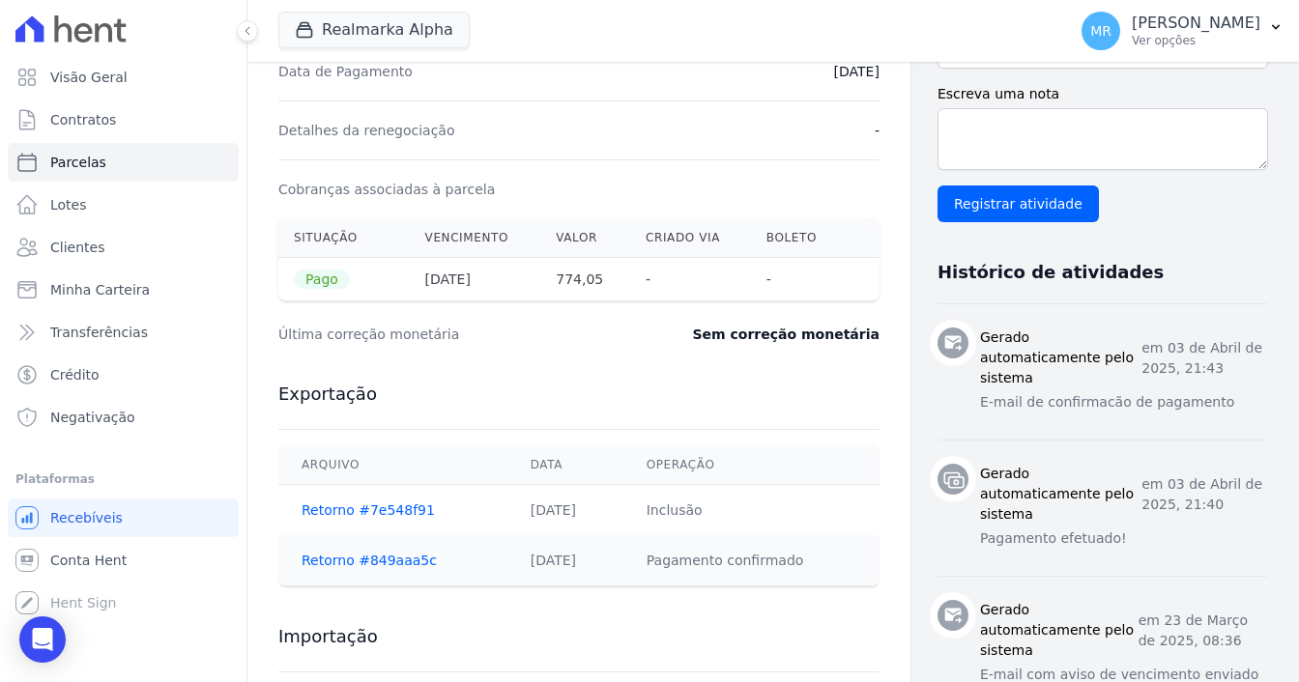
drag, startPoint x: 585, startPoint y: 557, endPoint x: 474, endPoint y: 540, distance: 112.4
click at [474, 540] on tr "Retorno #849aaa5c 04/04/2025 Pagamento confirmado" at bounding box center [578, 561] width 601 height 50
click at [352, 561] on link "Retorno #849aaa5c" at bounding box center [369, 560] width 135 height 15
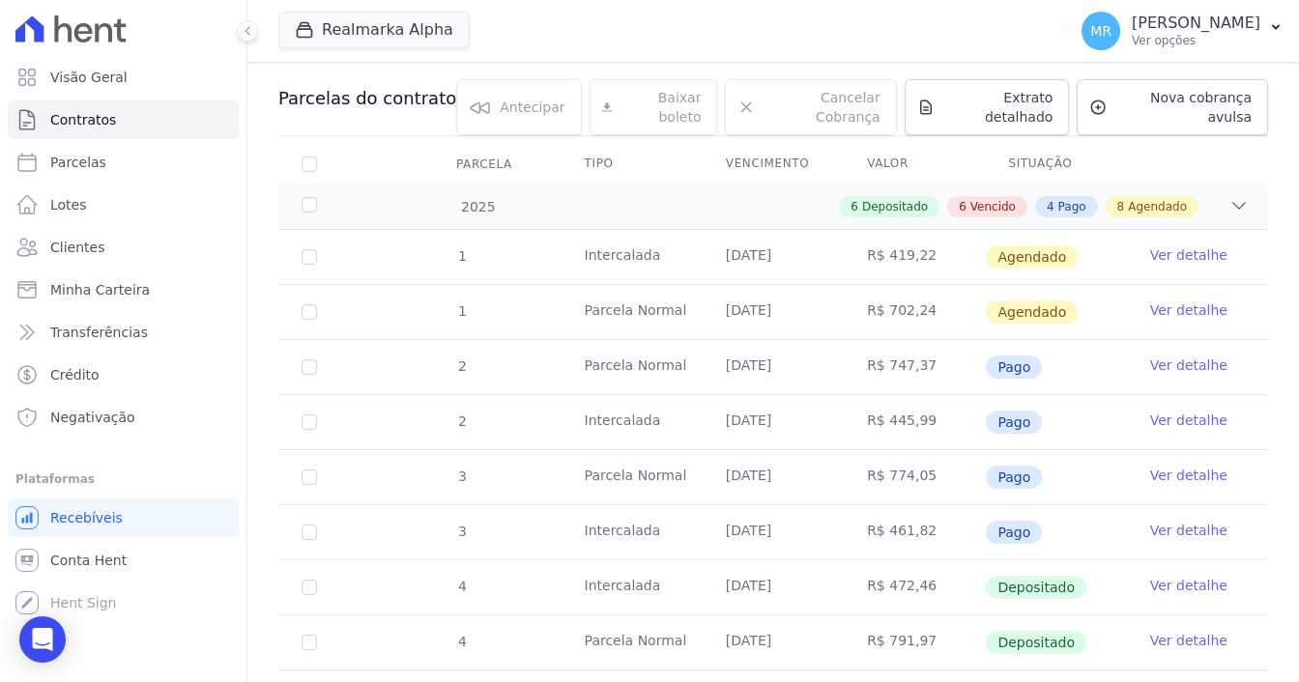
scroll to position [290, 0]
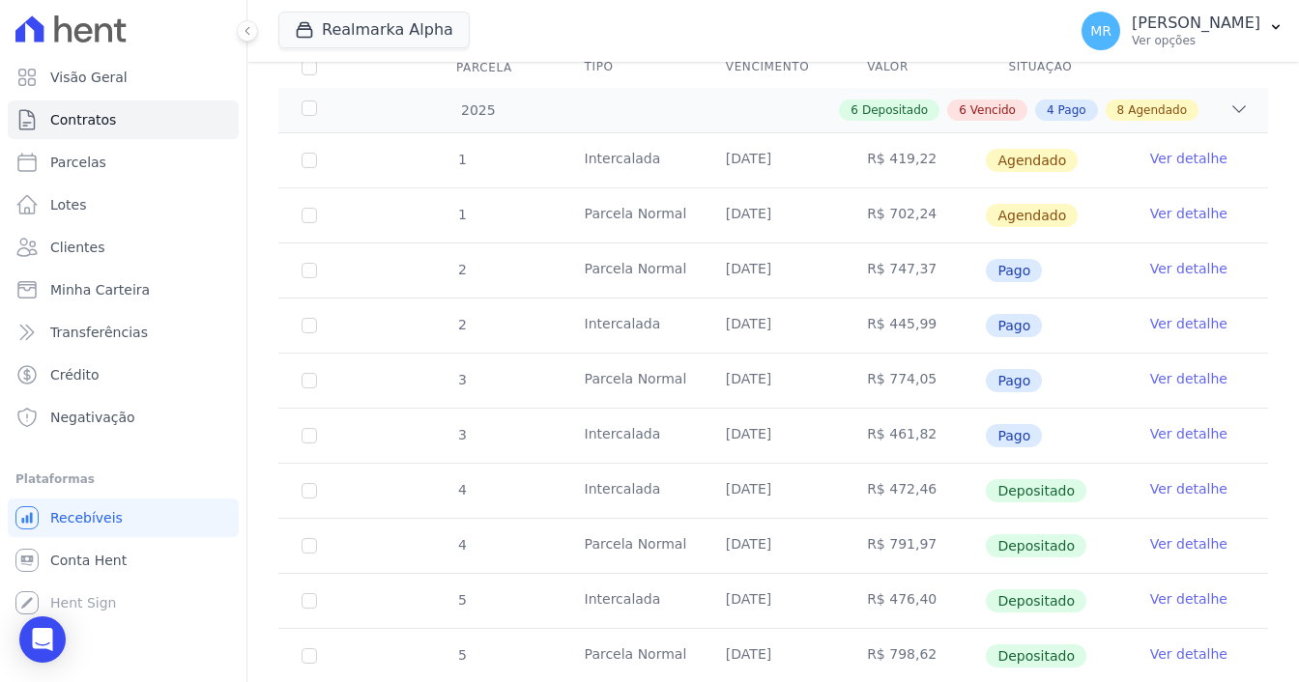
click at [1152, 314] on link "Ver detalhe" at bounding box center [1188, 323] width 77 height 19
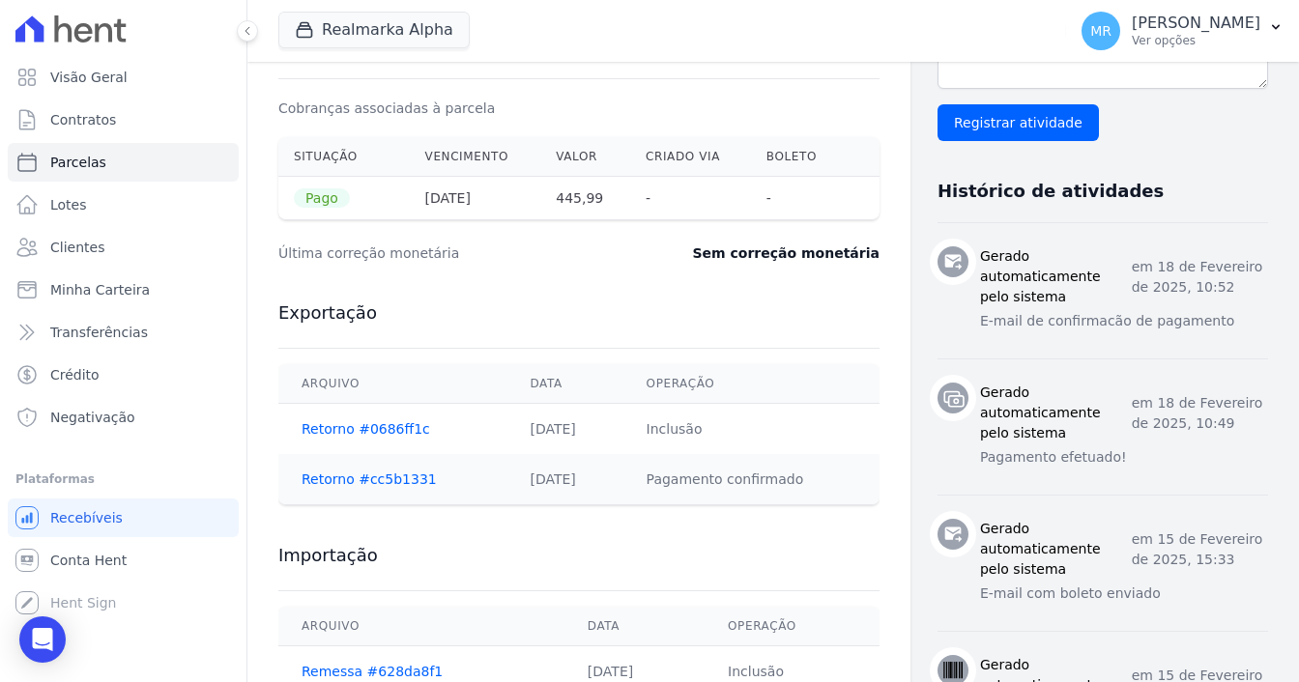
scroll to position [139, 0]
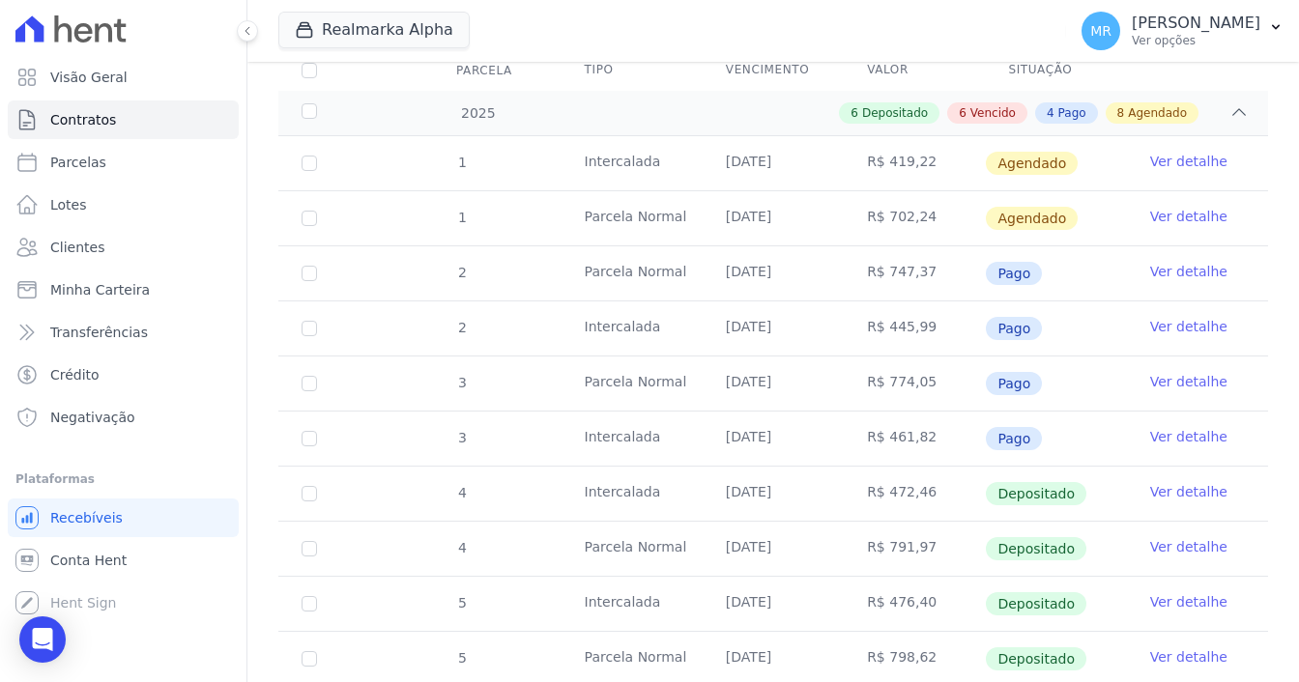
scroll to position [290, 0]
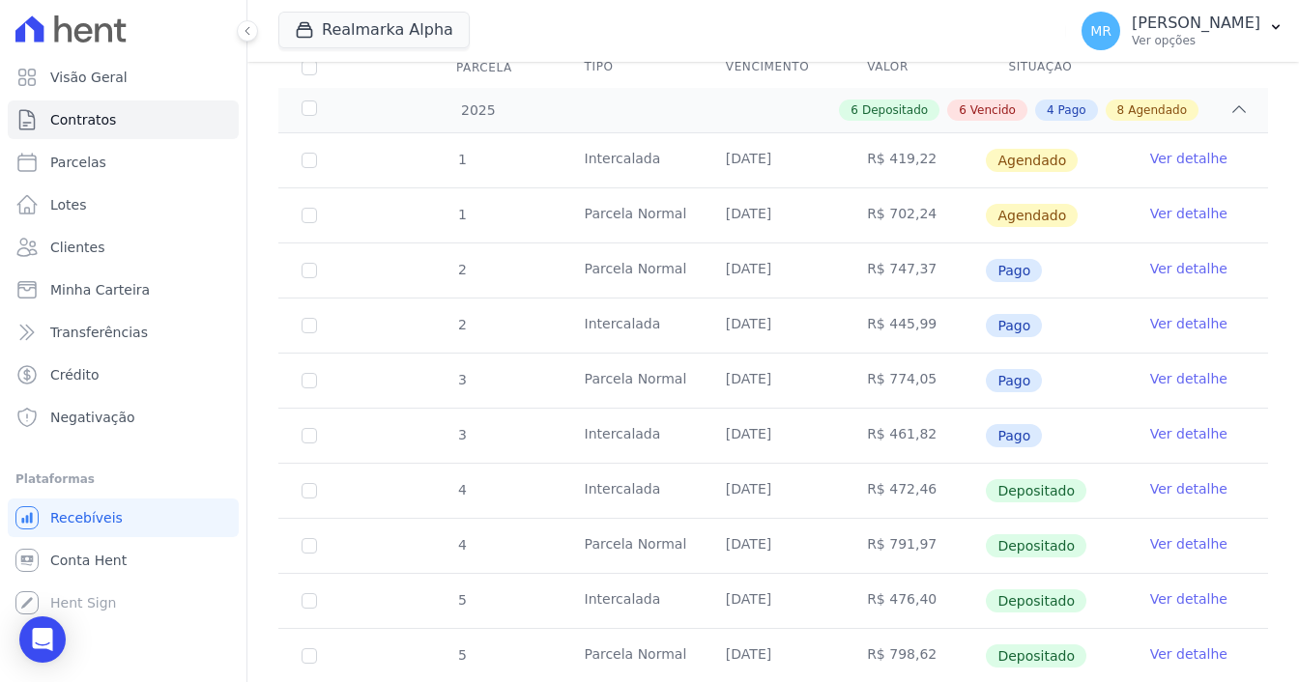
click at [1186, 479] on link "Ver detalhe" at bounding box center [1188, 488] width 77 height 19
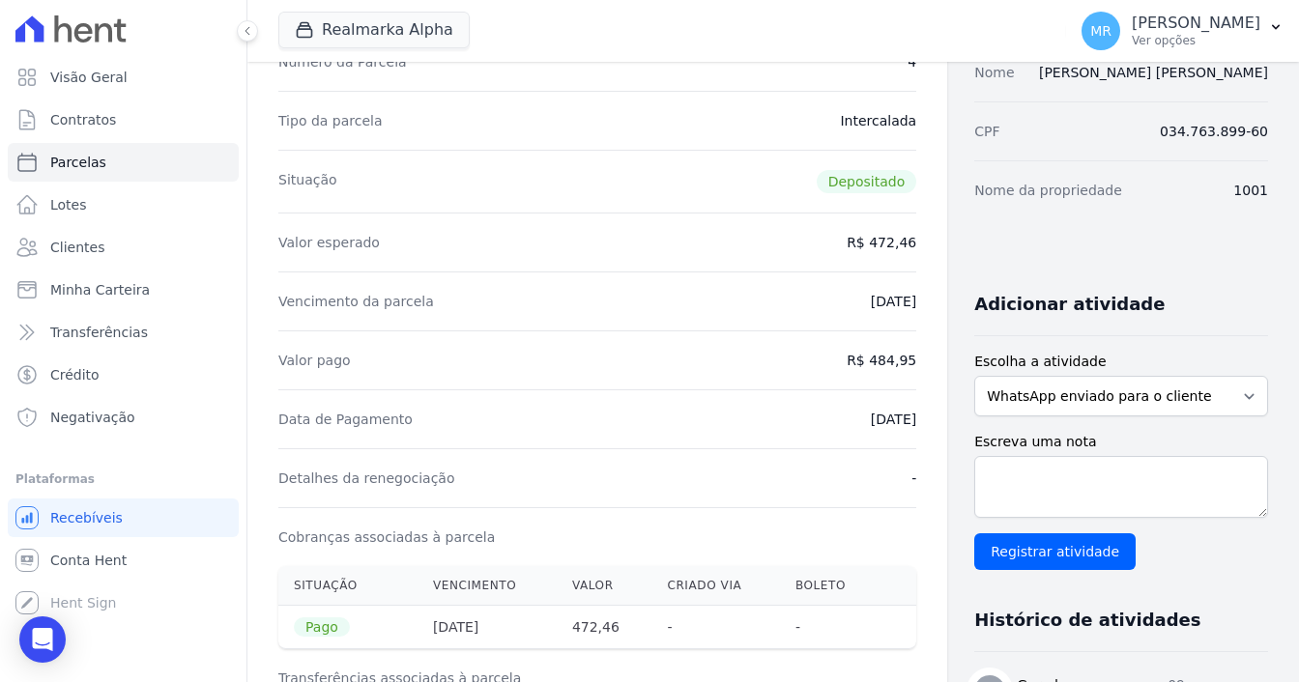
scroll to position [193, 0]
drag, startPoint x: 804, startPoint y: 166, endPoint x: 856, endPoint y: 181, distance: 54.2
click at [856, 181] on div "Situação Depositado" at bounding box center [597, 181] width 638 height 63
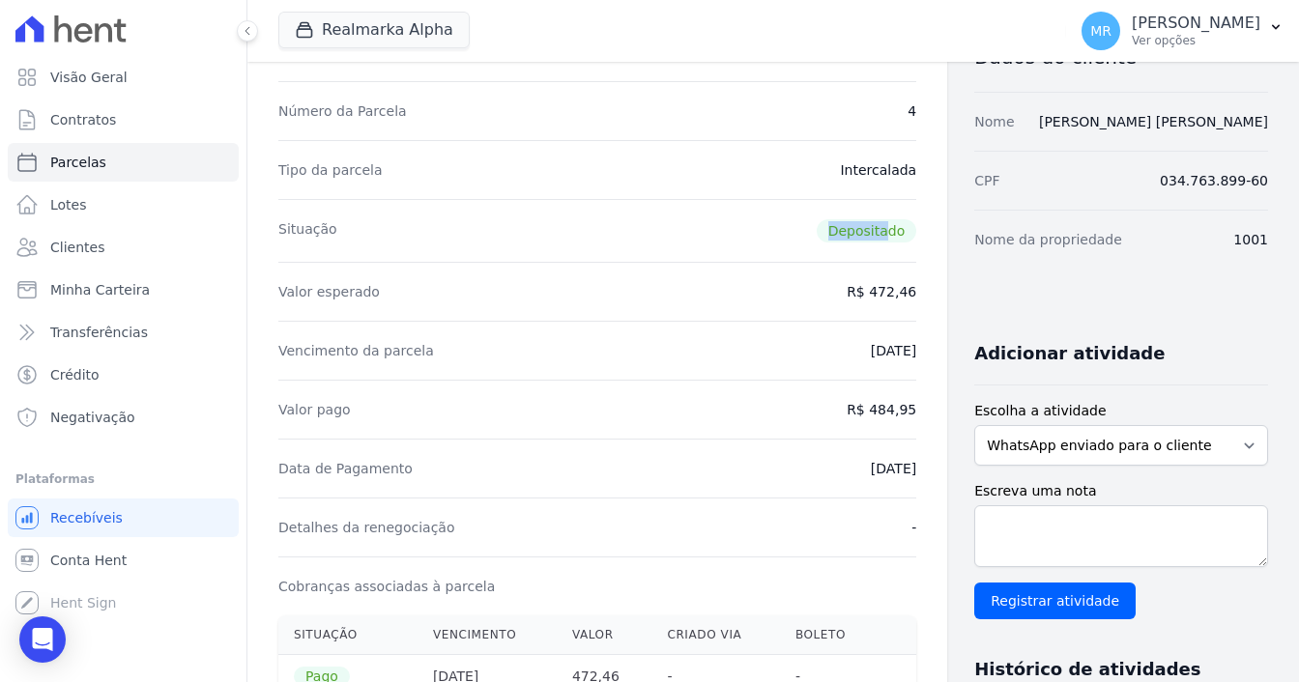
scroll to position [483, 0]
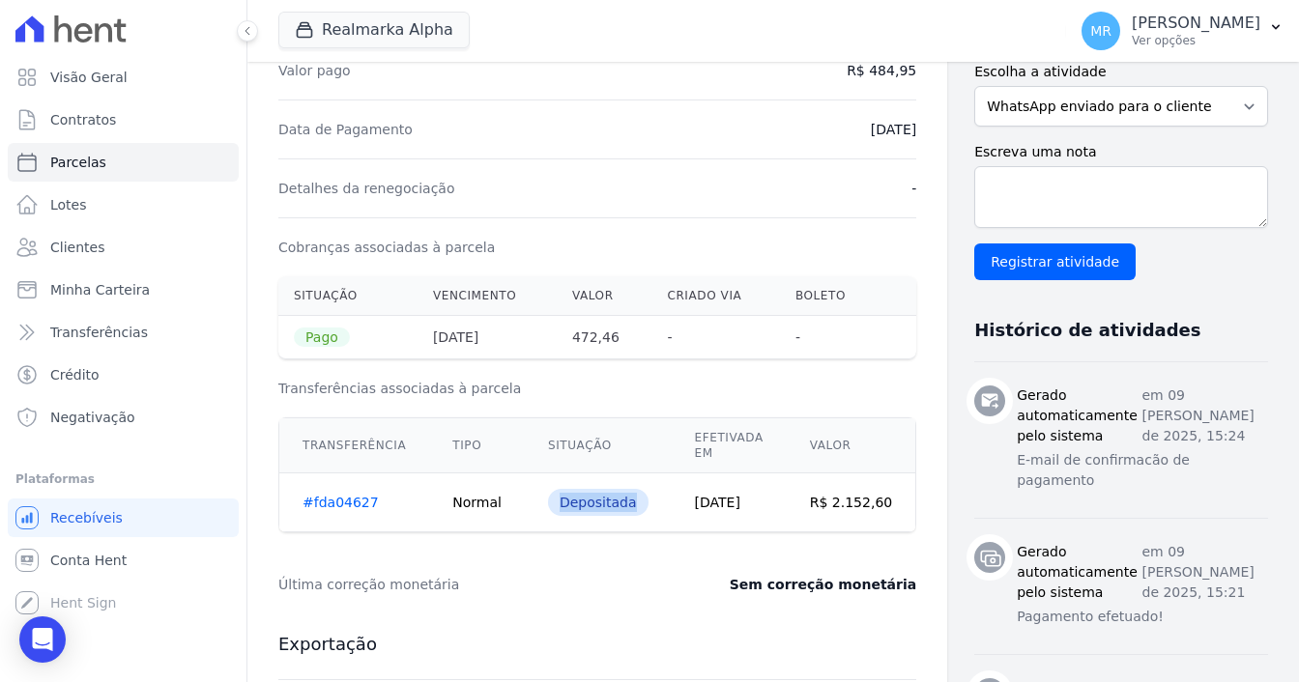
drag, startPoint x: 617, startPoint y: 504, endPoint x: 541, endPoint y: 488, distance: 77.0
click at [548, 489] on div "Depositada" at bounding box center [598, 502] width 101 height 27
drag, startPoint x: 354, startPoint y: 315, endPoint x: 290, endPoint y: 315, distance: 63.8
click at [290, 316] on th "Pago" at bounding box center [347, 338] width 139 height 44
drag, startPoint x: 606, startPoint y: 488, endPoint x: 539, endPoint y: 477, distance: 67.7
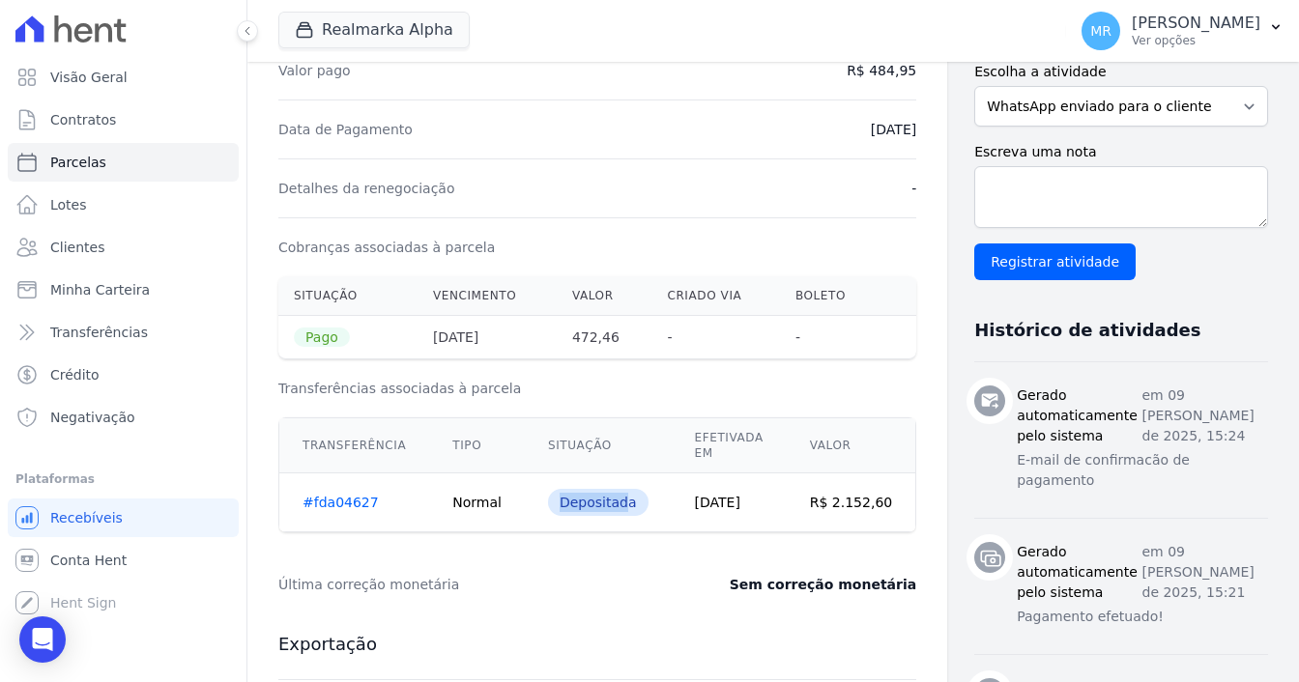
click at [539, 477] on td "Depositada" at bounding box center [598, 503] width 147 height 59
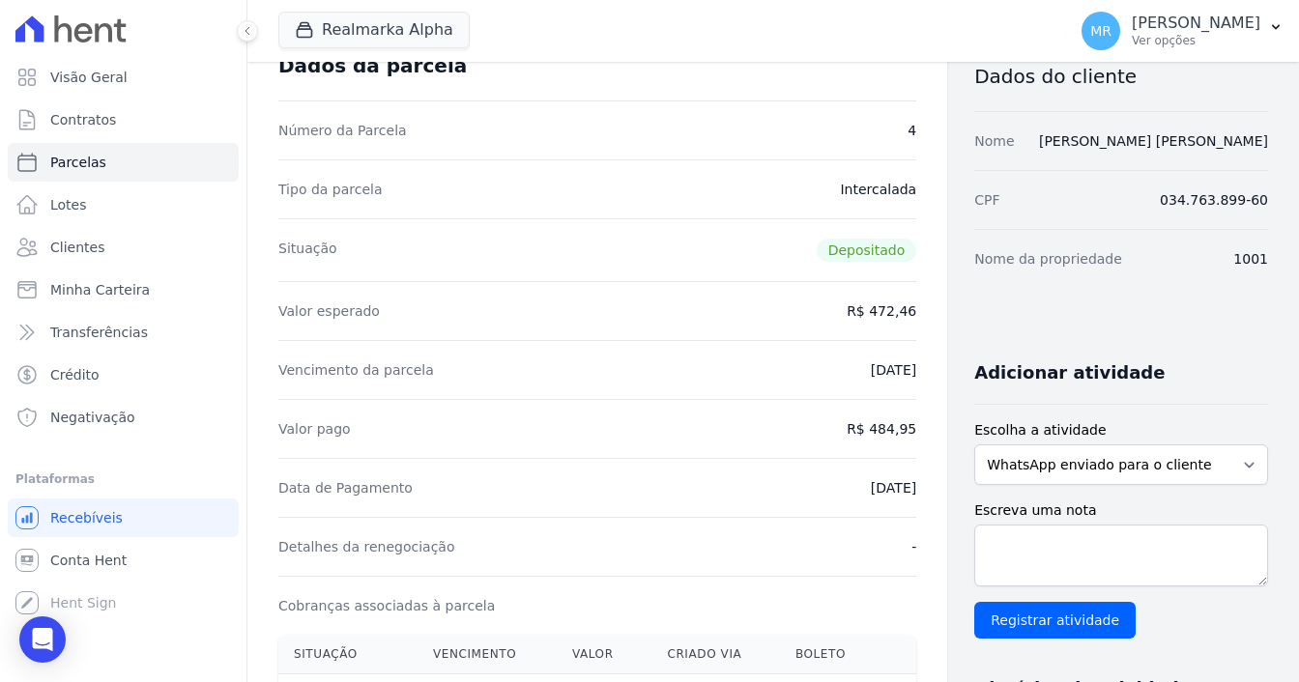
scroll to position [97, 0]
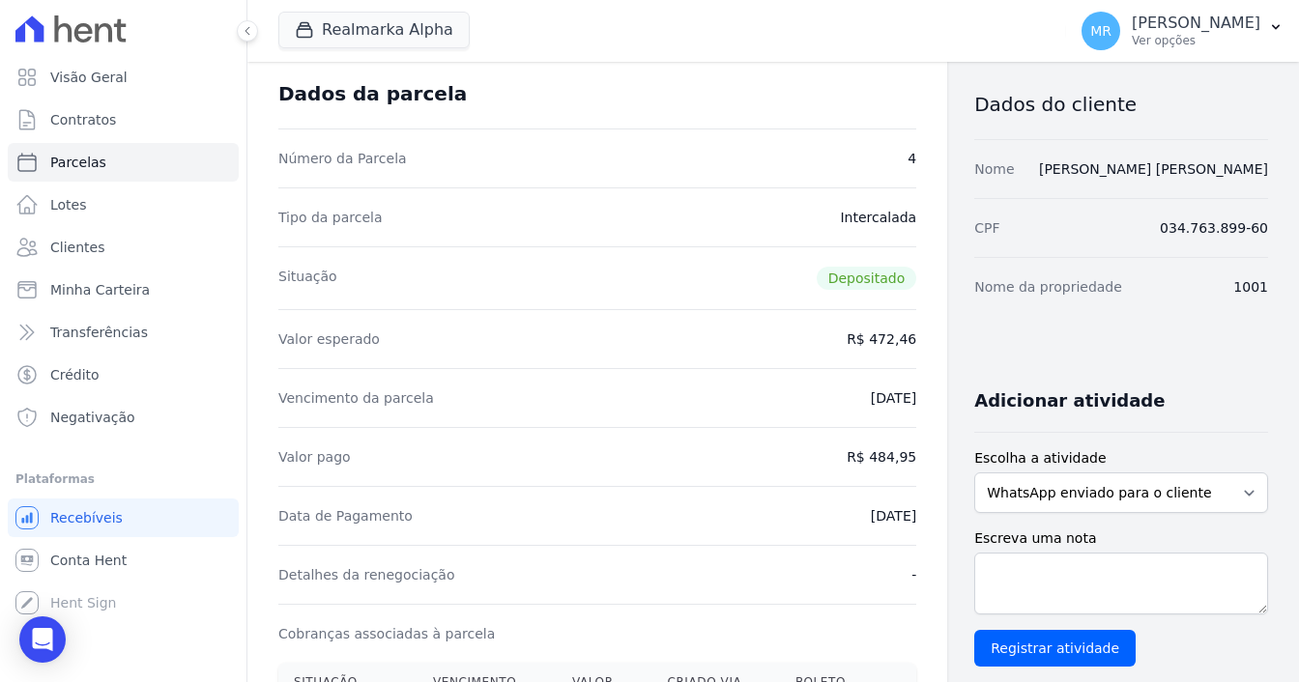
click at [858, 223] on dd "Intercalada" at bounding box center [878, 217] width 76 height 19
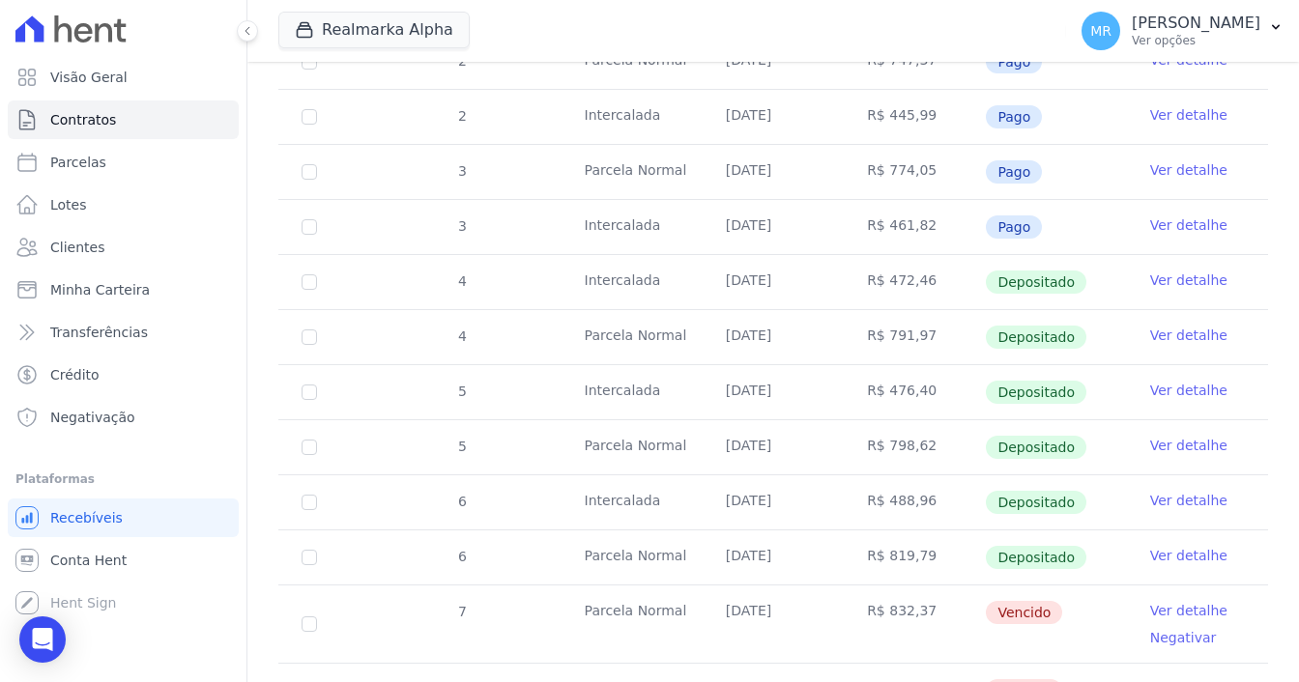
scroll to position [387, 0]
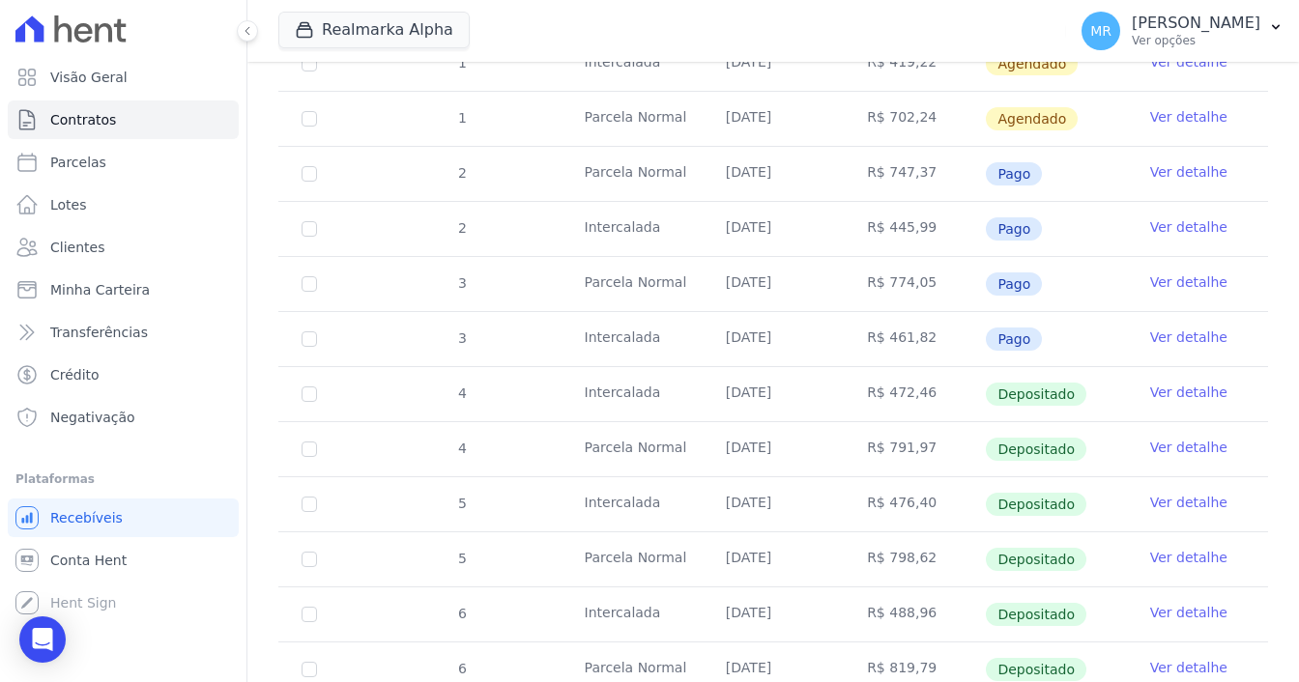
drag, startPoint x: 952, startPoint y: 156, endPoint x: 1043, endPoint y: 342, distance: 207.5
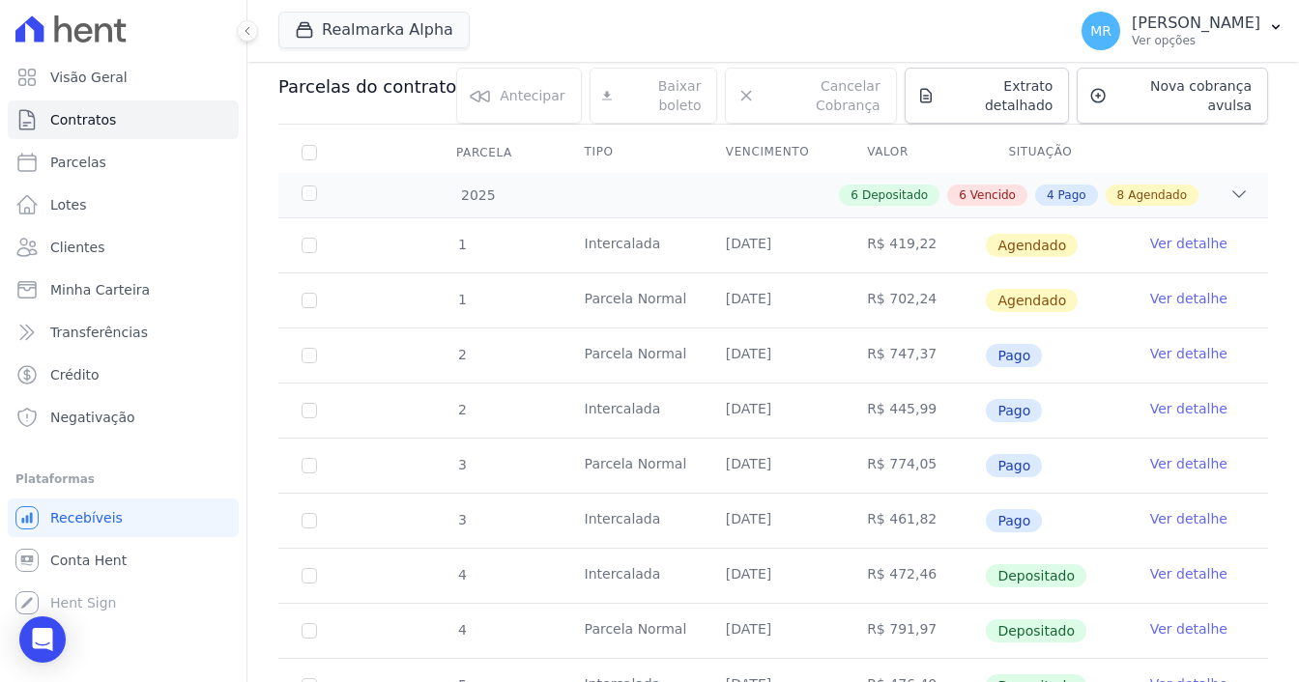
scroll to position [193, 0]
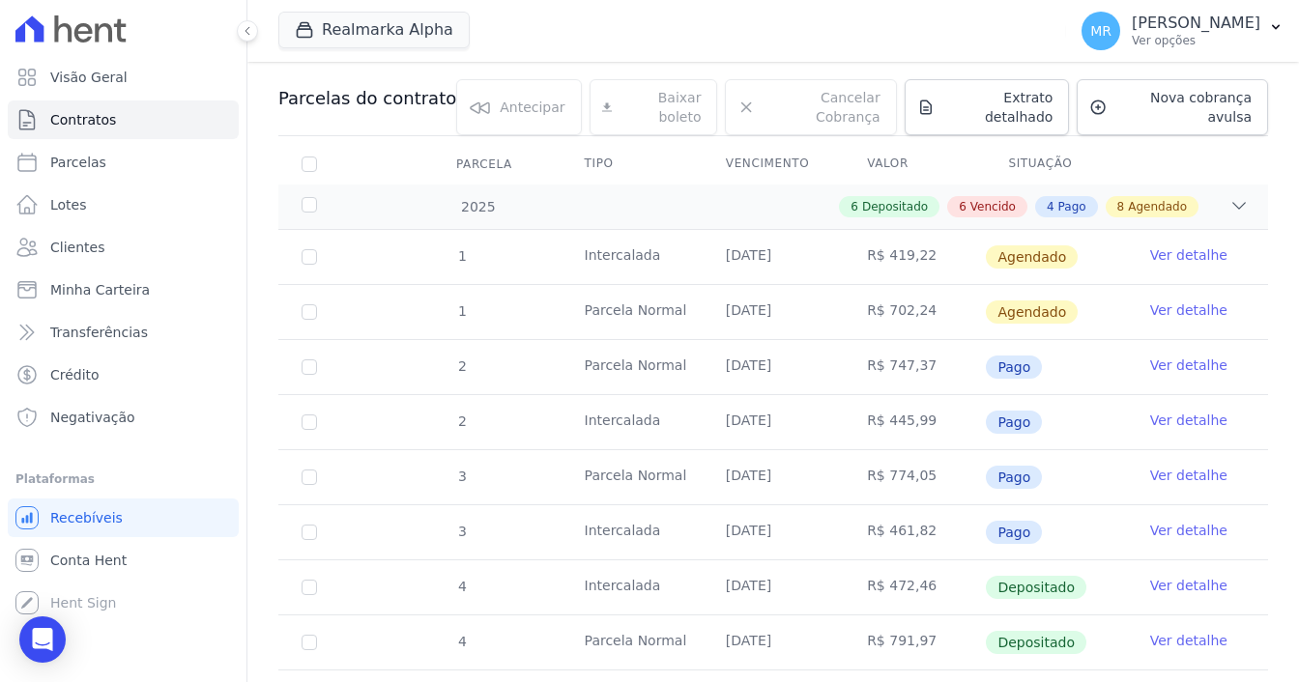
click at [1056, 480] on td "Pago" at bounding box center [1055, 477] width 141 height 54
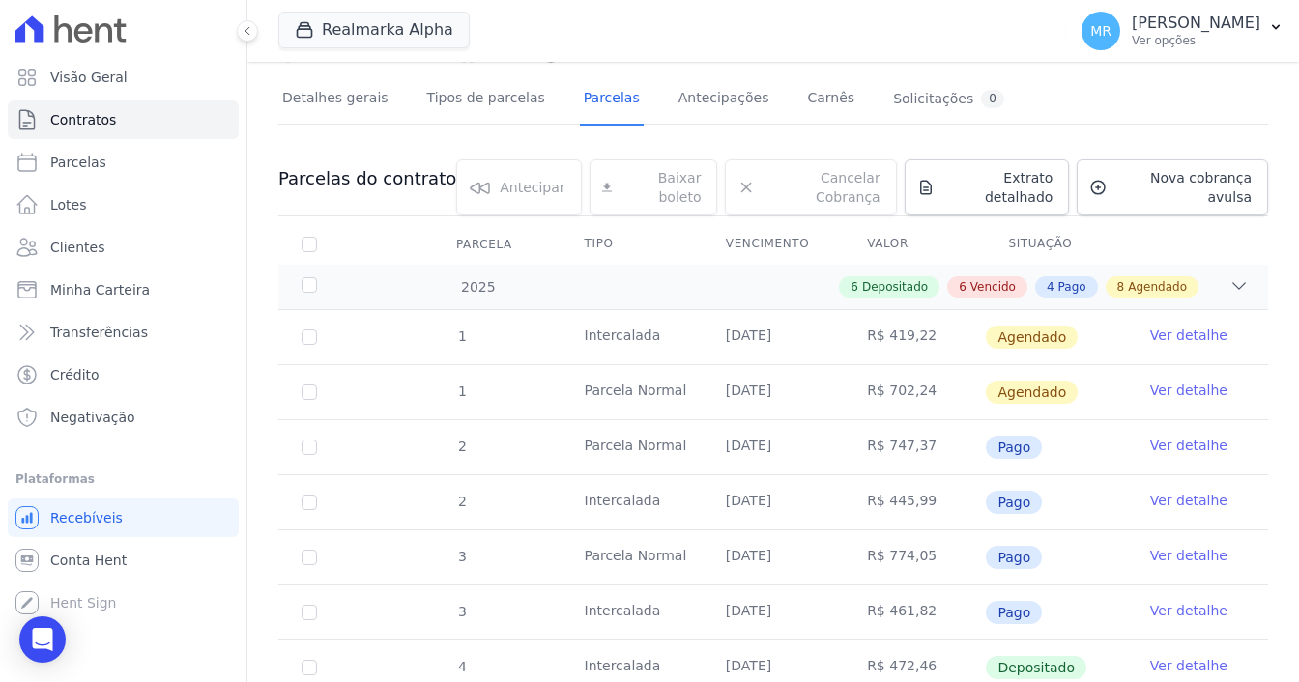
scroll to position [0, 0]
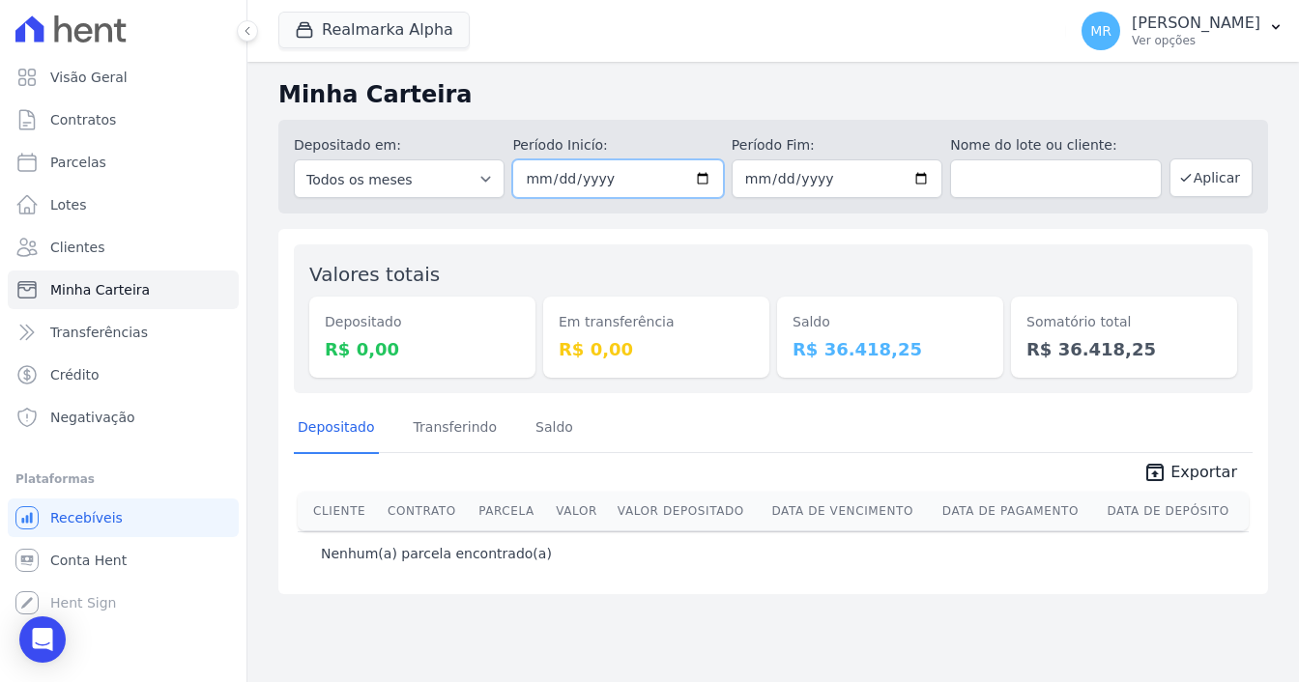
click at [718, 181] on input "2025-03-01" at bounding box center [617, 179] width 211 height 39
click at [707, 179] on input "2025-03-01" at bounding box center [617, 179] width 211 height 39
type input "2025-02-01"
click at [918, 175] on input "2025-03-31" at bounding box center [837, 179] width 211 height 39
type input "2025-02-28"
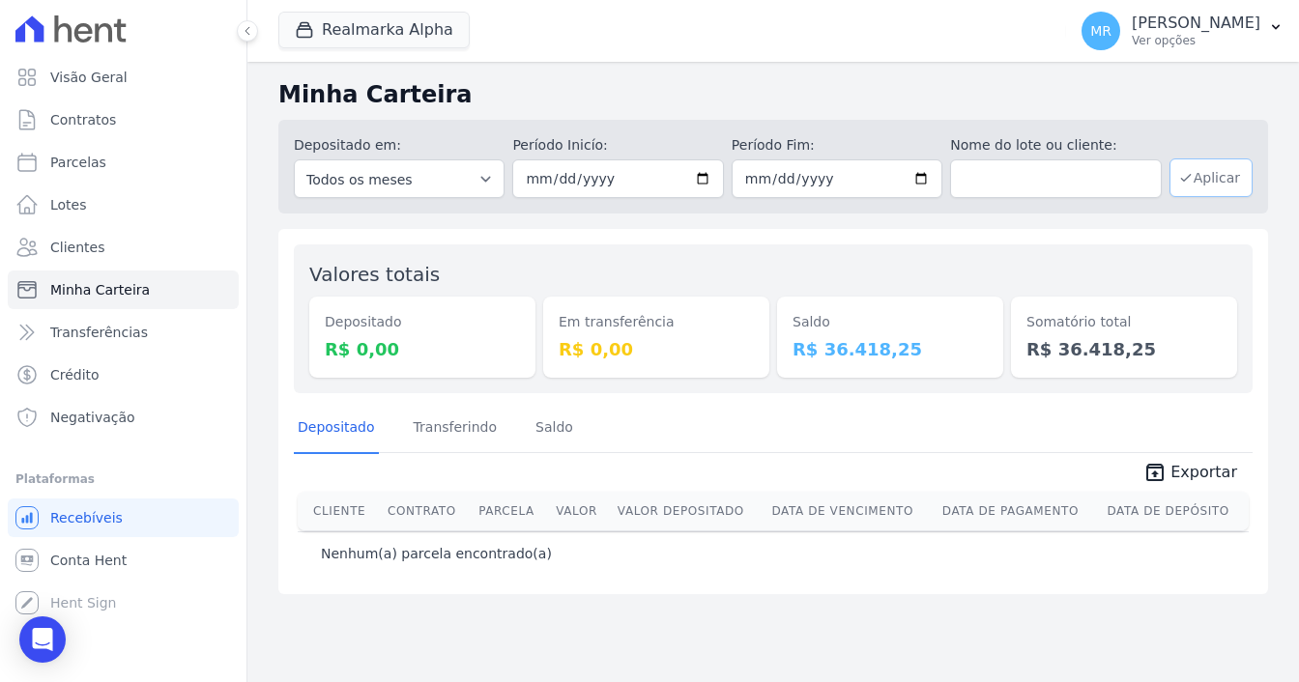
click at [1203, 174] on button "Aplicar" at bounding box center [1211, 178] width 83 height 39
click at [115, 176] on link "Parcelas" at bounding box center [123, 162] width 231 height 39
select select
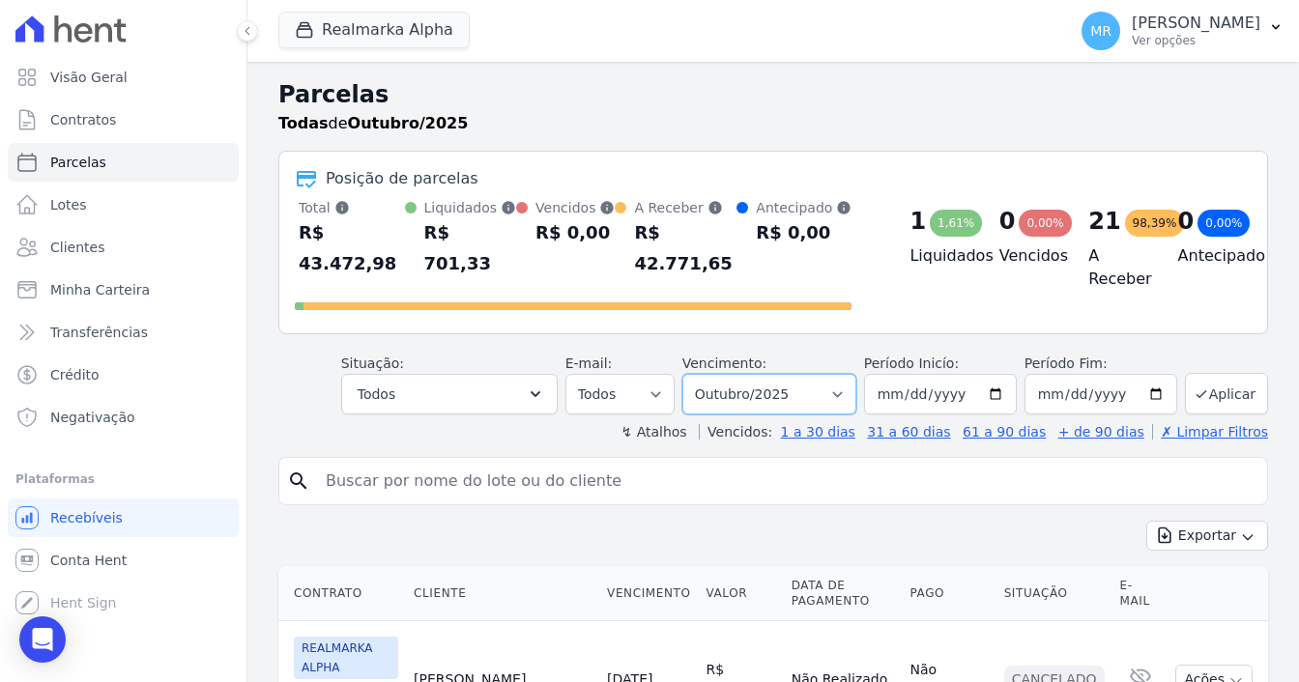
click at [840, 374] on select "Filtrar por período ──────── Todos os meses Janeiro/2025 Fevereiro/2025 Março/2…" at bounding box center [769, 394] width 174 height 41
select select "02/2025"
click at [698, 374] on select "Filtrar por período ──────── Todos os meses Janeiro/2025 Fevereiro/2025 Março/2…" at bounding box center [769, 394] width 174 height 41
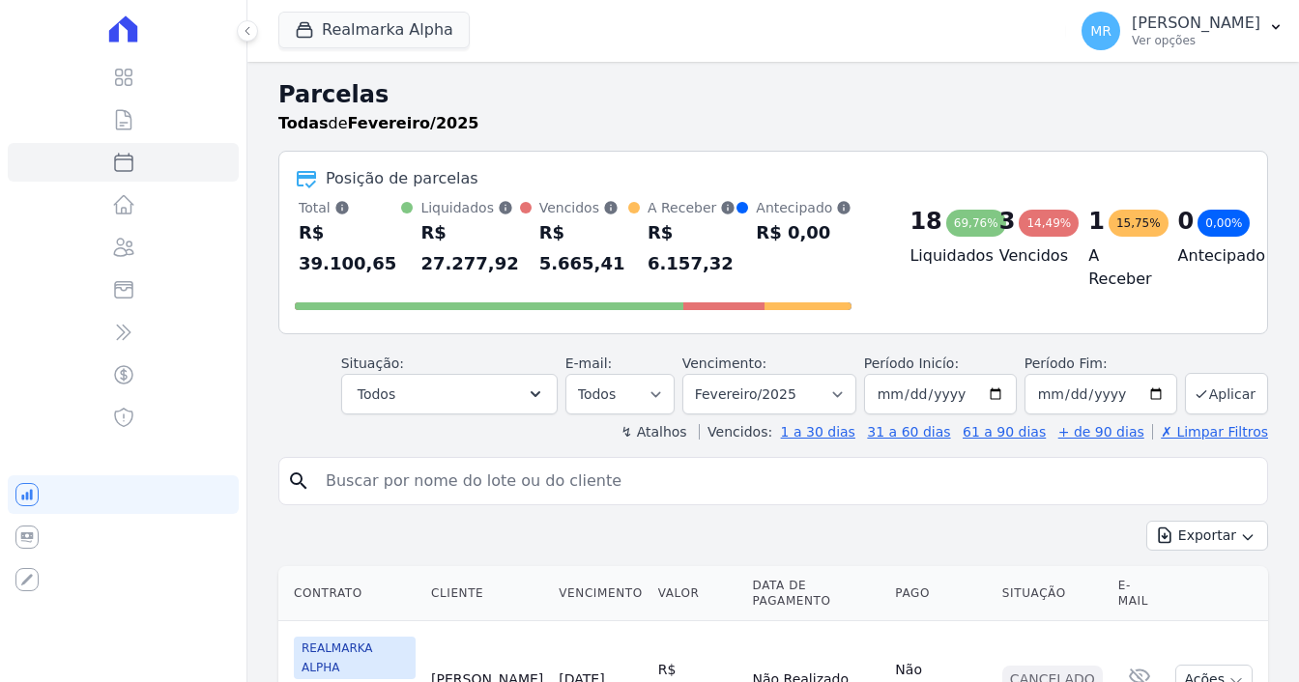
select select
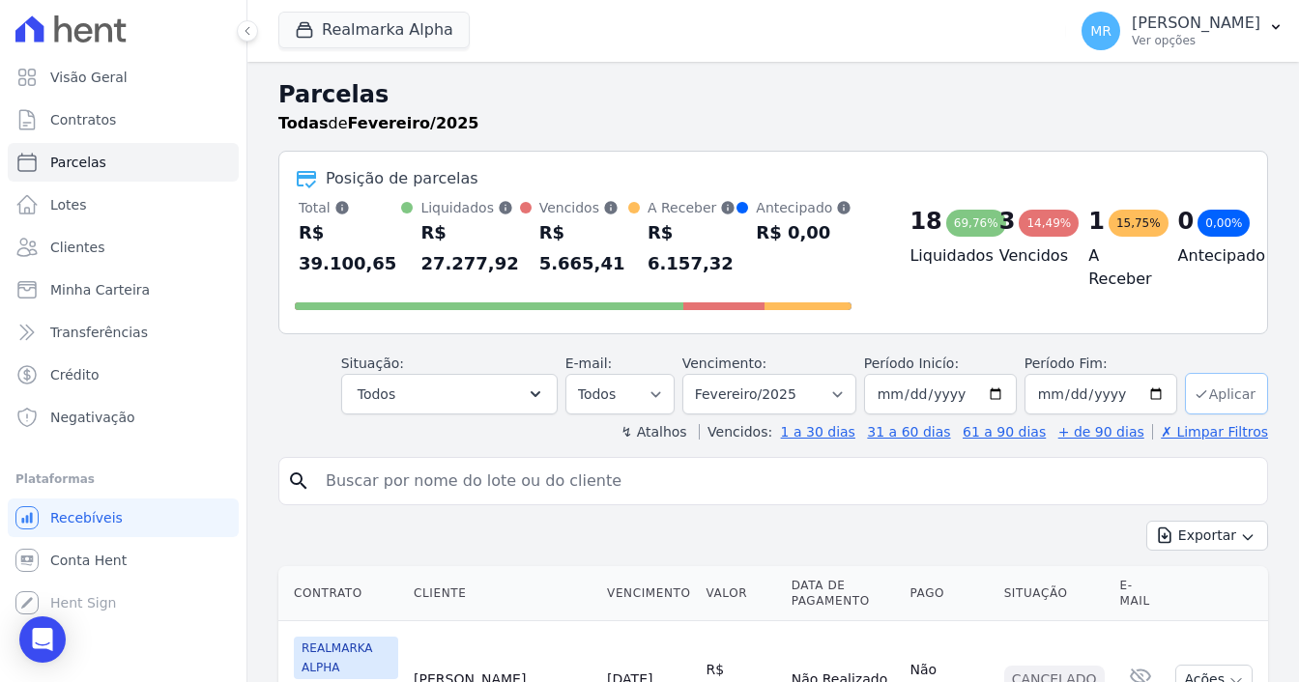
click at [1230, 378] on button "Aplicar" at bounding box center [1226, 394] width 83 height 42
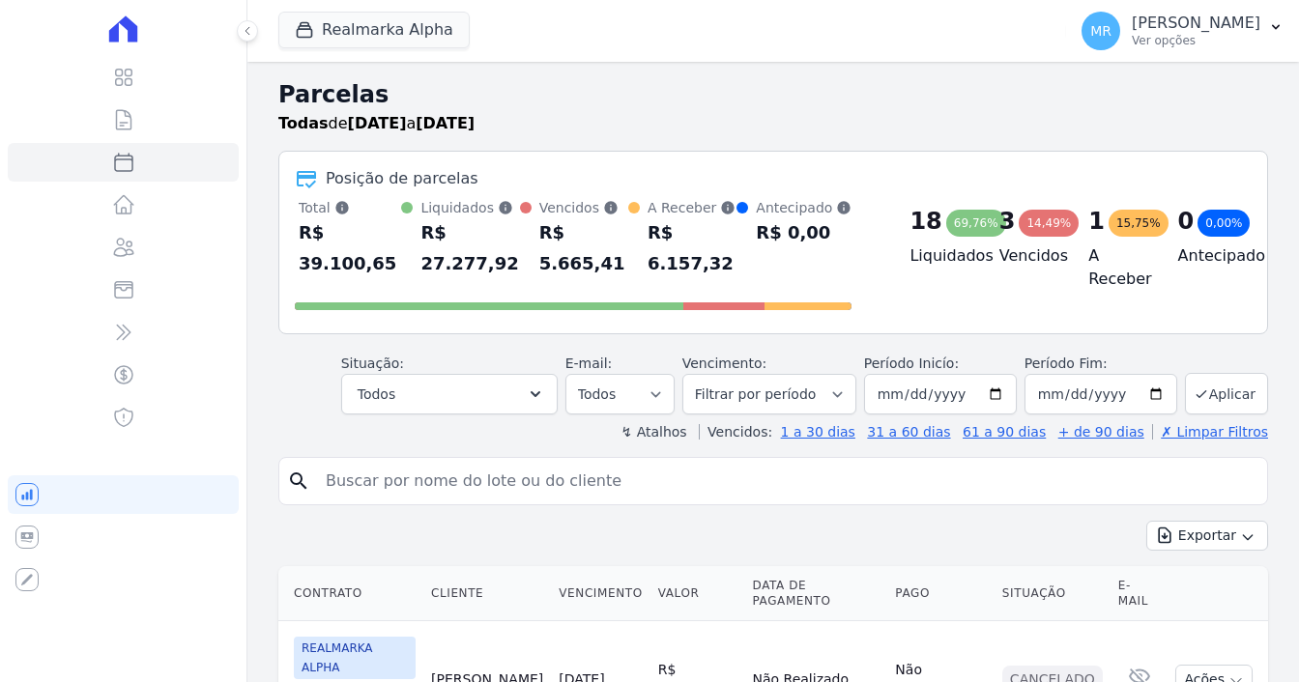
select select
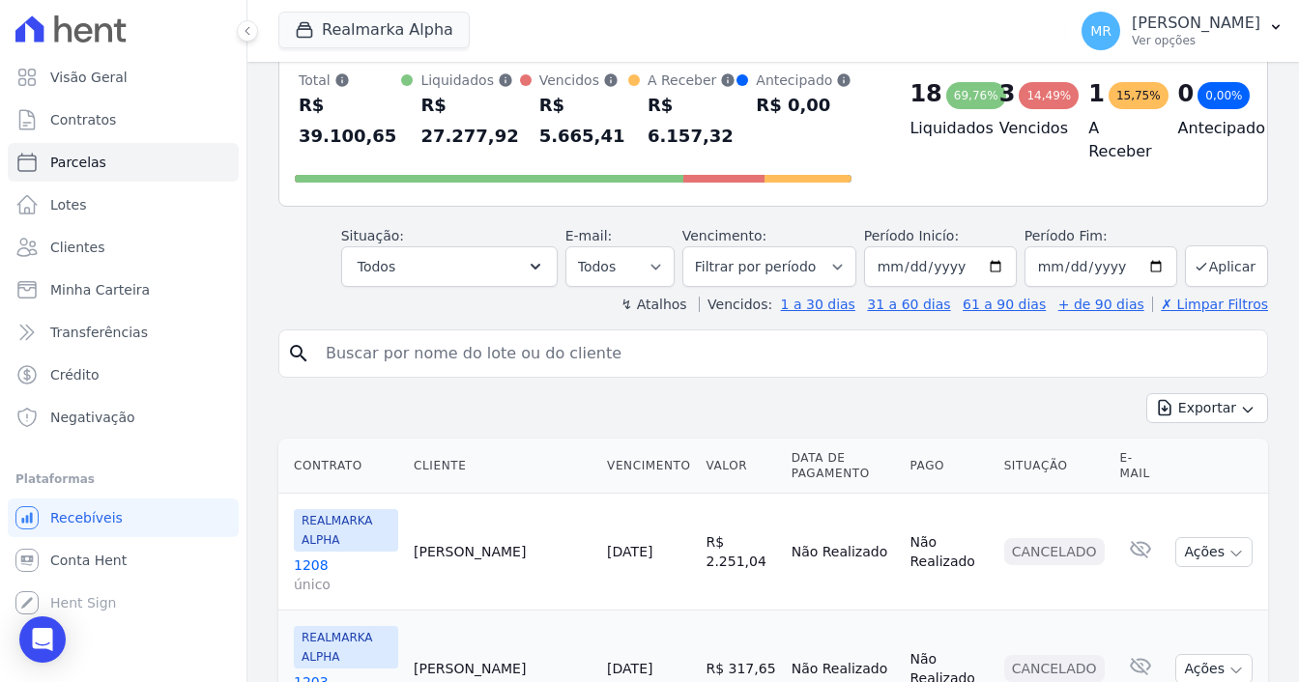
scroll to position [97, 0]
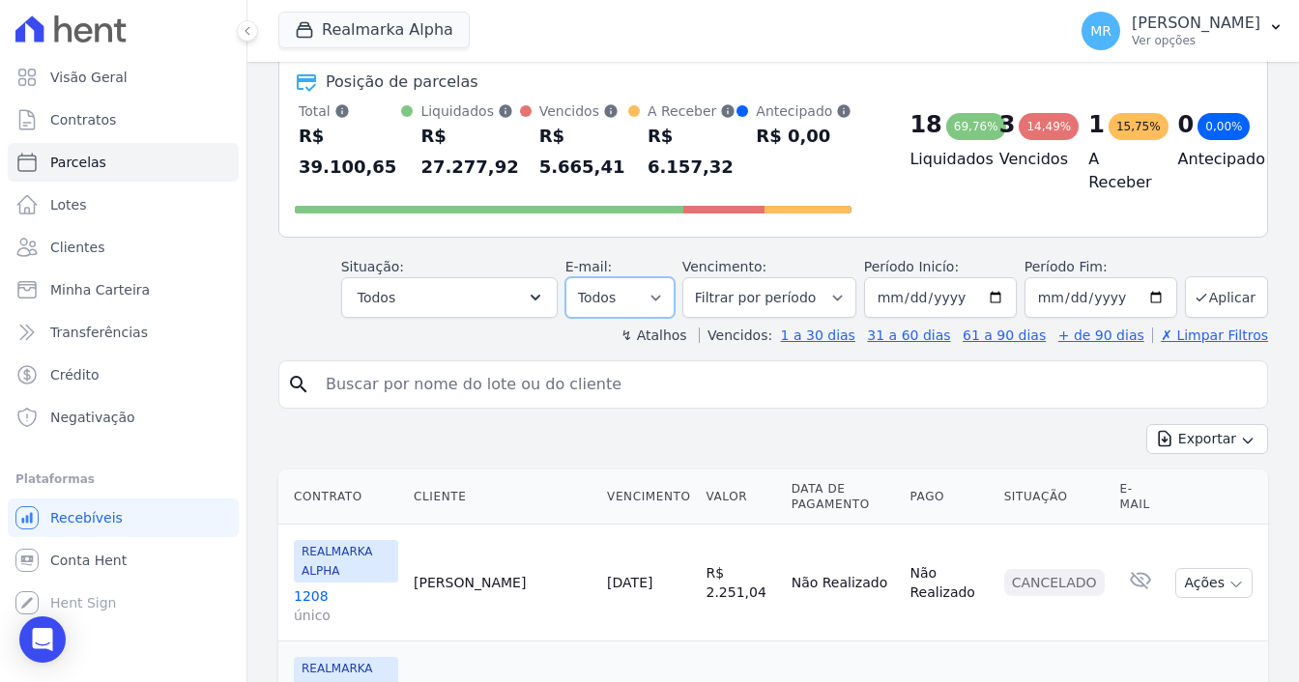
click at [615, 277] on select "Todos Lido Não-lido" at bounding box center [620, 297] width 109 height 41
click at [545, 288] on icon "button" at bounding box center [535, 297] width 19 height 19
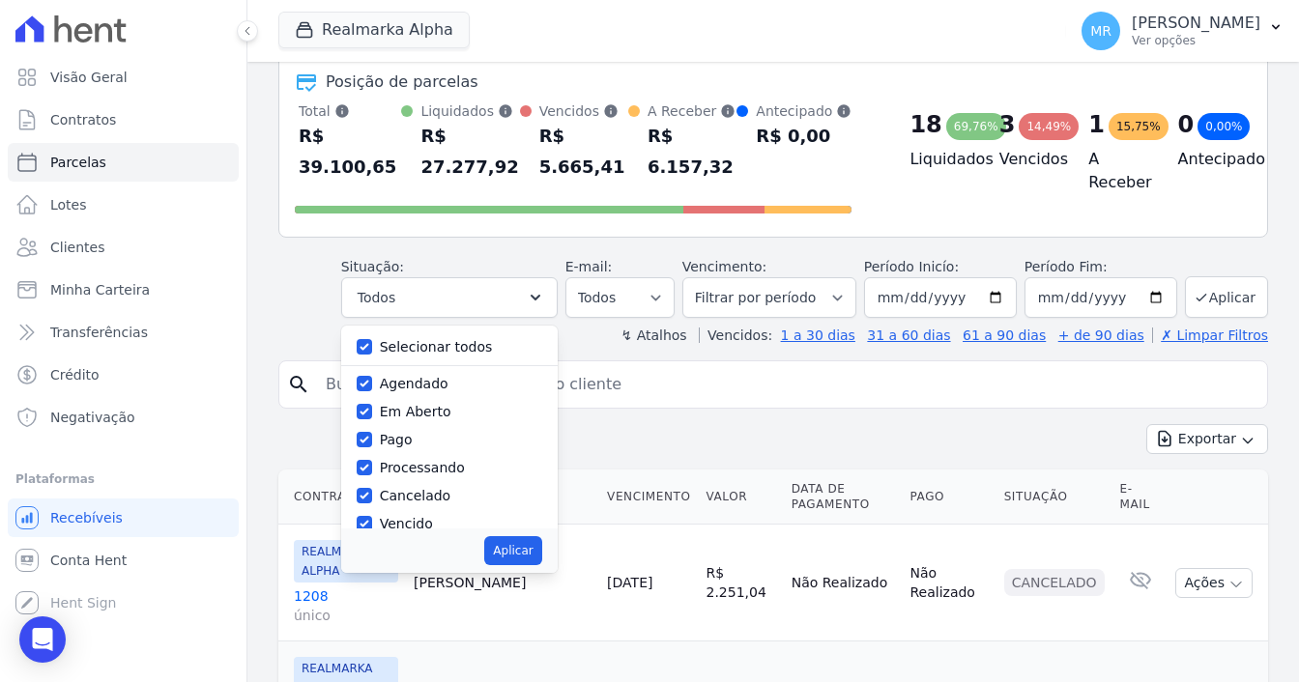
click at [465, 337] on div "Selecionar todos" at bounding box center [436, 347] width 113 height 20
click at [465, 339] on label "Selecionar todos" at bounding box center [436, 346] width 113 height 15
click at [372, 339] on input "Selecionar todos" at bounding box center [364, 346] width 15 height 15
checkbox input "false"
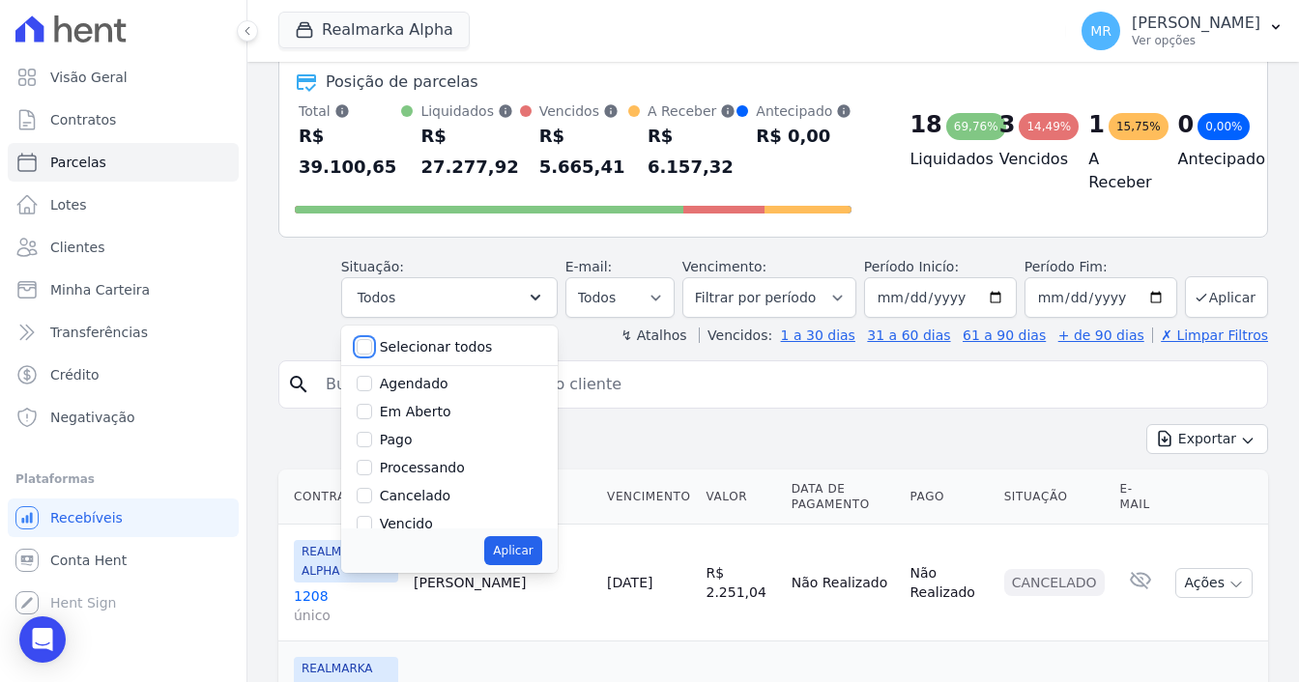
checkbox input "false"
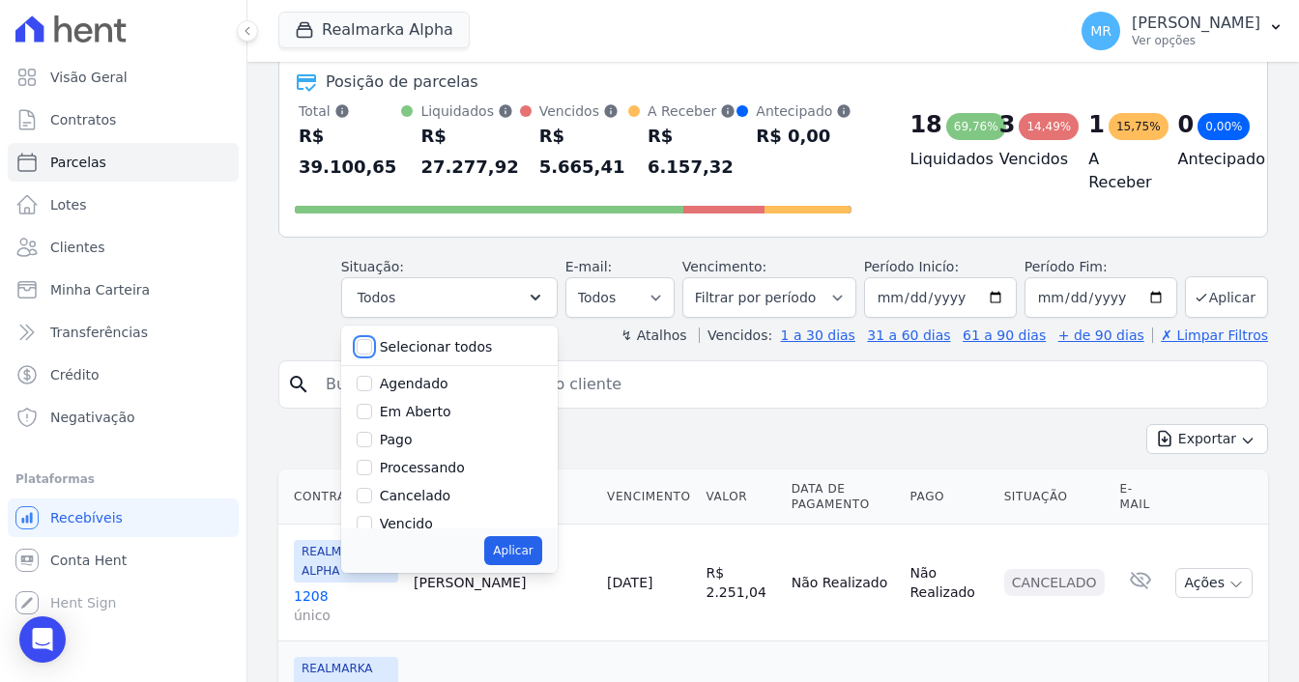
checkbox input "false"
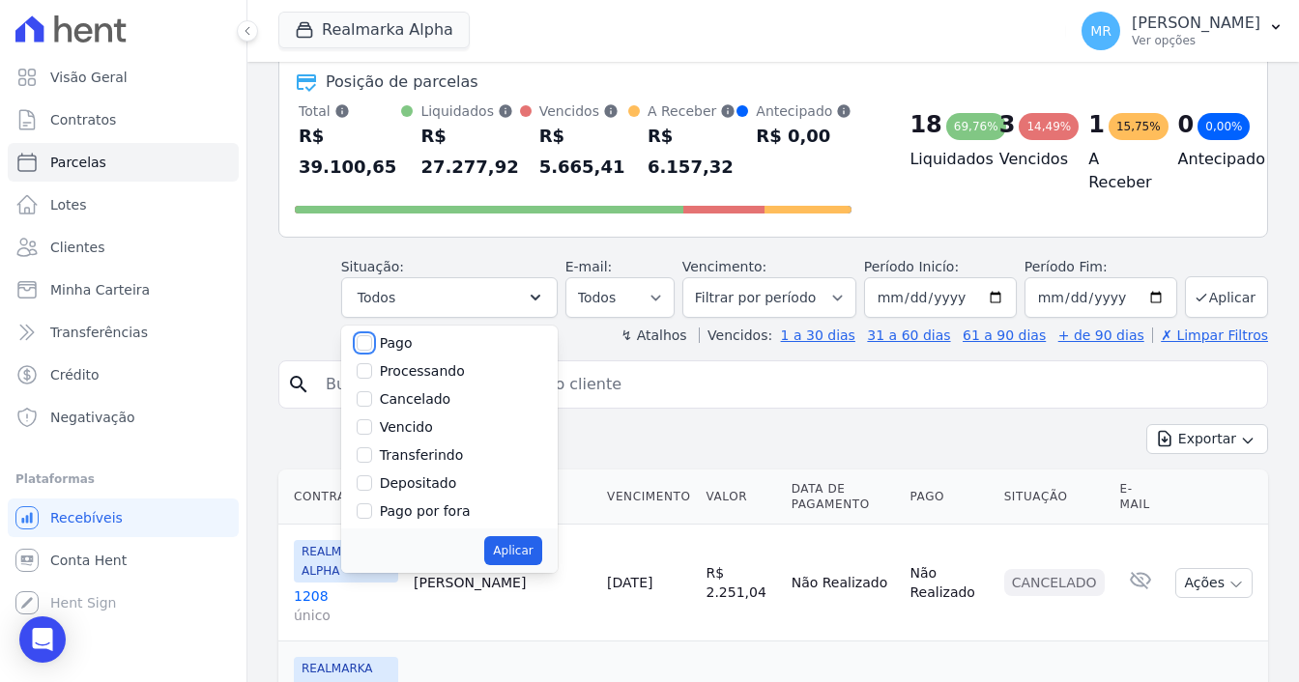
click at [372, 335] on input "Pago" at bounding box center [364, 342] width 15 height 15
checkbox input "true"
click at [372, 448] on input "Transferindo" at bounding box center [364, 455] width 15 height 15
checkbox input "true"
click at [372, 476] on input "Depositado" at bounding box center [364, 483] width 15 height 15
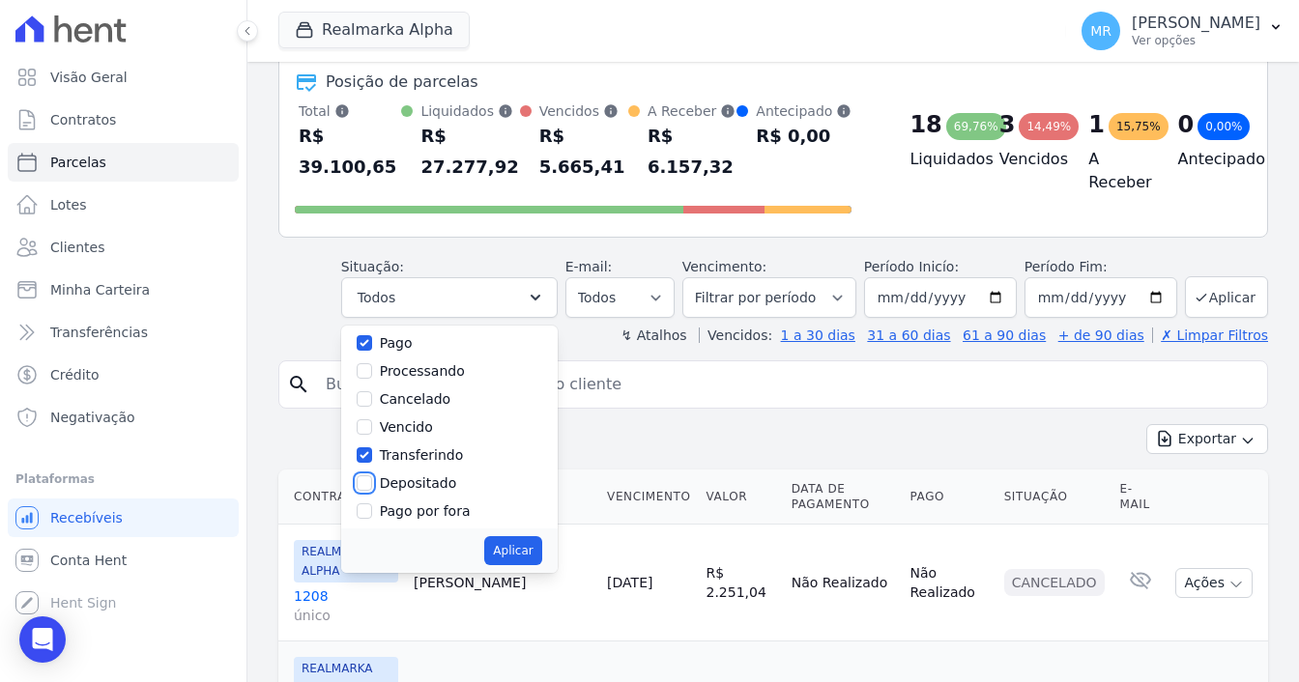
checkbox input "true"
click at [372, 504] on input "Pago por fora" at bounding box center [364, 511] width 15 height 15
checkbox input "true"
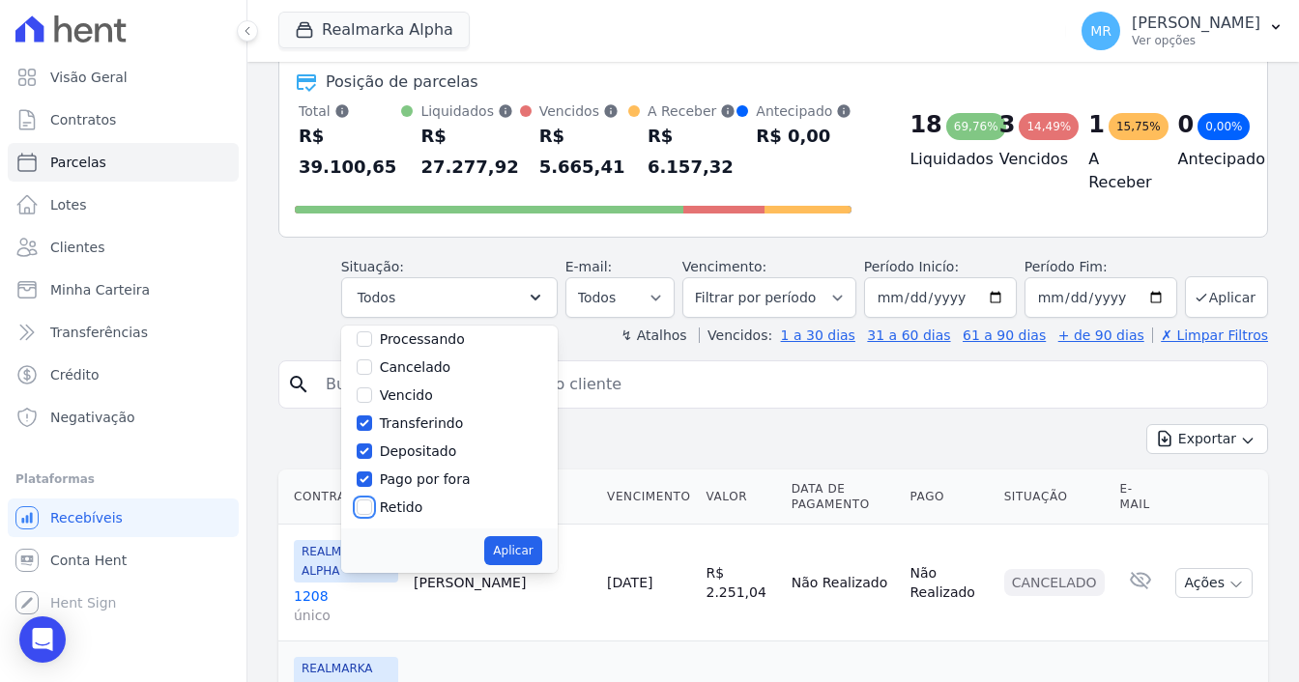
click at [372, 500] on input "Retido" at bounding box center [364, 507] width 15 height 15
checkbox input "true"
click at [513, 537] on button "Aplicar" at bounding box center [512, 551] width 57 height 29
select select "paid"
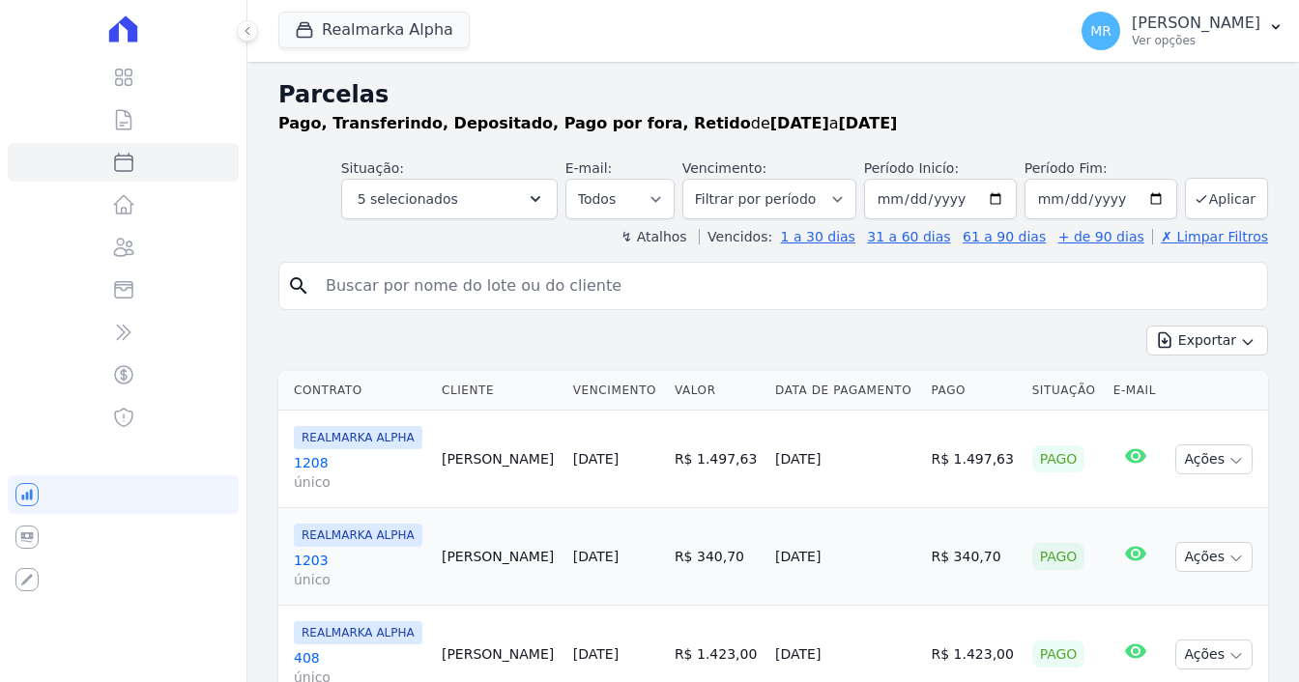
select select
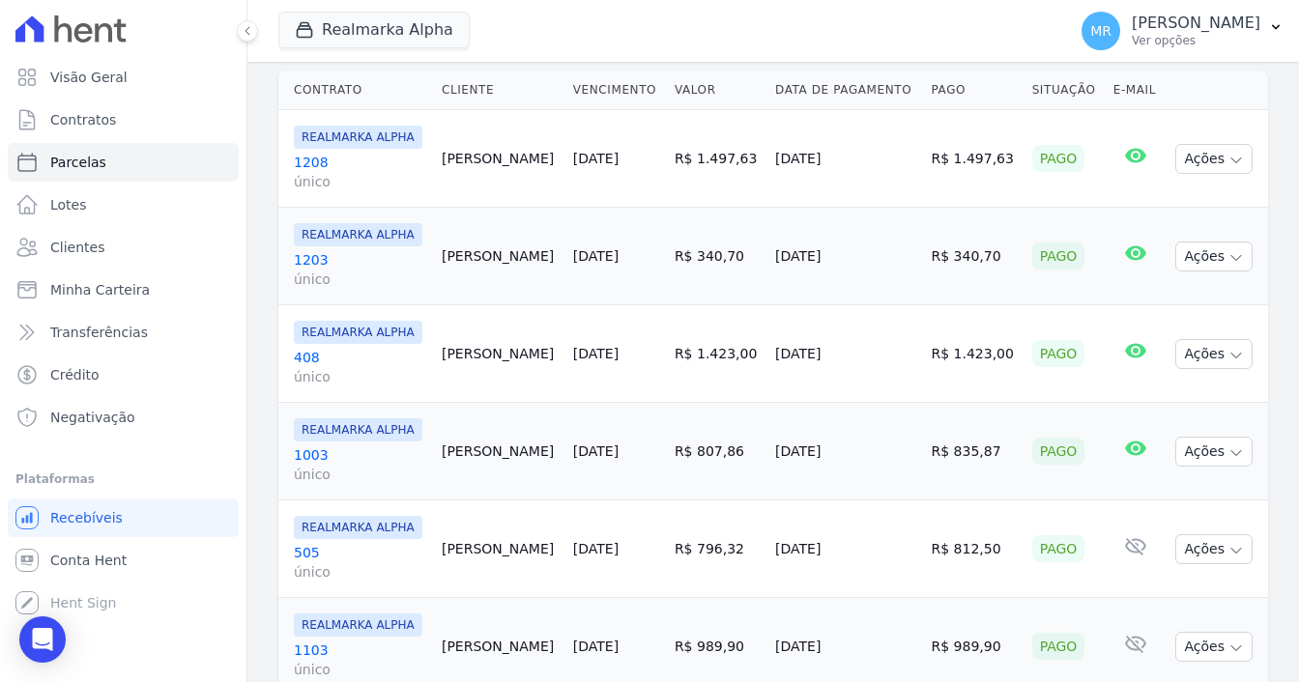
scroll to position [290, 0]
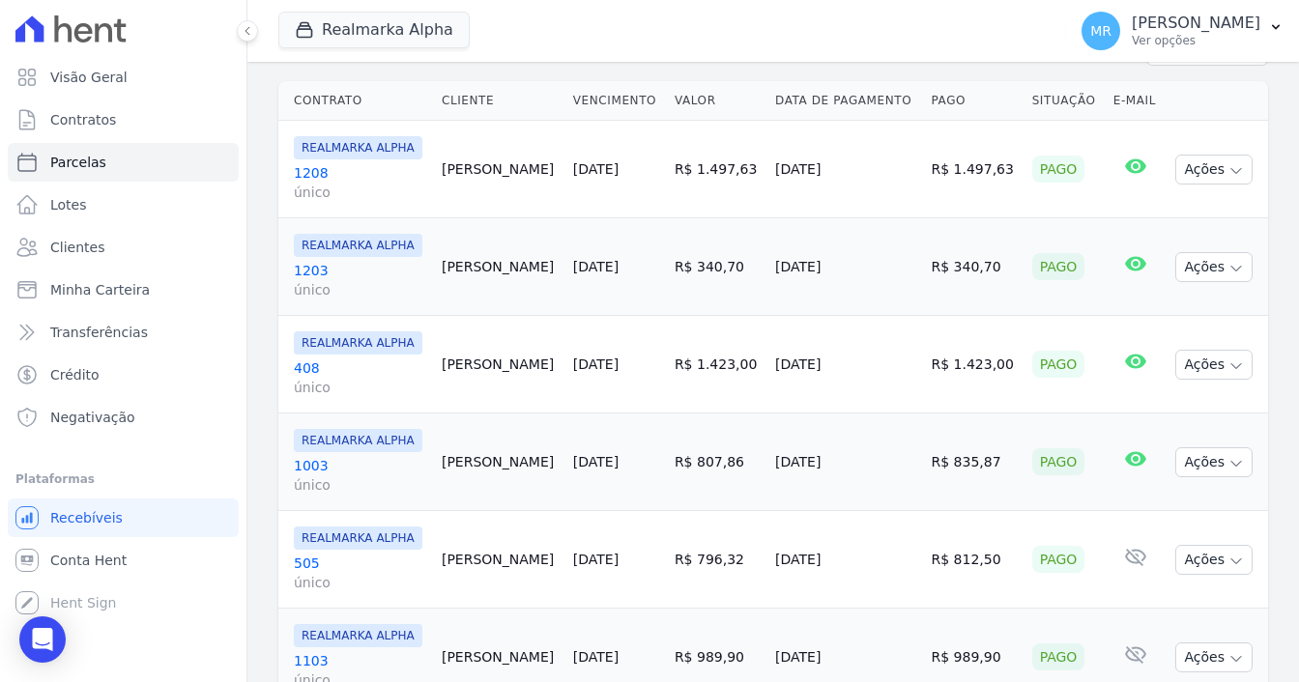
click at [311, 179] on link "1208 único" at bounding box center [360, 182] width 132 height 39
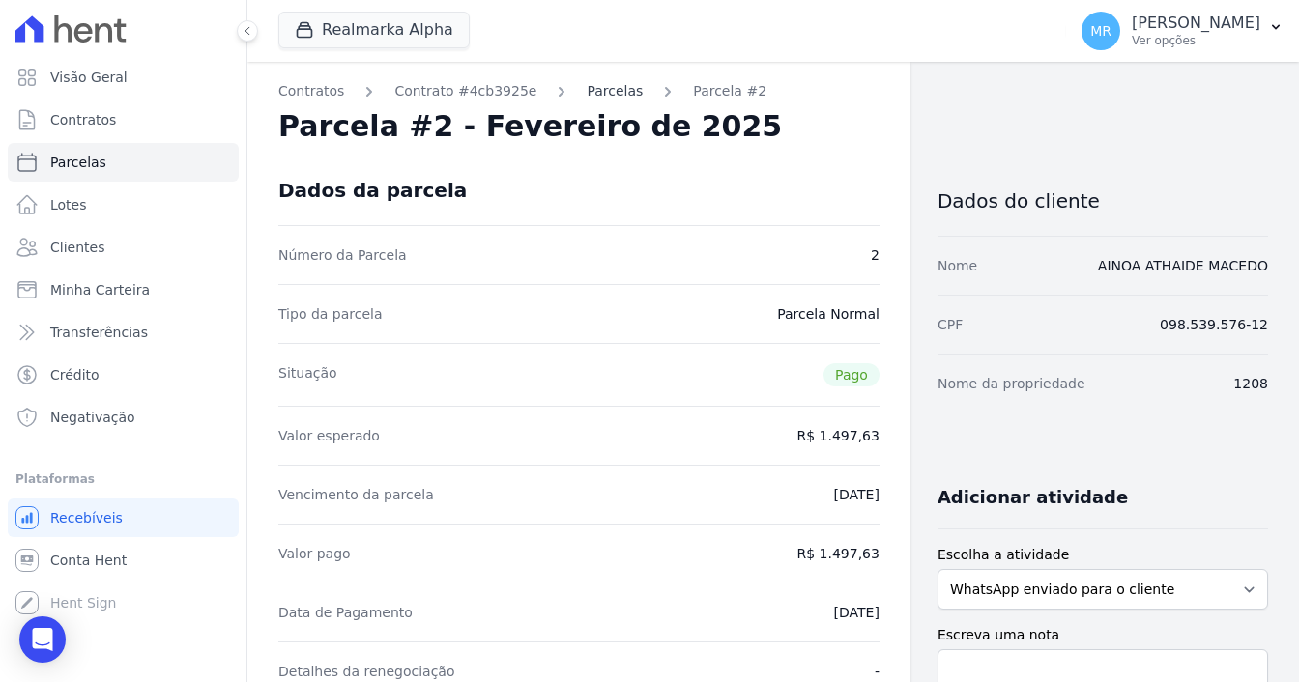
click at [587, 92] on link "Parcelas" at bounding box center [615, 91] width 56 height 20
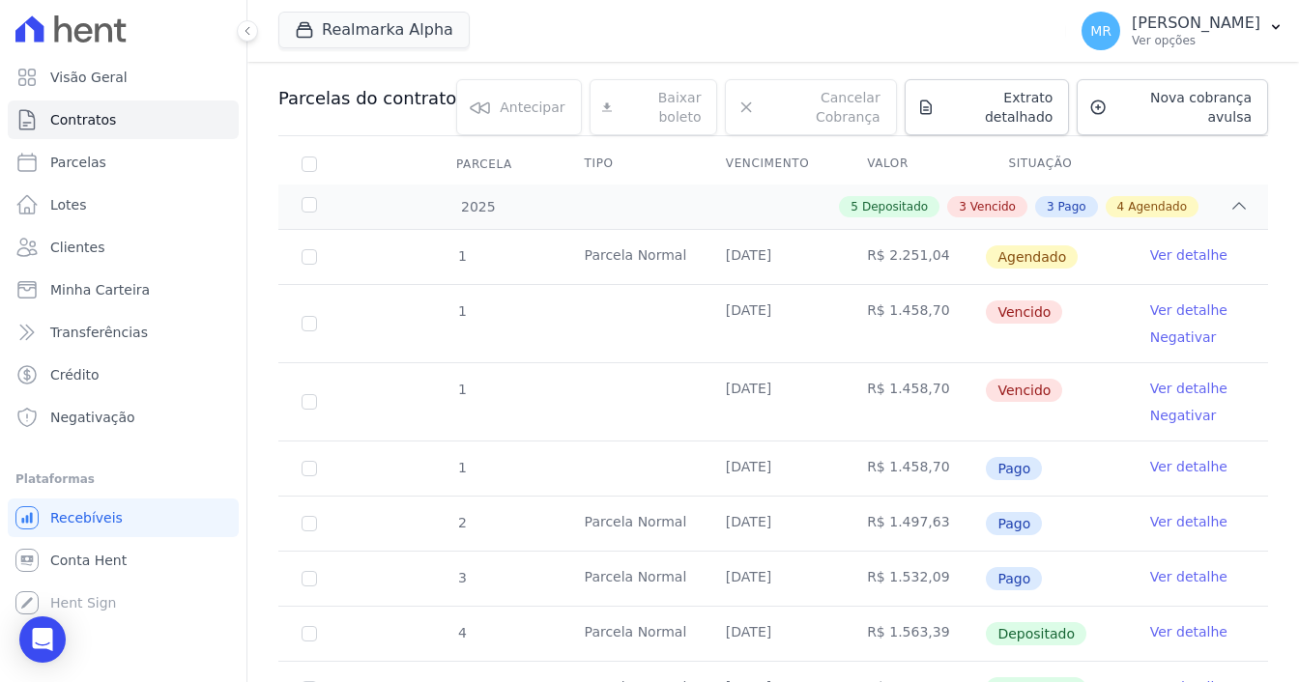
scroll to position [290, 0]
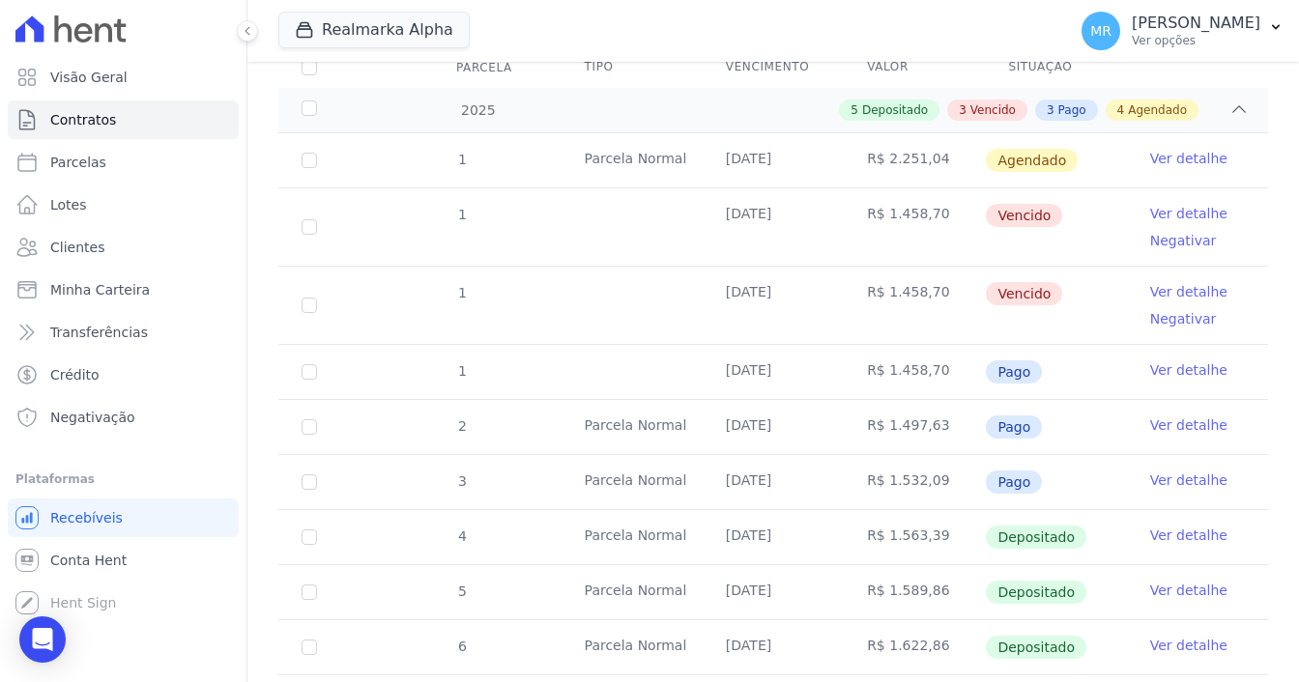
click at [1172, 416] on link "Ver detalhe" at bounding box center [1188, 425] width 77 height 19
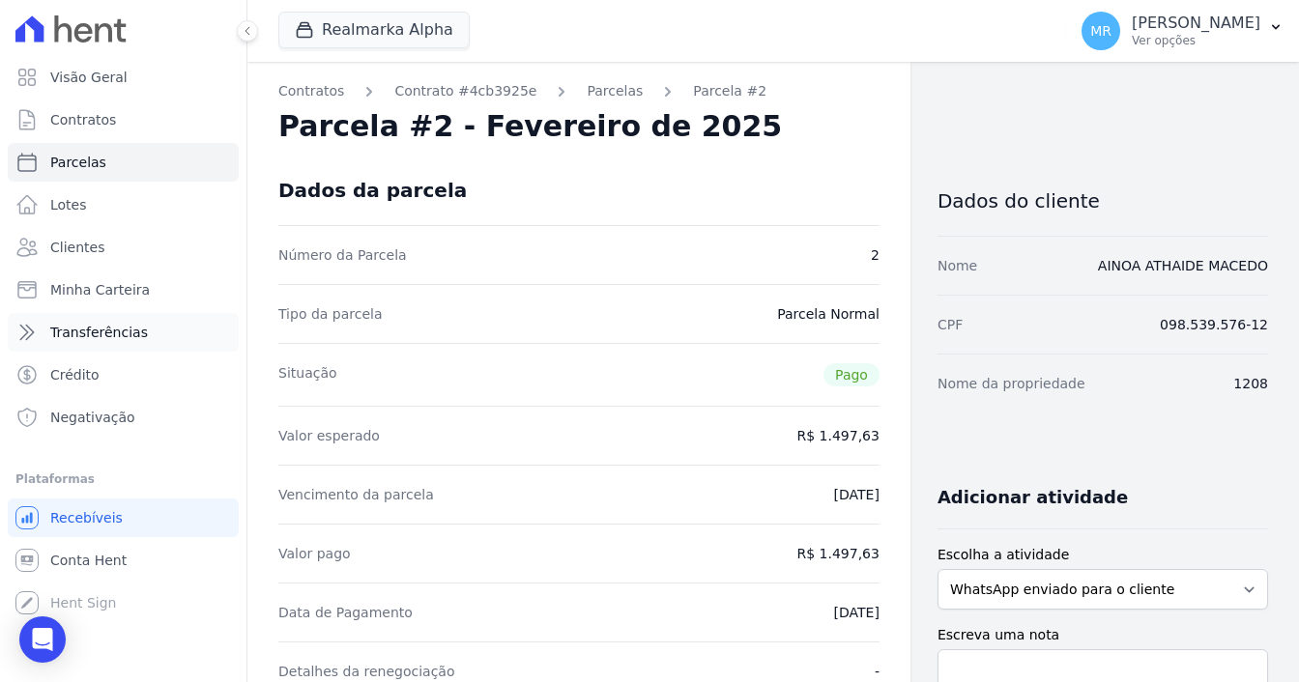
click at [121, 326] on span "Transferências" at bounding box center [99, 332] width 98 height 19
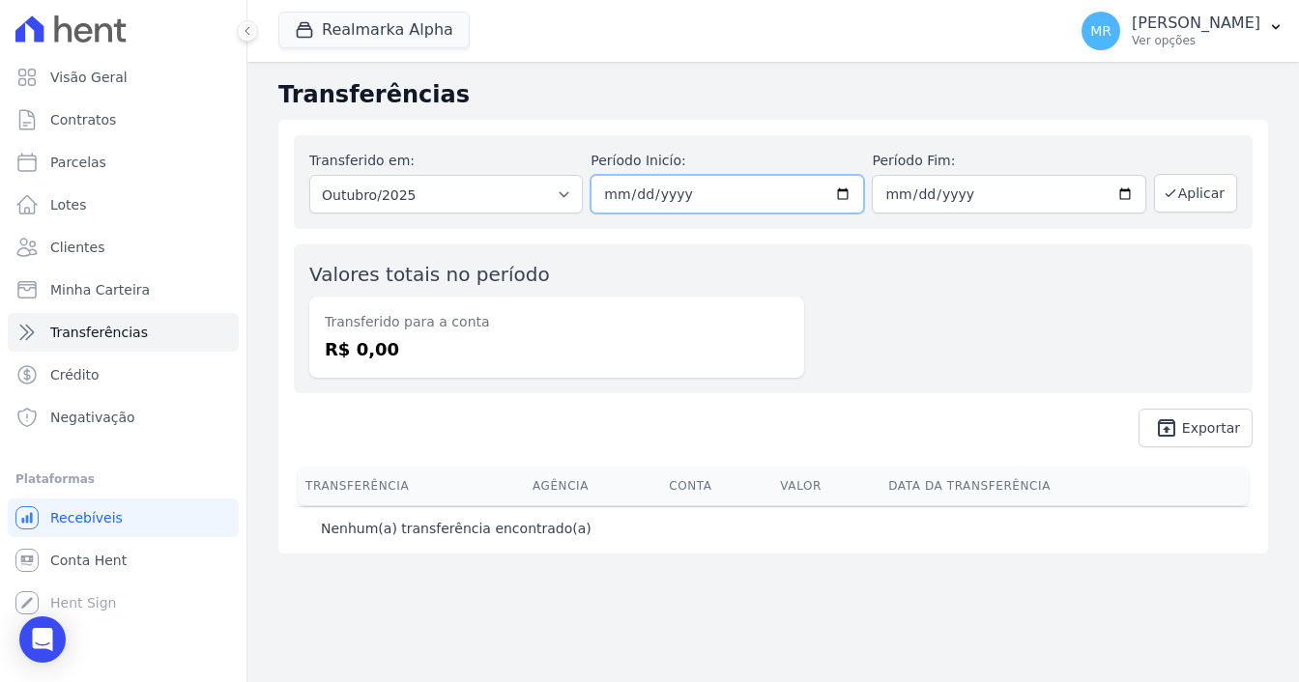
click at [842, 196] on input "2025-10-01" at bounding box center [728, 194] width 274 height 39
type input "[DATE]"
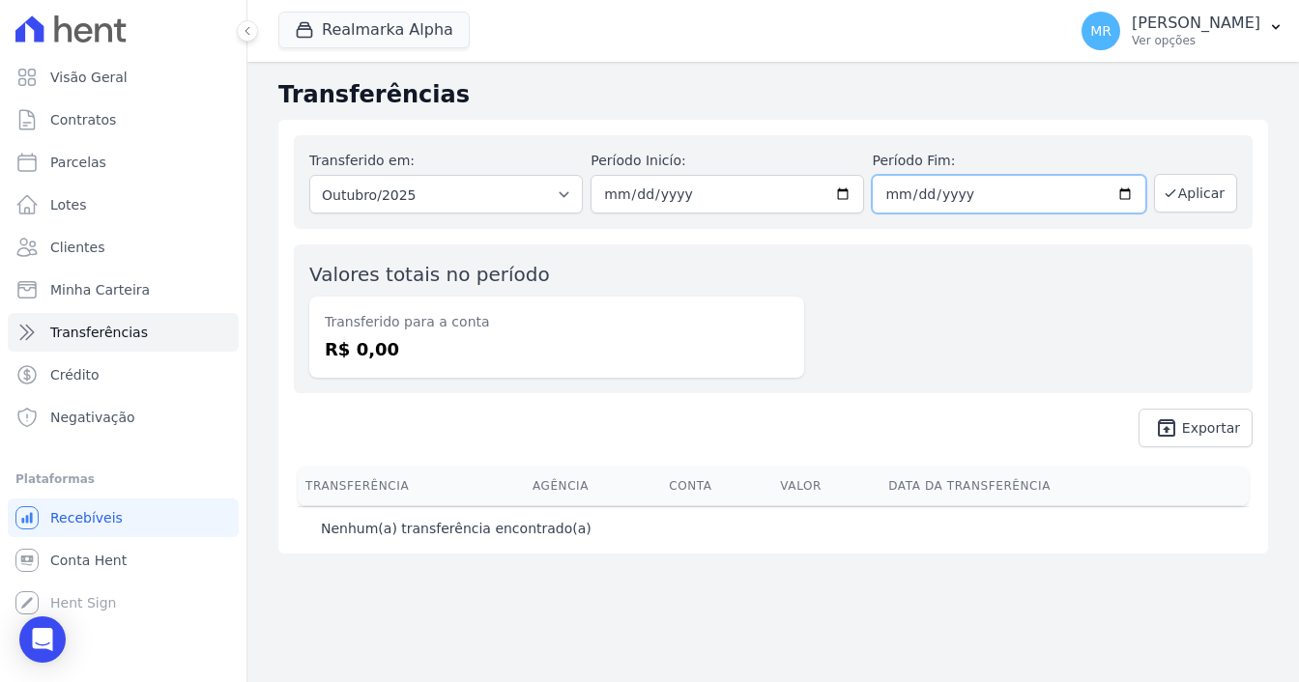
click at [1121, 200] on input "2025-10-31" at bounding box center [1009, 194] width 274 height 39
type input "[DATE]"
click at [1209, 195] on button "Aplicar" at bounding box center [1195, 193] width 83 height 39
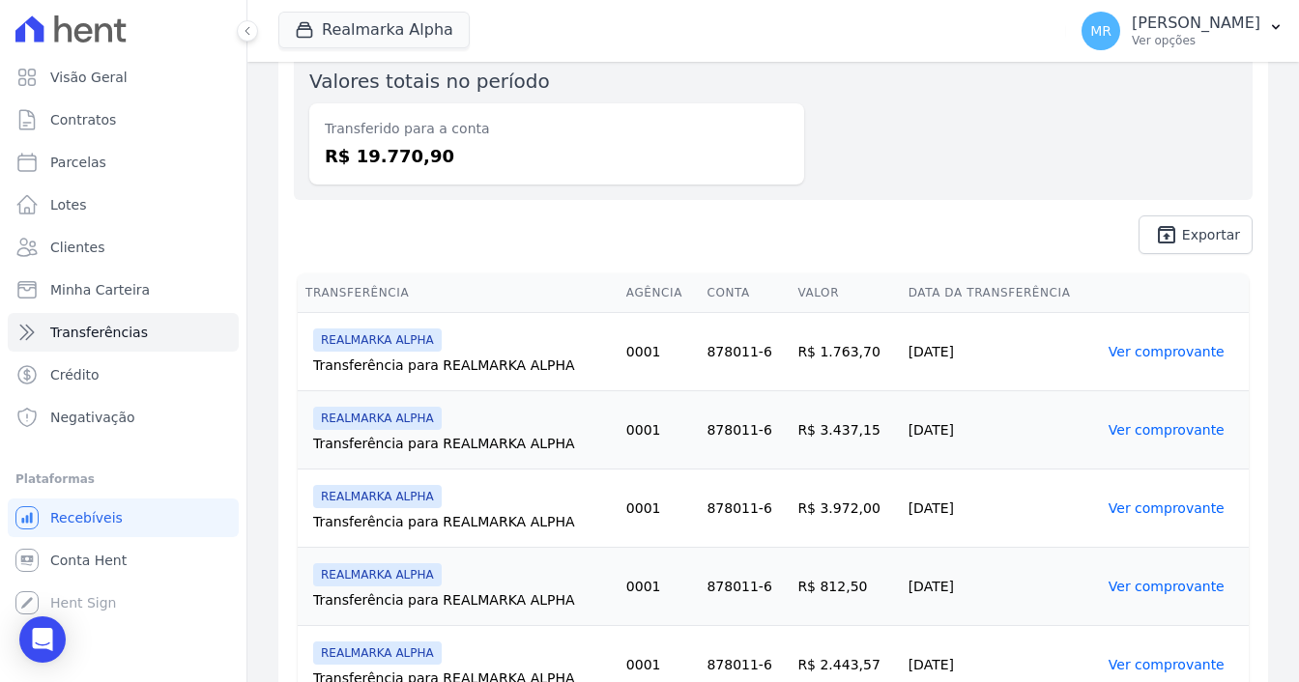
scroll to position [290, 0]
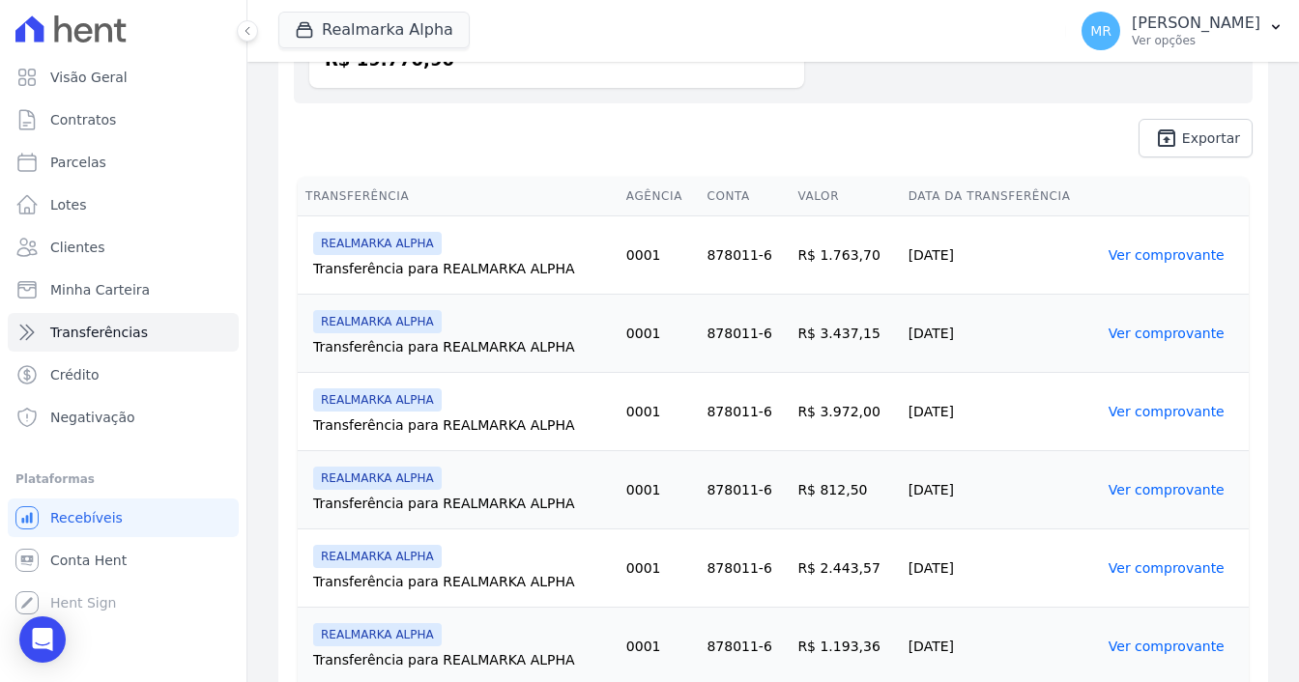
click at [1110, 334] on link "Ver comprovante" at bounding box center [1167, 333] width 116 height 15
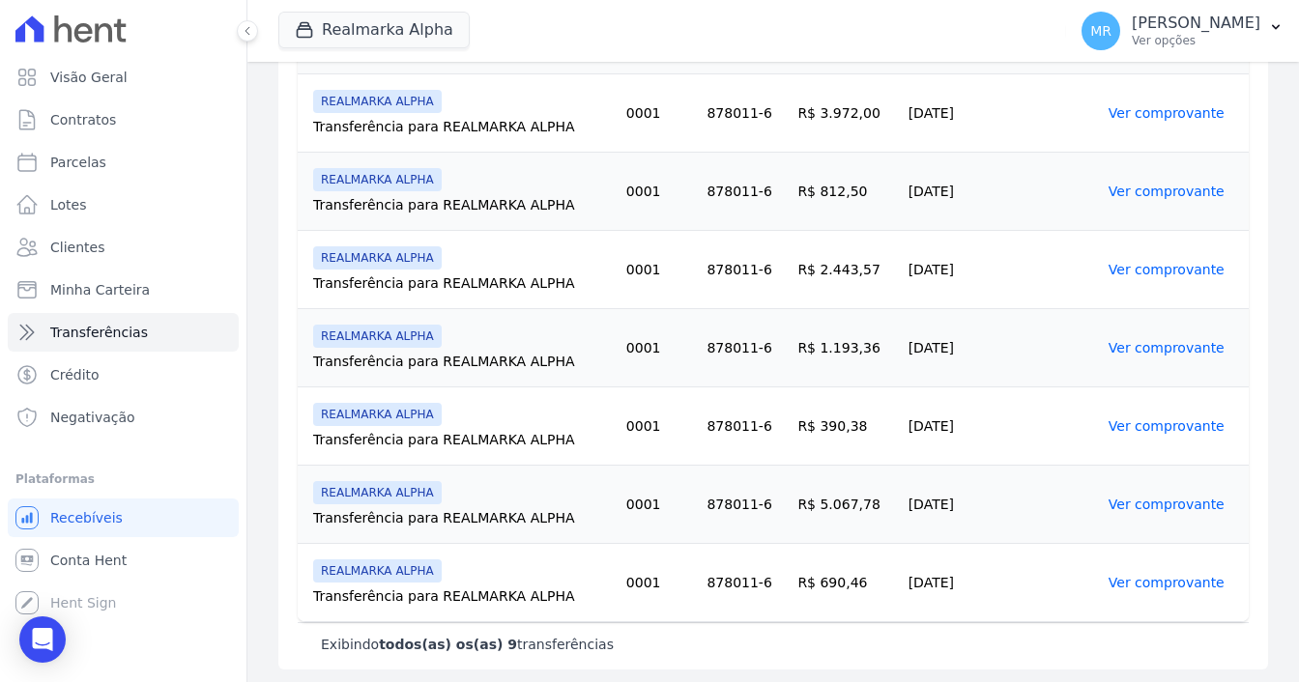
scroll to position [590, 0]
click at [1147, 578] on link "Ver comprovante" at bounding box center [1167, 581] width 116 height 15
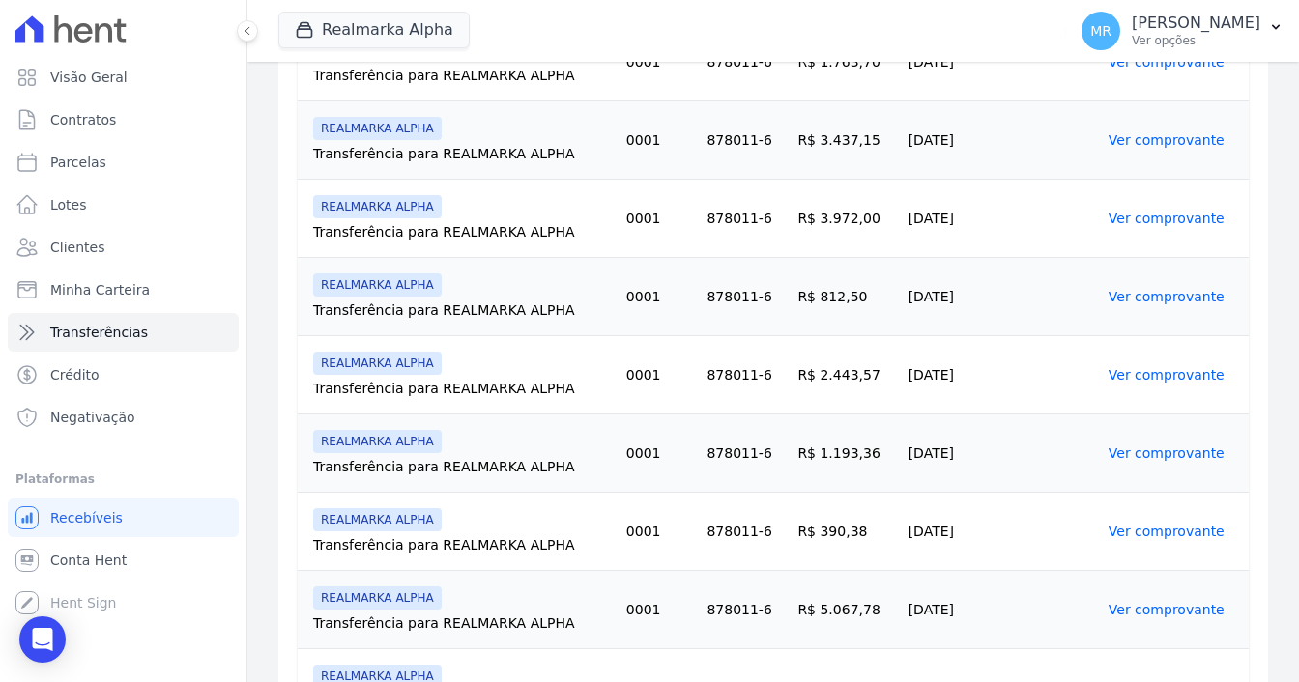
scroll to position [590, 0]
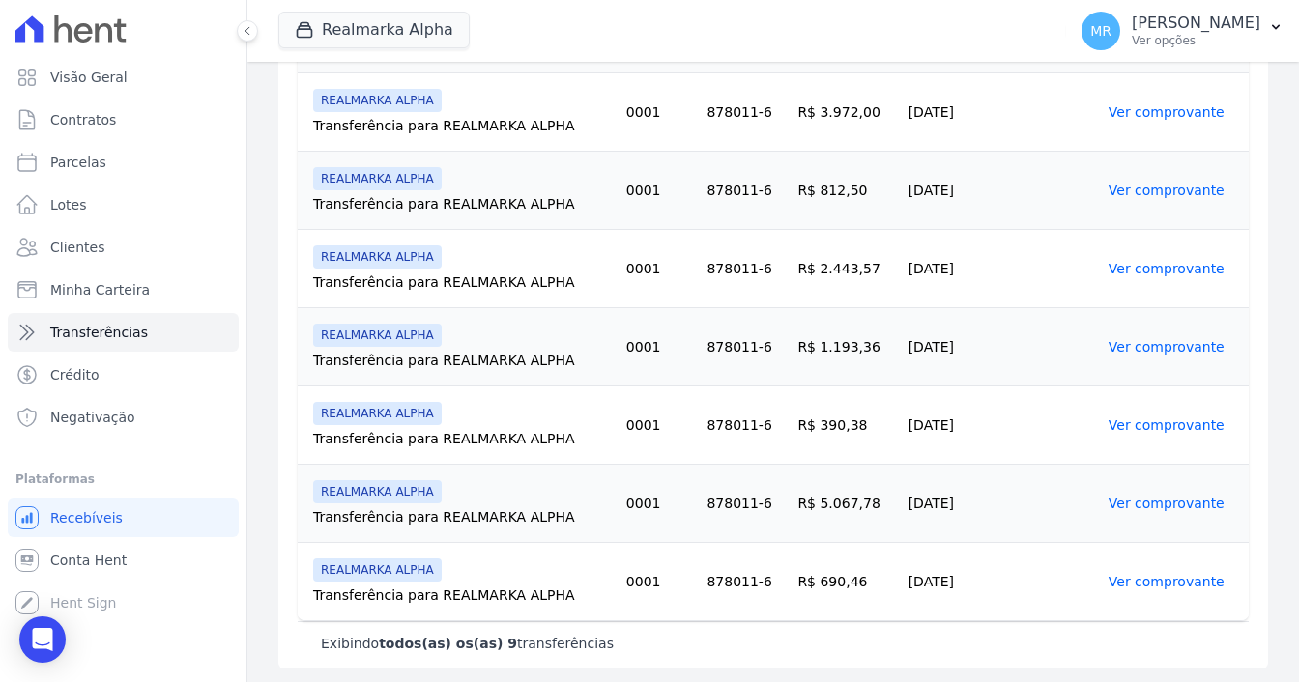
drag, startPoint x: 793, startPoint y: 506, endPoint x: 963, endPoint y: 527, distance: 171.5
click at [963, 527] on tr "REALMARKA ALPHA Transferência para REALMARKA ALPHA 0001 878011-6 R$ 5.067,78 [D…" at bounding box center [773, 504] width 951 height 78
click at [1171, 503] on link "Ver comprovante" at bounding box center [1167, 503] width 116 height 15
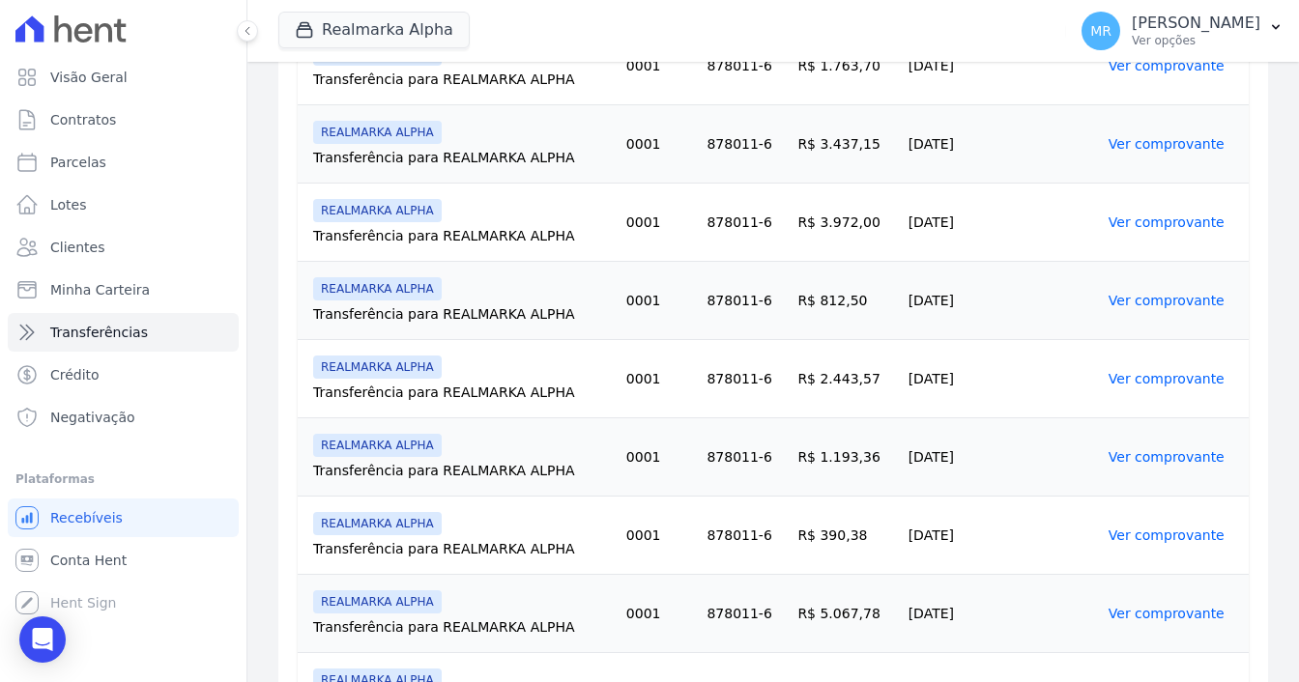
scroll to position [483, 0]
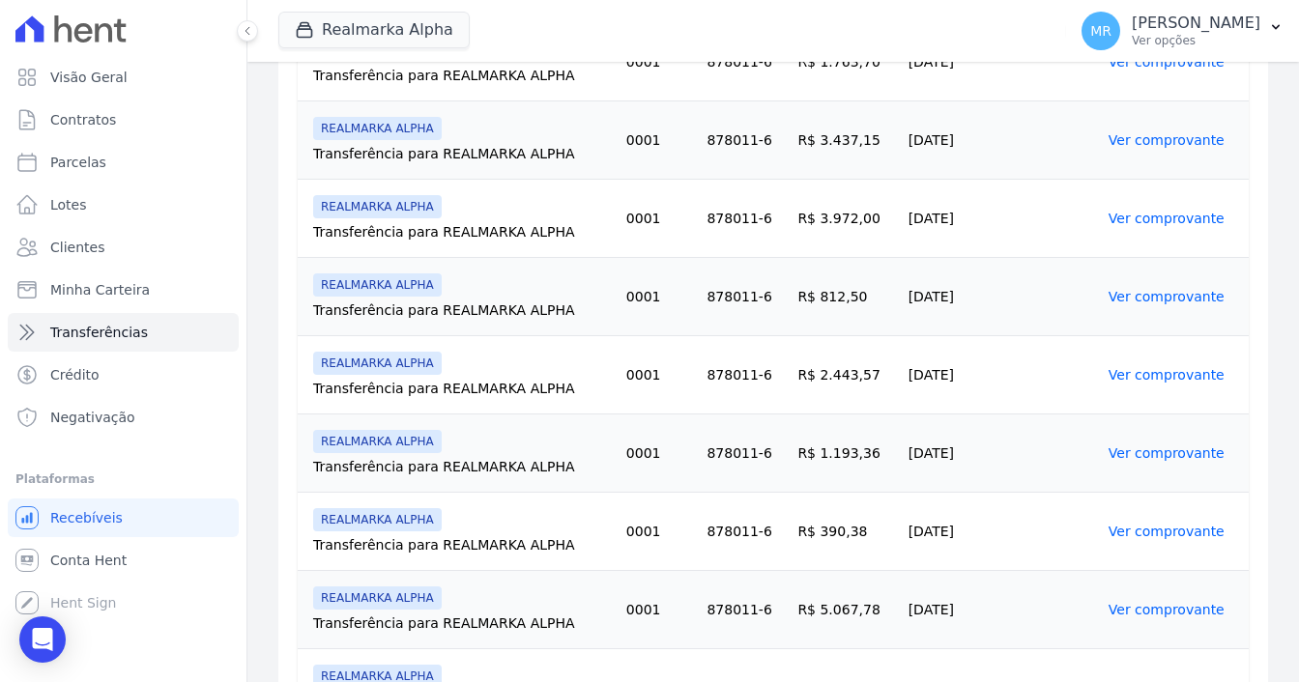
click at [1112, 380] on link "Ver comprovante" at bounding box center [1167, 374] width 116 height 15
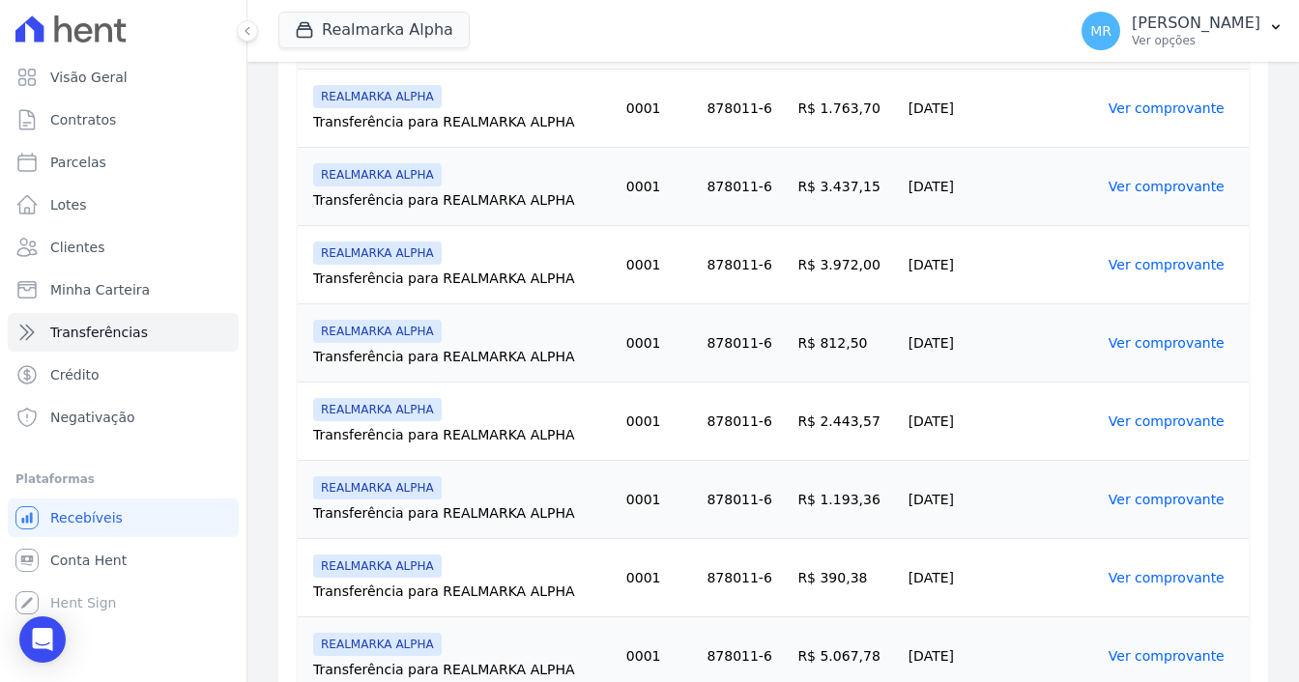
scroll to position [483, 0]
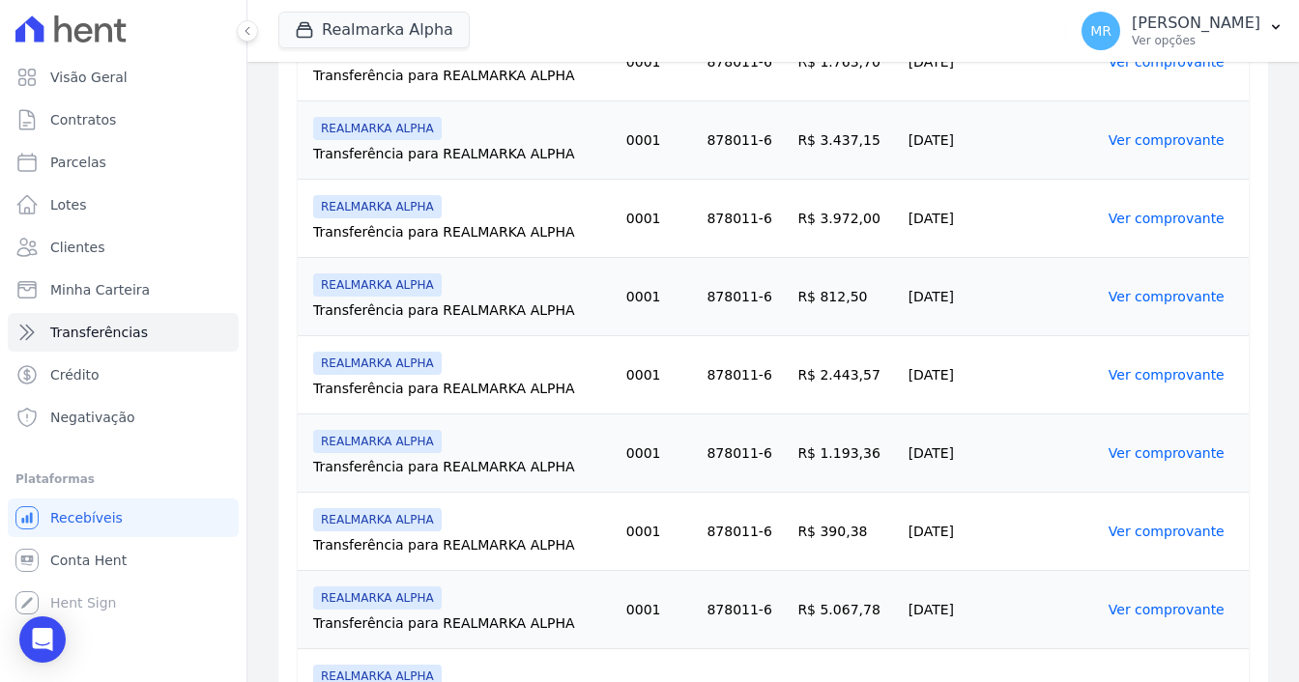
click at [1129, 457] on link "Ver comprovante" at bounding box center [1167, 453] width 116 height 15
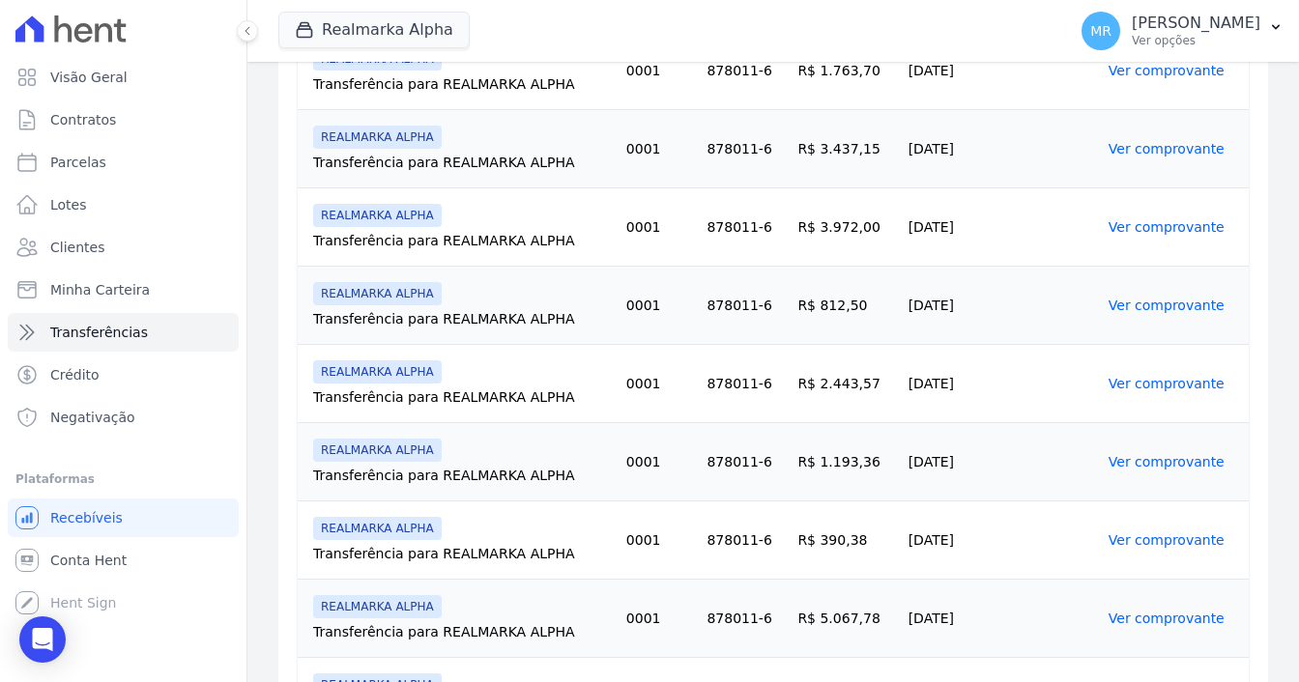
scroll to position [580, 0]
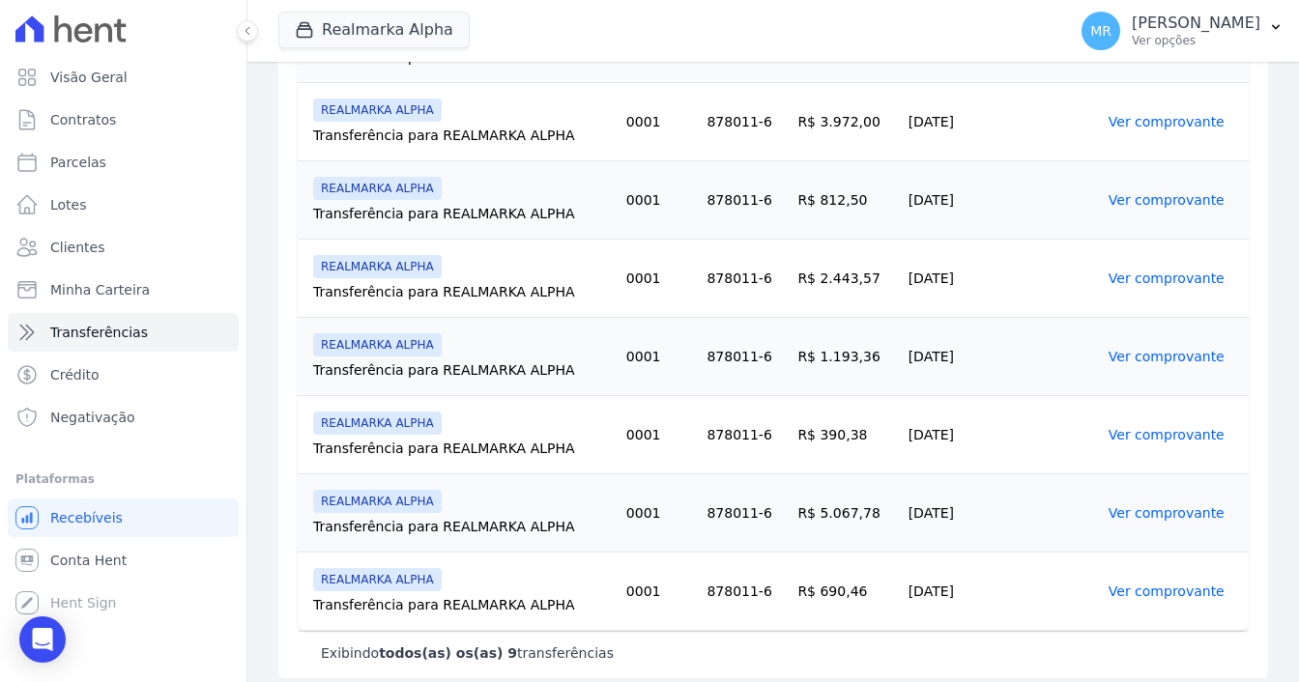
click at [1115, 434] on link "Ver comprovante" at bounding box center [1167, 434] width 116 height 15
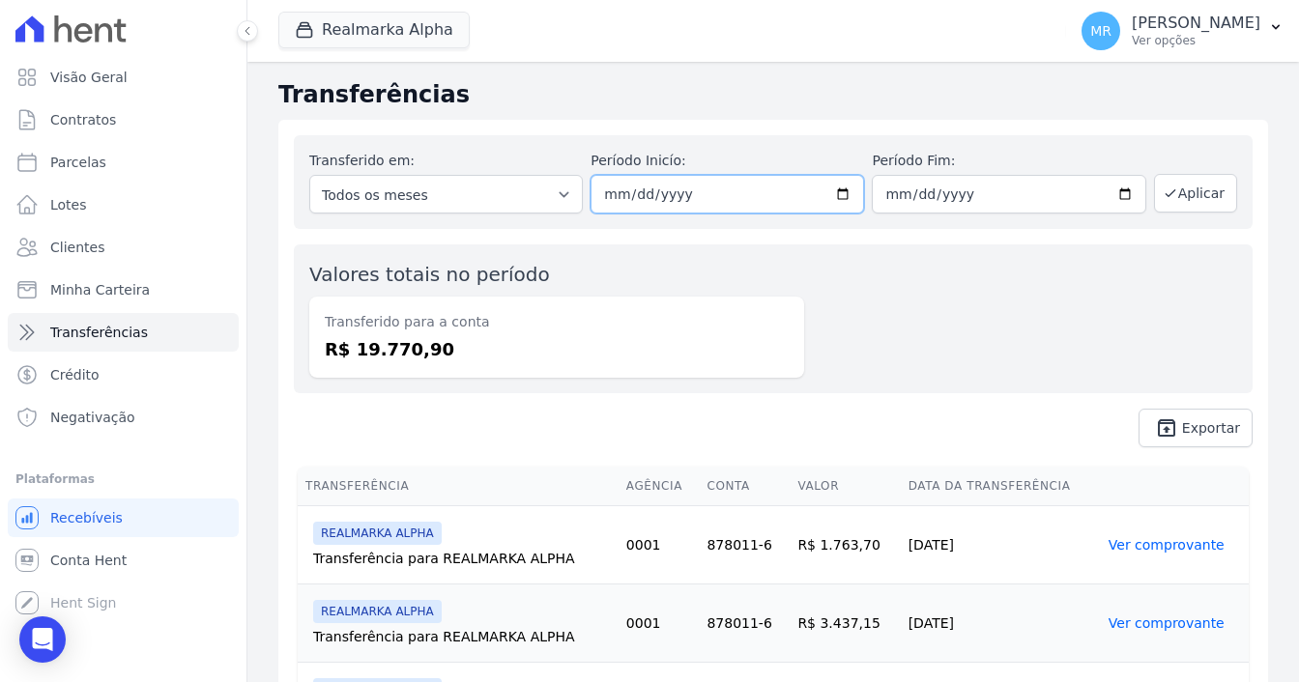
click at [844, 194] on input "[DATE]" at bounding box center [728, 194] width 274 height 39
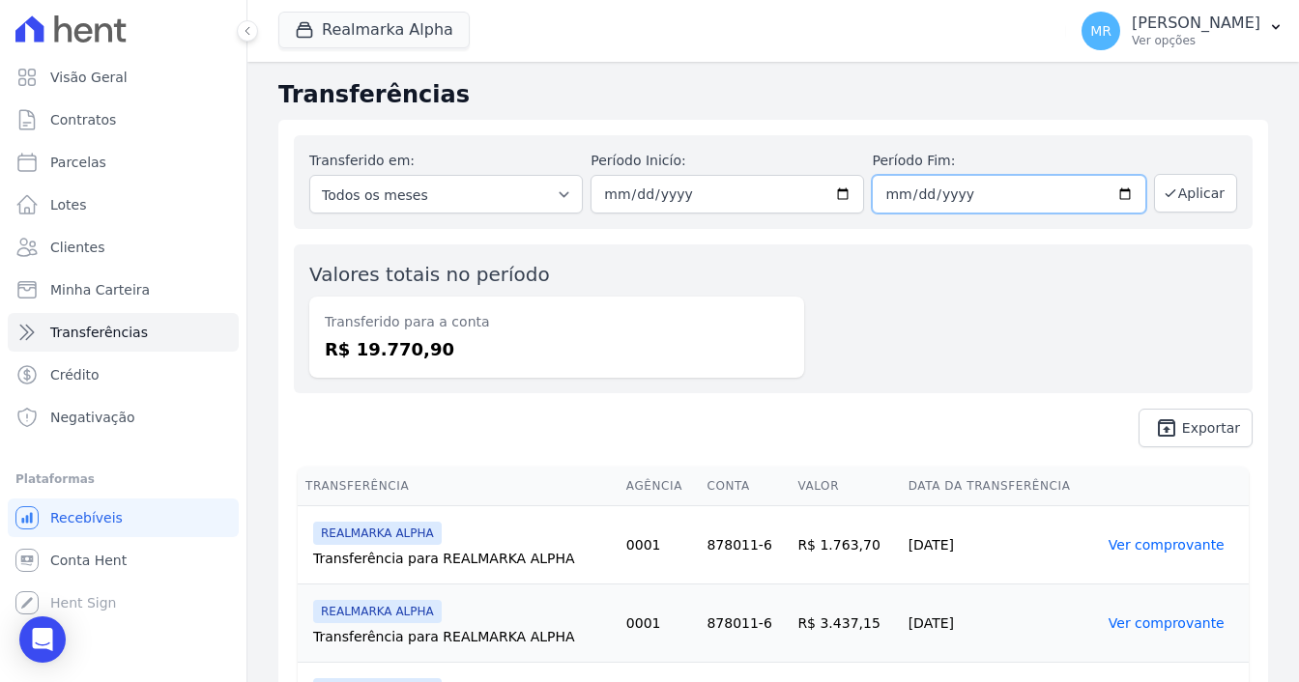
type input "2025-04-01"
click at [1117, 197] on input "[DATE]" at bounding box center [1009, 194] width 274 height 39
type input "2025-04-28"
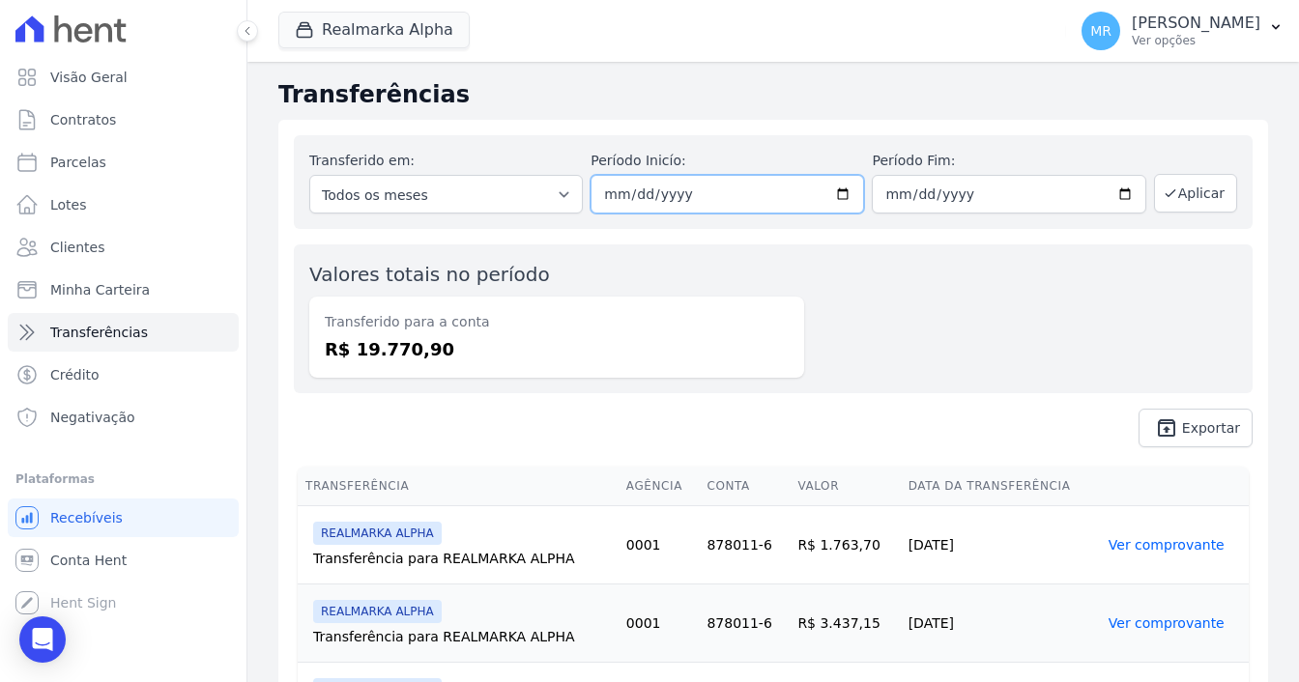
click at [841, 188] on input "[DATE]" at bounding box center [728, 194] width 274 height 39
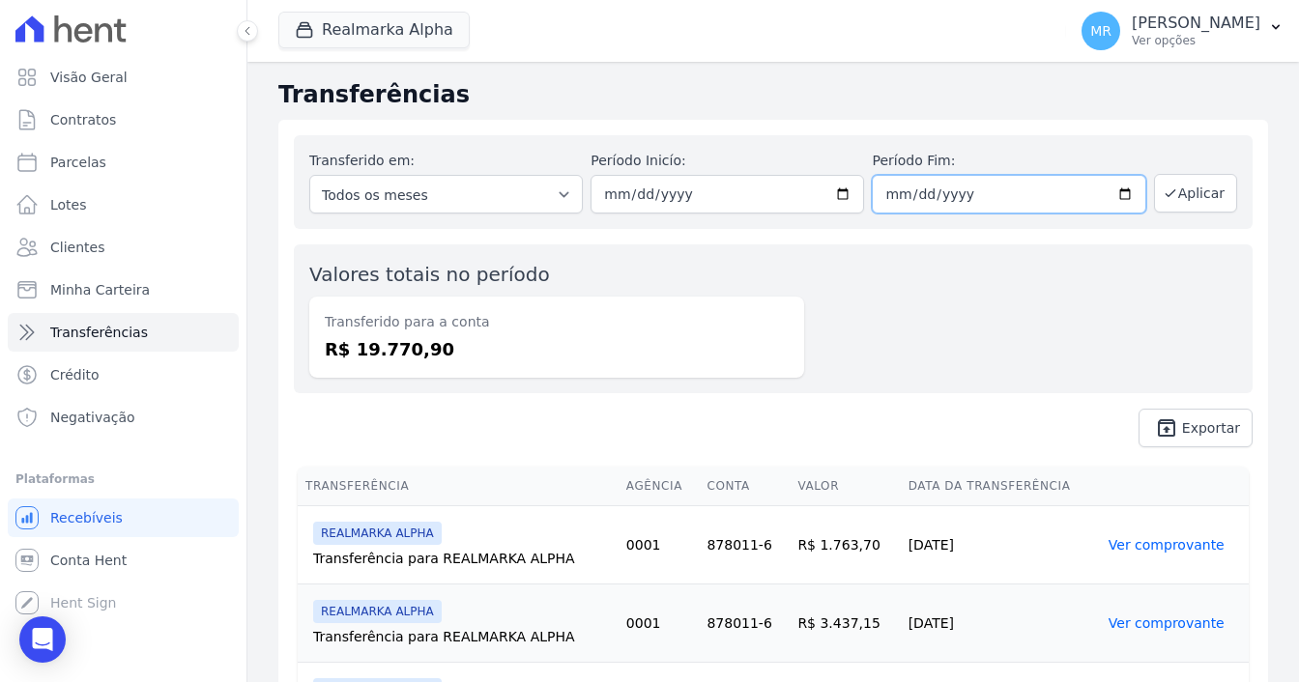
type input "2025-02-01"
click at [1114, 189] on input "[DATE]" at bounding box center [1009, 194] width 274 height 39
type input "2025-02-28"
click at [1206, 189] on button "Aplicar" at bounding box center [1195, 193] width 83 height 39
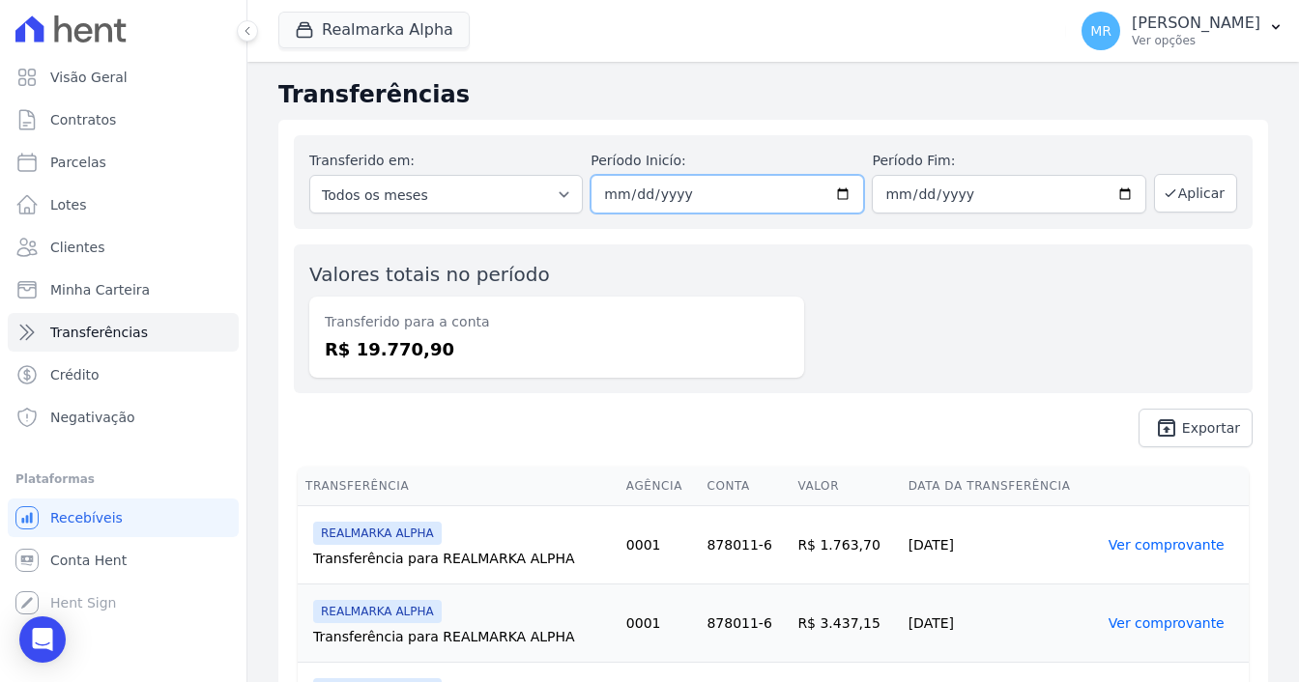
click at [833, 190] on input "[DATE]" at bounding box center [728, 194] width 274 height 39
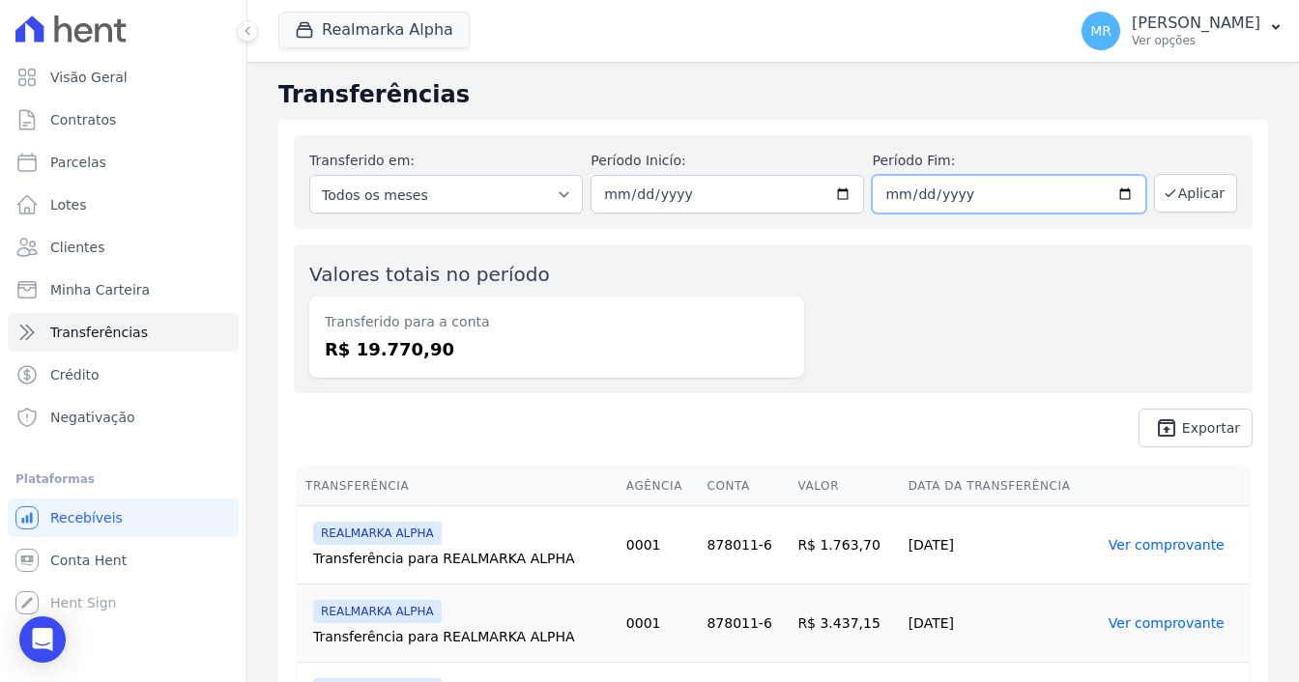
type input "[DATE]"
click at [1118, 188] on input "[DATE]" at bounding box center [1009, 194] width 274 height 39
type input "[DATE]"
click at [1198, 194] on button "Aplicar" at bounding box center [1195, 193] width 83 height 39
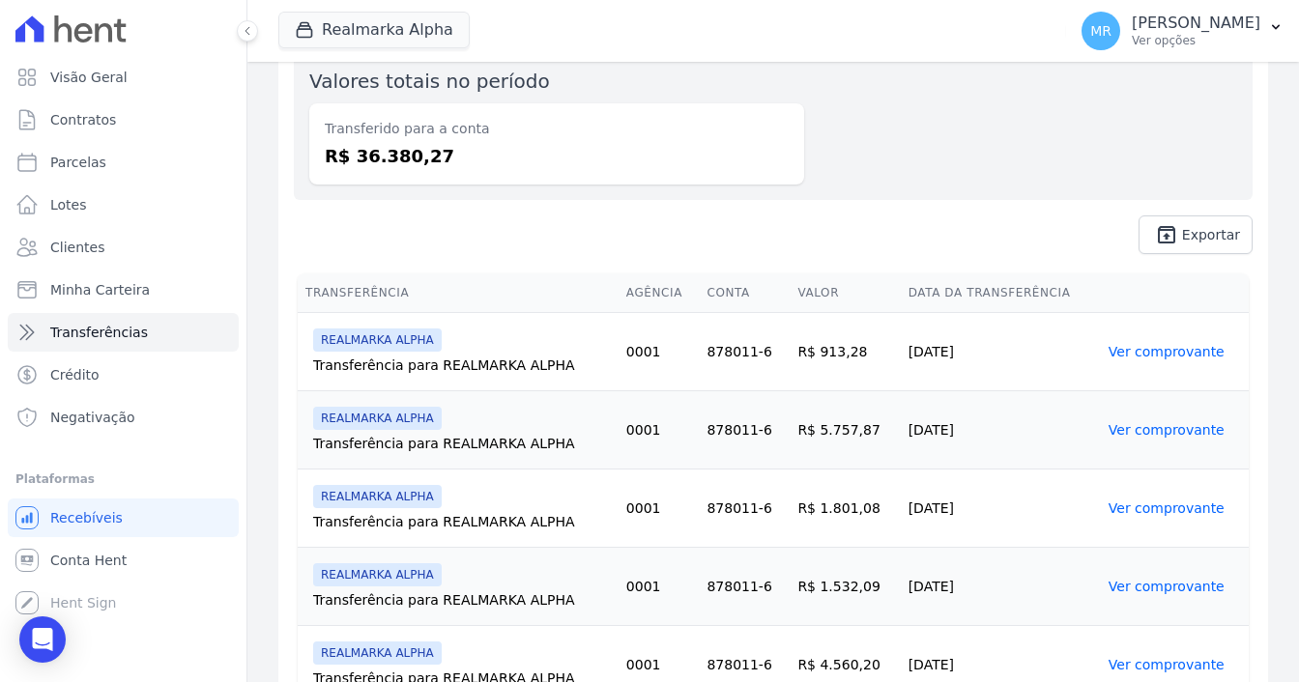
drag, startPoint x: 808, startPoint y: 348, endPoint x: 866, endPoint y: 363, distance: 60.0
click at [866, 363] on td "R$ 913,28" at bounding box center [845, 352] width 110 height 78
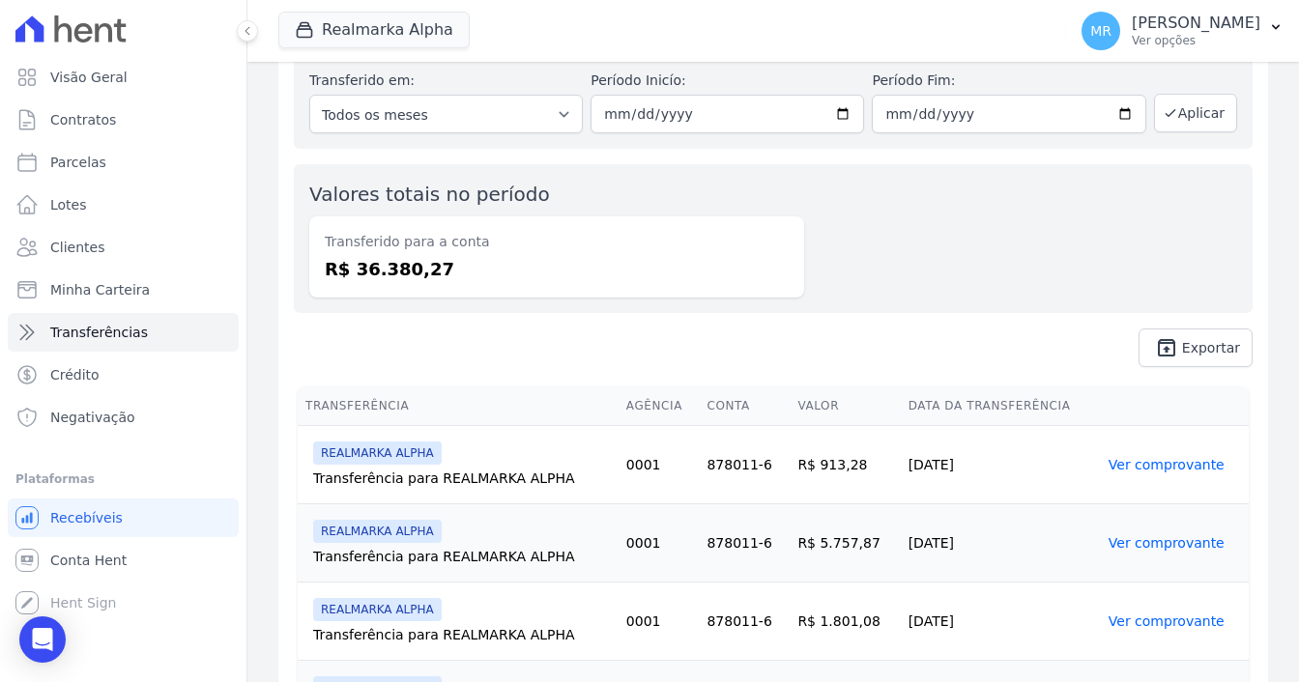
scroll to position [0, 0]
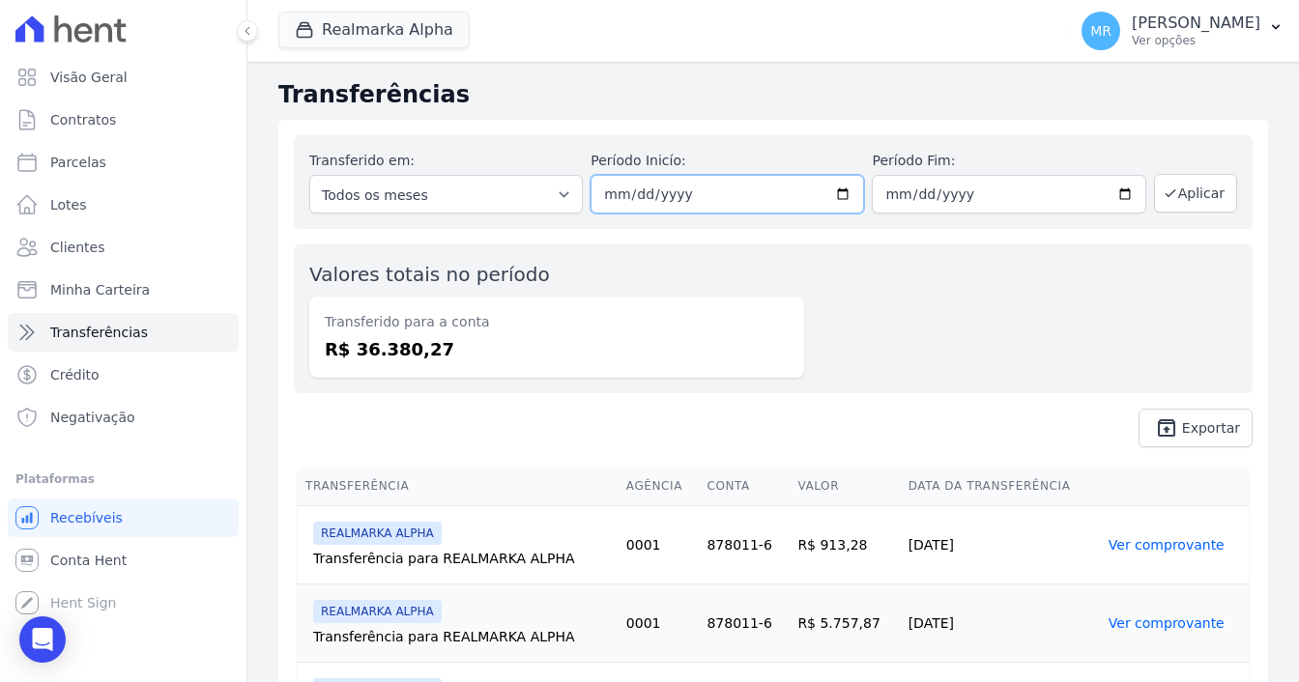
click at [831, 195] on input "[DATE]" at bounding box center [728, 194] width 274 height 39
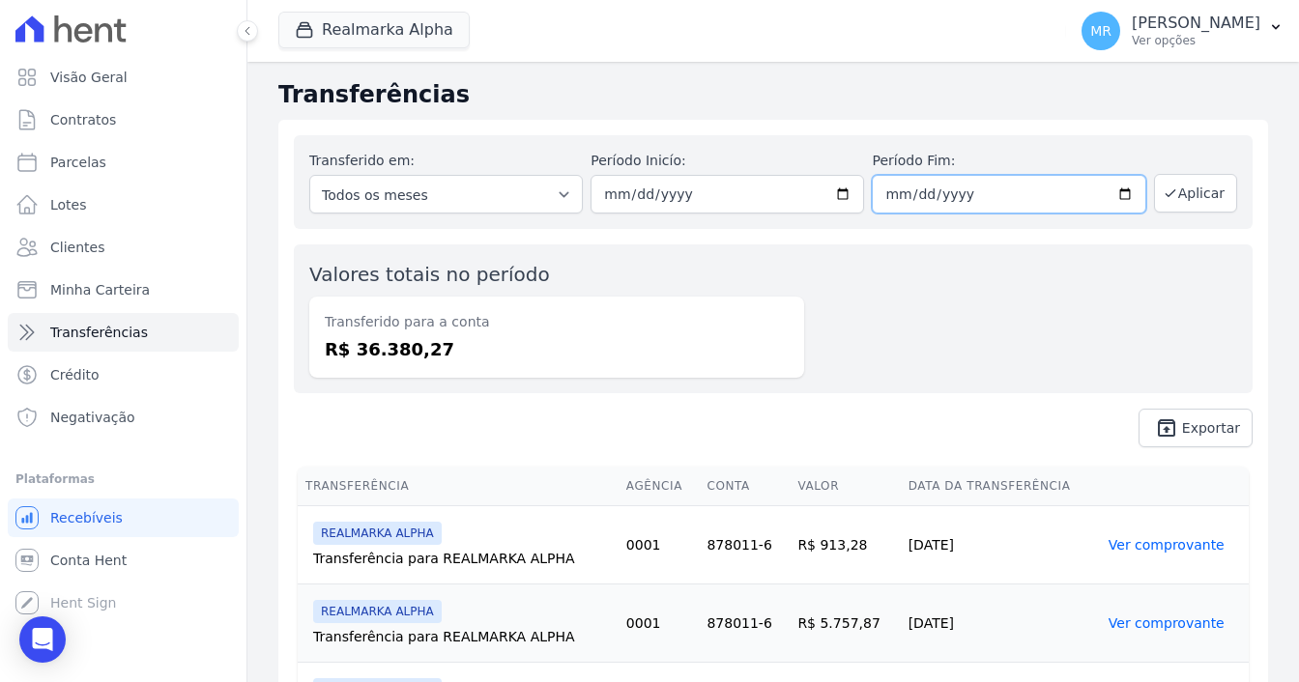
type input "[DATE]"
click at [1121, 190] on input "2025-03-28" at bounding box center [1009, 194] width 274 height 39
type input "[DATE]"
click at [1166, 194] on icon "button" at bounding box center [1170, 193] width 9 height 7
drag, startPoint x: 348, startPoint y: 344, endPoint x: 440, endPoint y: 363, distance: 93.7
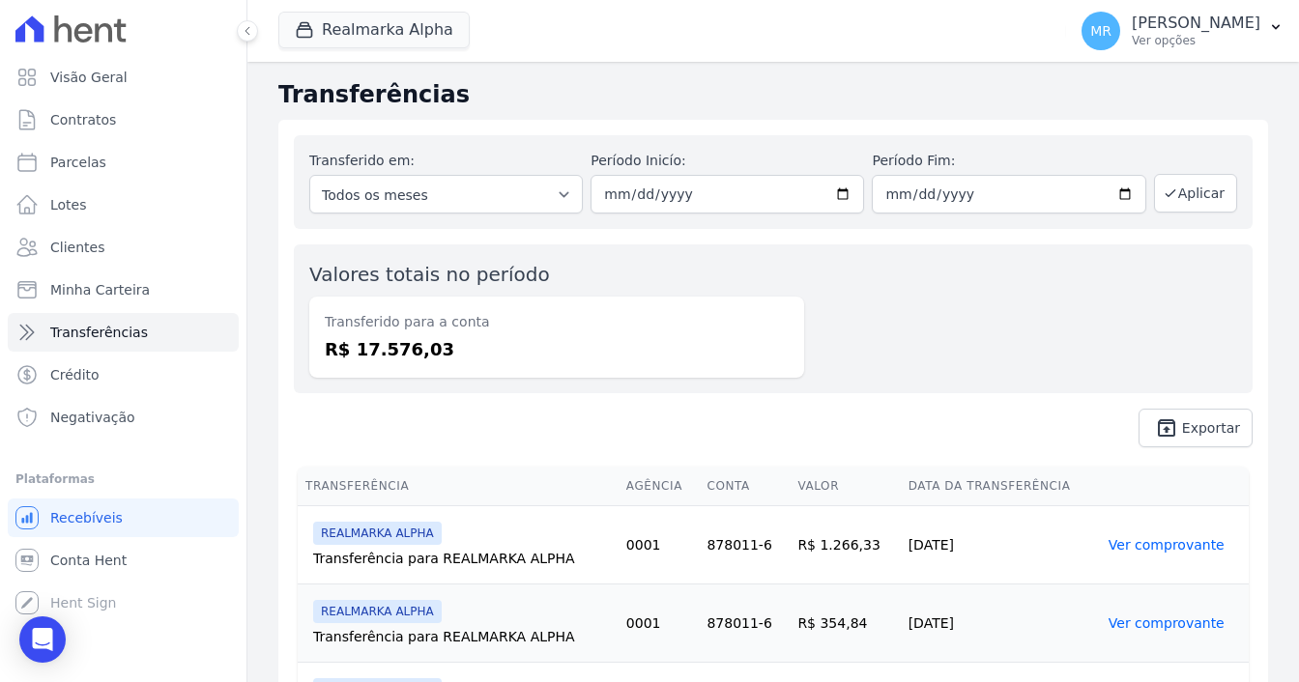
click at [440, 363] on div "Transferido para a conta R$ 17.576,03" at bounding box center [556, 337] width 495 height 81
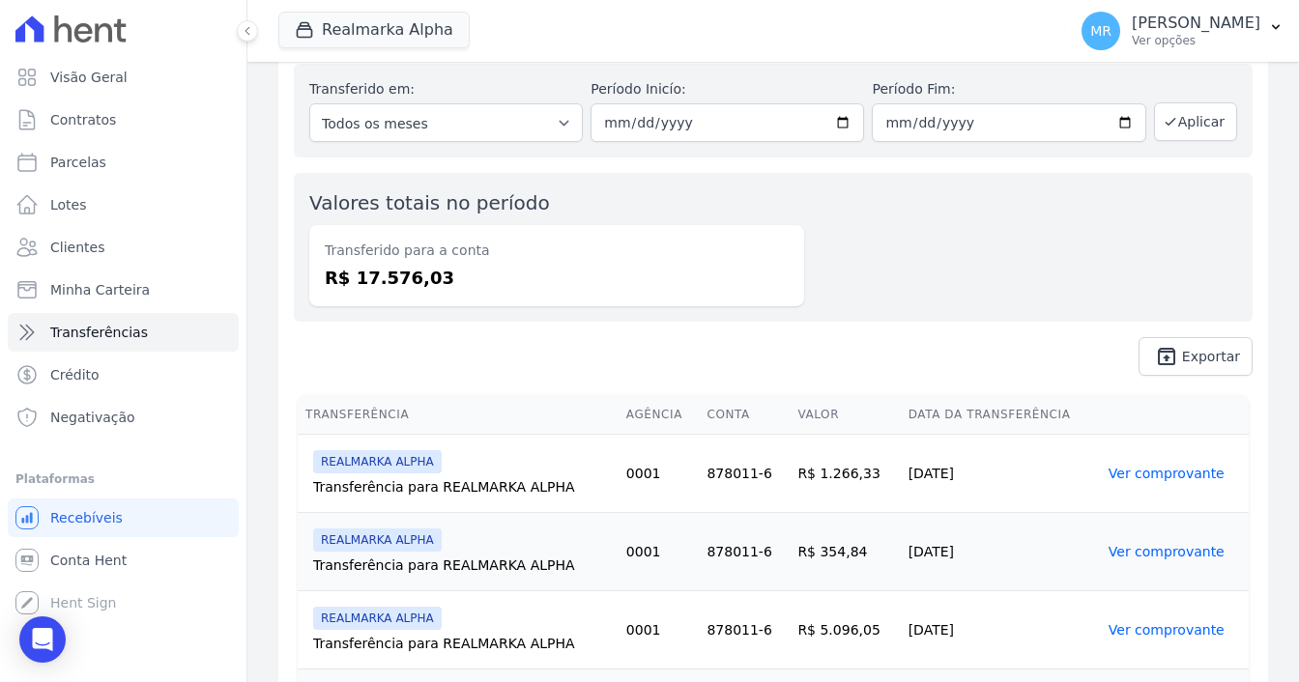
scroll to position [193, 0]
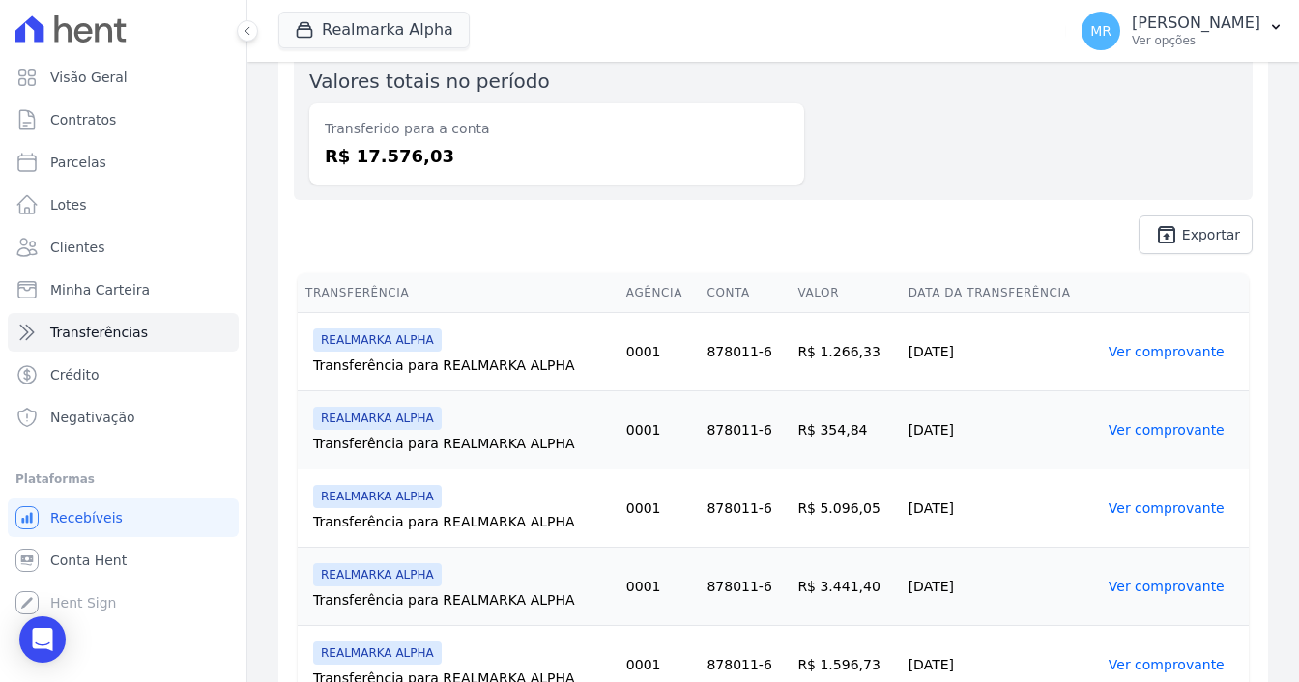
drag, startPoint x: 862, startPoint y: 509, endPoint x: 795, endPoint y: 507, distance: 67.7
click at [795, 507] on td "R$ 5.096,05" at bounding box center [845, 509] width 110 height 78
click at [851, 483] on td "R$ 5.096,05" at bounding box center [845, 509] width 110 height 78
click at [839, 506] on td "R$ 5.096,05" at bounding box center [845, 509] width 110 height 78
drag, startPoint x: 872, startPoint y: 508, endPoint x: 805, endPoint y: 516, distance: 67.3
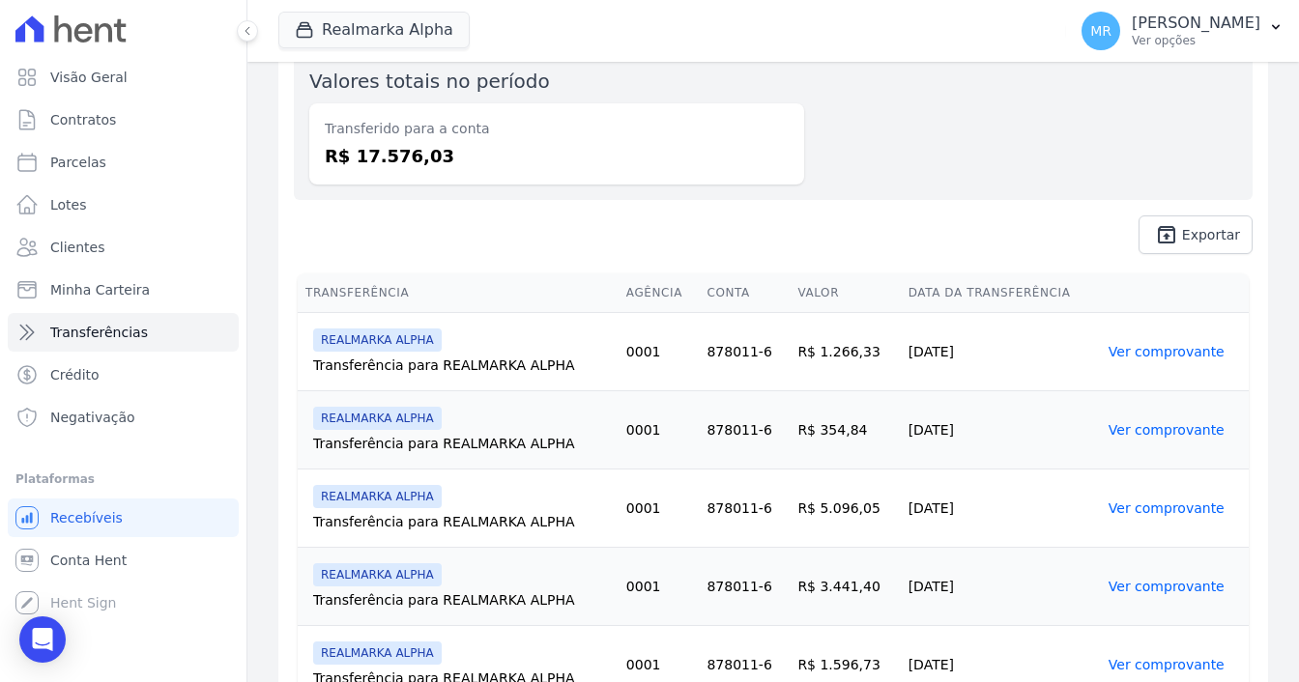
click at [805, 516] on td "R$ 5.096,05" at bounding box center [845, 509] width 110 height 78
click at [150, 126] on link "Contratos" at bounding box center [123, 120] width 231 height 39
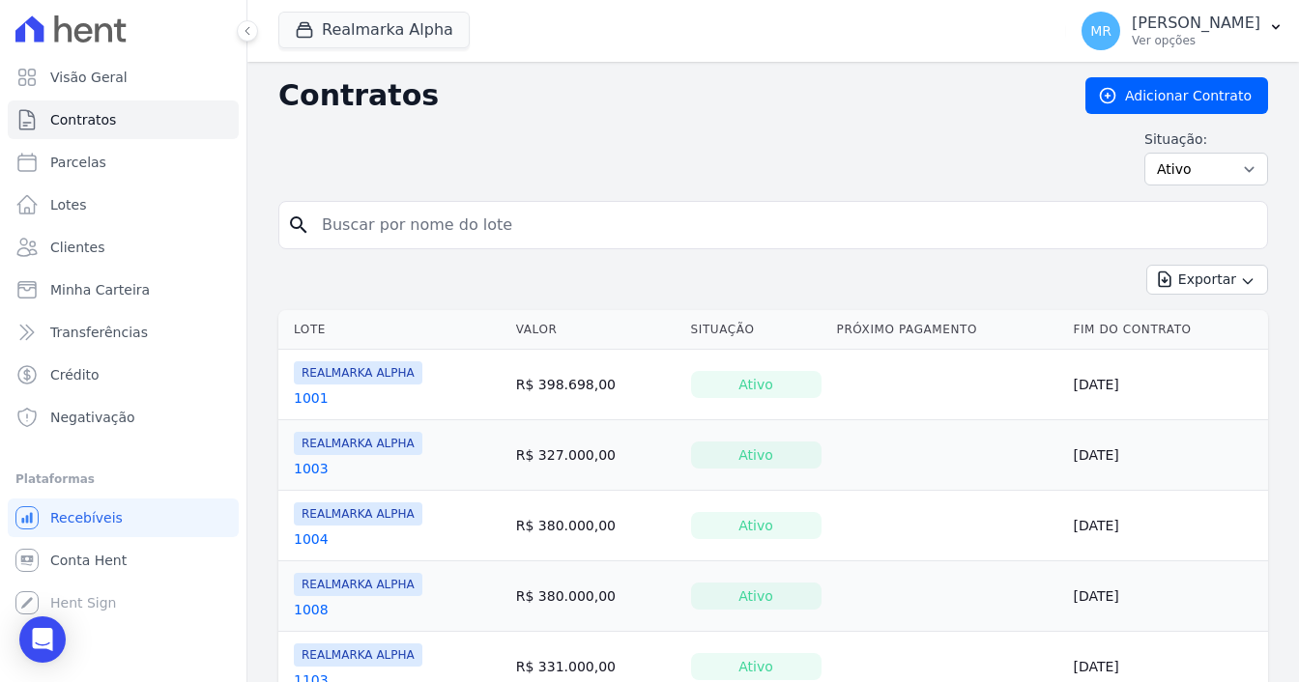
click at [378, 229] on input "search" at bounding box center [784, 225] width 949 height 39
type input "1004"
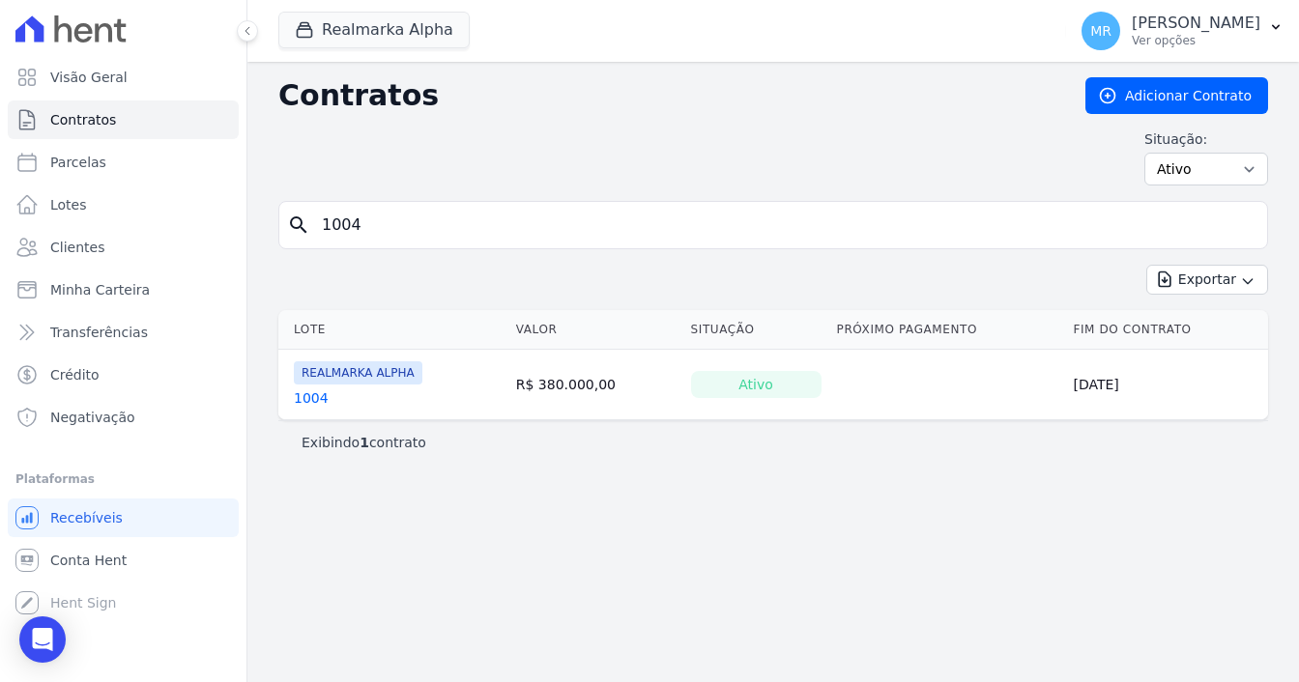
click at [372, 376] on span "REALMARKA ALPHA" at bounding box center [358, 373] width 129 height 23
click at [298, 395] on link "1004" at bounding box center [311, 398] width 35 height 19
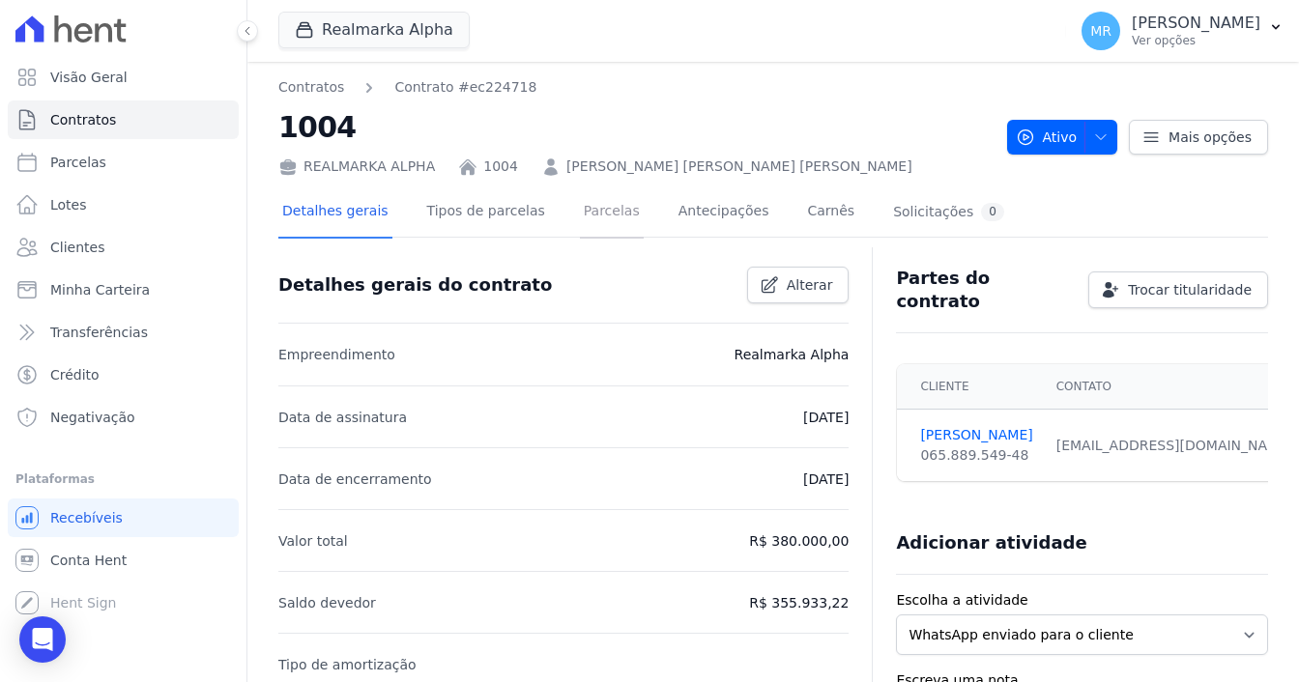
click at [606, 219] on link "Parcelas" at bounding box center [612, 213] width 64 height 51
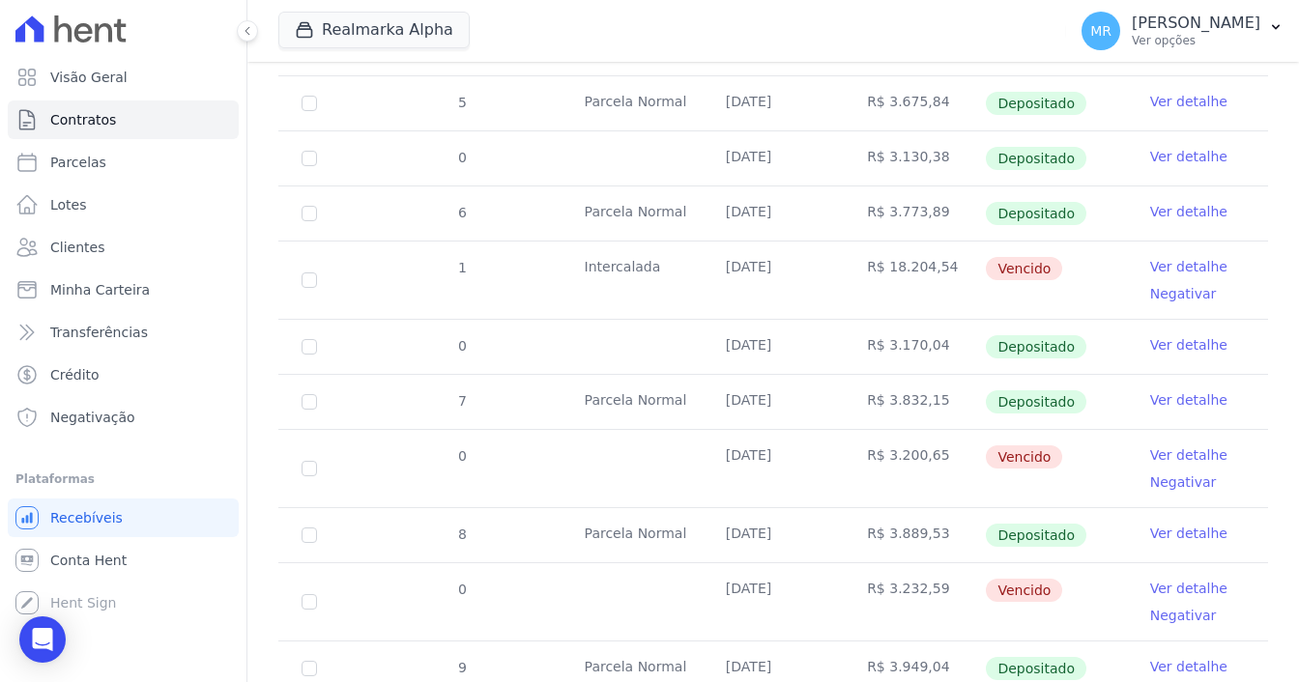
scroll to position [677, 0]
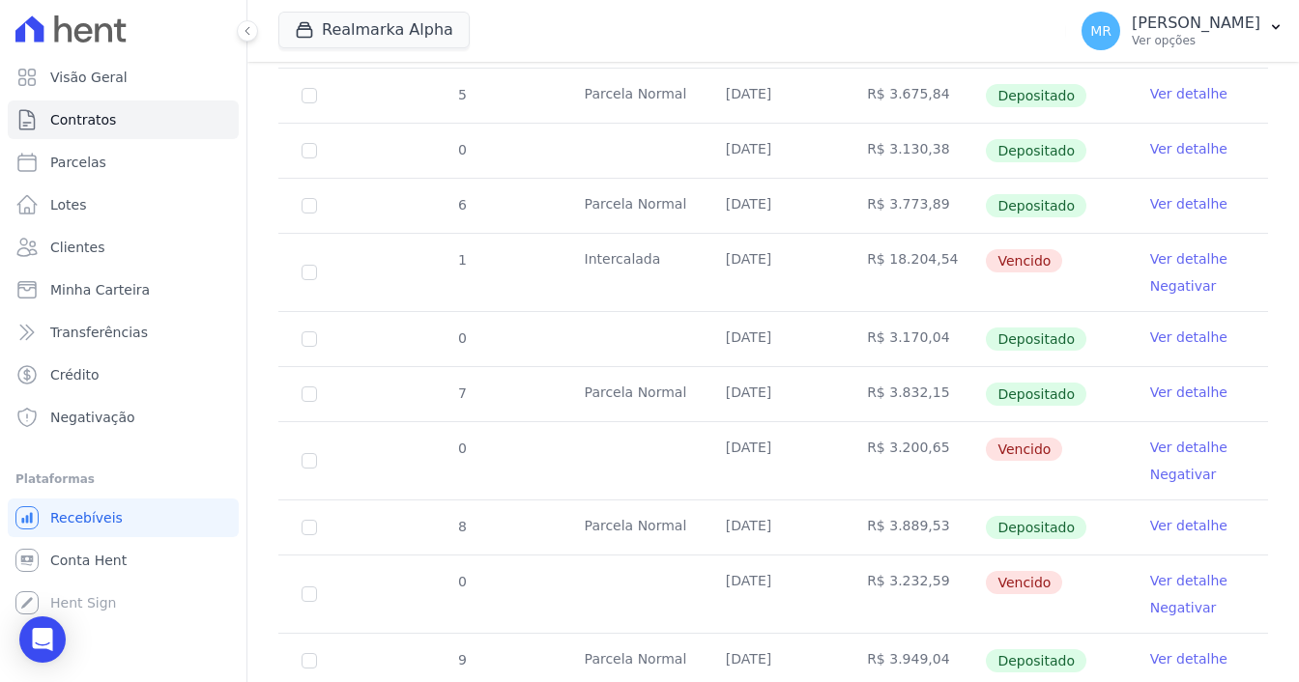
click at [1184, 328] on link "Ver detalhe" at bounding box center [1188, 337] width 77 height 19
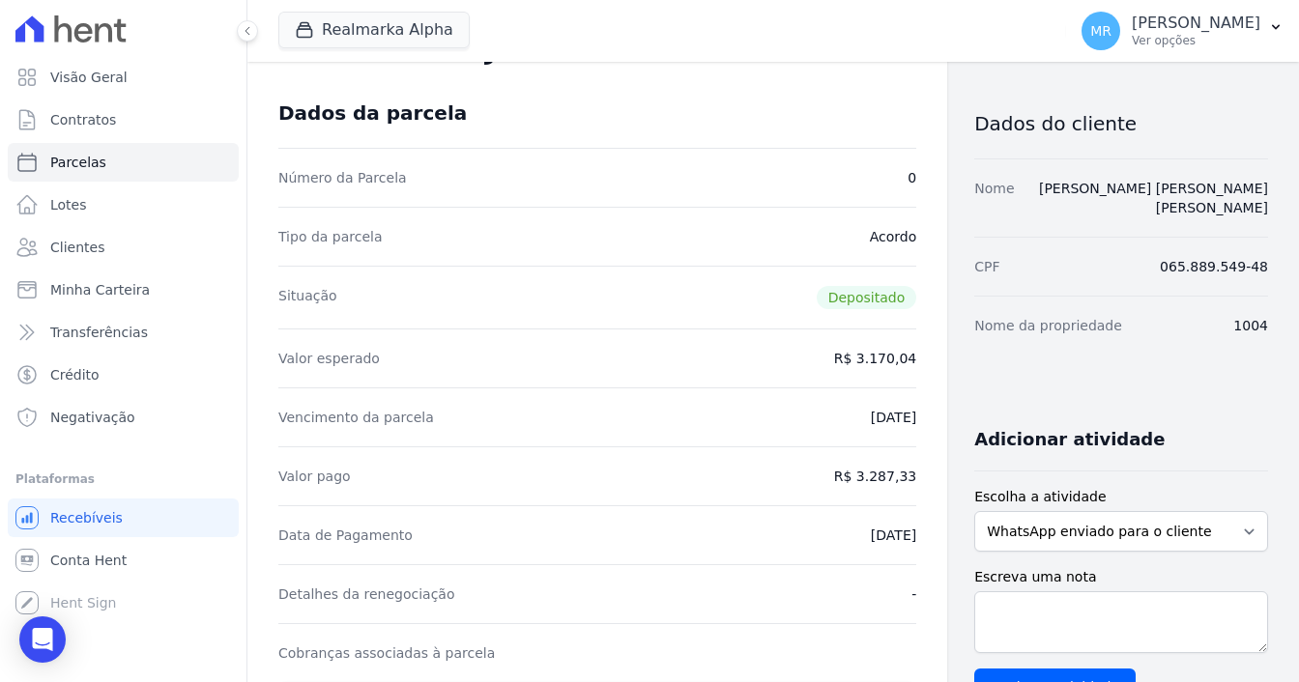
scroll to position [193, 0]
